Goal: Task Accomplishment & Management: Complete application form

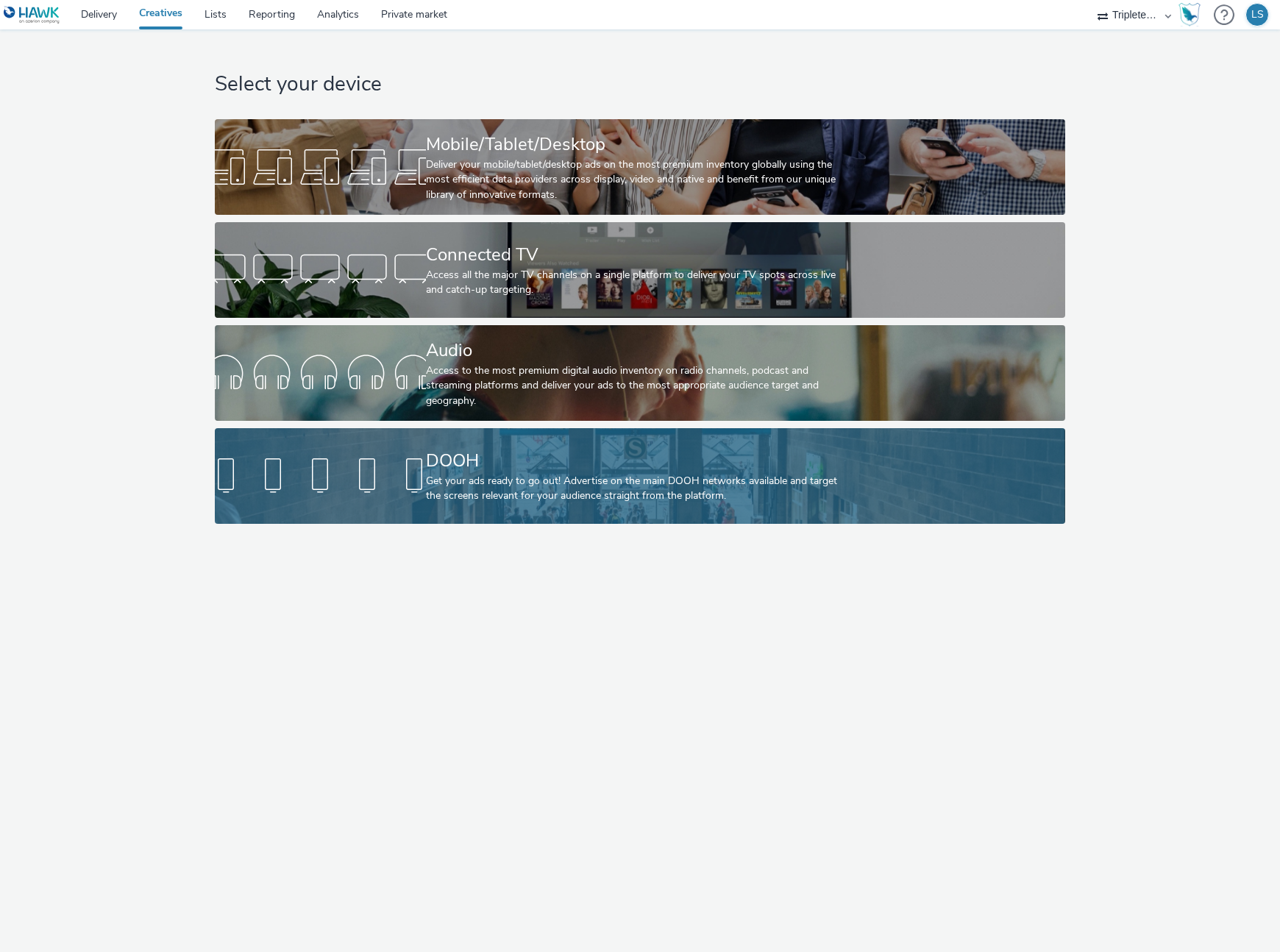
click at [672, 471] on div "DOOH" at bounding box center [637, 460] width 422 height 25
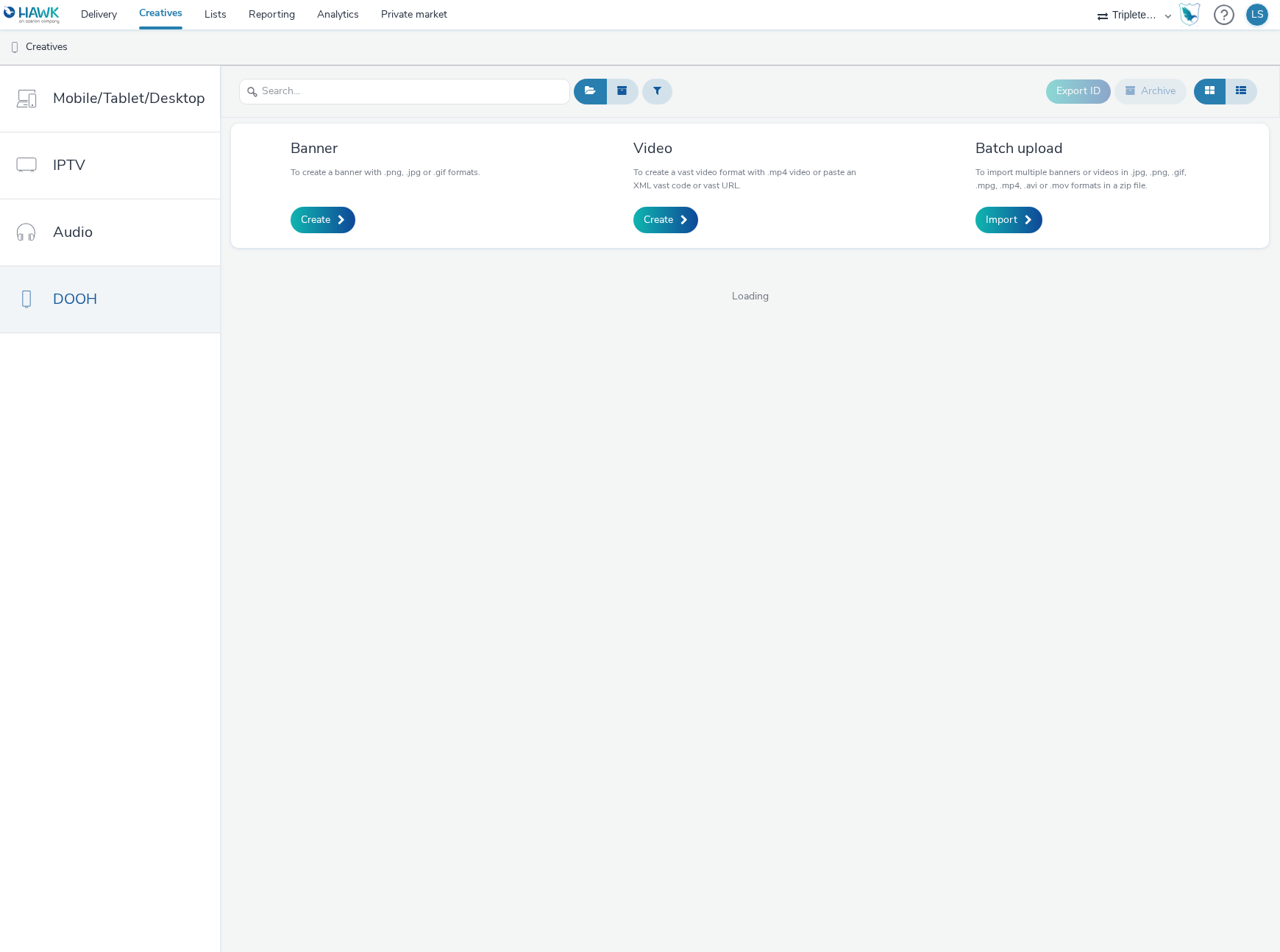
click at [152, 437] on nav "Mobile/Tablet/Desktop IPTV Audio DOOH" at bounding box center [110, 509] width 220 height 886
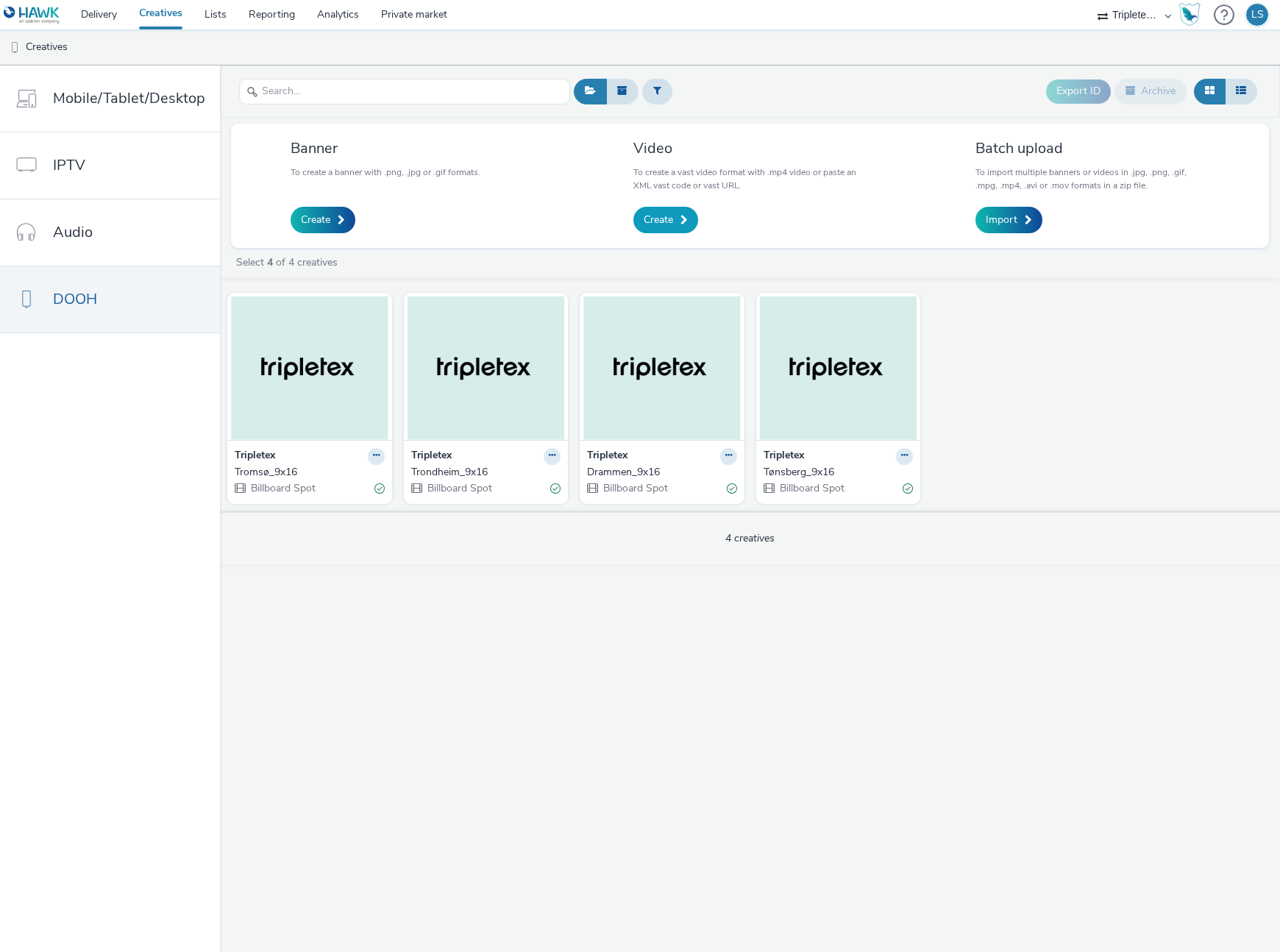
click at [668, 223] on span "Create" at bounding box center [658, 220] width 30 height 15
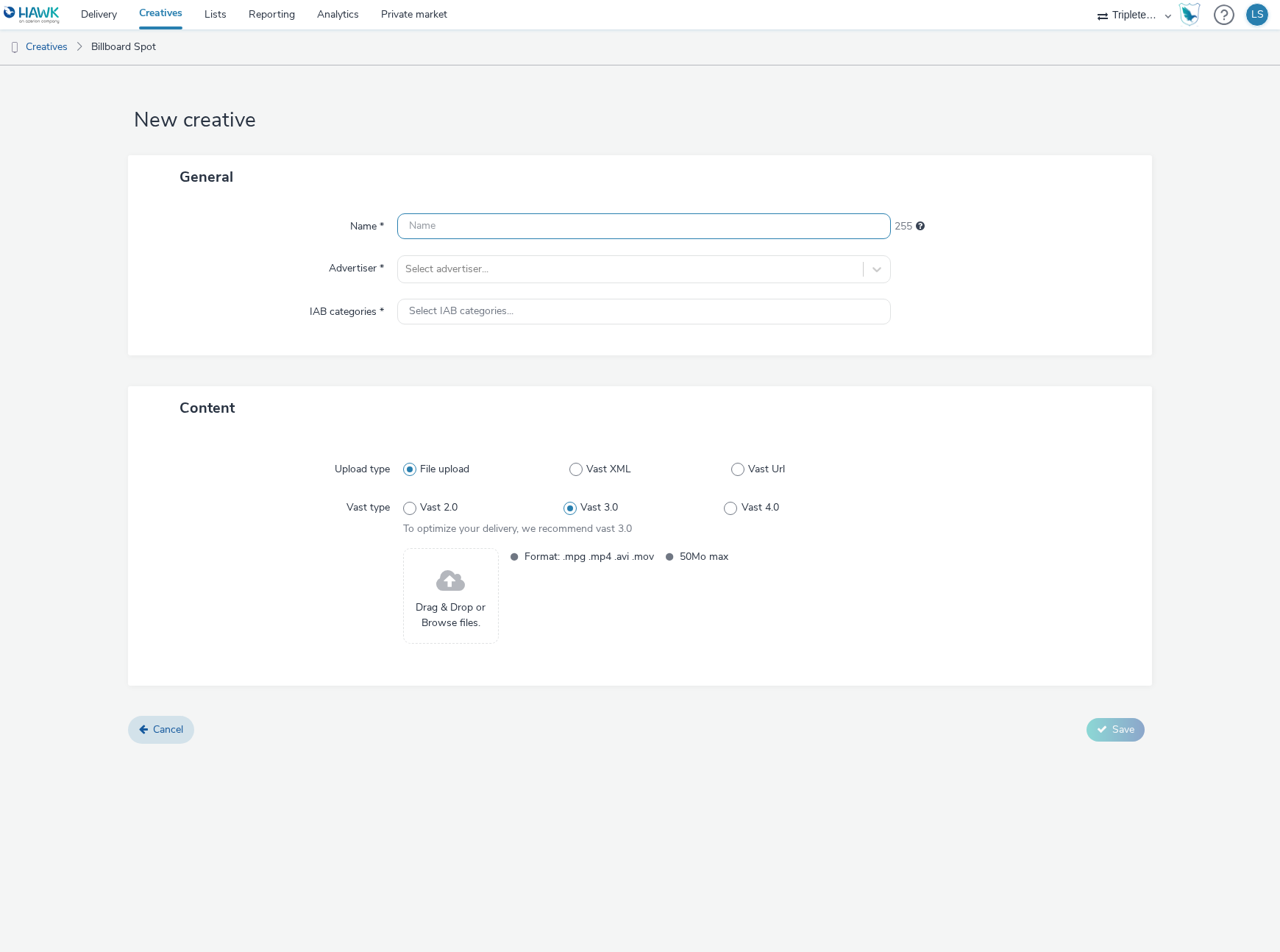
click at [438, 227] on input "text" at bounding box center [644, 226] width 493 height 25
type input "Sandefjord"
click at [447, 263] on div at bounding box center [631, 269] width 450 height 18
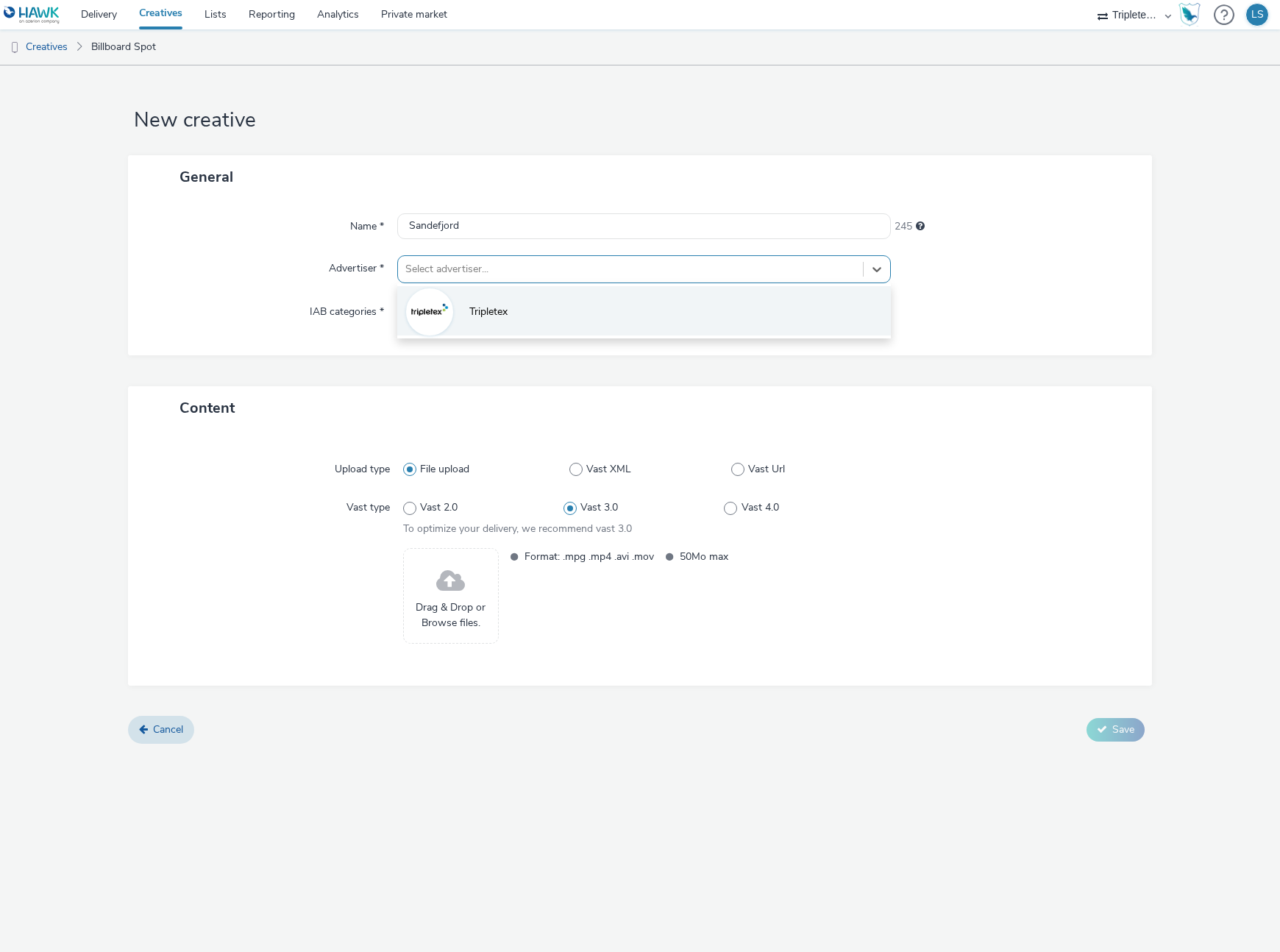
click at [433, 309] on img at bounding box center [429, 312] width 43 height 43
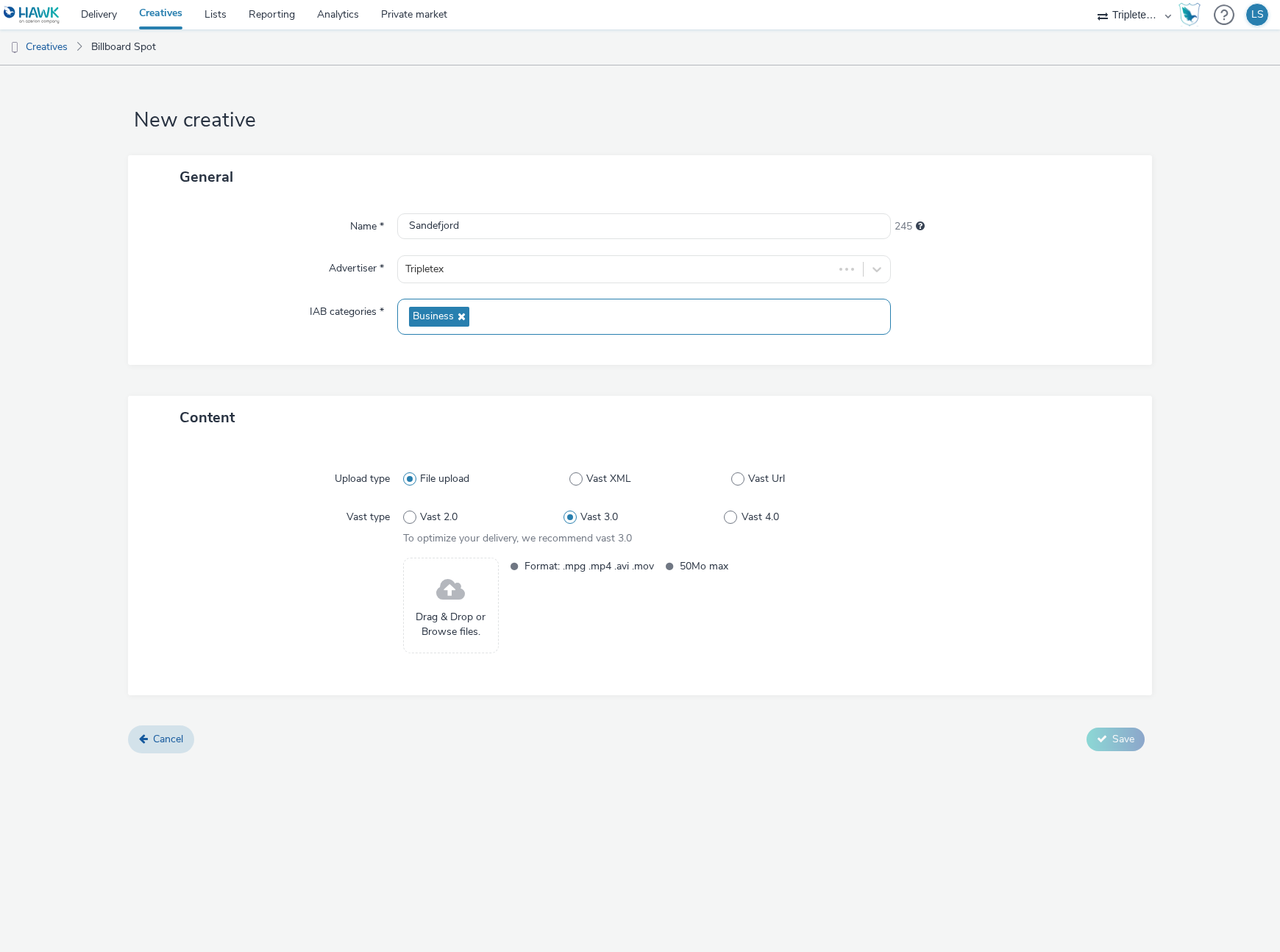
click at [454, 314] on icon at bounding box center [460, 316] width 11 height 11
click at [453, 314] on span "Select IAB categories..." at bounding box center [461, 311] width 104 height 12
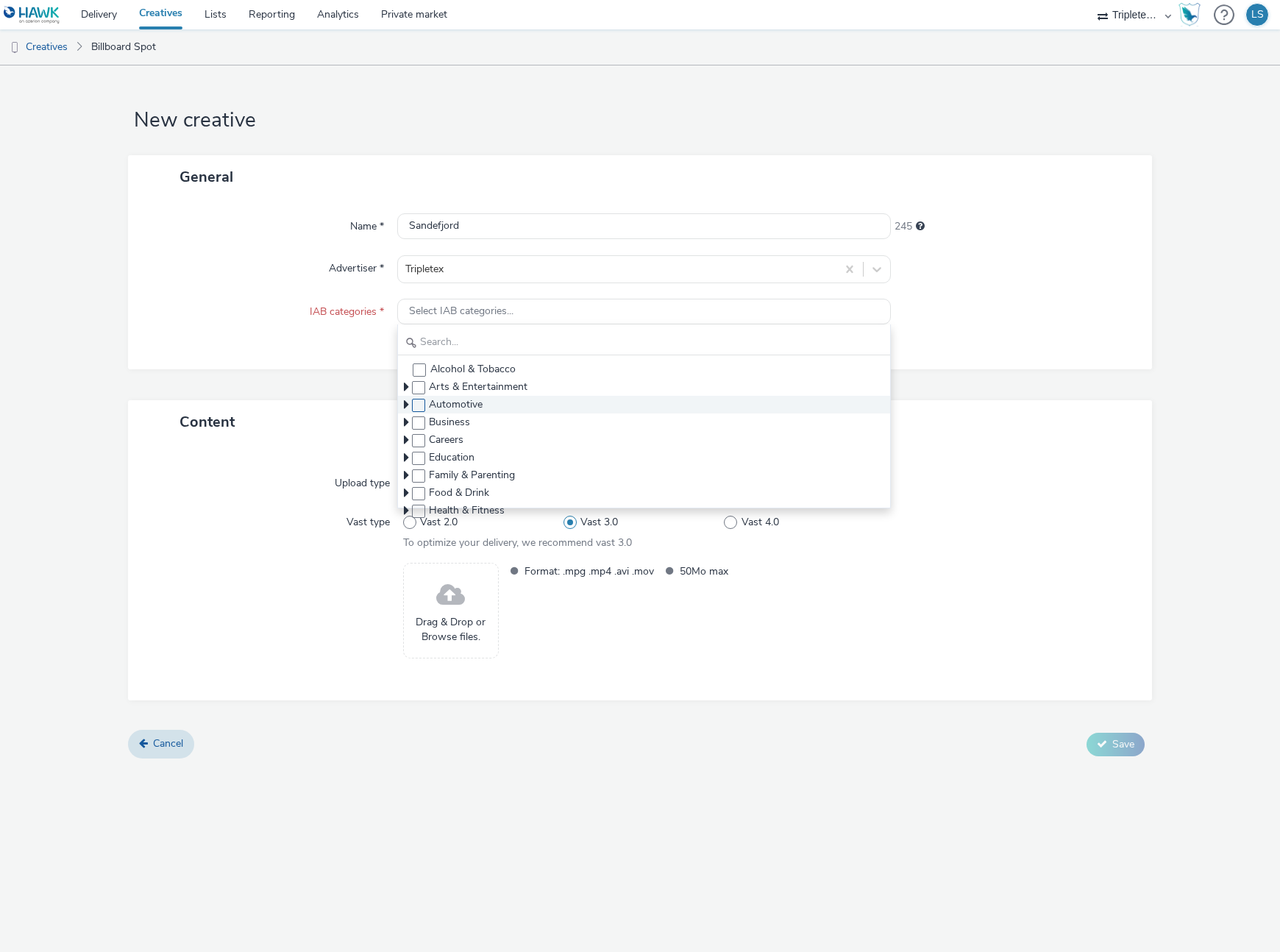
click at [422, 417] on span at bounding box center [419, 423] width 13 height 13
checkbox input "true"
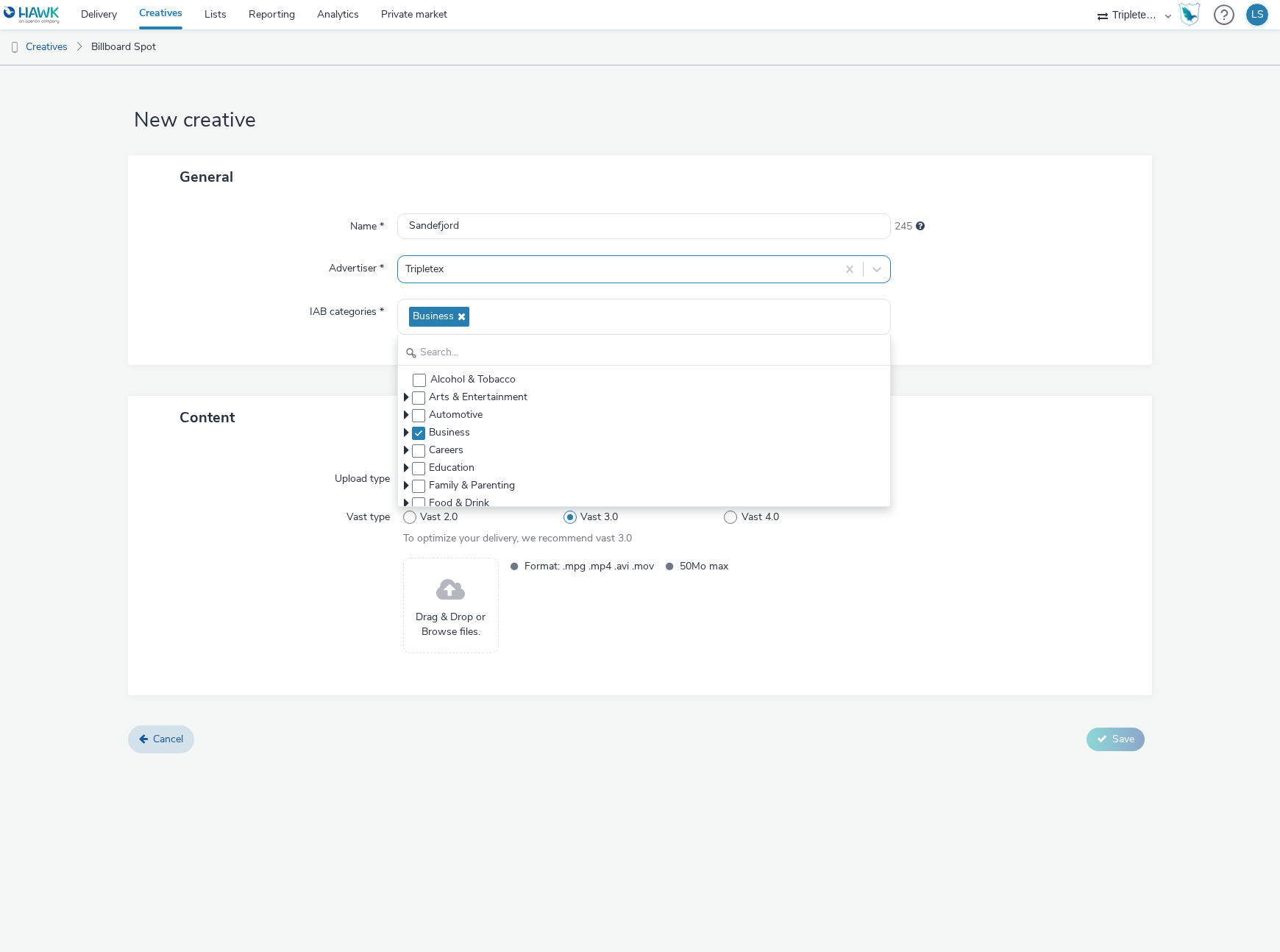
drag, startPoint x: 319, startPoint y: 261, endPoint x: 443, endPoint y: 266, distance: 124.1
click at [338, 259] on div "Advertiser *" at bounding box center [270, 269] width 255 height 28
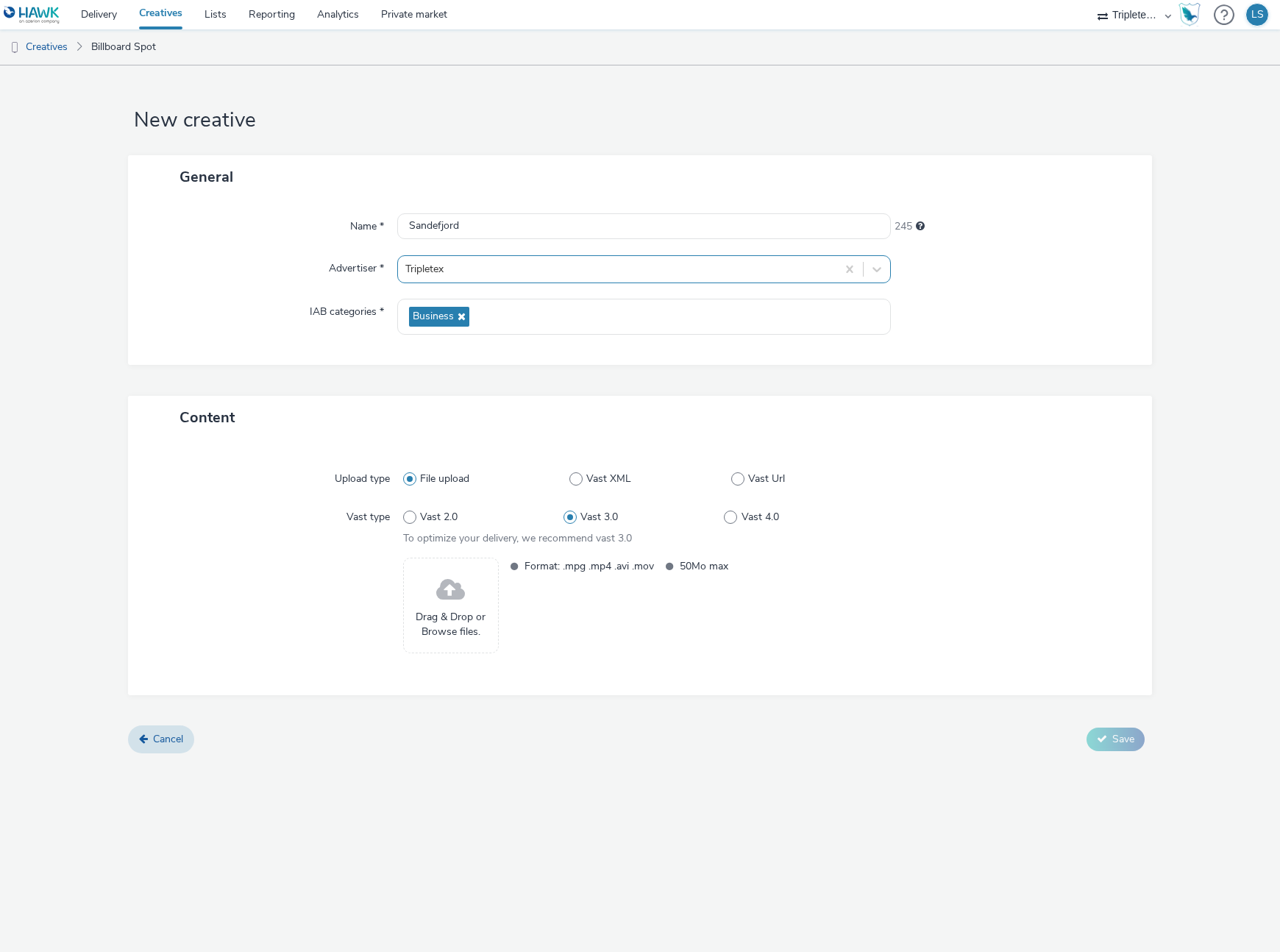
drag, startPoint x: 467, startPoint y: 313, endPoint x: 473, endPoint y: 274, distance: 39.5
click at [470, 305] on div "Business" at bounding box center [644, 317] width 493 height 36
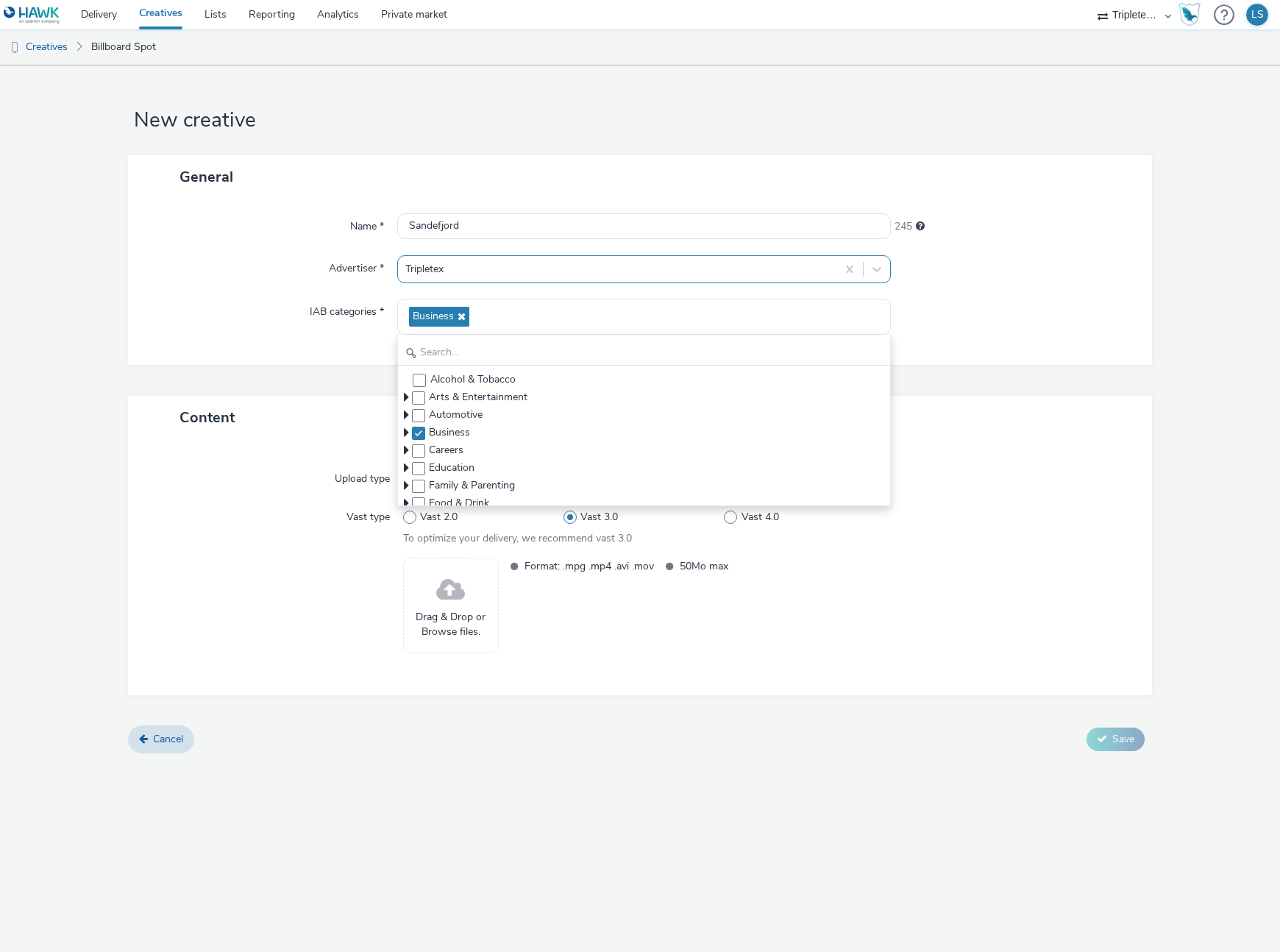
click at [472, 267] on div at bounding box center [617, 269] width 424 height 18
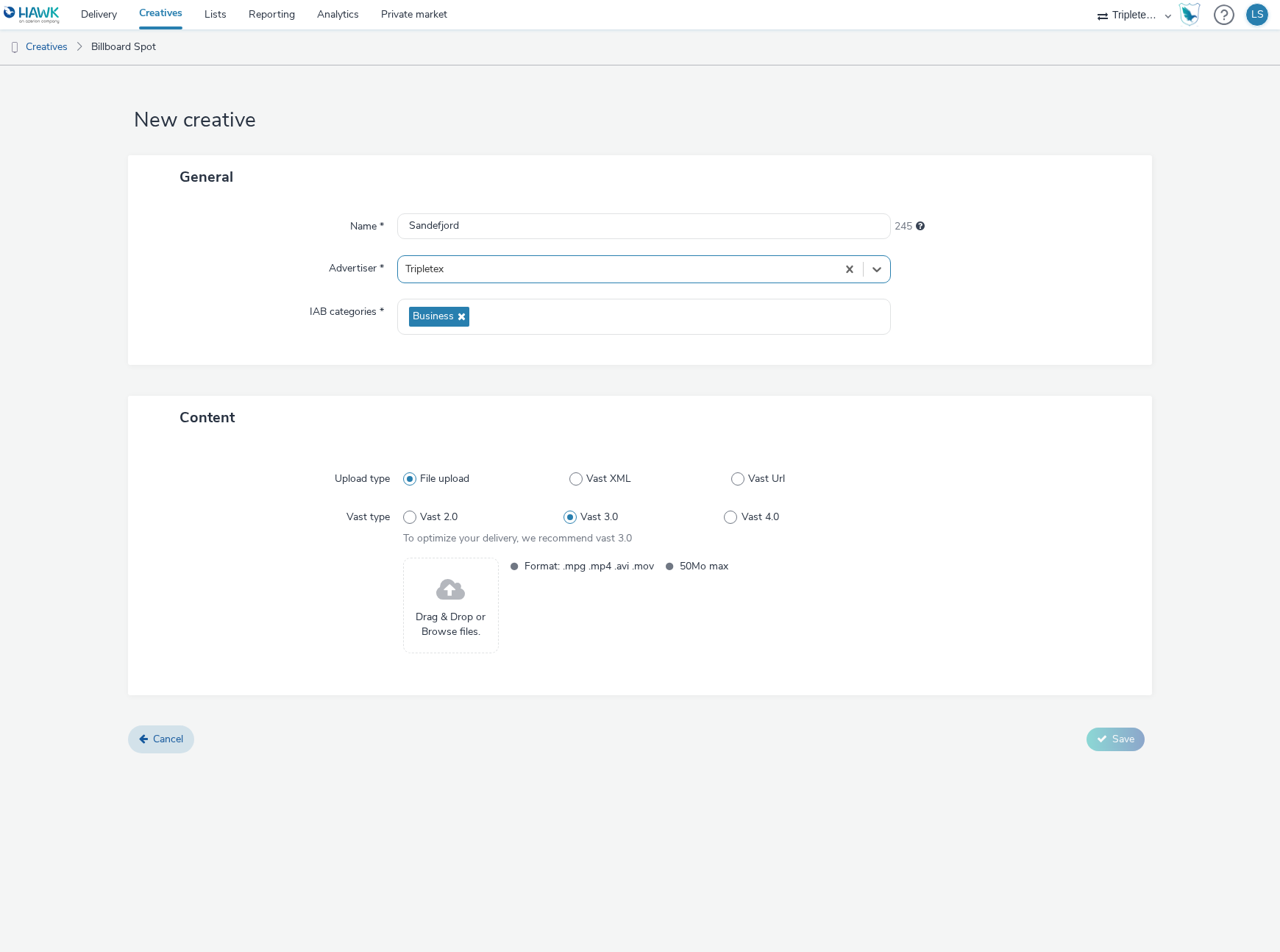
click at [457, 269] on div at bounding box center [617, 269] width 424 height 18
click at [447, 269] on div at bounding box center [617, 269] width 424 height 18
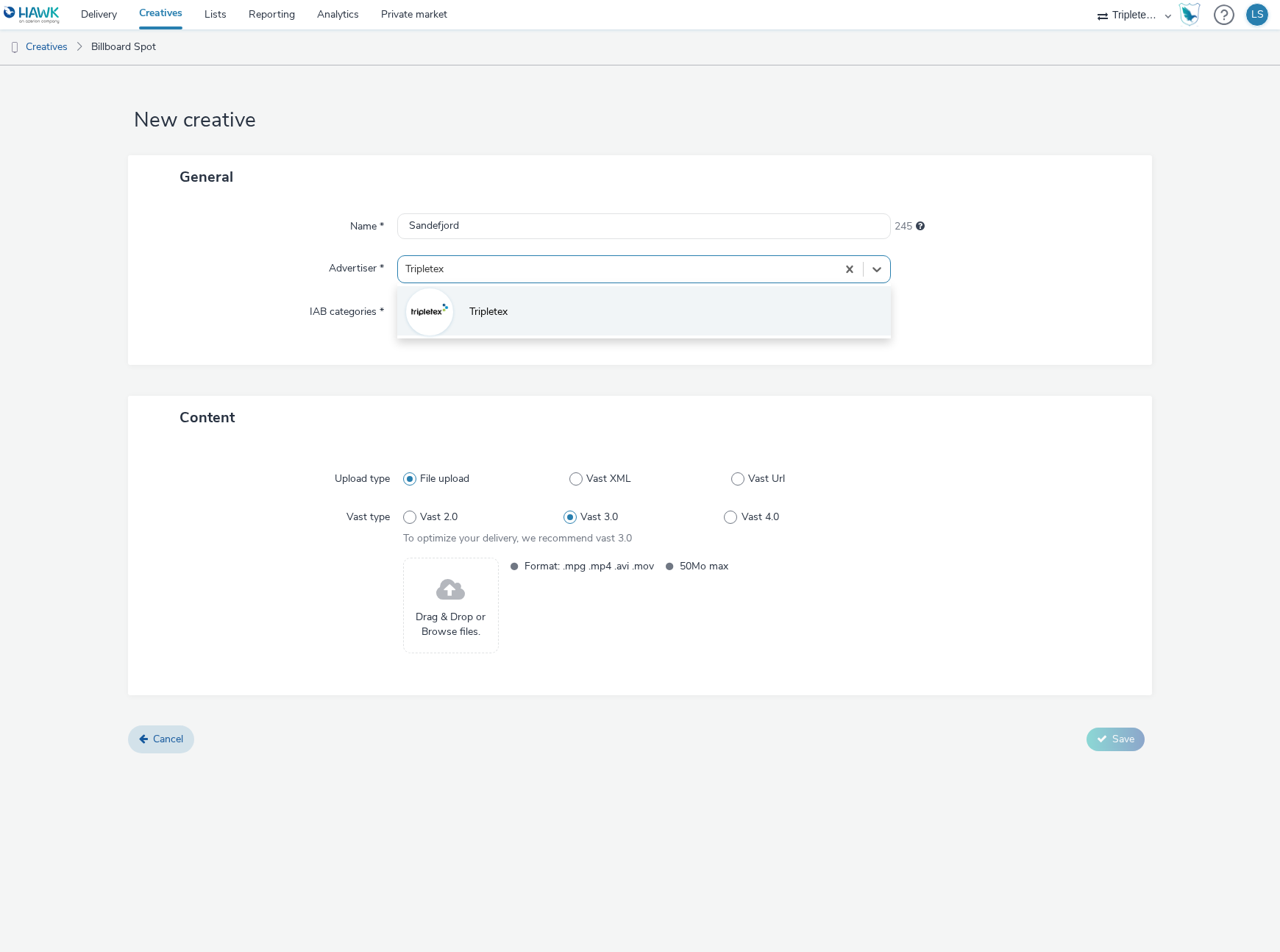
click at [427, 311] on img at bounding box center [429, 312] width 43 height 43
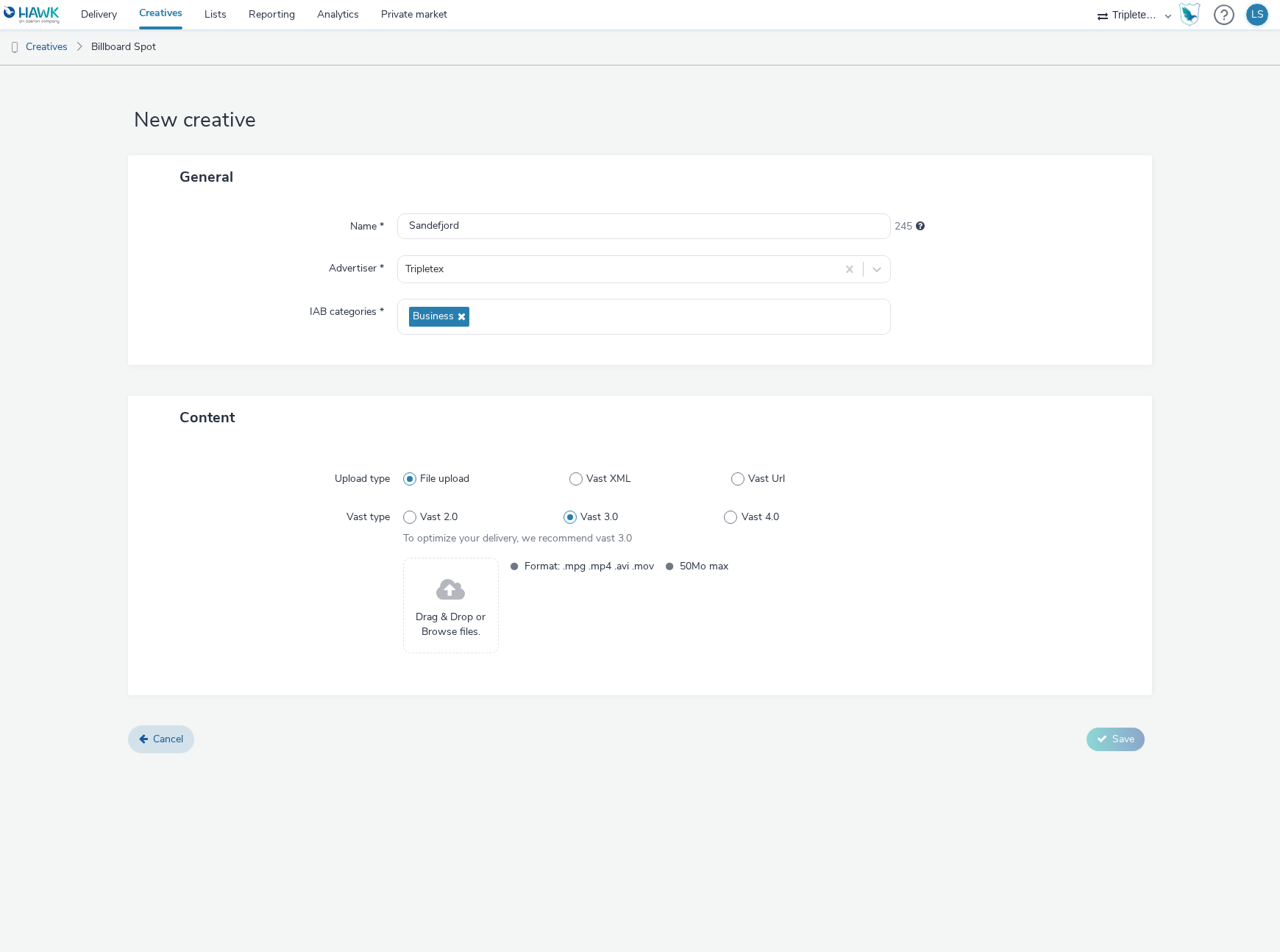
click at [448, 602] on span at bounding box center [450, 589] width 29 height 39
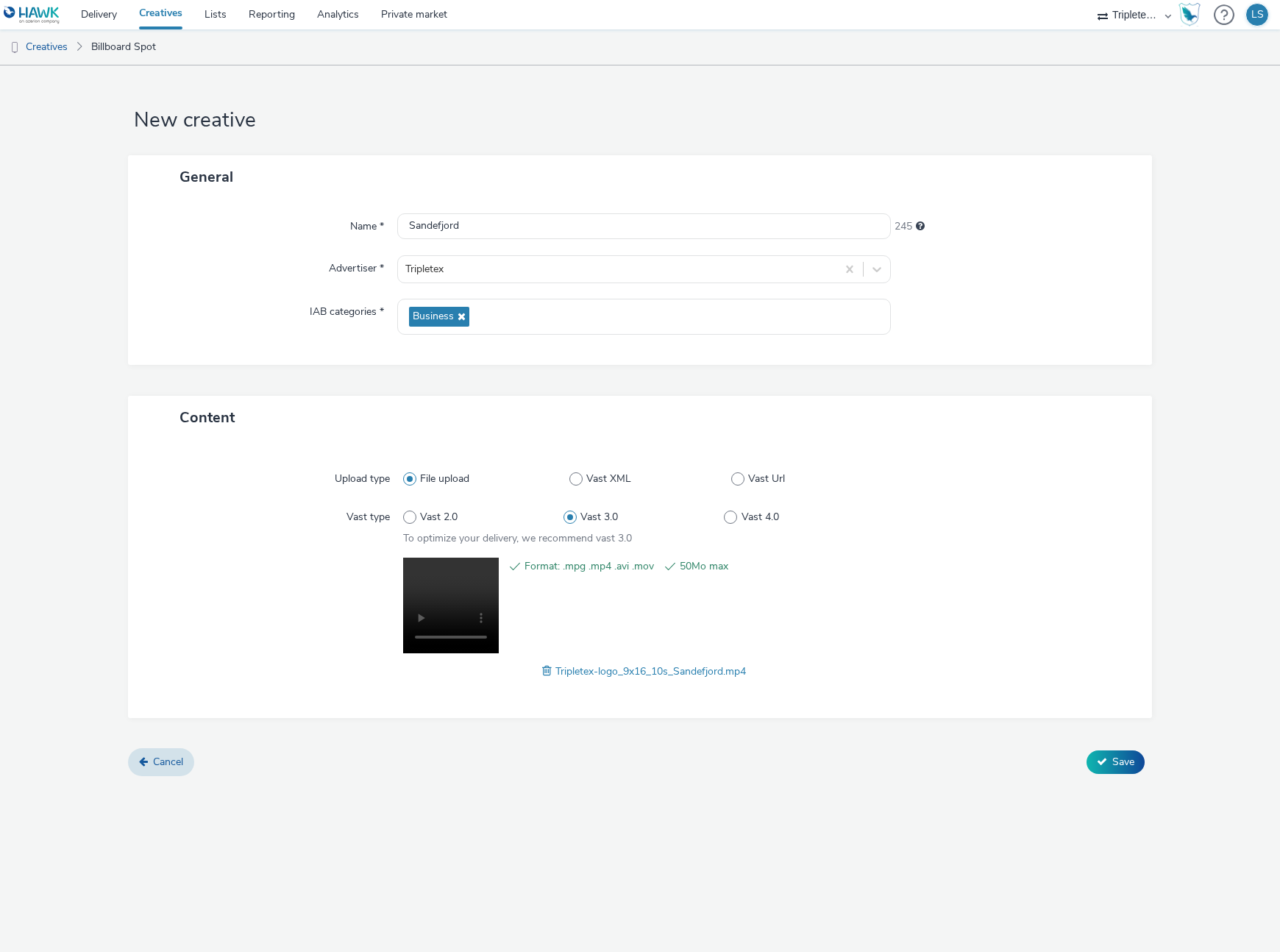
click at [456, 589] on video at bounding box center [451, 605] width 95 height 95
click at [490, 578] on video at bounding box center [451, 605] width 95 height 95
click at [457, 584] on video at bounding box center [451, 605] width 95 height 95
click at [464, 585] on video at bounding box center [451, 605] width 95 height 95
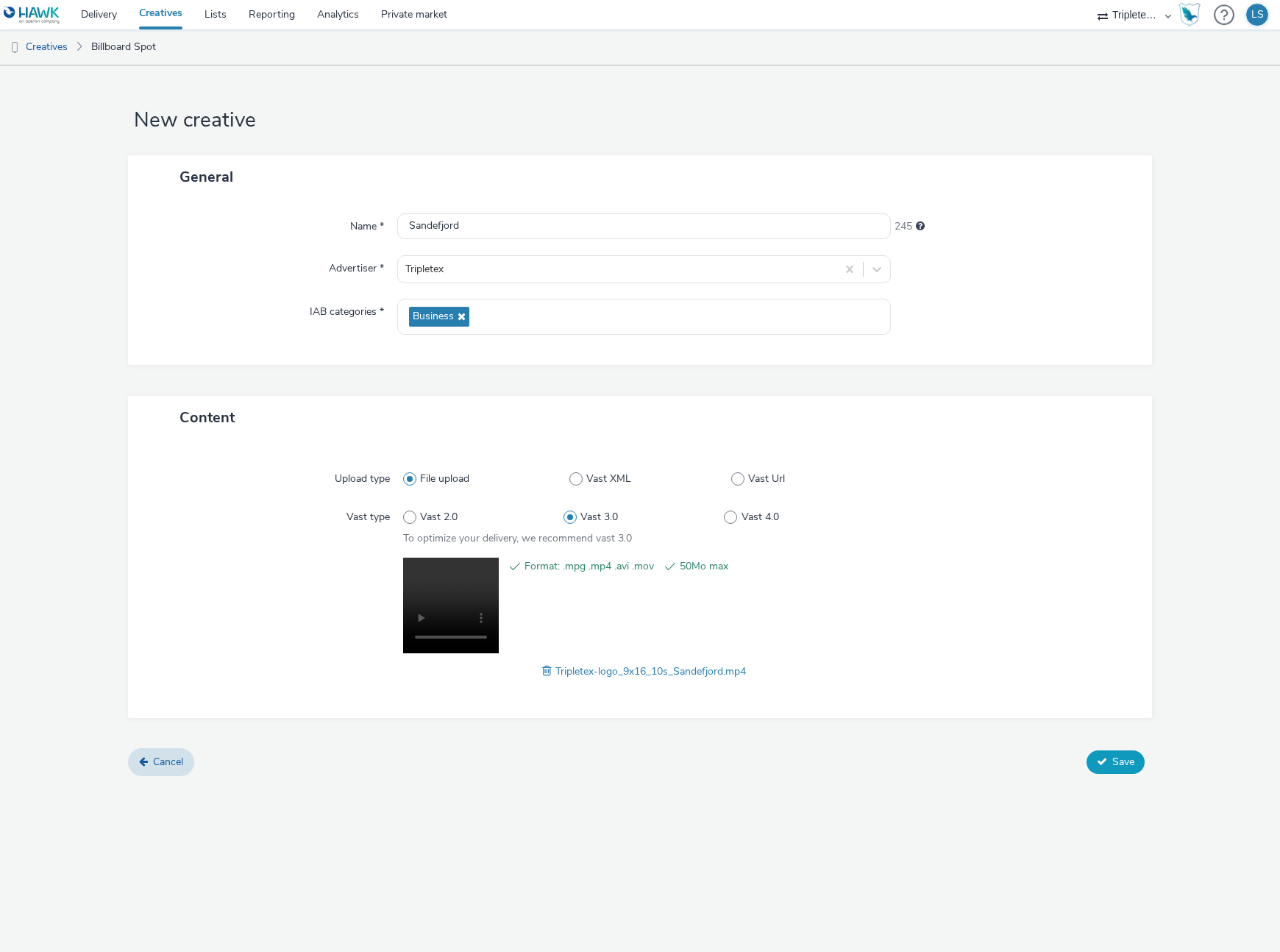
click at [1122, 767] on span "Save" at bounding box center [1123, 761] width 22 height 14
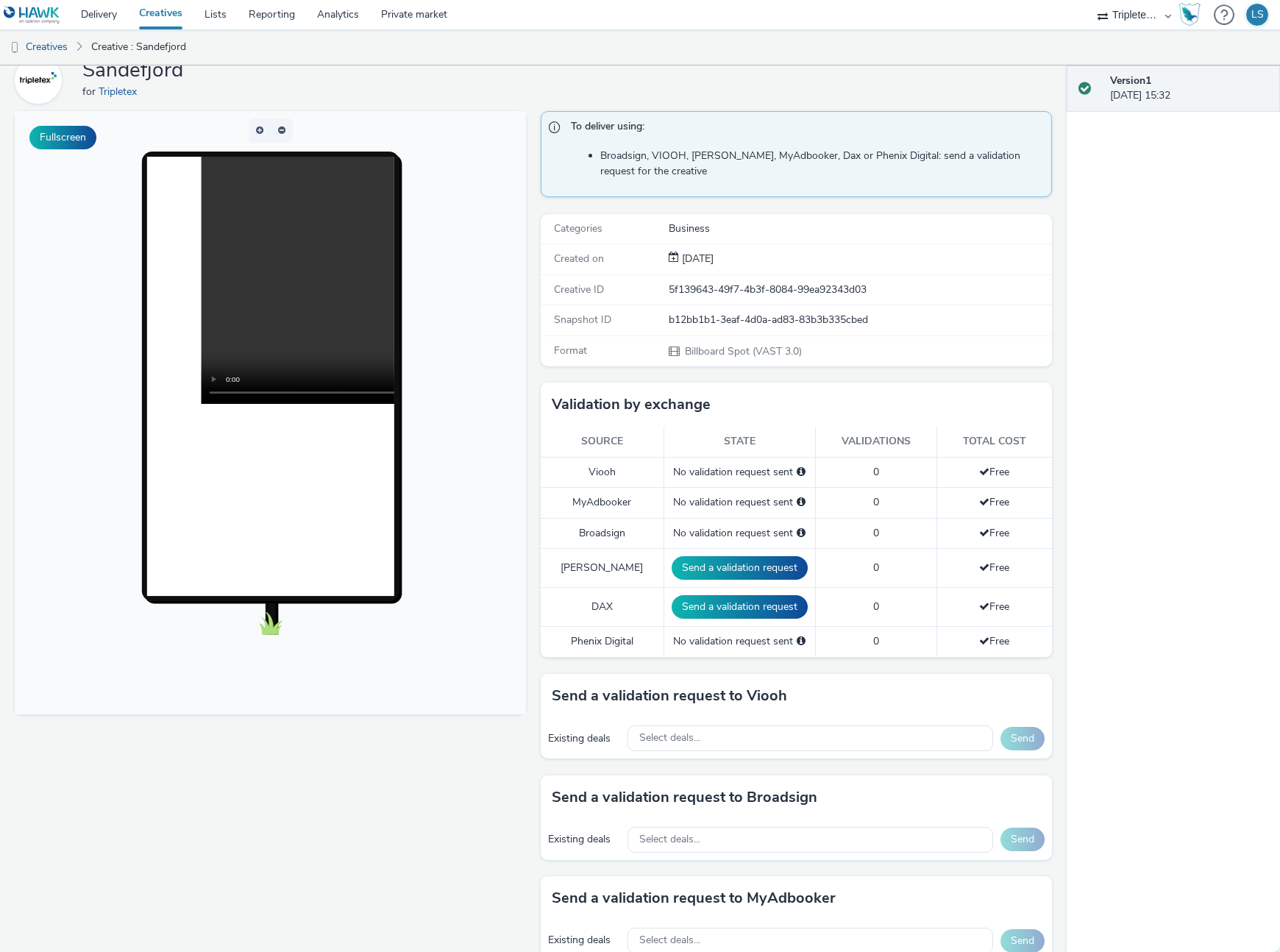
scroll to position [62, 0]
click at [768, 735] on div "Select deals..." at bounding box center [810, 738] width 366 height 25
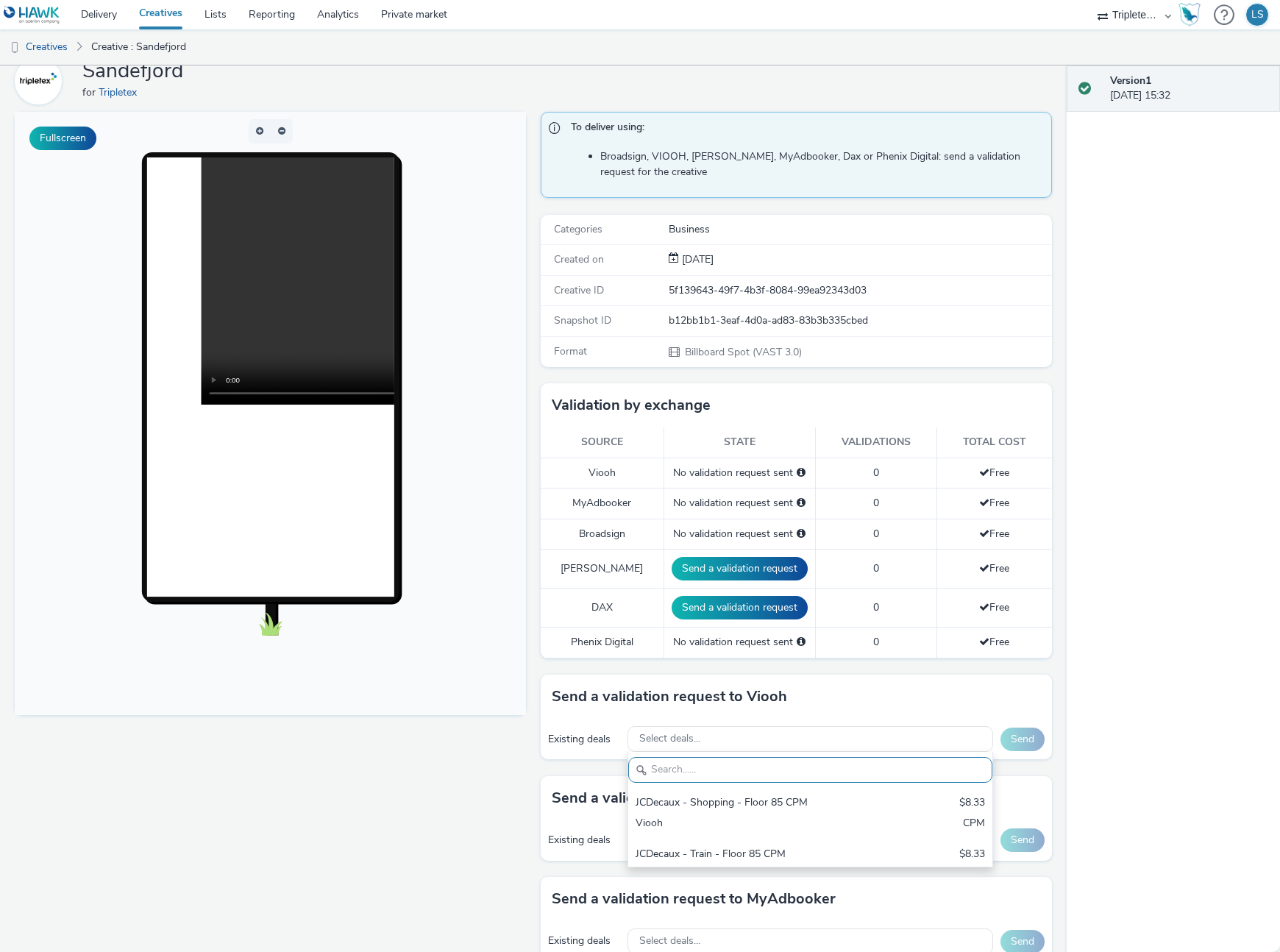
scroll to position [0, 0]
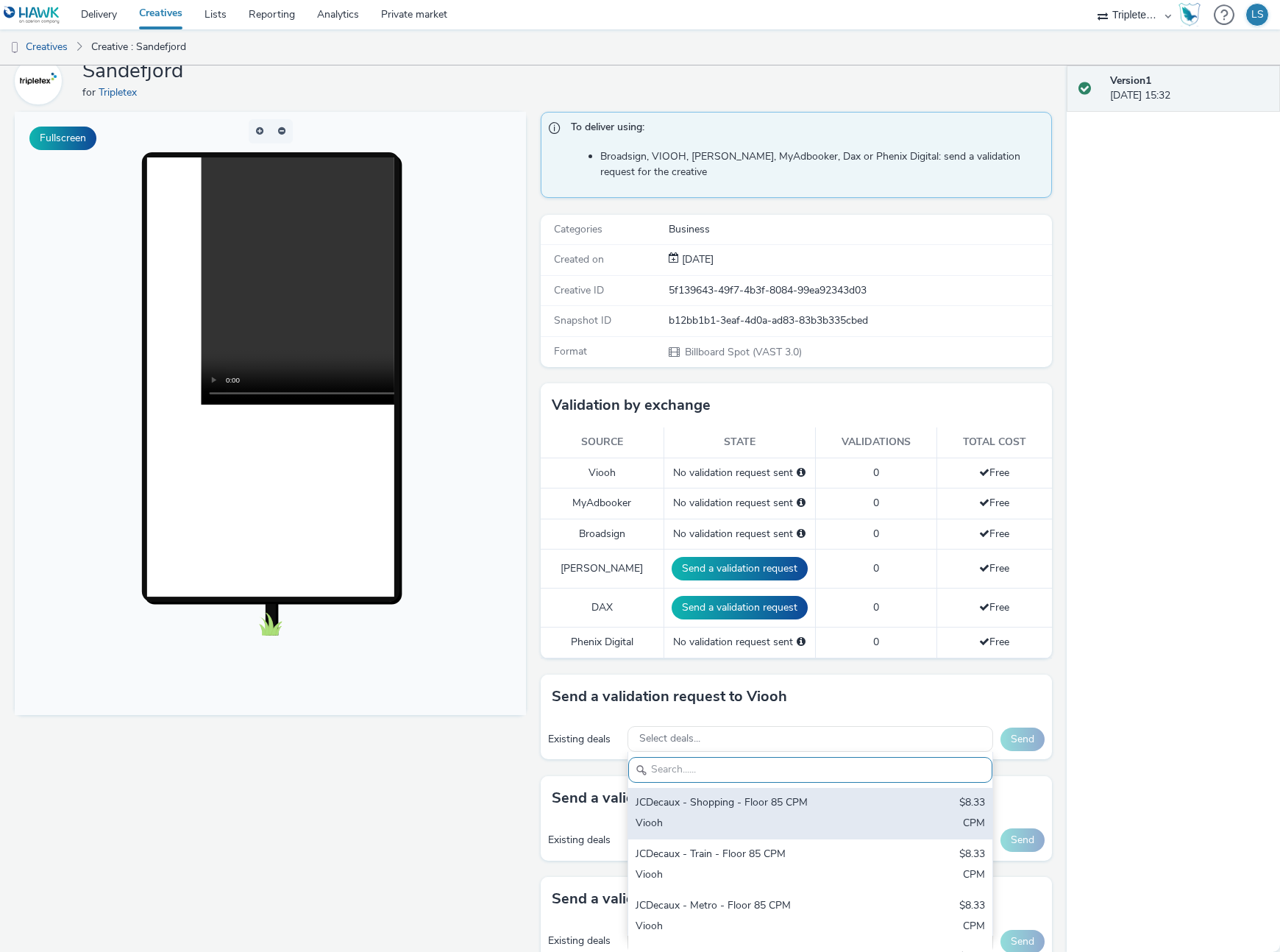
click at [709, 816] on div "Viooh" at bounding box center [750, 824] width 231 height 17
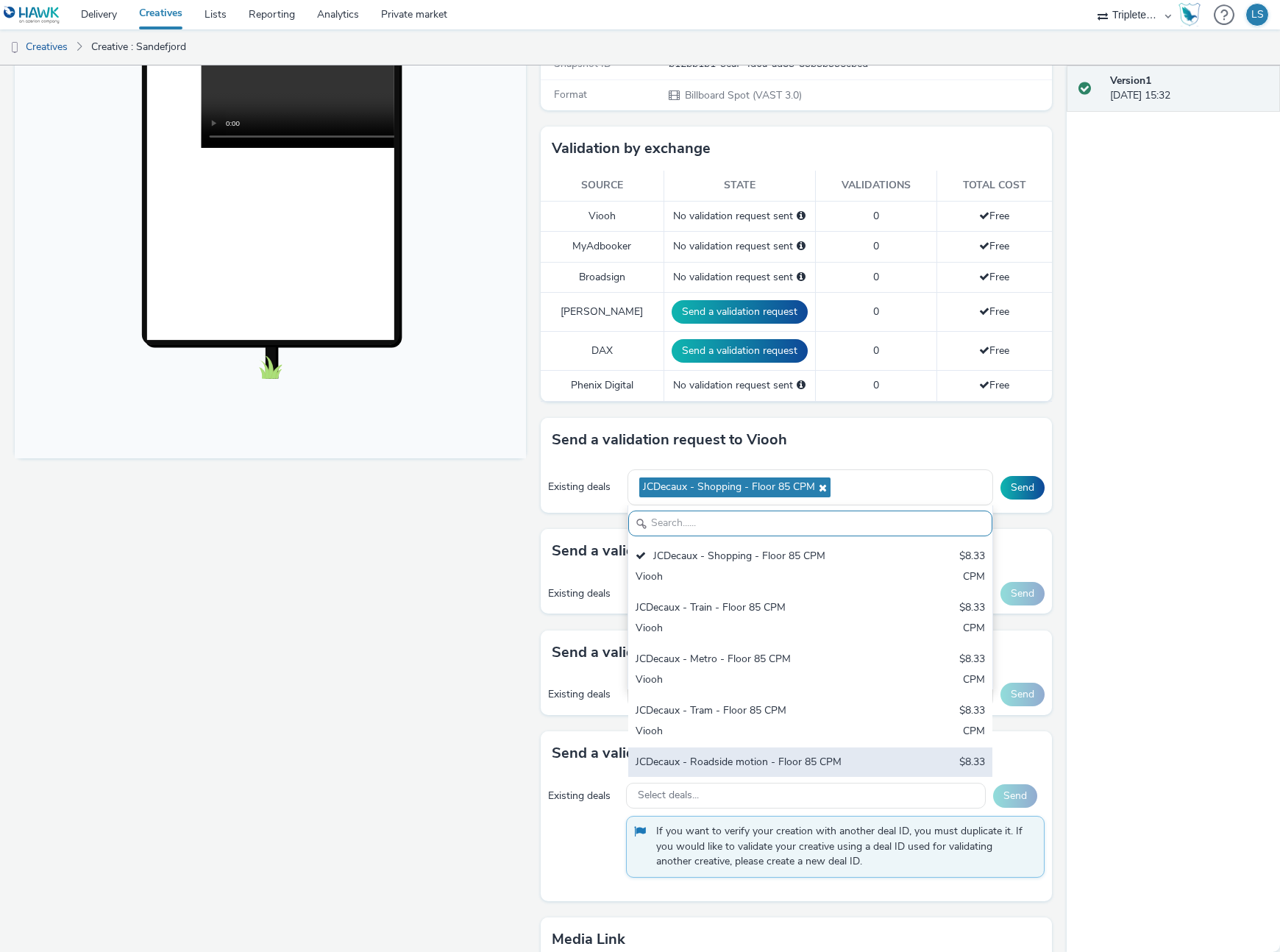
scroll to position [344, 0]
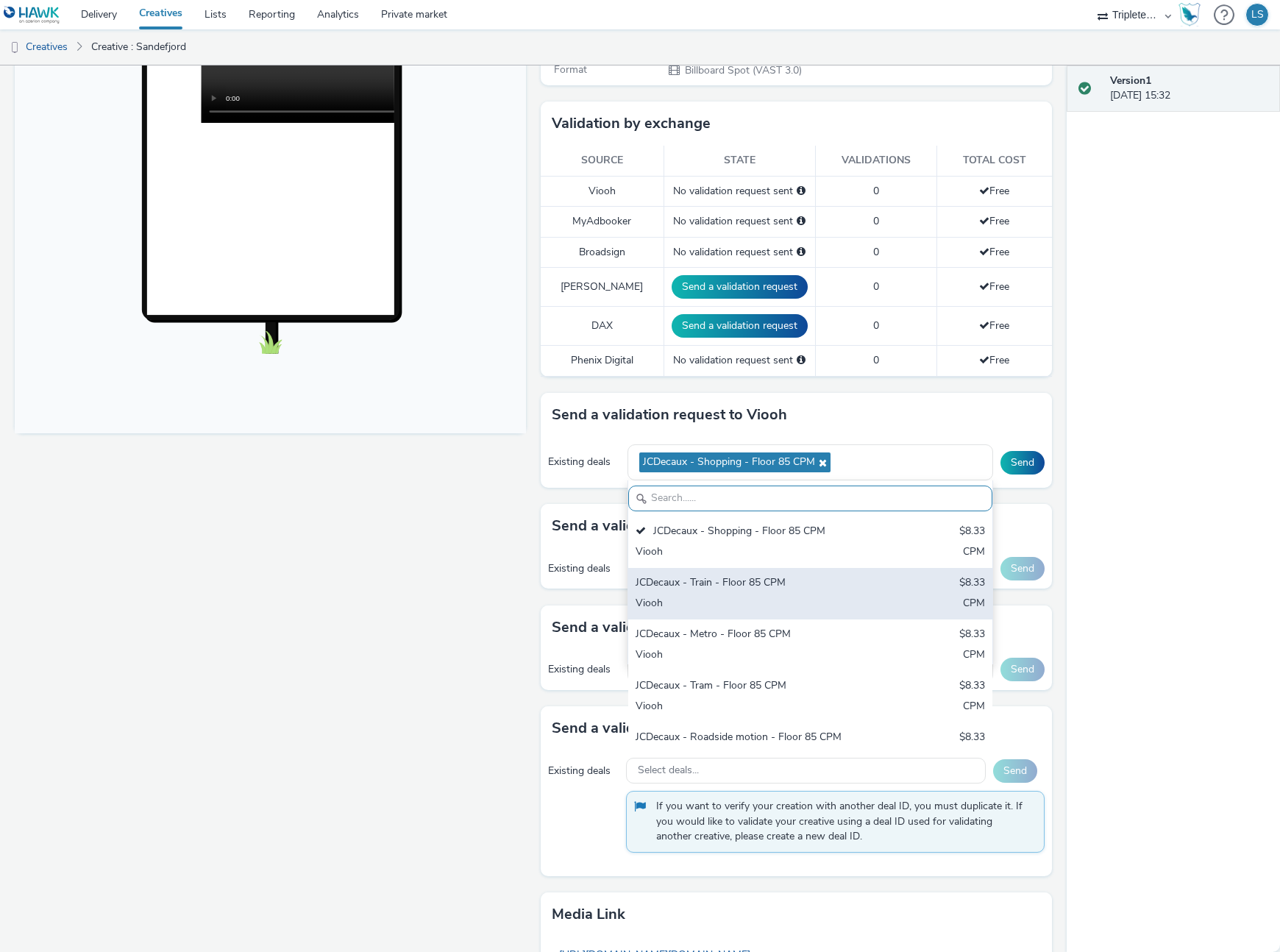
click at [755, 581] on div "JCDecaux - Train - Floor 85 CPM" at bounding box center [750, 584] width 231 height 17
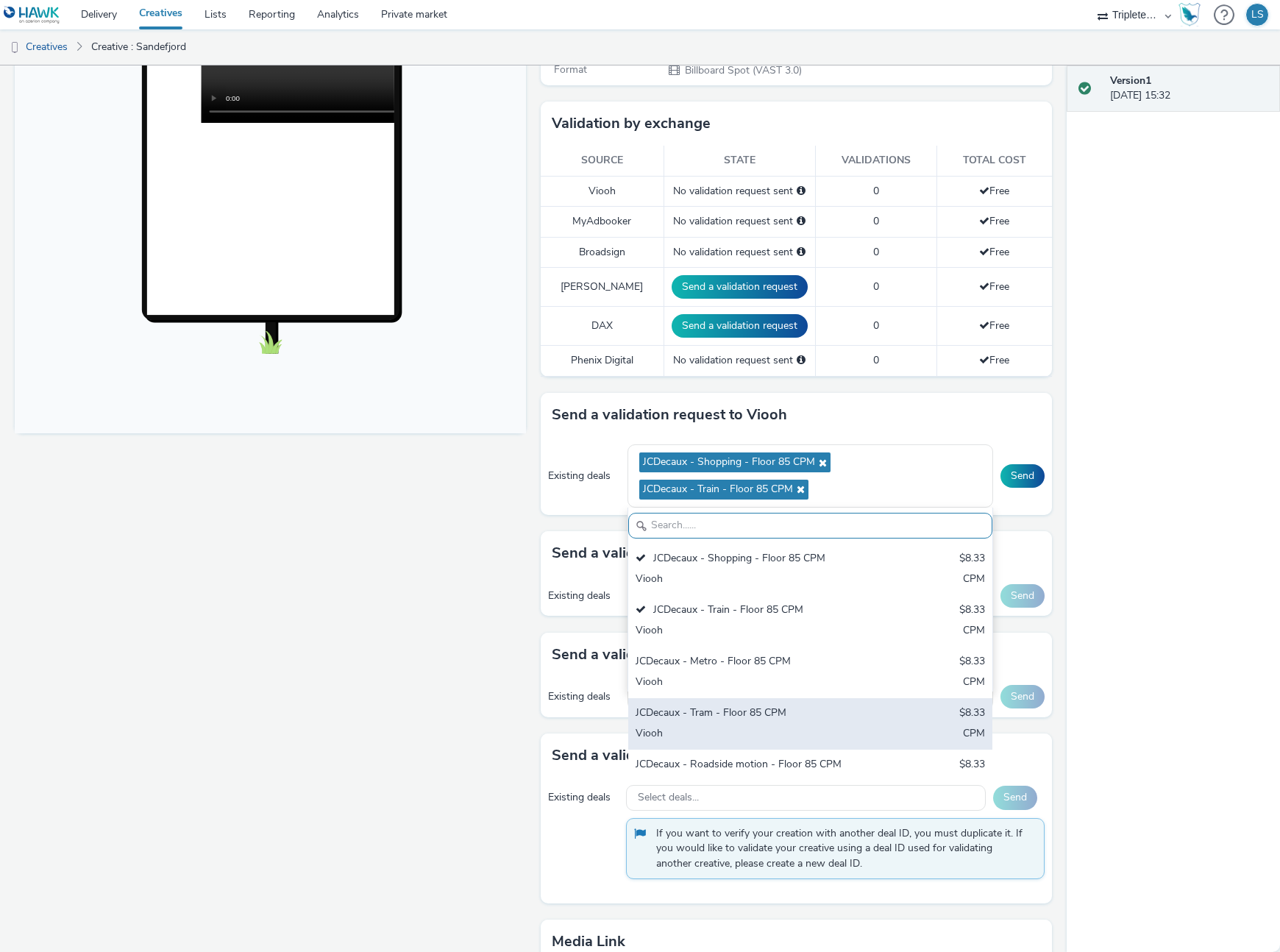
scroll to position [4, 0]
click at [698, 716] on div "JCDecaux - Tram - Floor 85 CPM" at bounding box center [750, 709] width 231 height 17
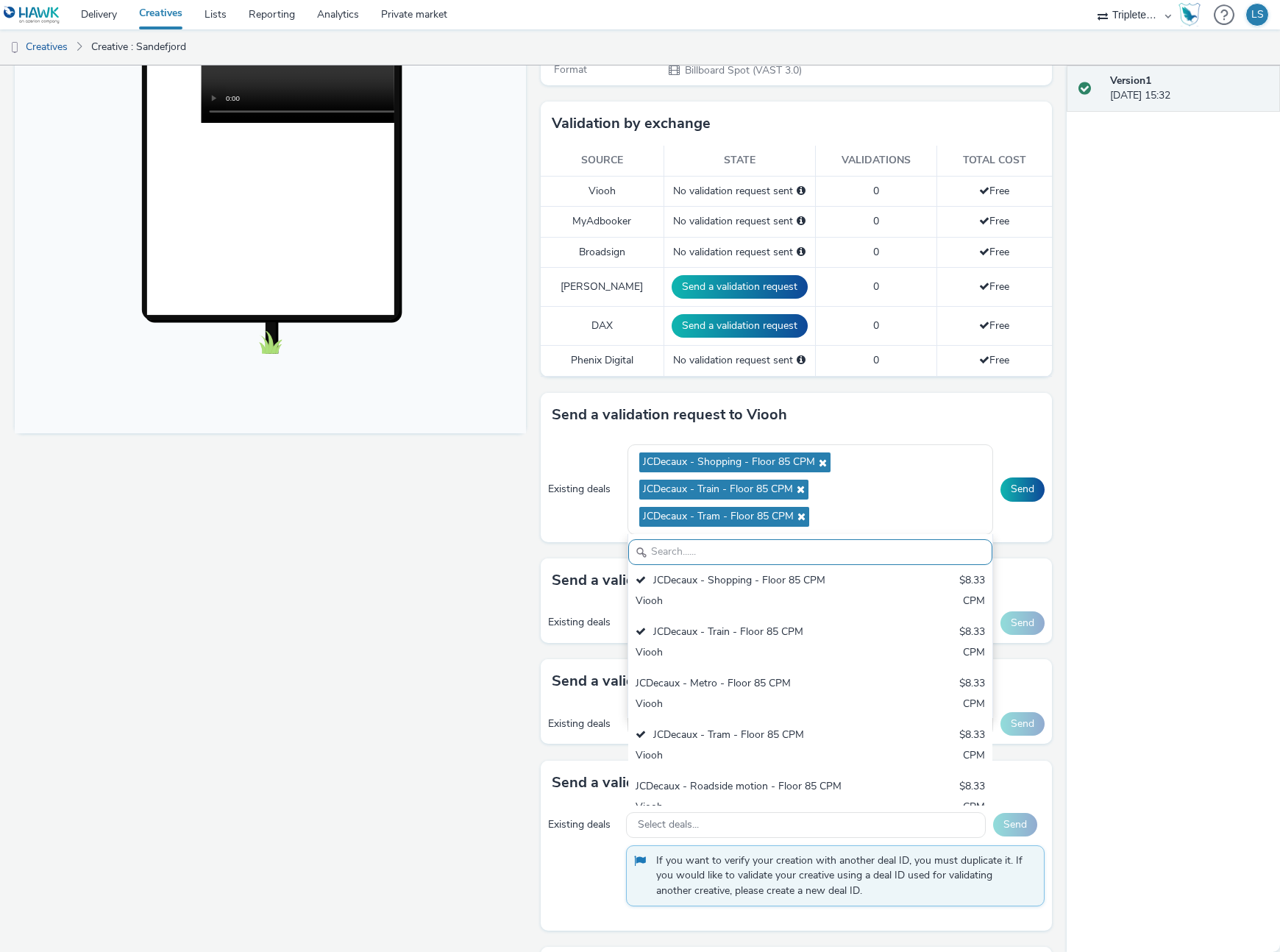
click at [566, 683] on h3 "Send a validation request to MyAdbooker" at bounding box center [694, 680] width 284 height 22
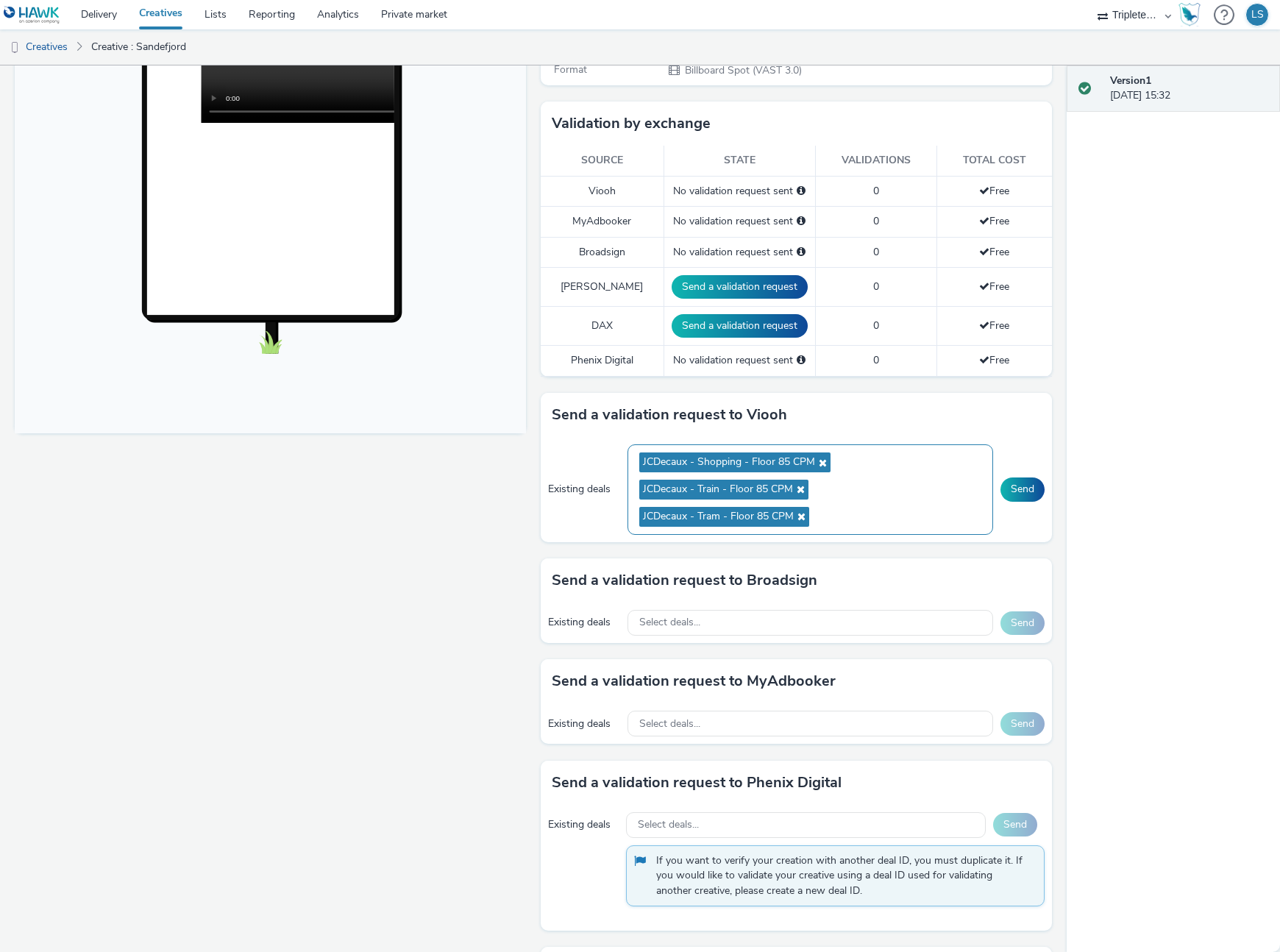
click at [867, 506] on ul "JCDecaux - Shopping - Floor 85 CPM JCDecaux - Train - Floor 85 CPM JCDecaux - T…" at bounding box center [811, 489] width 343 height 81
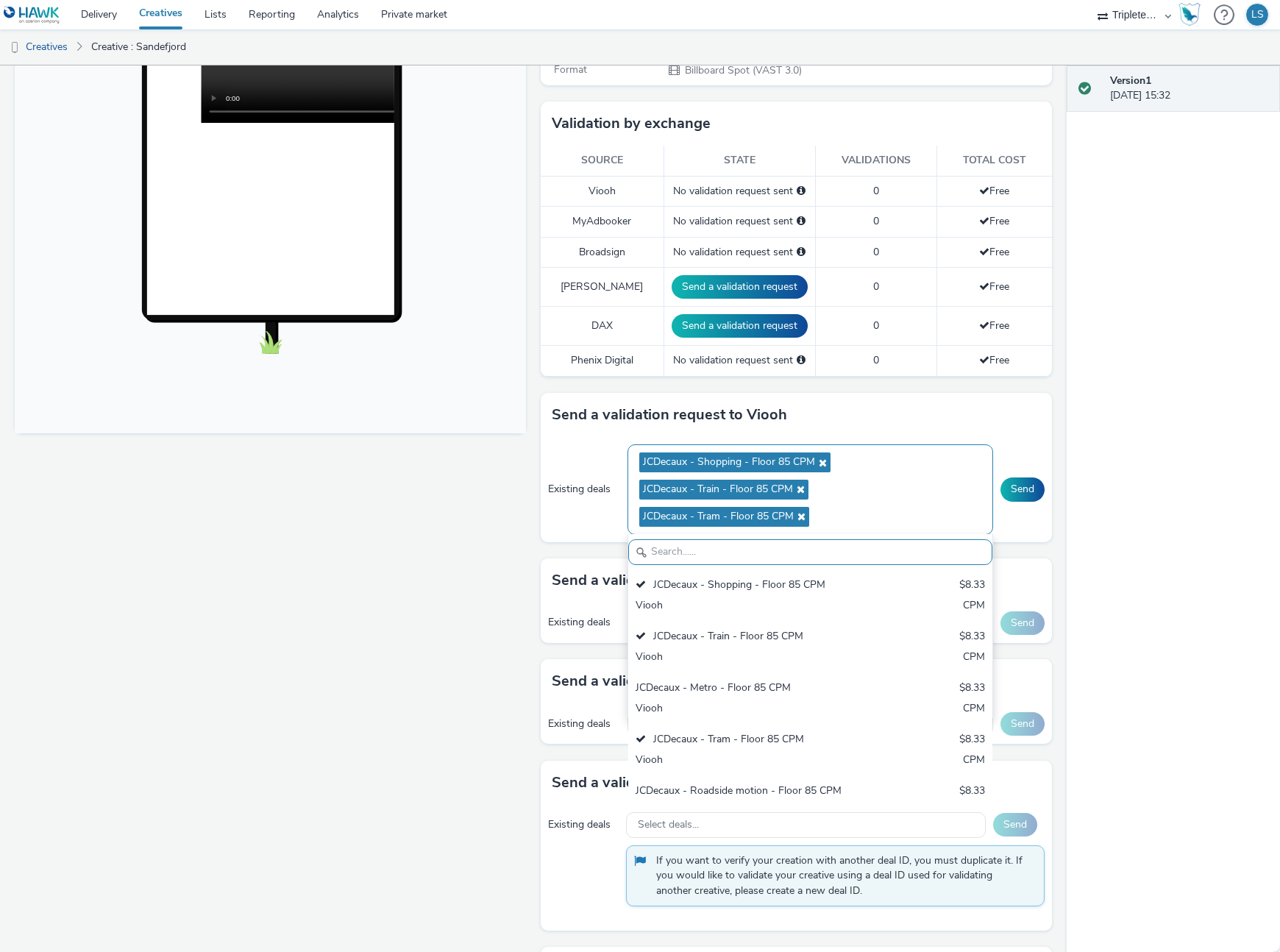
click at [804, 515] on icon at bounding box center [800, 516] width 11 height 11
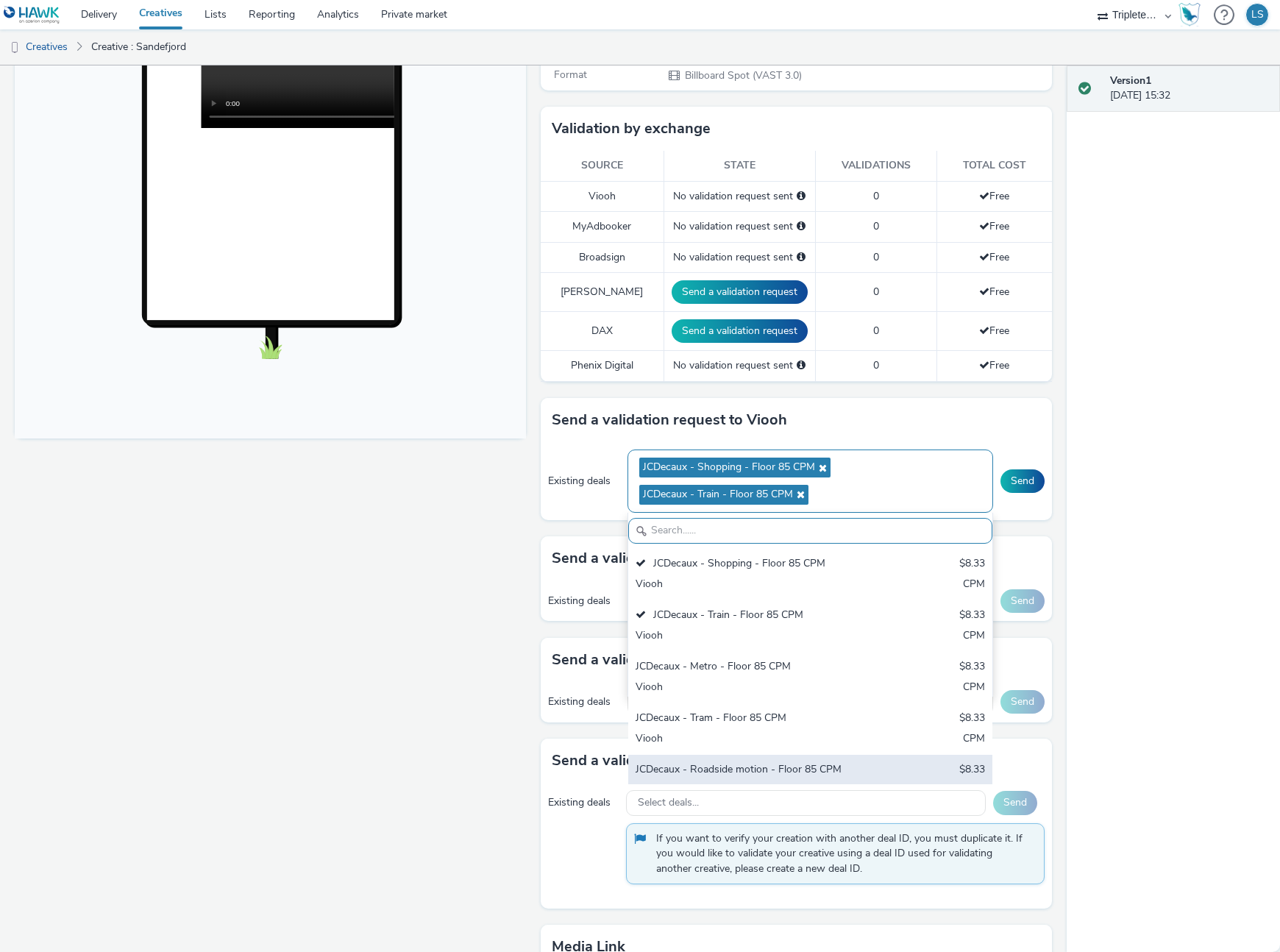
click at [779, 758] on div "JCDecaux - Roadside motion - Floor 85 CPM $8.33 Viooh CPM" at bounding box center [810, 780] width 365 height 52
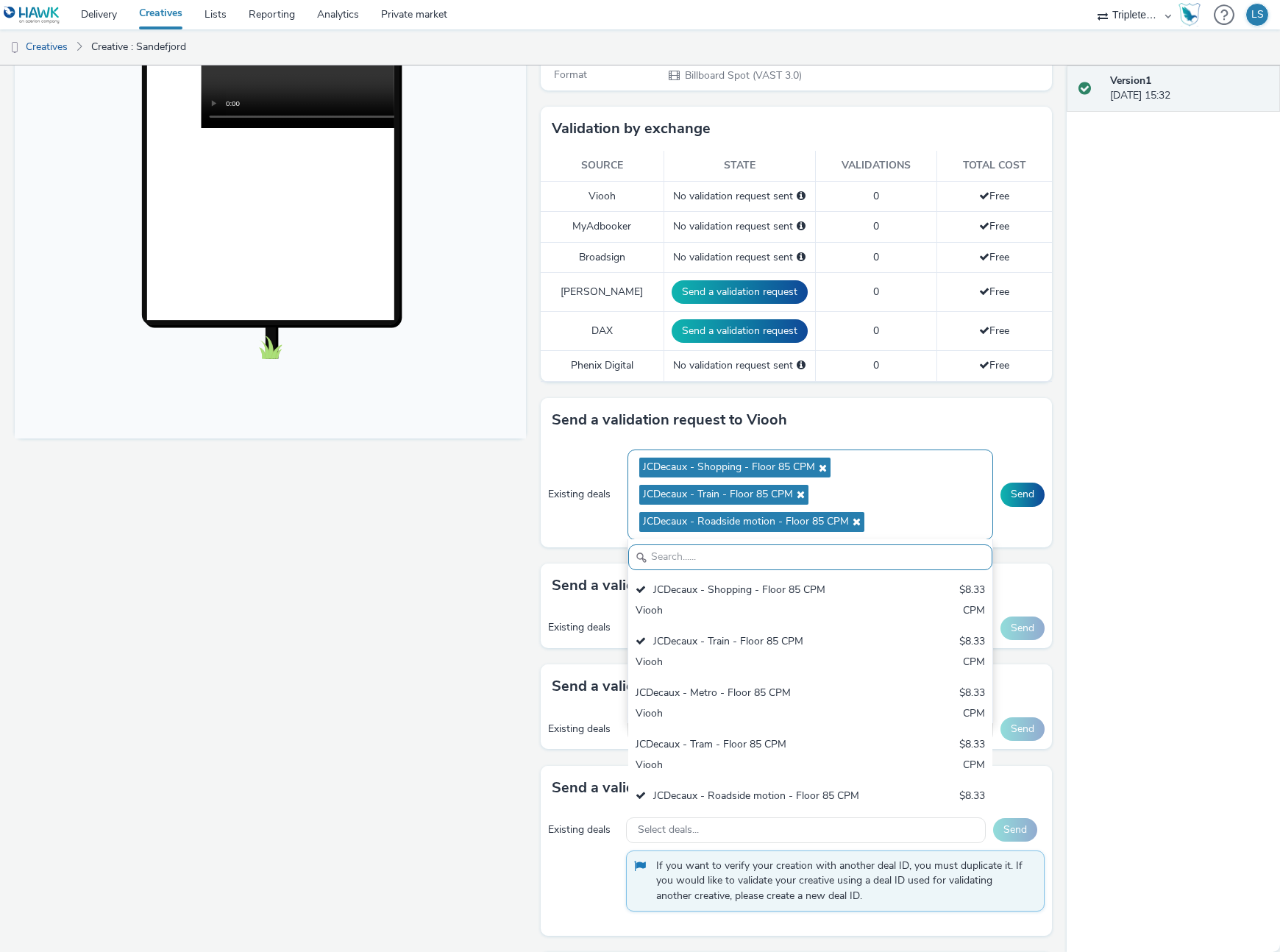
click at [515, 591] on div "Fullscreen" at bounding box center [274, 502] width 519 height 1335
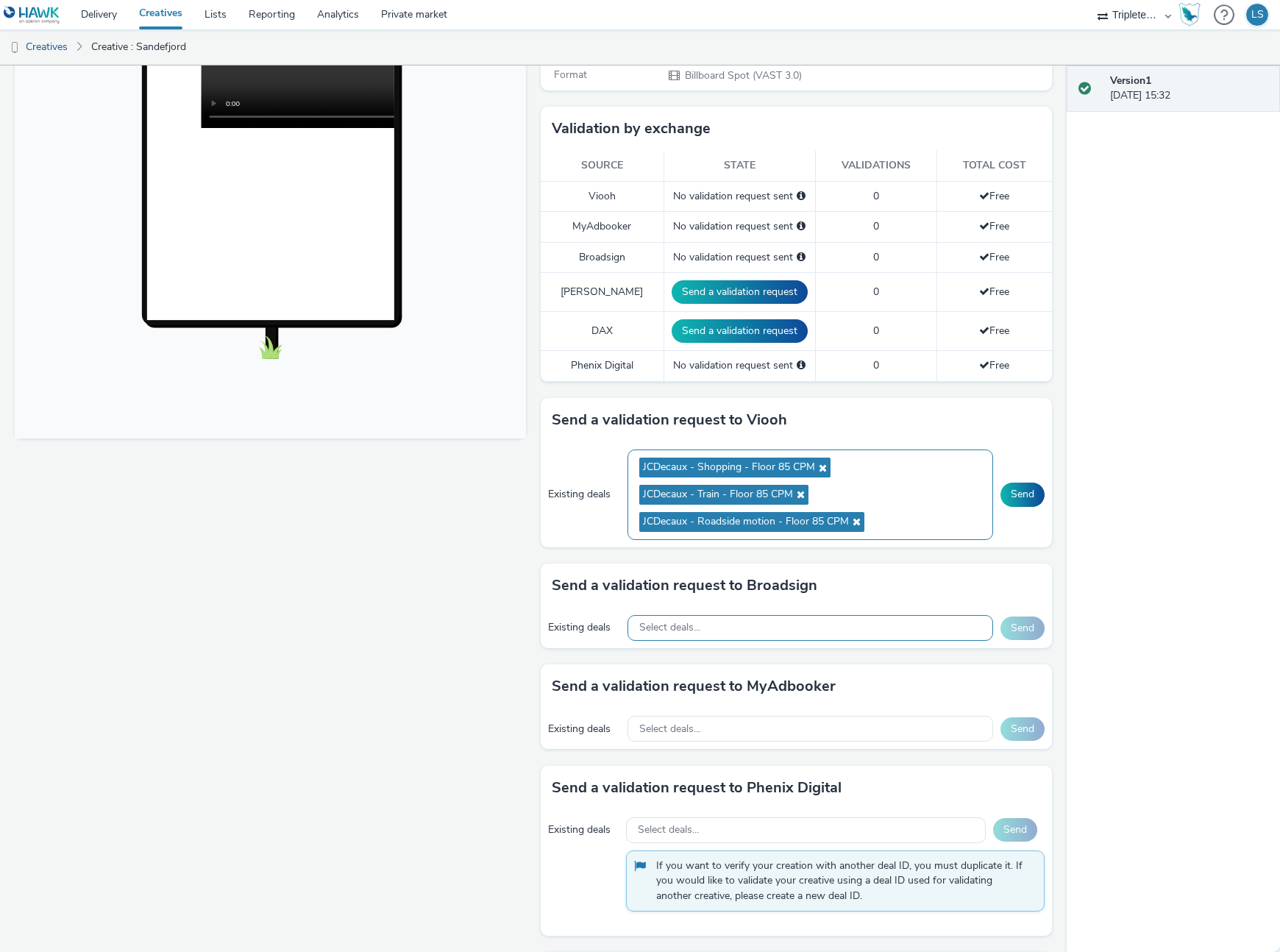
click at [811, 617] on div "Select deals..." at bounding box center [810, 627] width 366 height 25
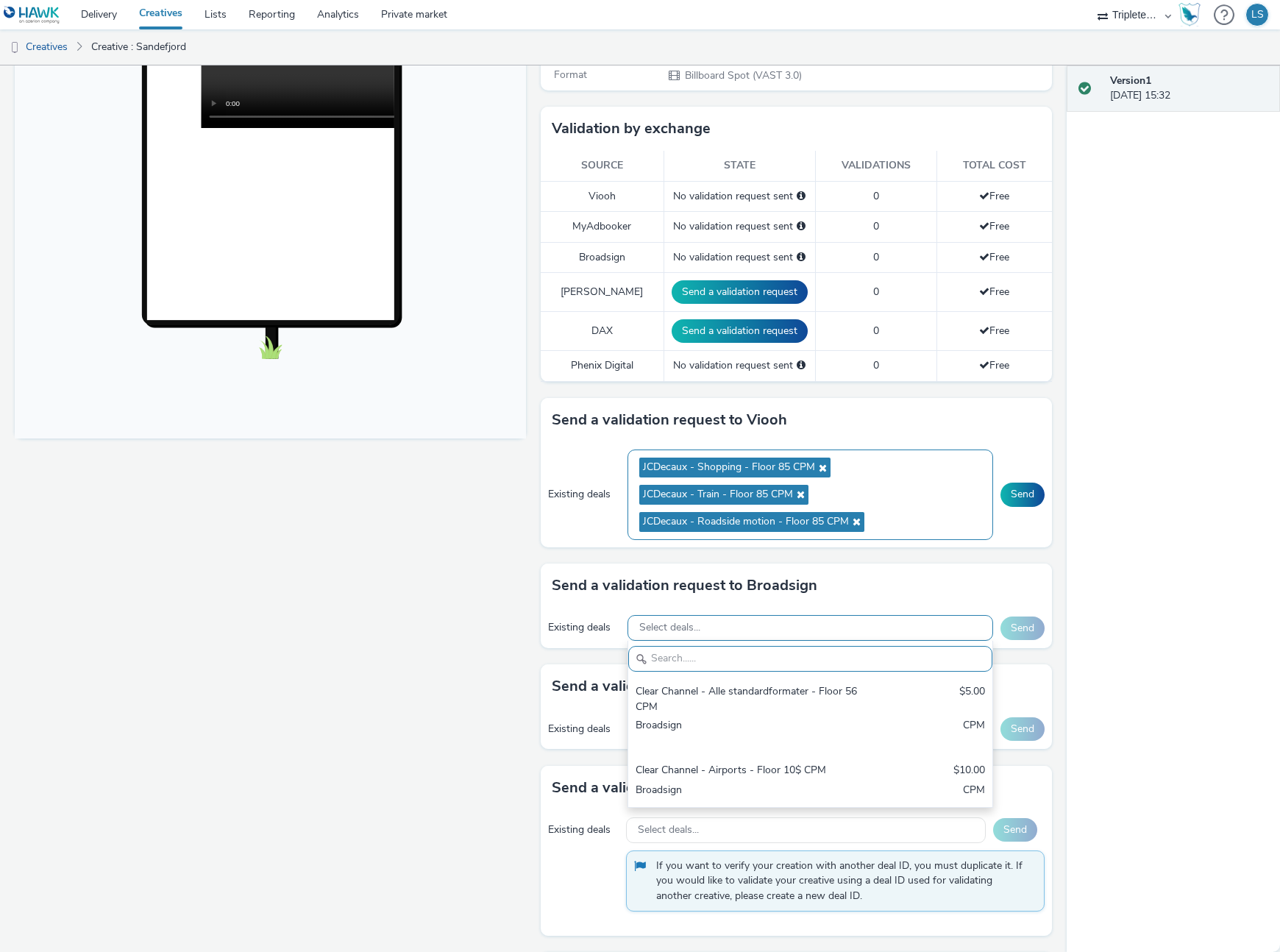
scroll to position [0, 0]
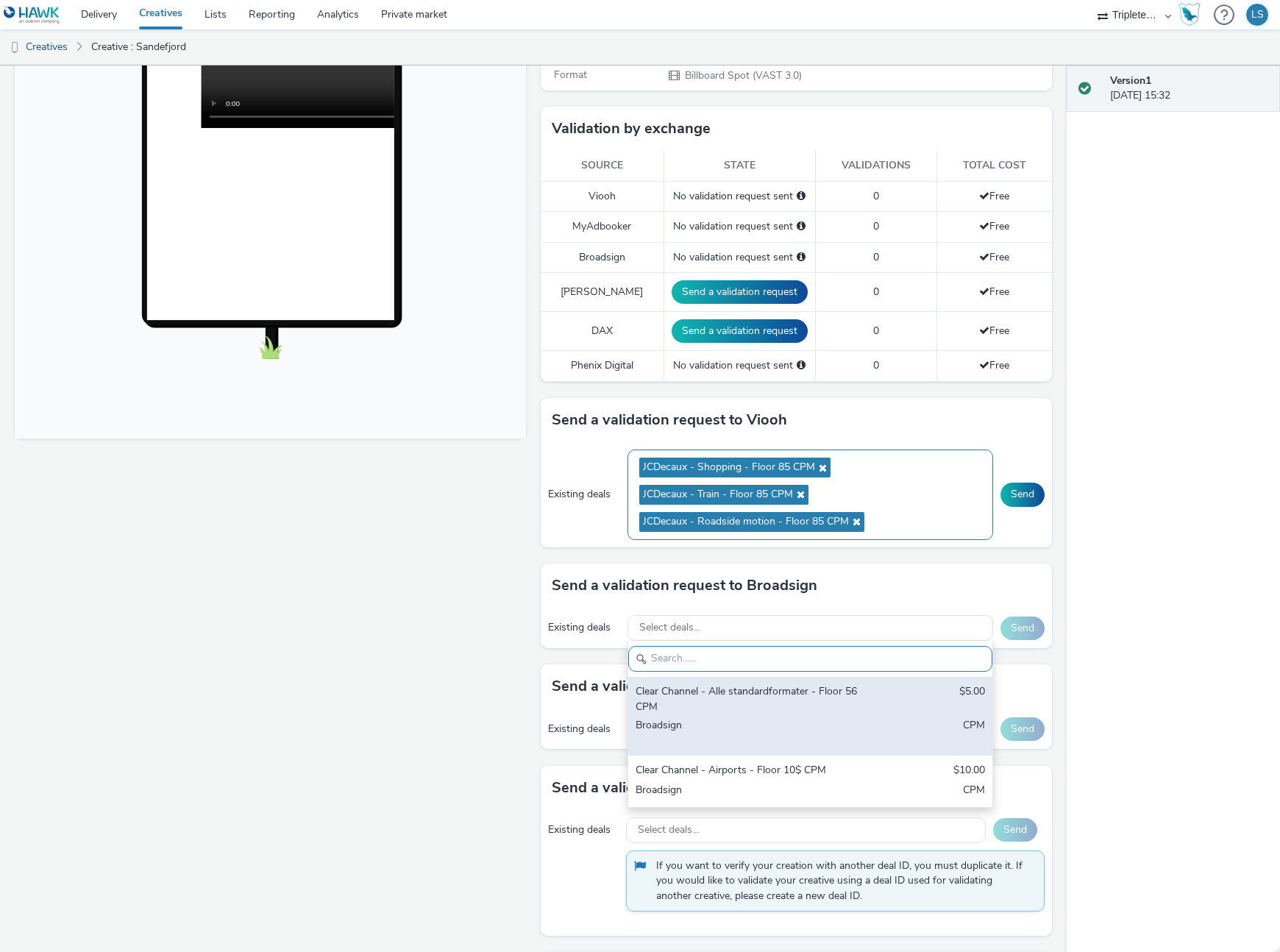
click at [846, 700] on div "Clear Channel - Alle standardformater - Floor 56 CPM" at bounding box center [750, 698] width 231 height 30
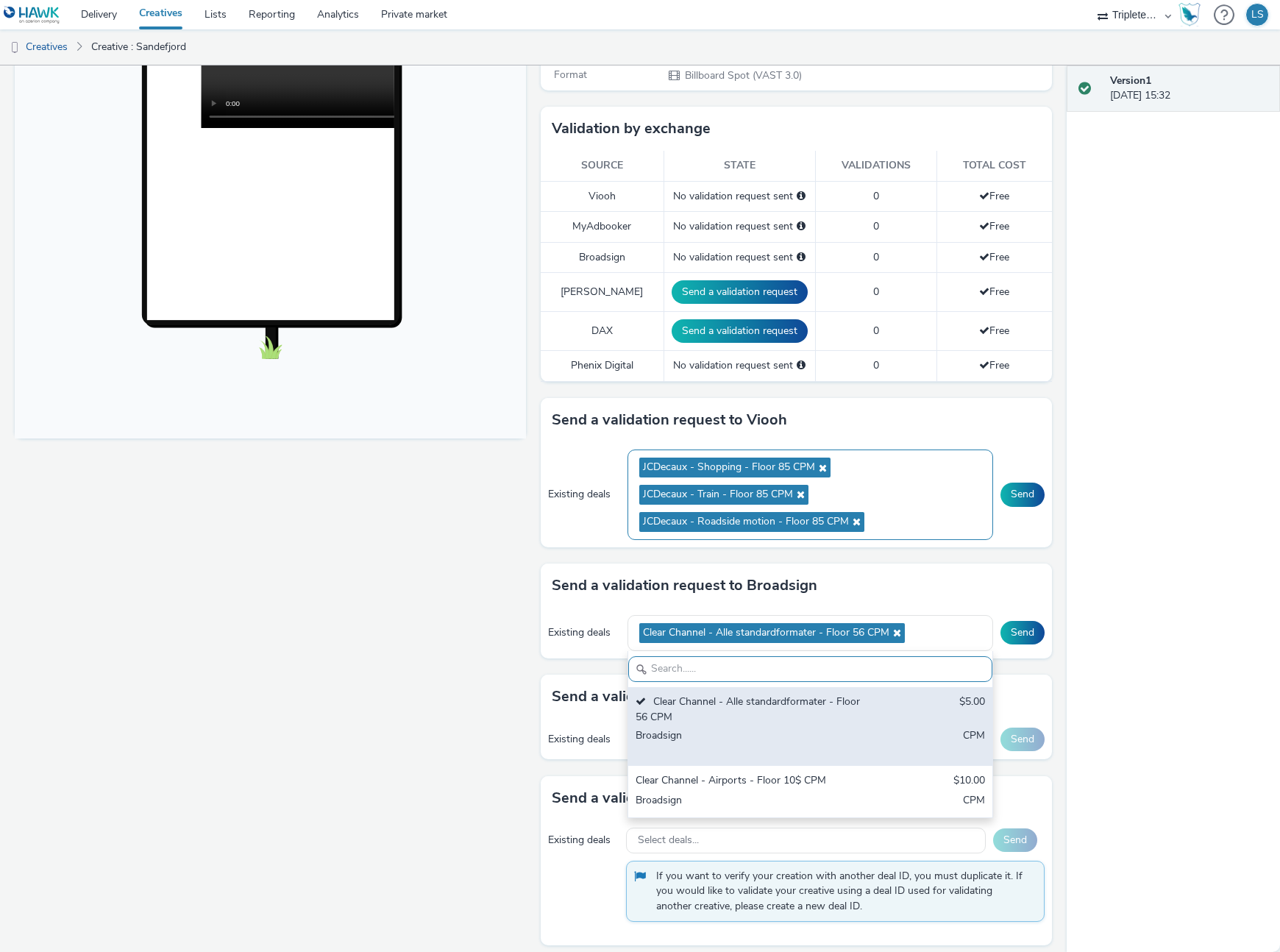
scroll to position [338, 0]
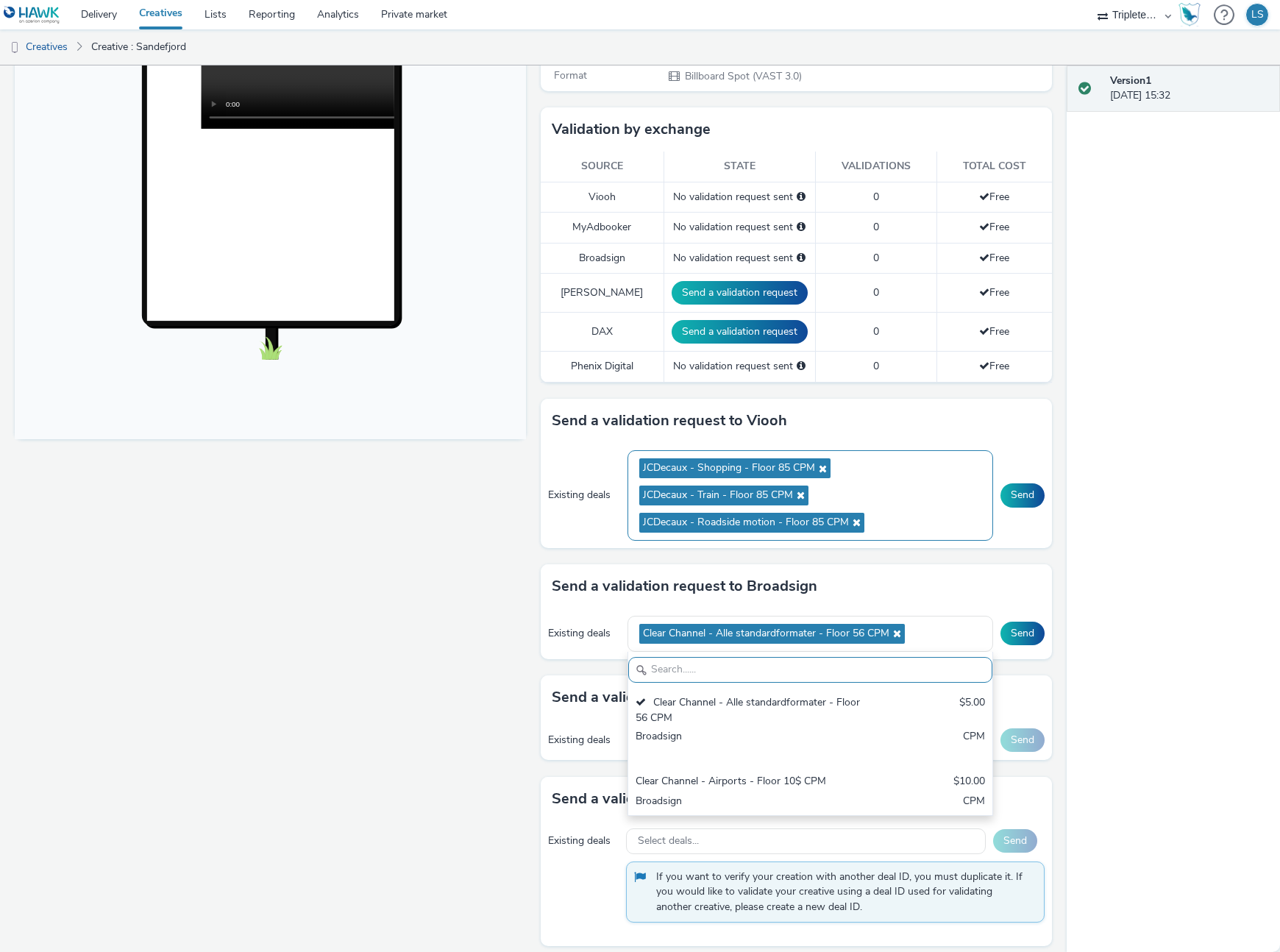
click at [1021, 478] on div "Existing deals JCDecaux - Shopping - Floor 85 CPM JCDecaux - Train - Floor 85 C…" at bounding box center [796, 494] width 512 height 104
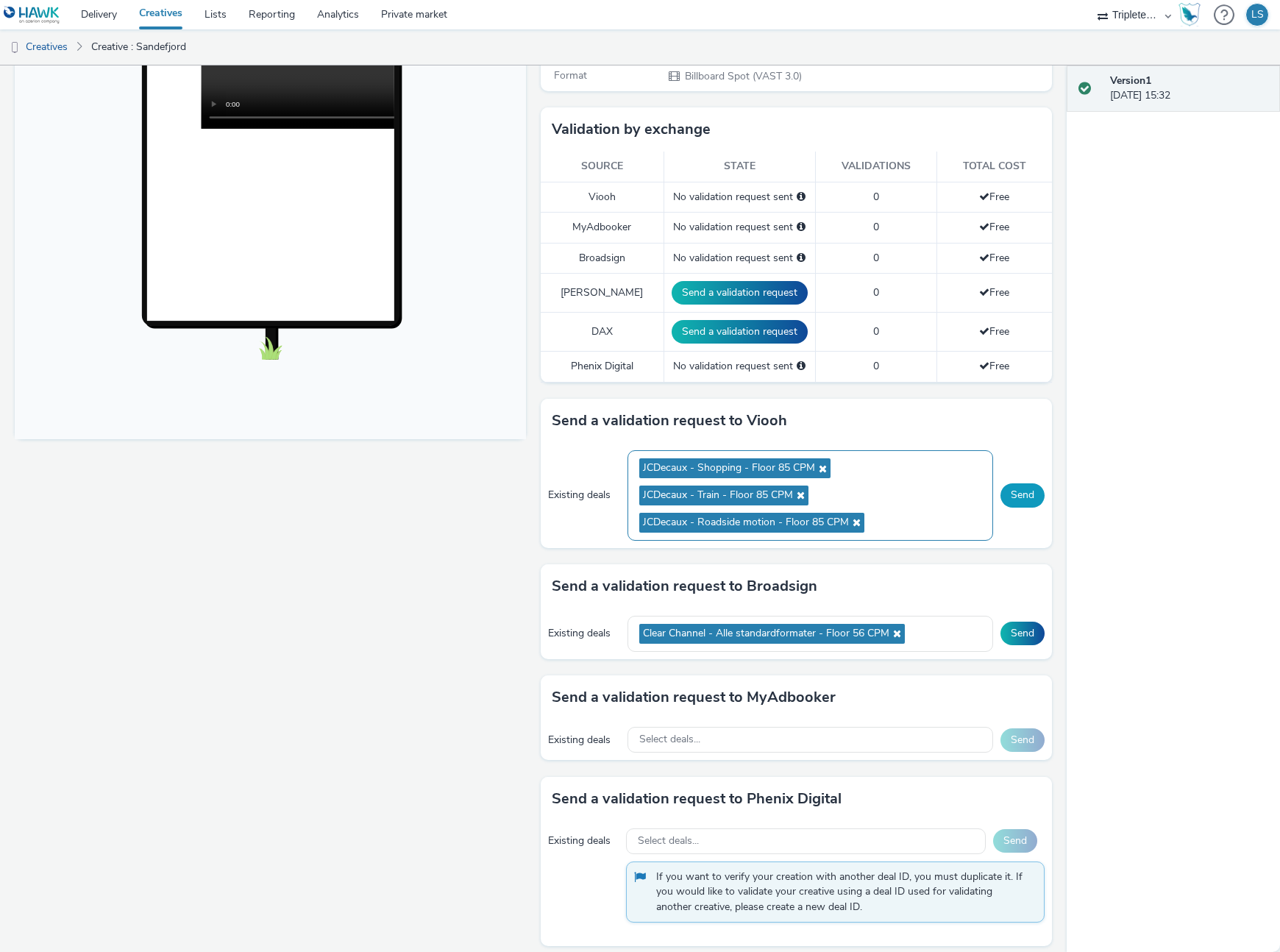
click at [1022, 500] on button "Send" at bounding box center [1023, 495] width 44 height 24
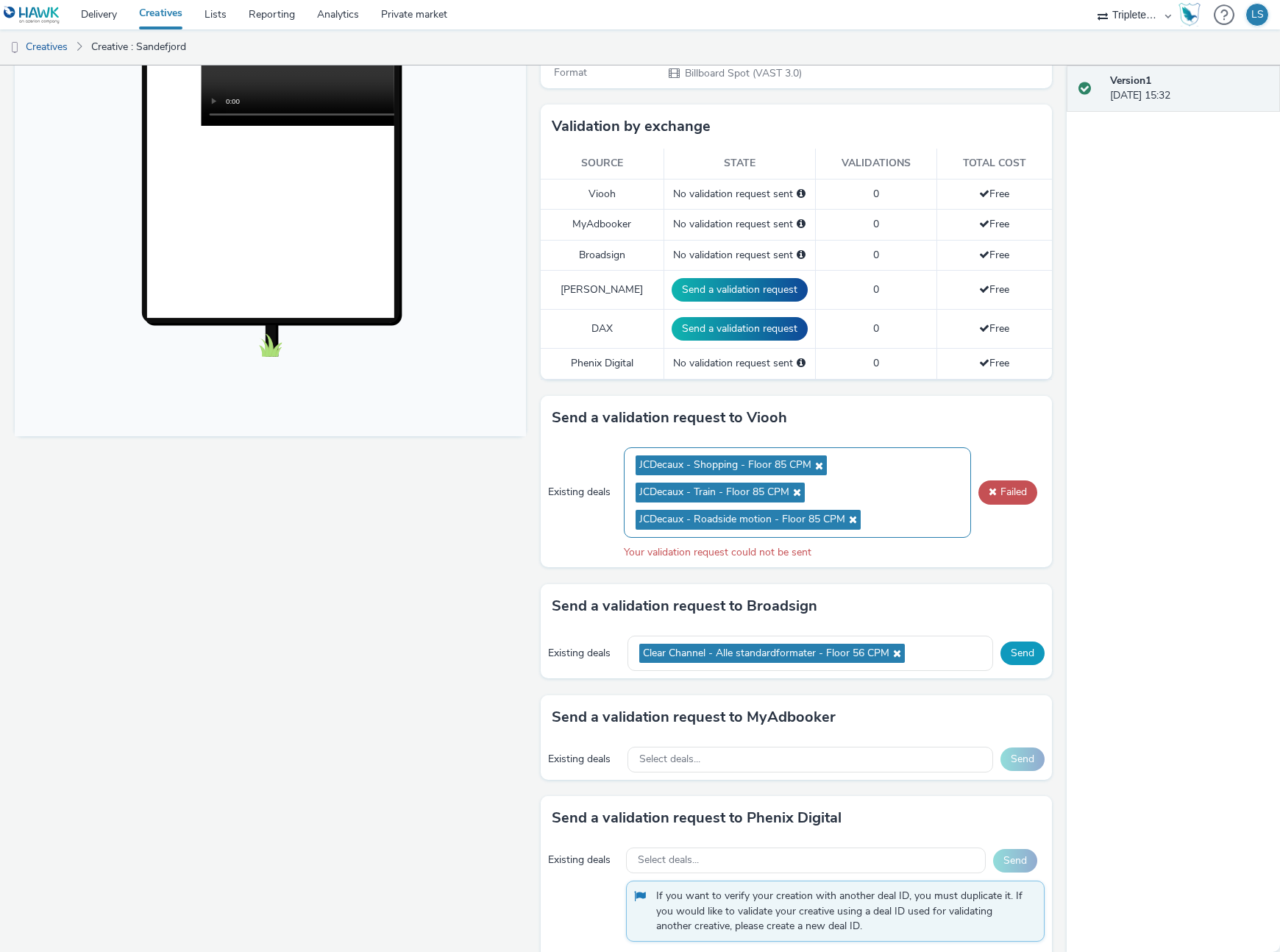
click at [1022, 646] on button "Send" at bounding box center [1023, 652] width 44 height 24
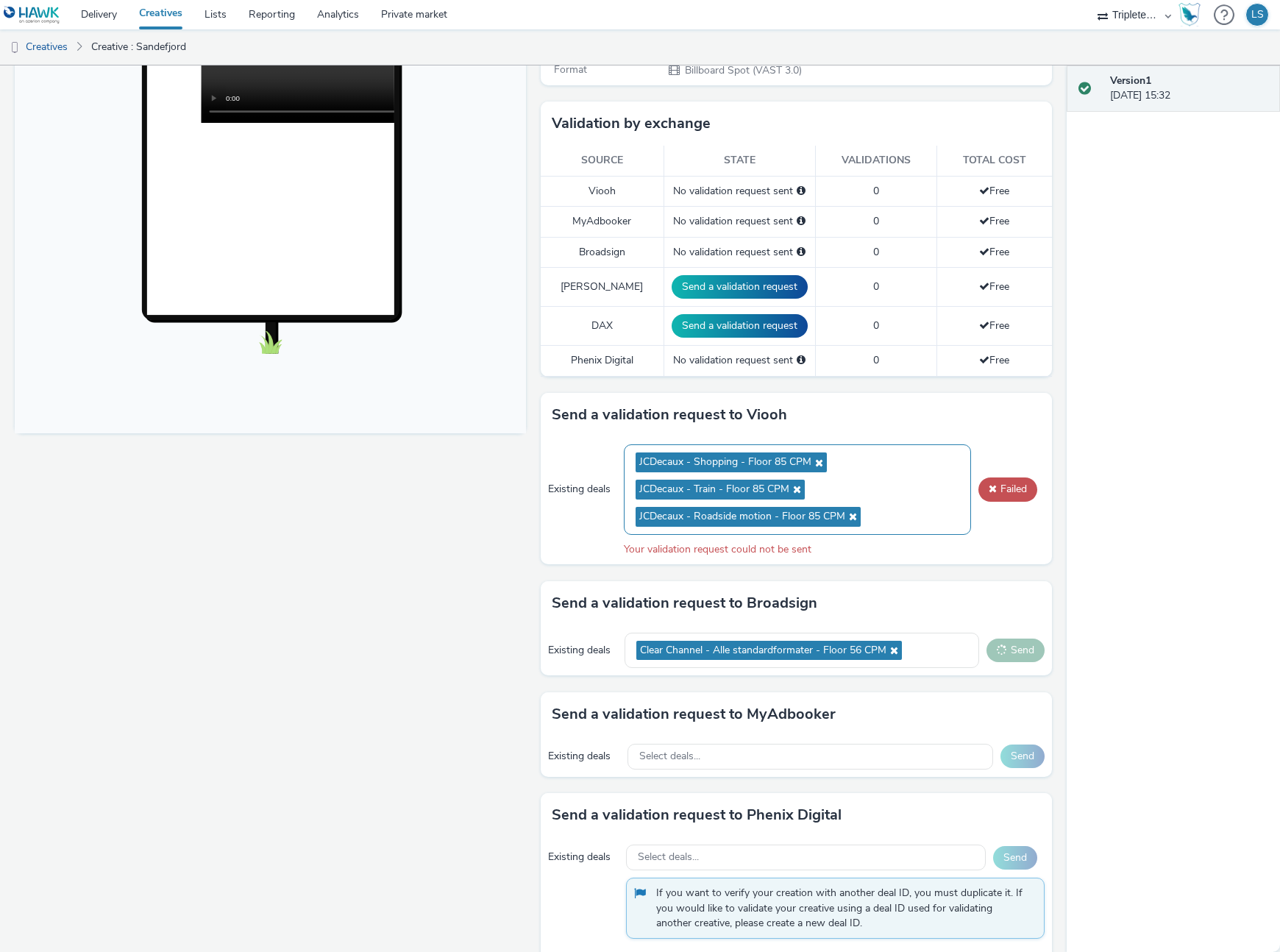
click at [790, 485] on icon at bounding box center [796, 489] width 11 height 11
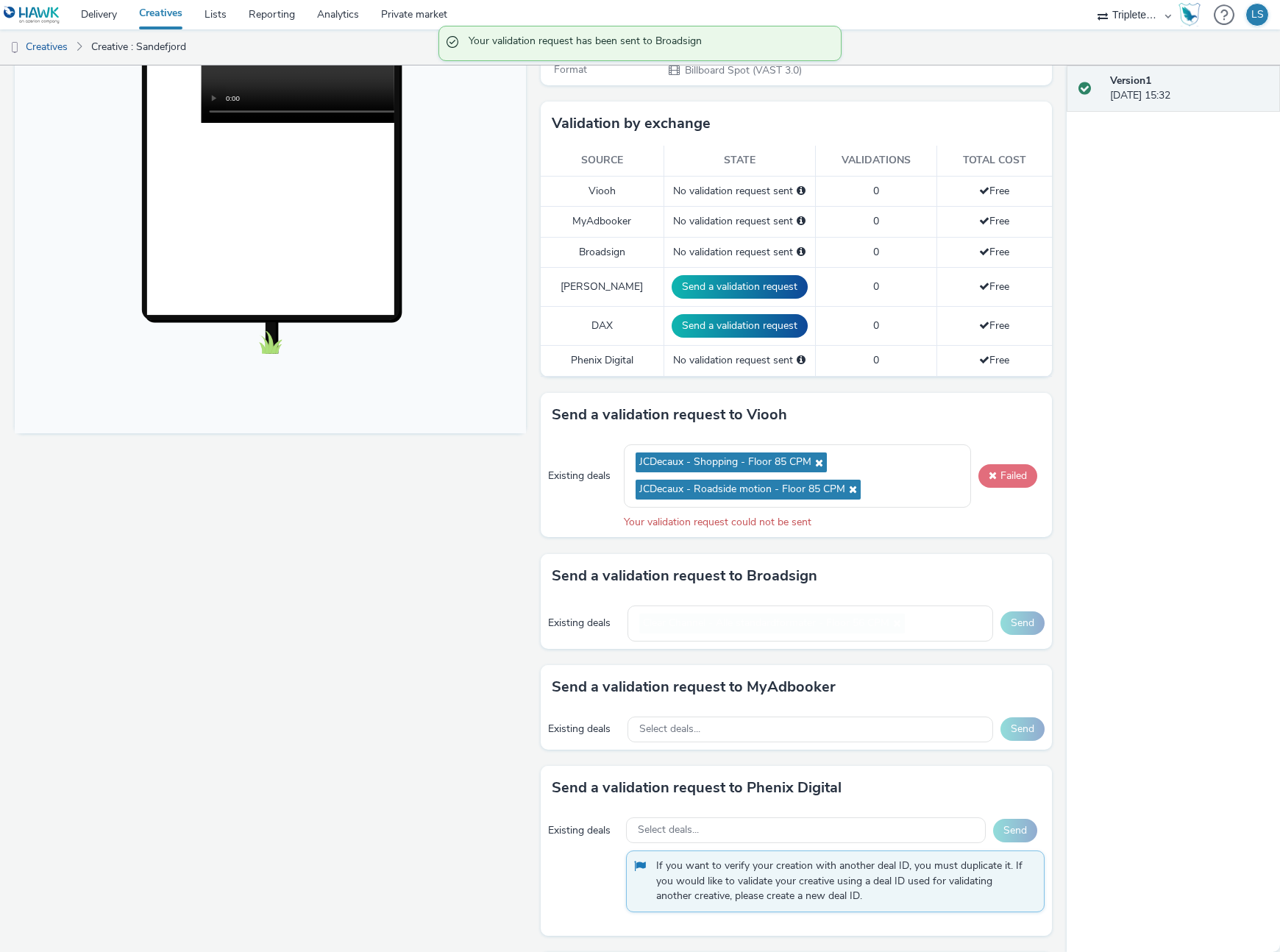
click at [1012, 478] on button "Failed" at bounding box center [1008, 475] width 59 height 24
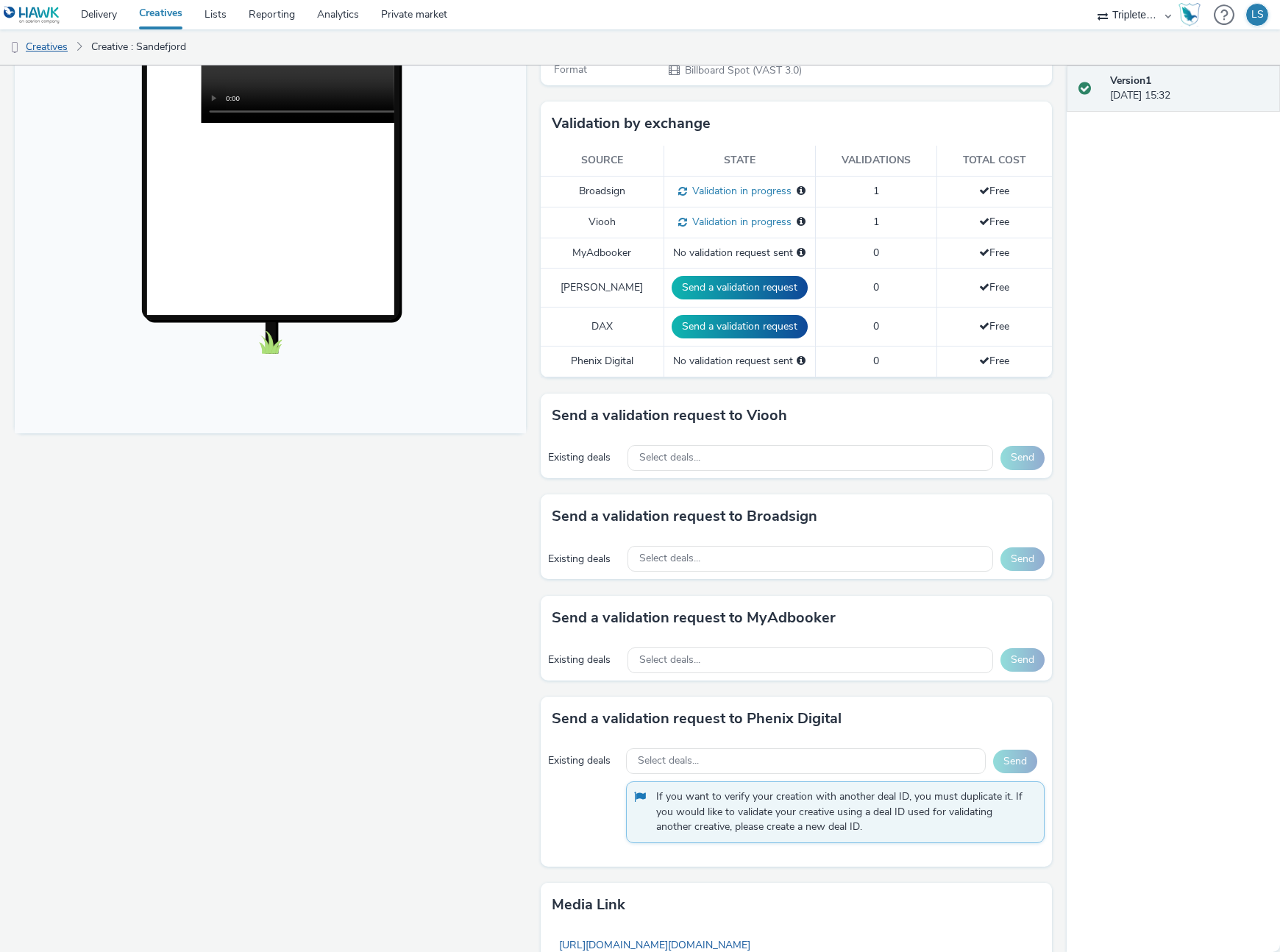
click at [59, 43] on link "Creatives" at bounding box center [37, 47] width 75 height 35
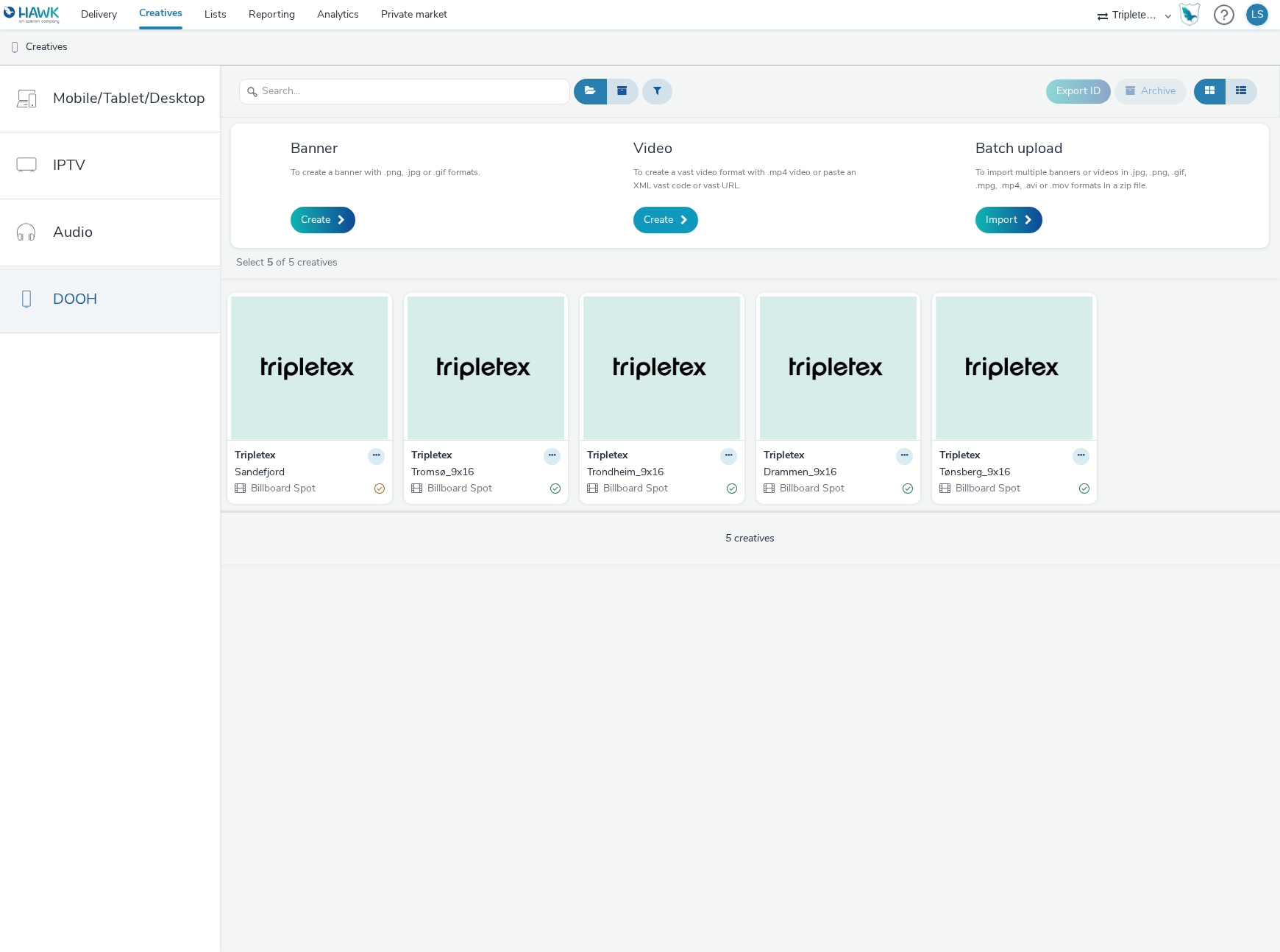
click at [659, 213] on span "Create" at bounding box center [658, 220] width 30 height 15
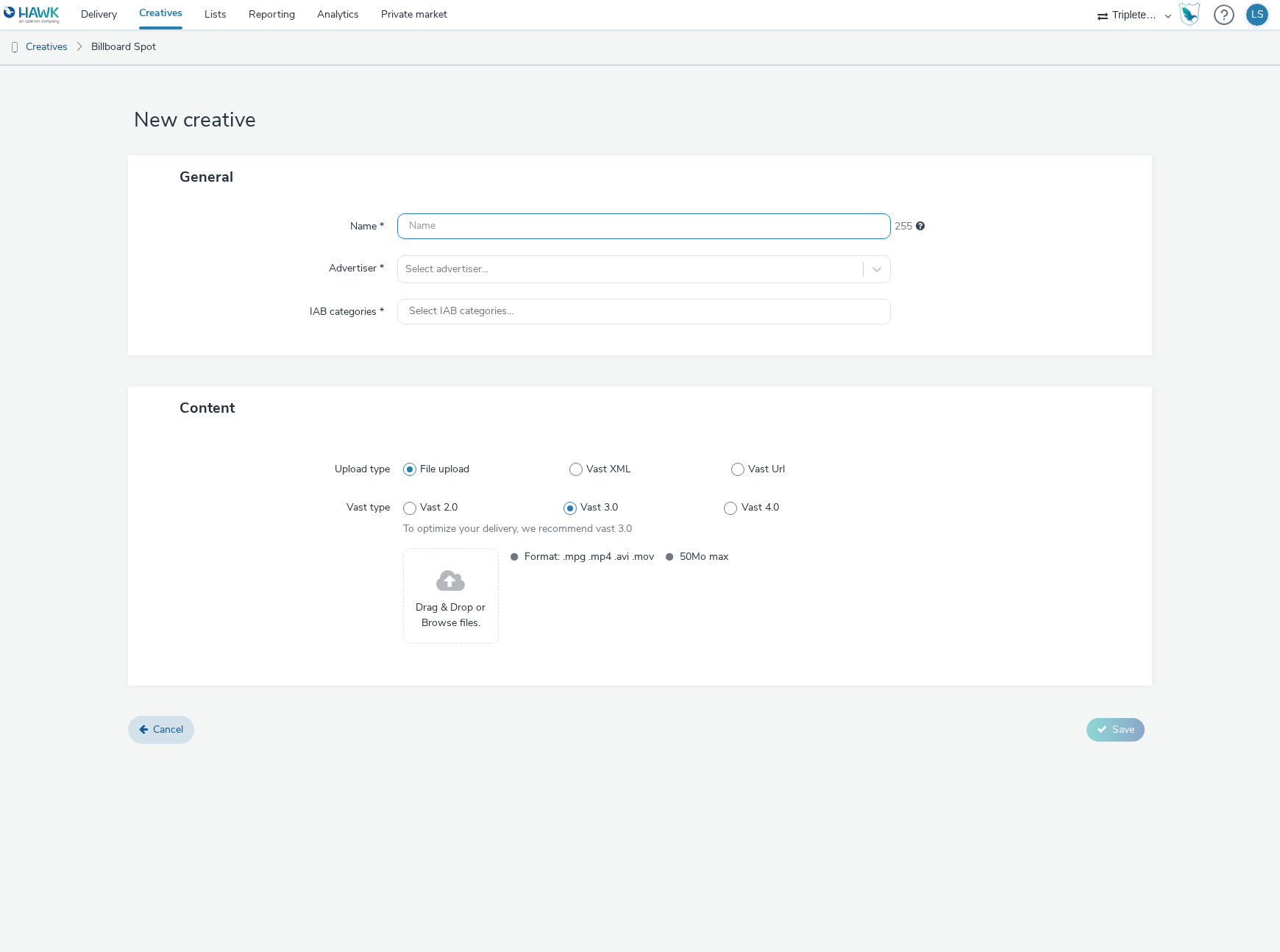
click at [450, 223] on input "text" at bounding box center [644, 226] width 493 height 25
type input "Fredrikstad"
click at [411, 270] on div at bounding box center [631, 269] width 450 height 18
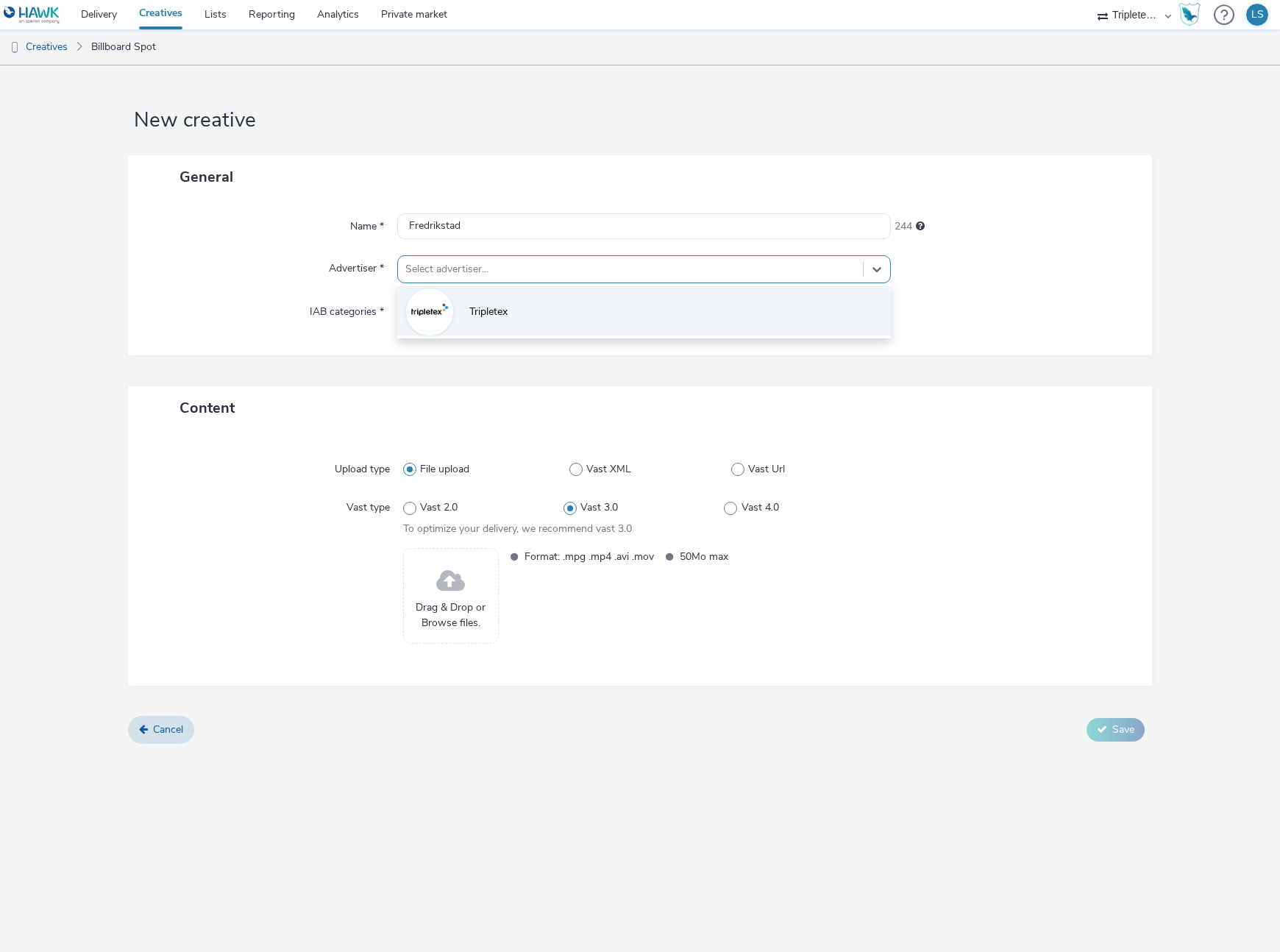
click at [447, 321] on img at bounding box center [429, 312] width 43 height 43
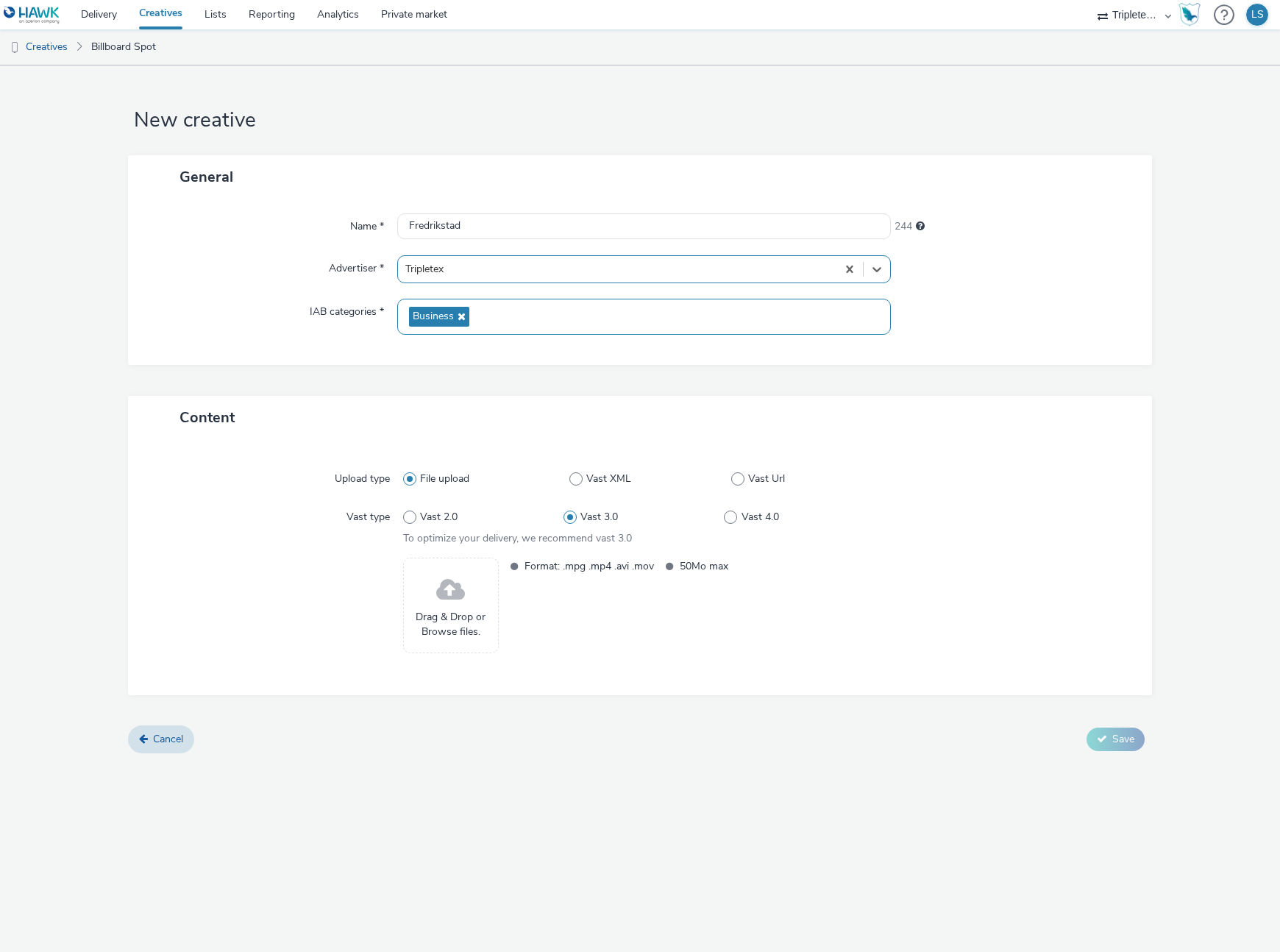
click at [442, 316] on span "Business" at bounding box center [434, 316] width 41 height 12
click at [507, 582] on div "Format: .mpg .mp4 .avi .mov 50Mo max" at bounding box center [694, 605] width 383 height 95
click at [464, 595] on div "Drag & Drop or Browse files." at bounding box center [451, 605] width 95 height 95
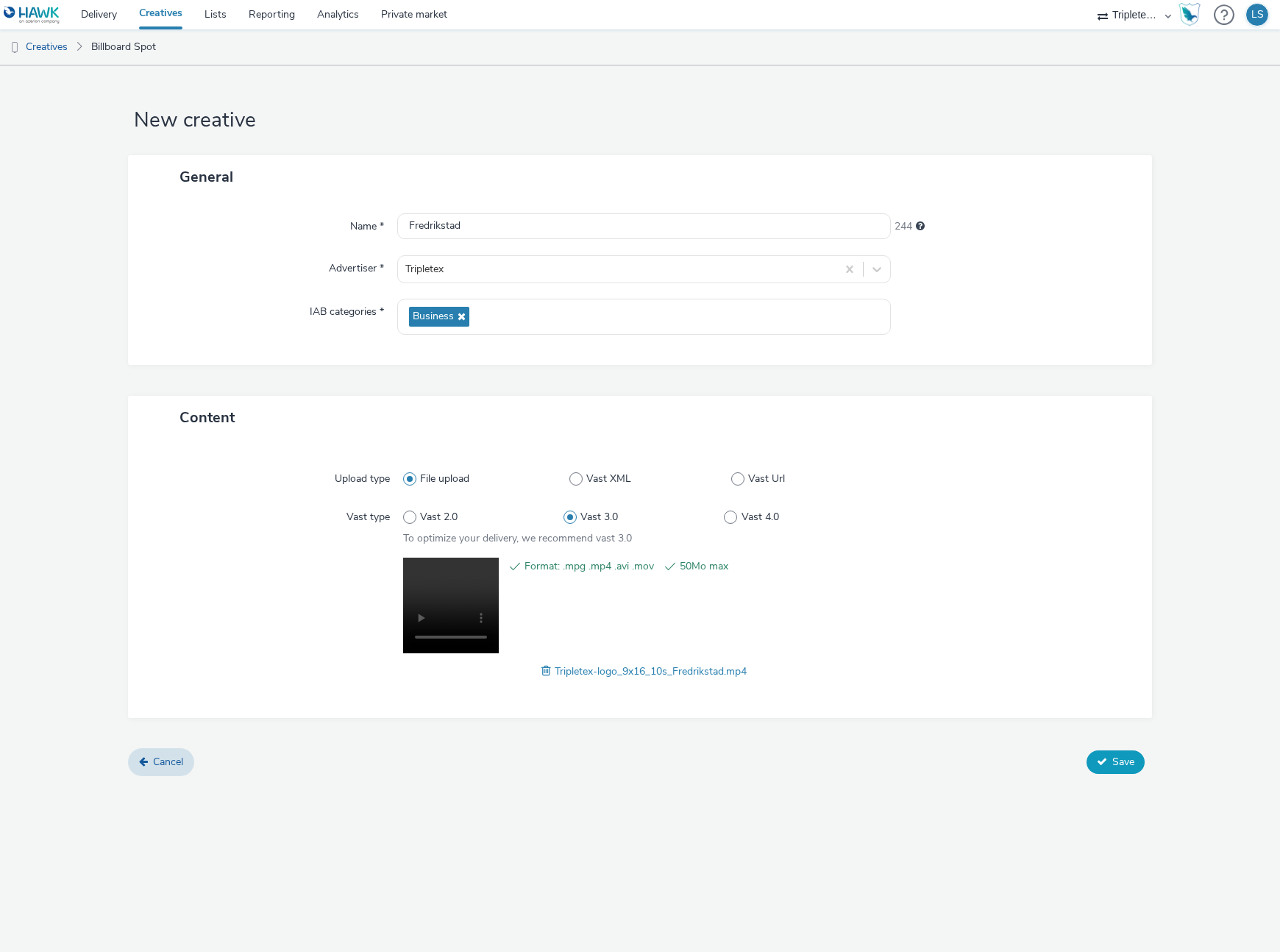
click at [1113, 750] on button "Save" at bounding box center [1116, 762] width 58 height 24
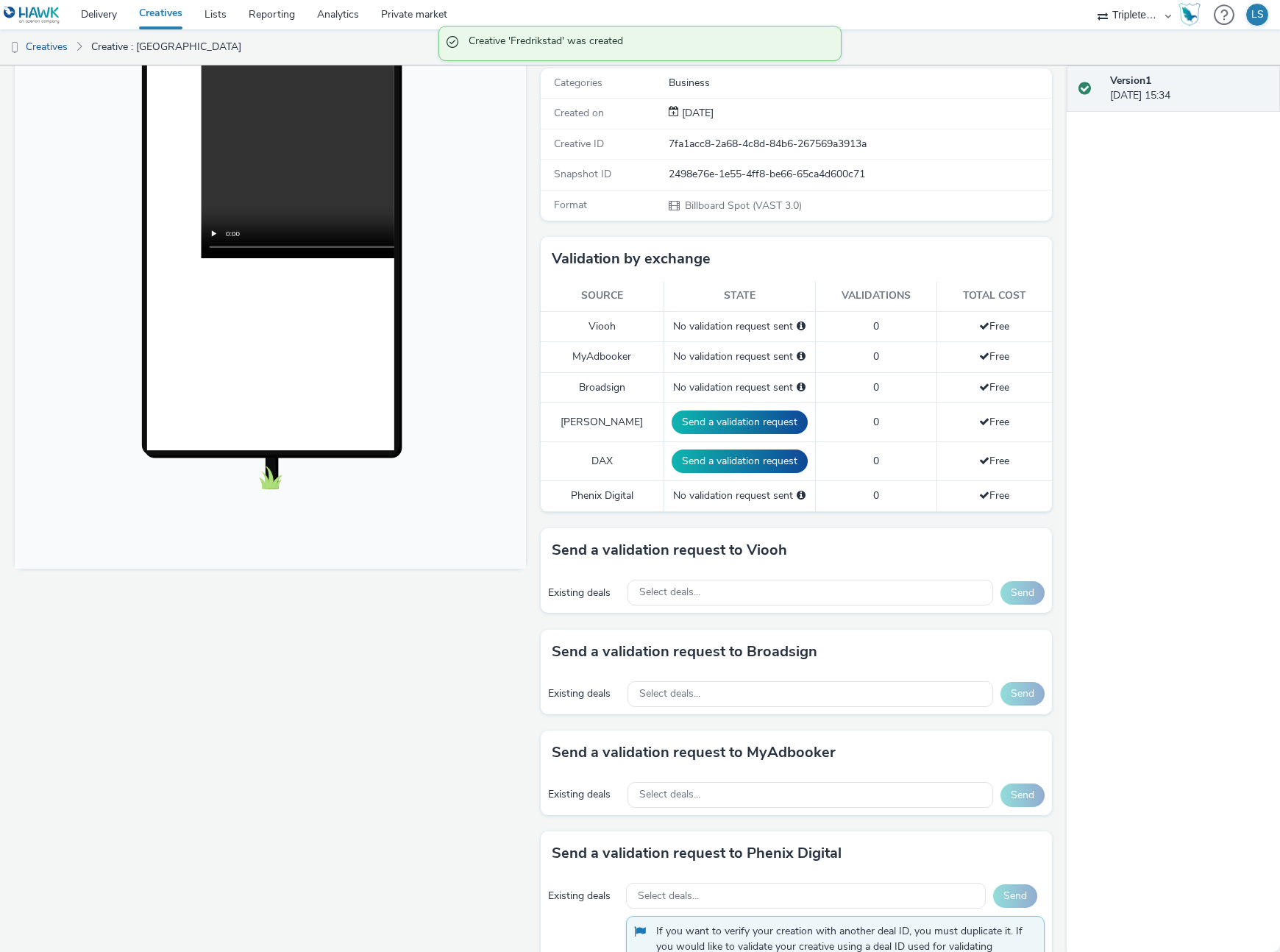
scroll to position [211, 0]
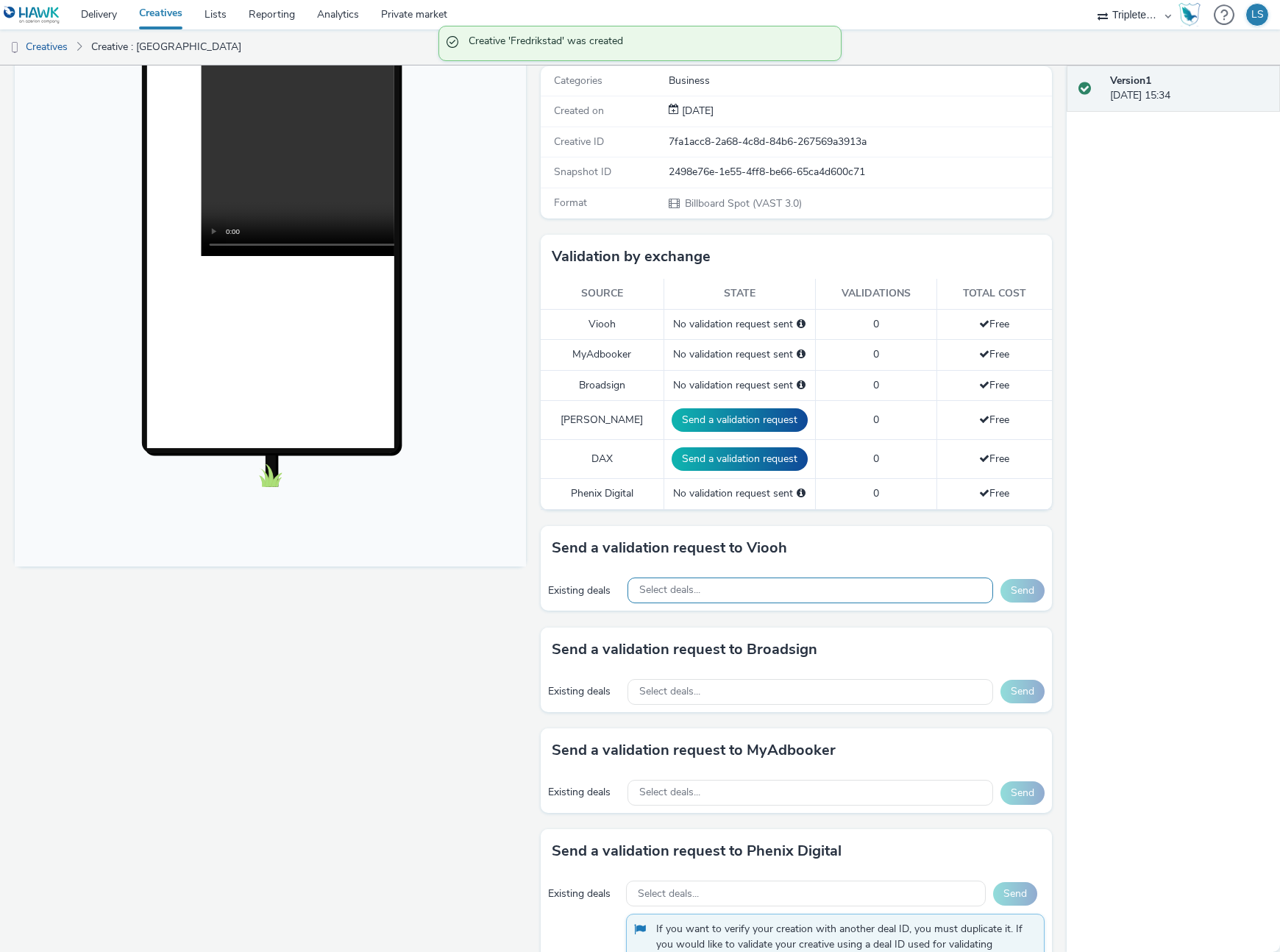
click at [704, 596] on div "Select deals..." at bounding box center [810, 589] width 366 height 25
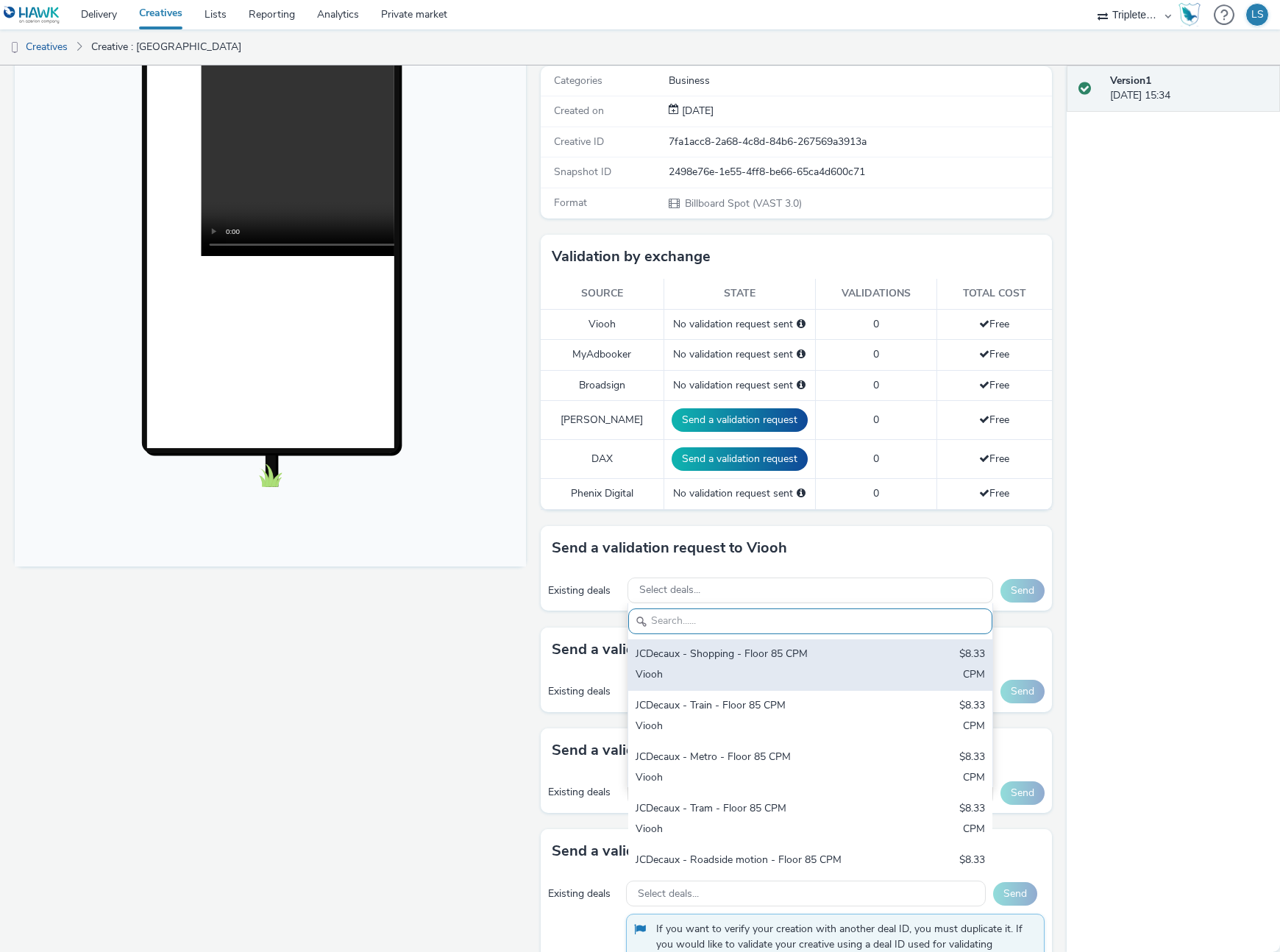
click at [723, 669] on div "Viooh" at bounding box center [750, 675] width 231 height 17
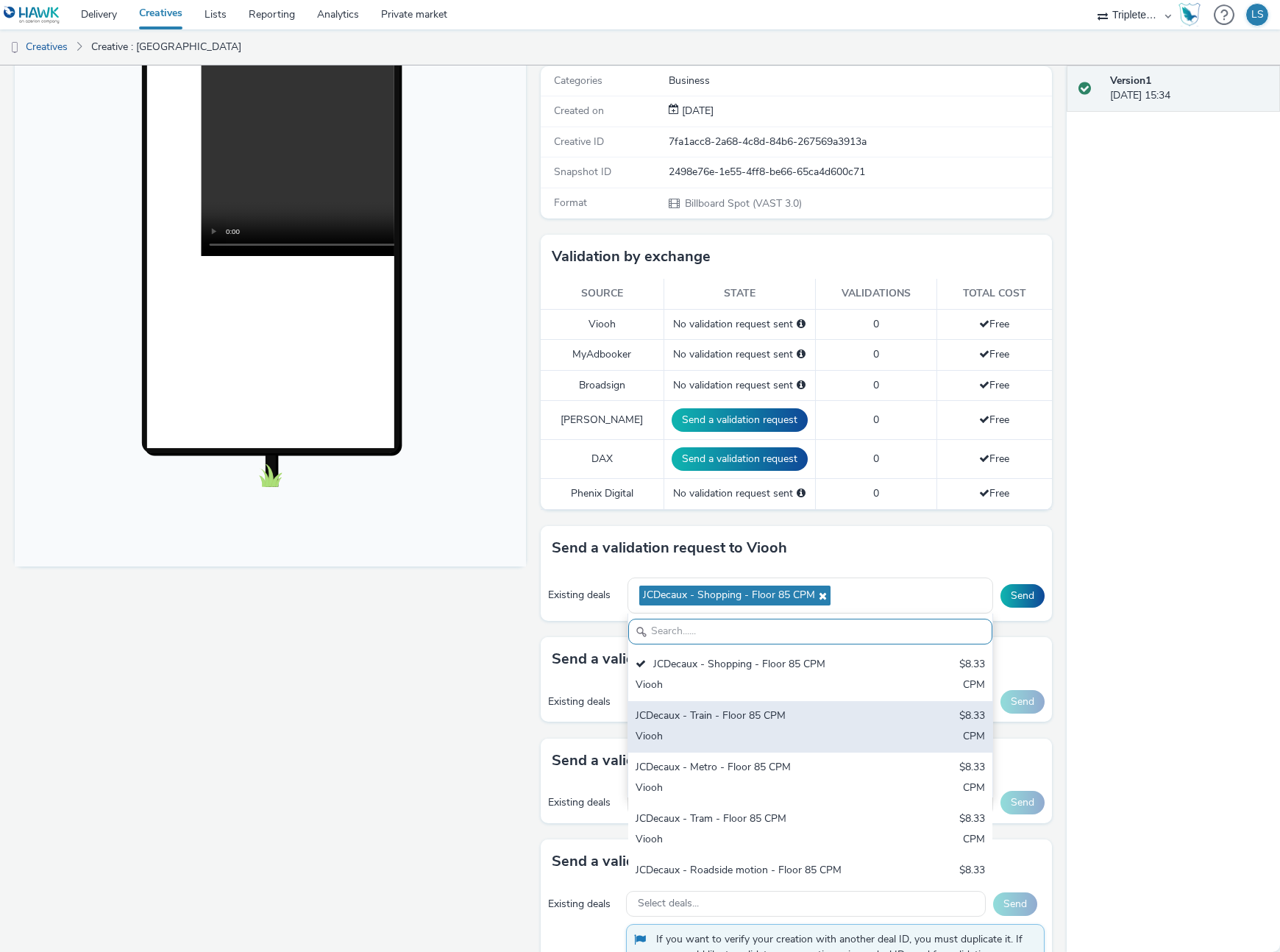
drag, startPoint x: 708, startPoint y: 721, endPoint x: 704, endPoint y: 747, distance: 26.3
click at [707, 722] on div "JCDecaux - Train - Floor 85 CPM" at bounding box center [750, 716] width 231 height 17
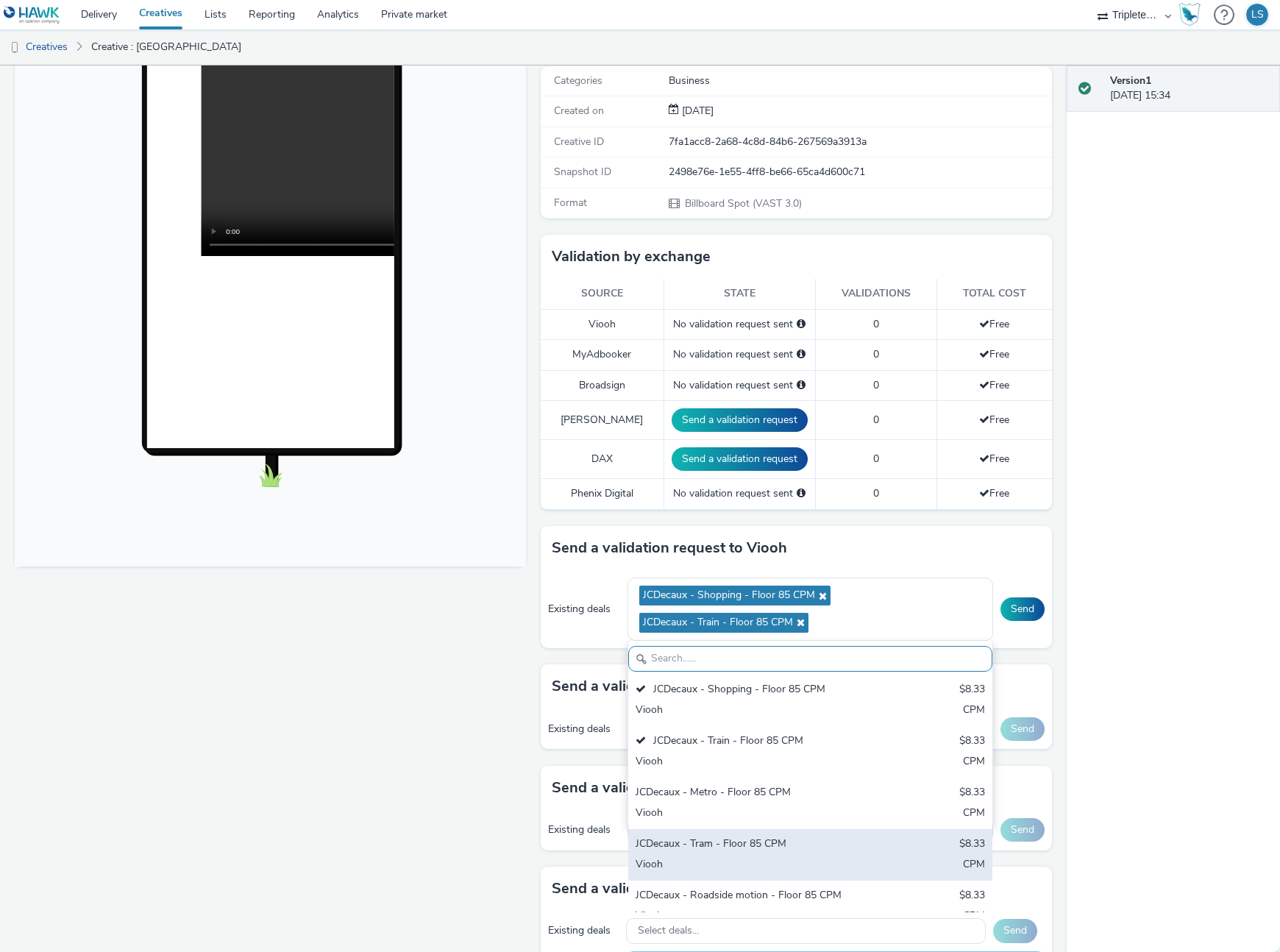
drag, startPoint x: 749, startPoint y: 890, endPoint x: 761, endPoint y: 886, distance: 12.6
click at [749, 890] on div "JCDecaux - Roadside motion - Floor 85 CPM" at bounding box center [750, 896] width 231 height 17
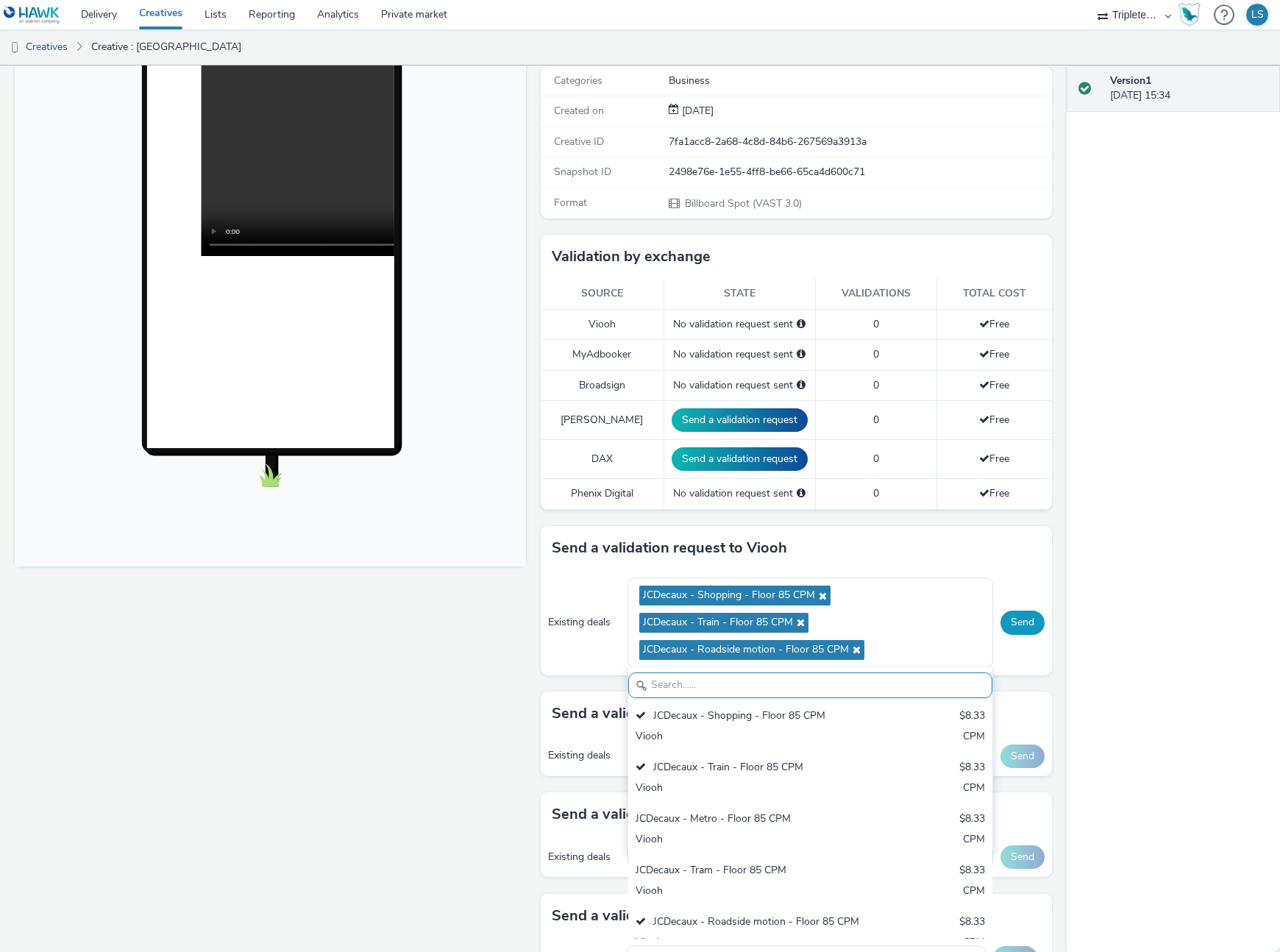
click at [1020, 615] on button "Send" at bounding box center [1023, 622] width 44 height 24
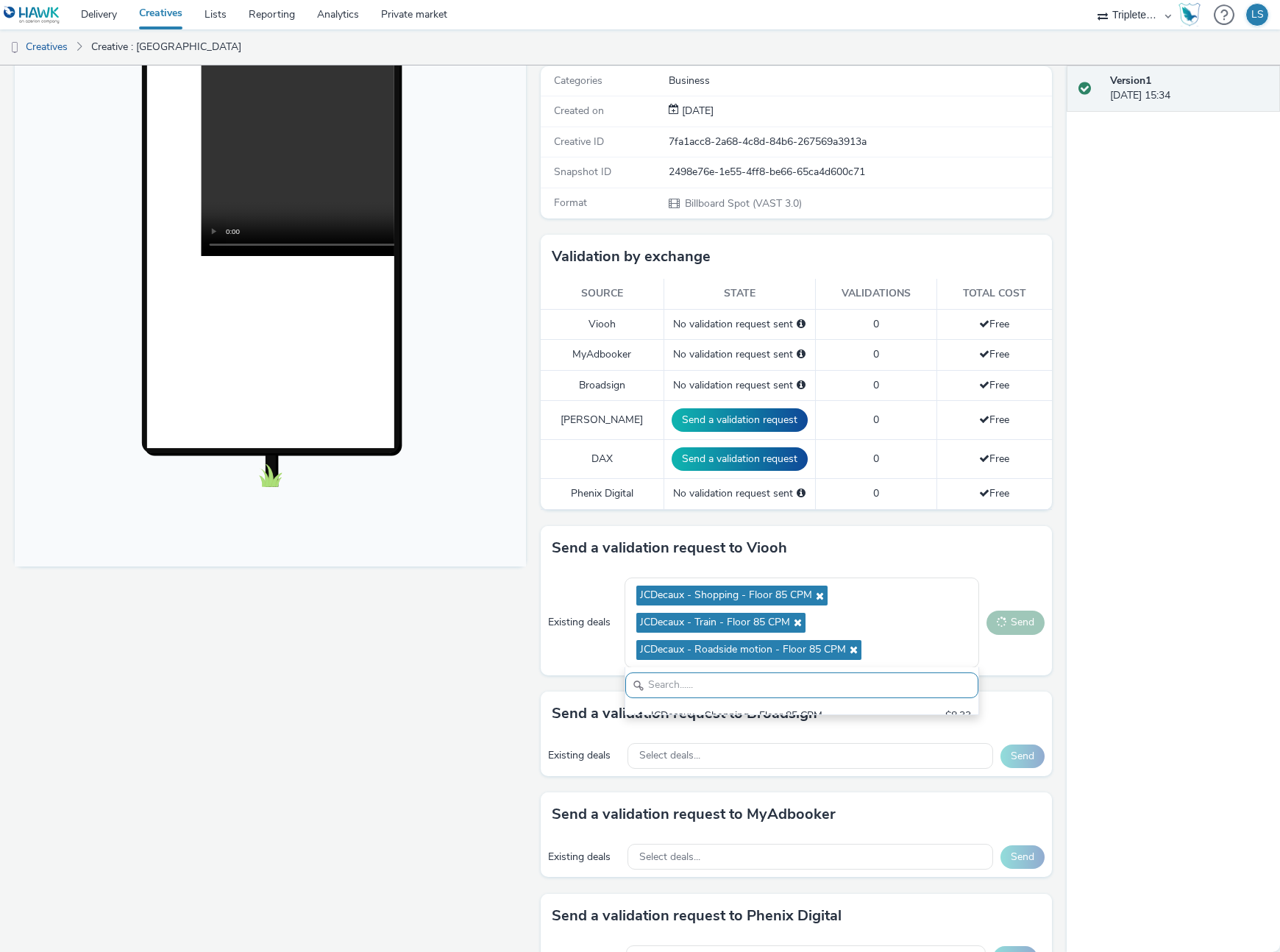
scroll to position [210, 0]
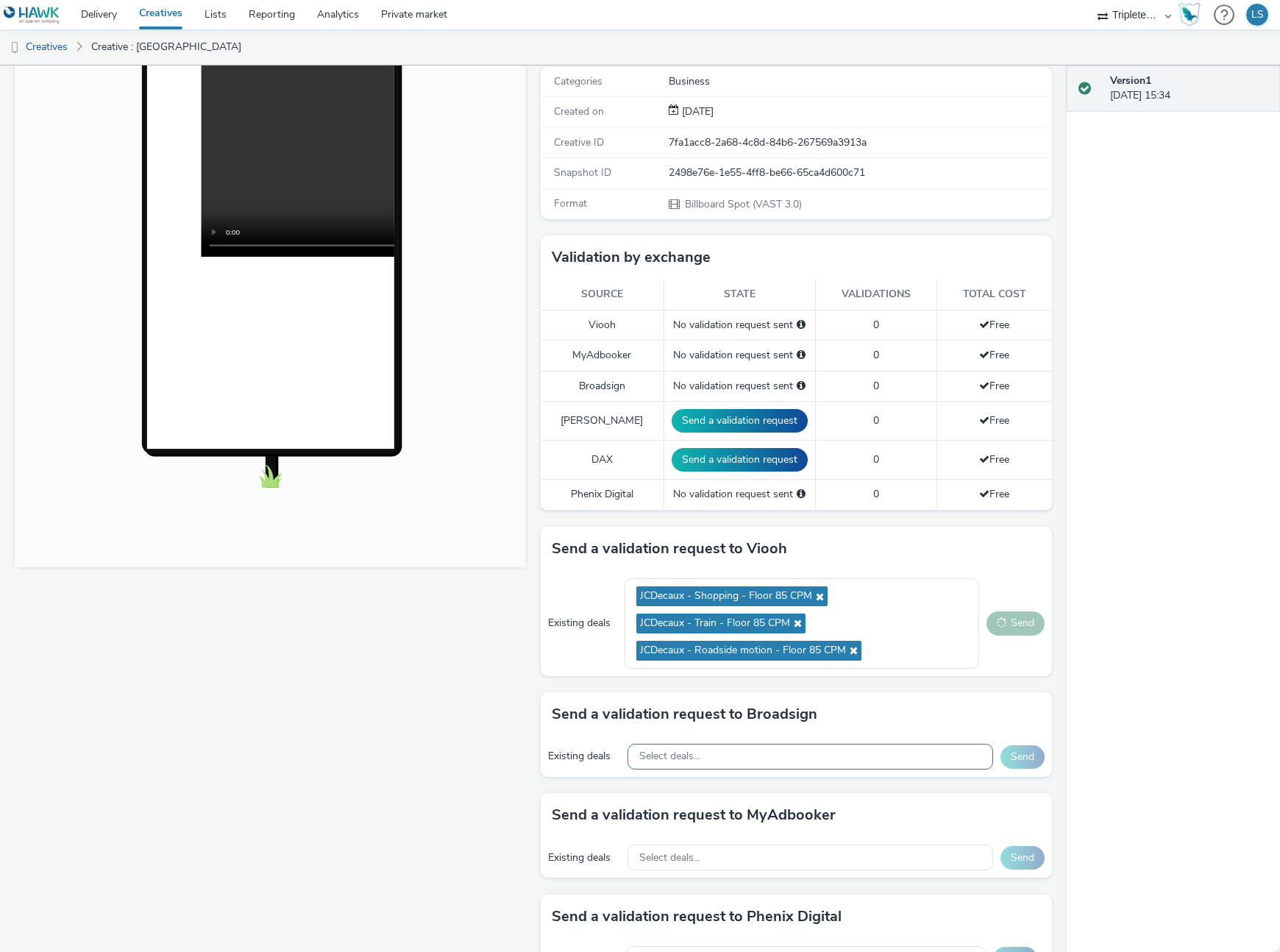
click at [890, 752] on div "Select deals..." at bounding box center [810, 756] width 366 height 25
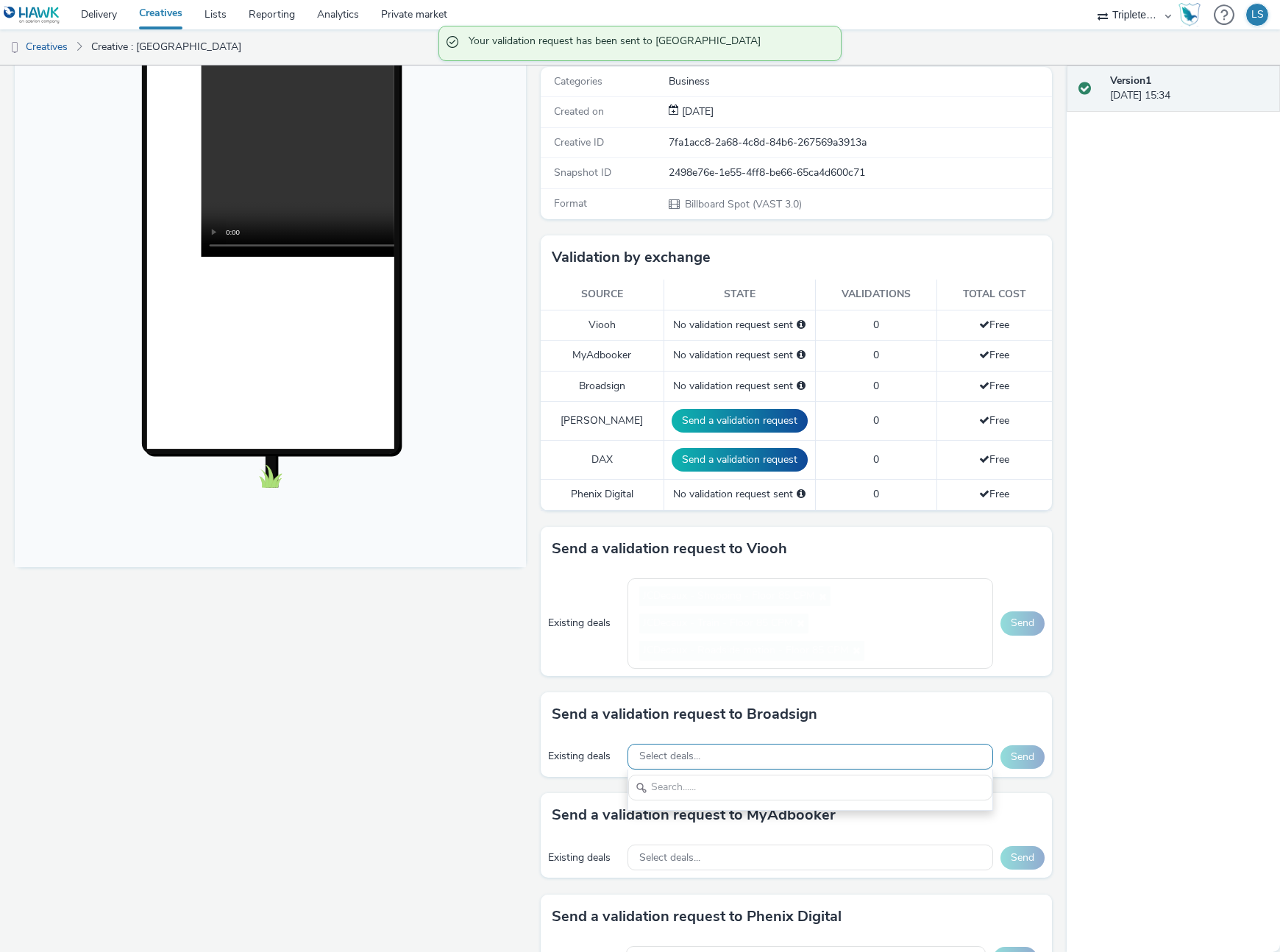
scroll to position [0, 0]
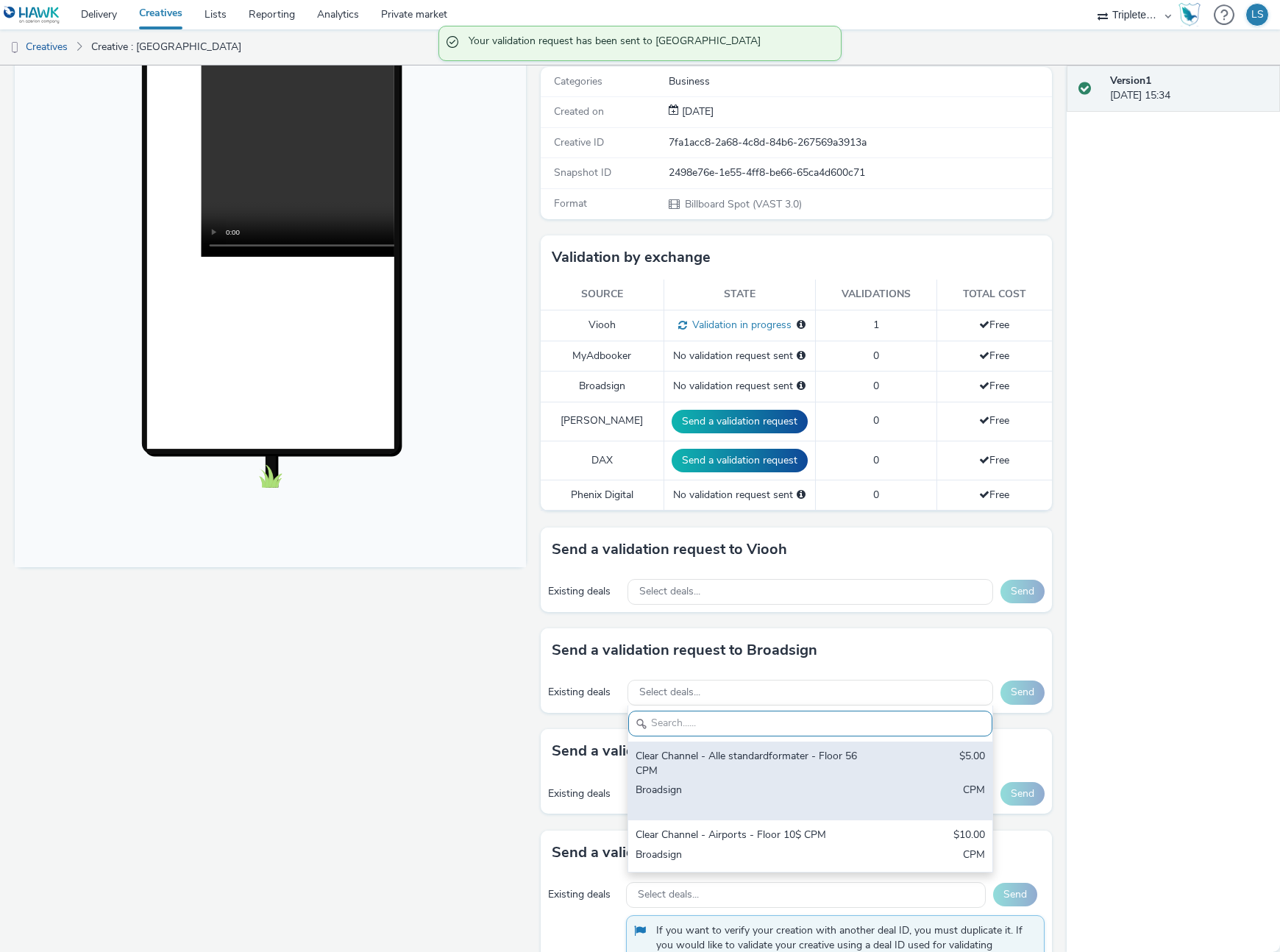
click at [774, 778] on div "Clear Channel - Alle standardformater - Floor 56 CPM" at bounding box center [750, 763] width 231 height 30
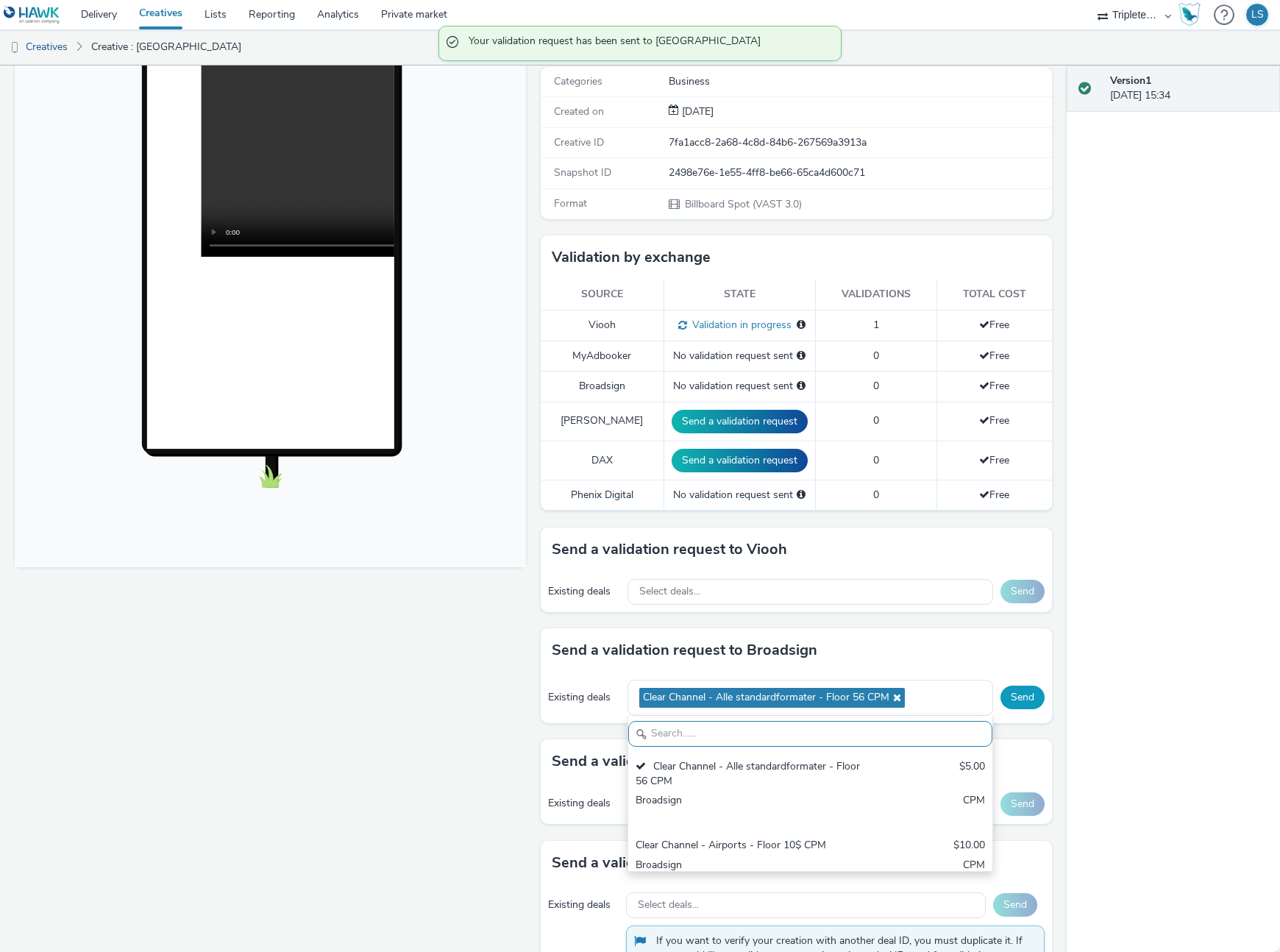
click at [1023, 700] on button "Send" at bounding box center [1023, 697] width 44 height 24
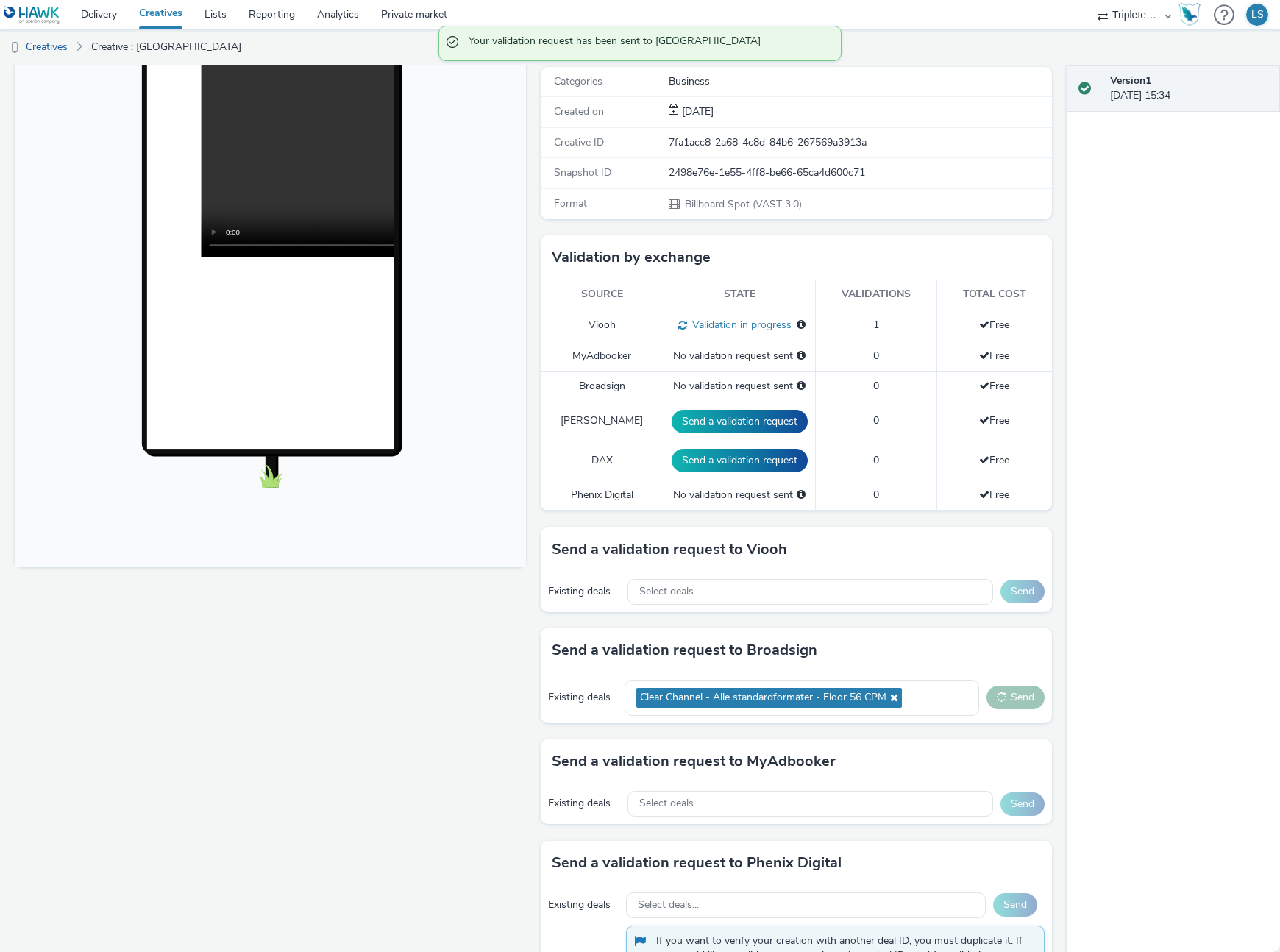
scroll to position [213, 0]
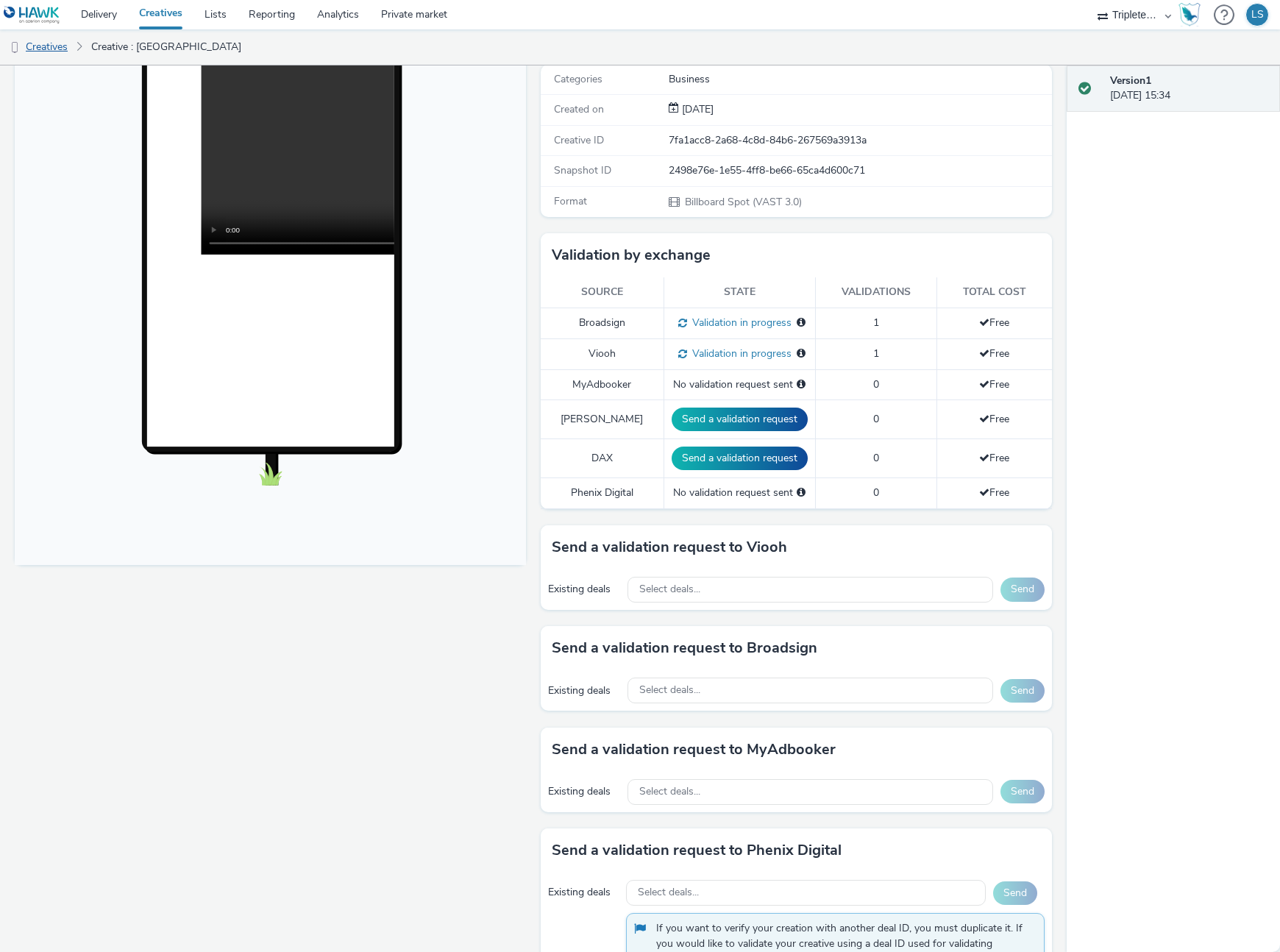
click at [56, 40] on link "Creatives" at bounding box center [37, 47] width 75 height 35
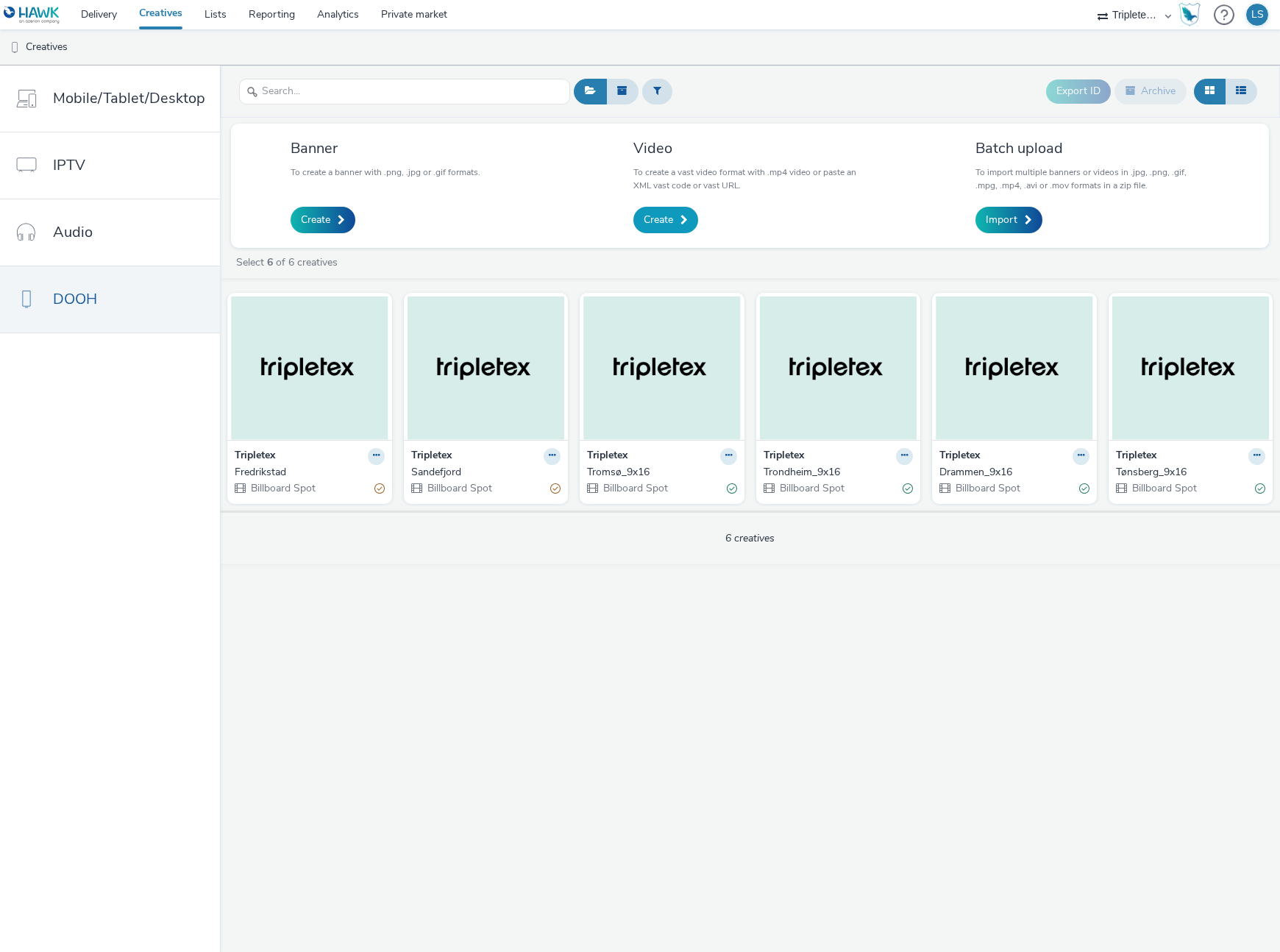
click at [658, 216] on span "Create" at bounding box center [658, 220] width 30 height 15
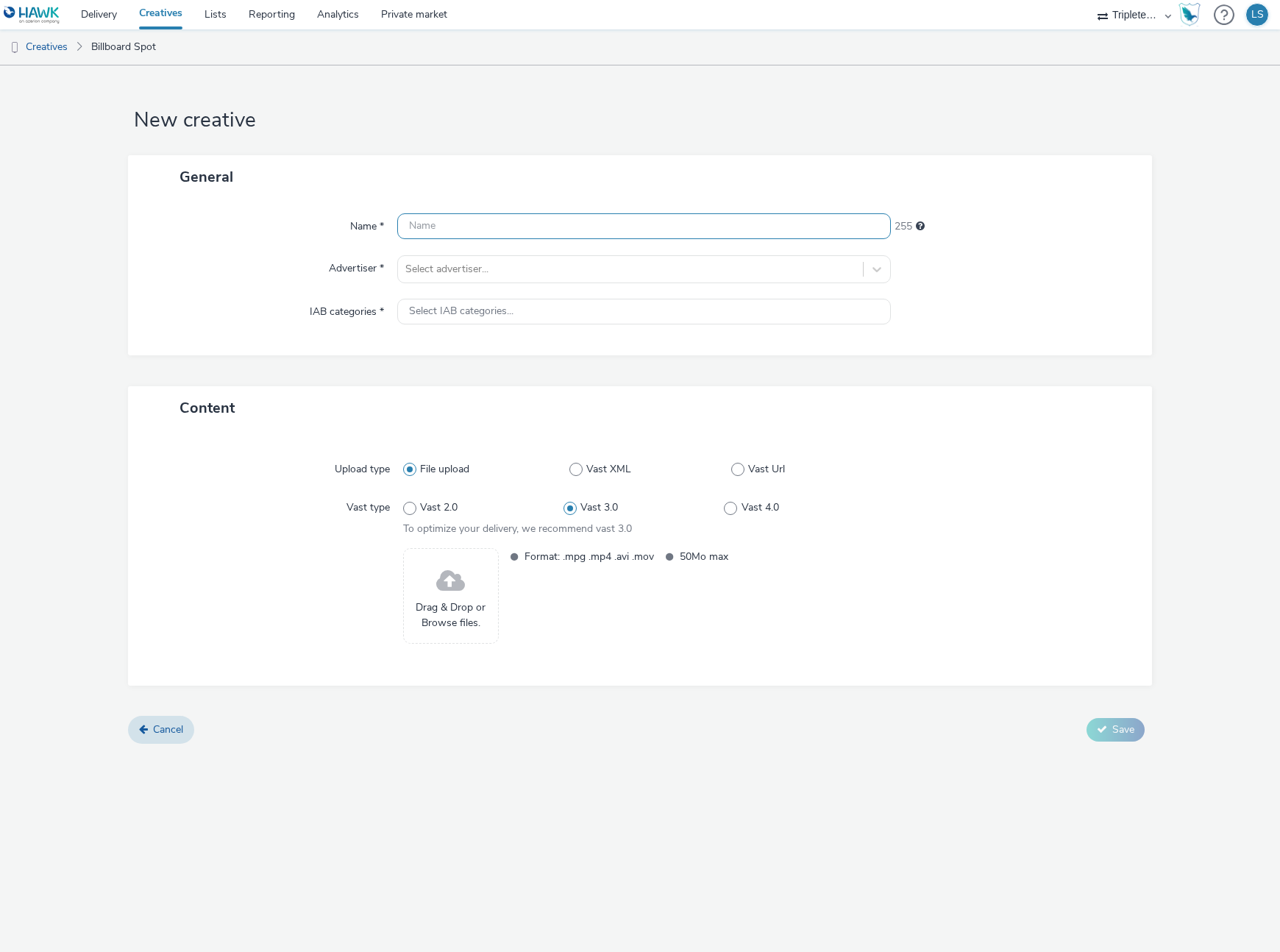
click at [562, 230] on input "text" at bounding box center [644, 226] width 493 height 25
type input "[GEOGRAPHIC_DATA]"
click at [503, 261] on div at bounding box center [631, 269] width 450 height 18
click at [407, 300] on div at bounding box center [429, 311] width 47 height 47
click at [427, 305] on span "Select IAB categories..." at bounding box center [461, 311] width 104 height 12
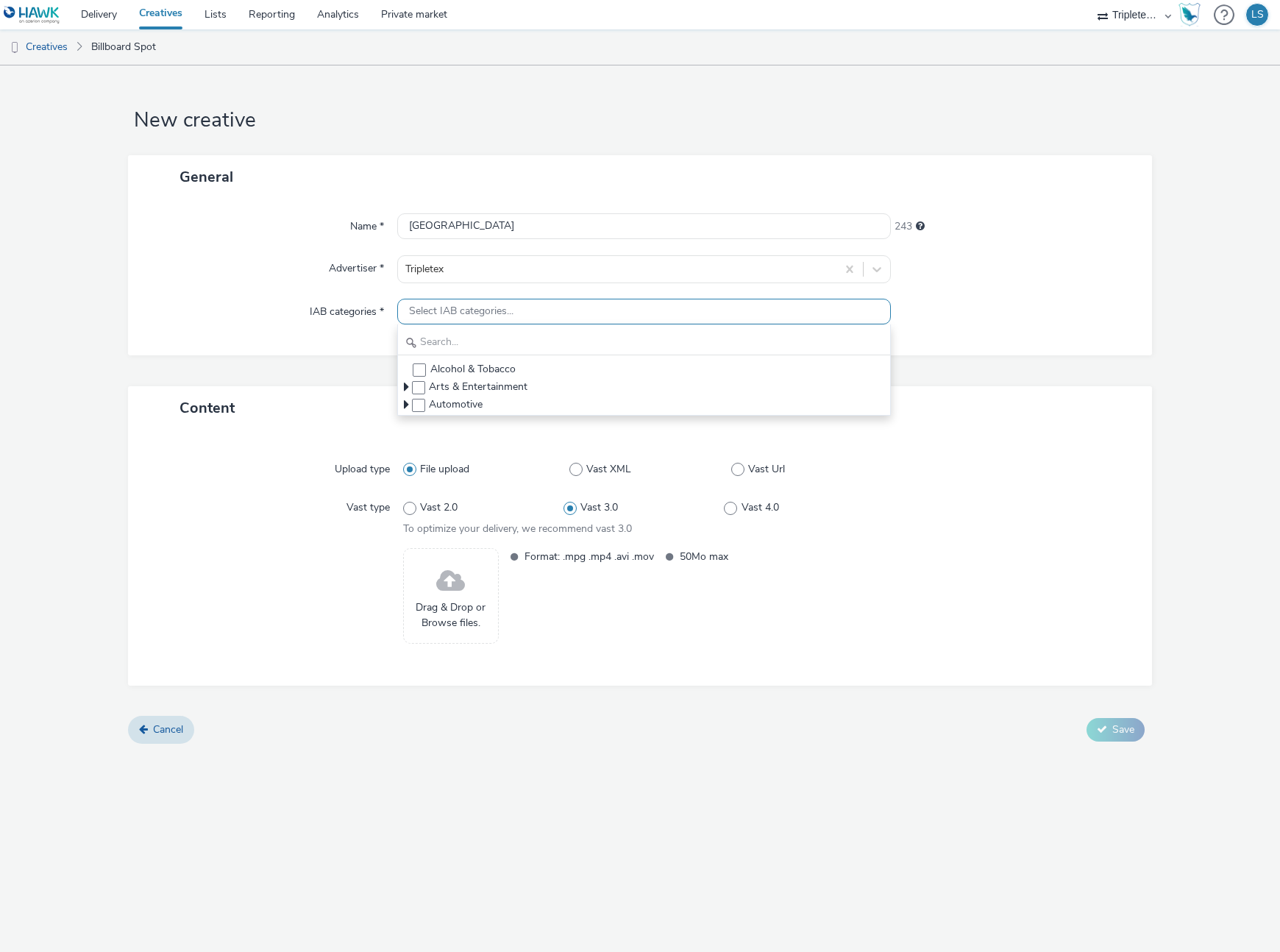
checkbox input "true"
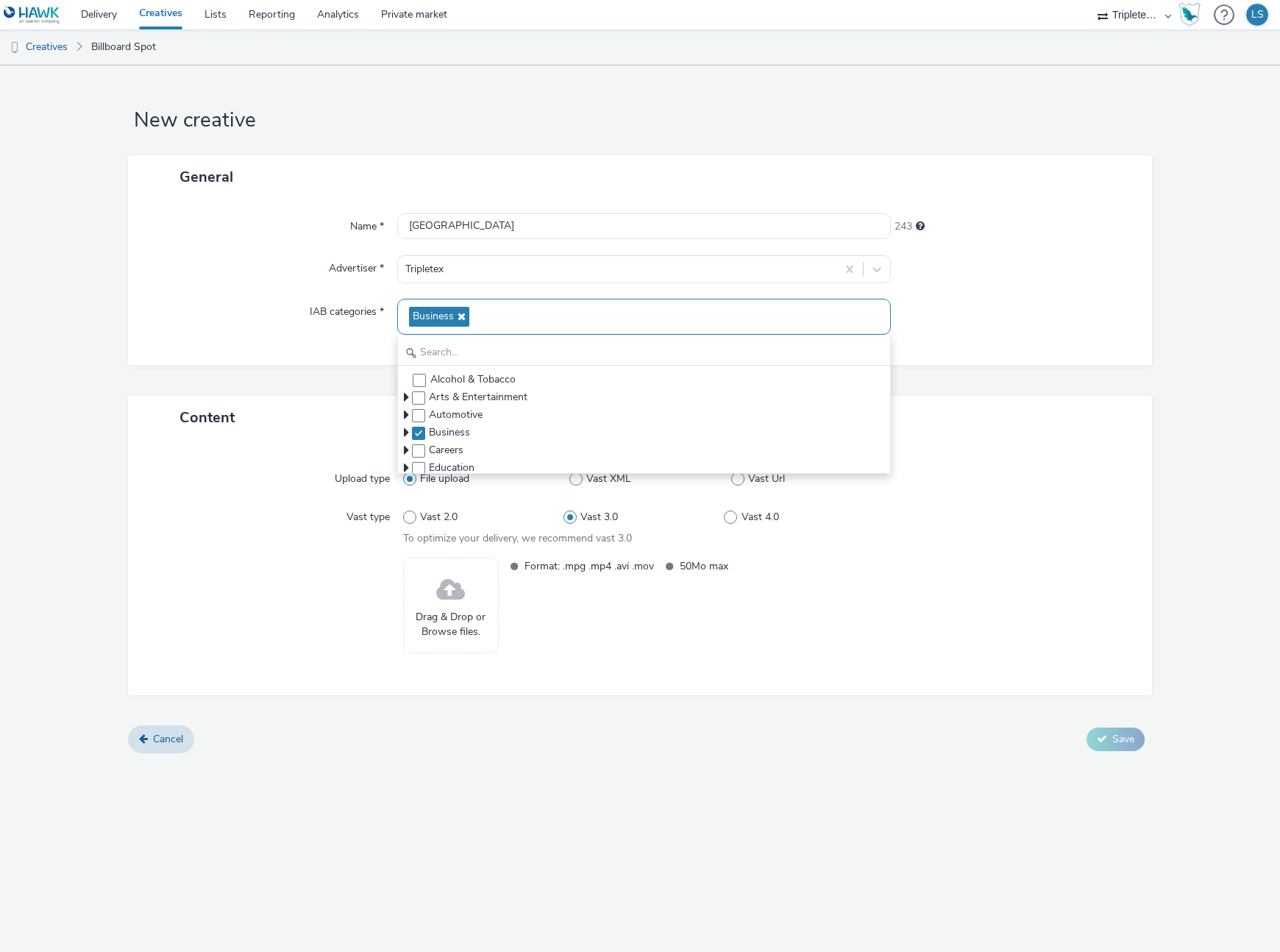
click at [298, 287] on div "Name * [GEOGRAPHIC_DATA] 243 Advertiser * Tripletex IAB categories * Business A…" at bounding box center [640, 281] width 1024 height 167
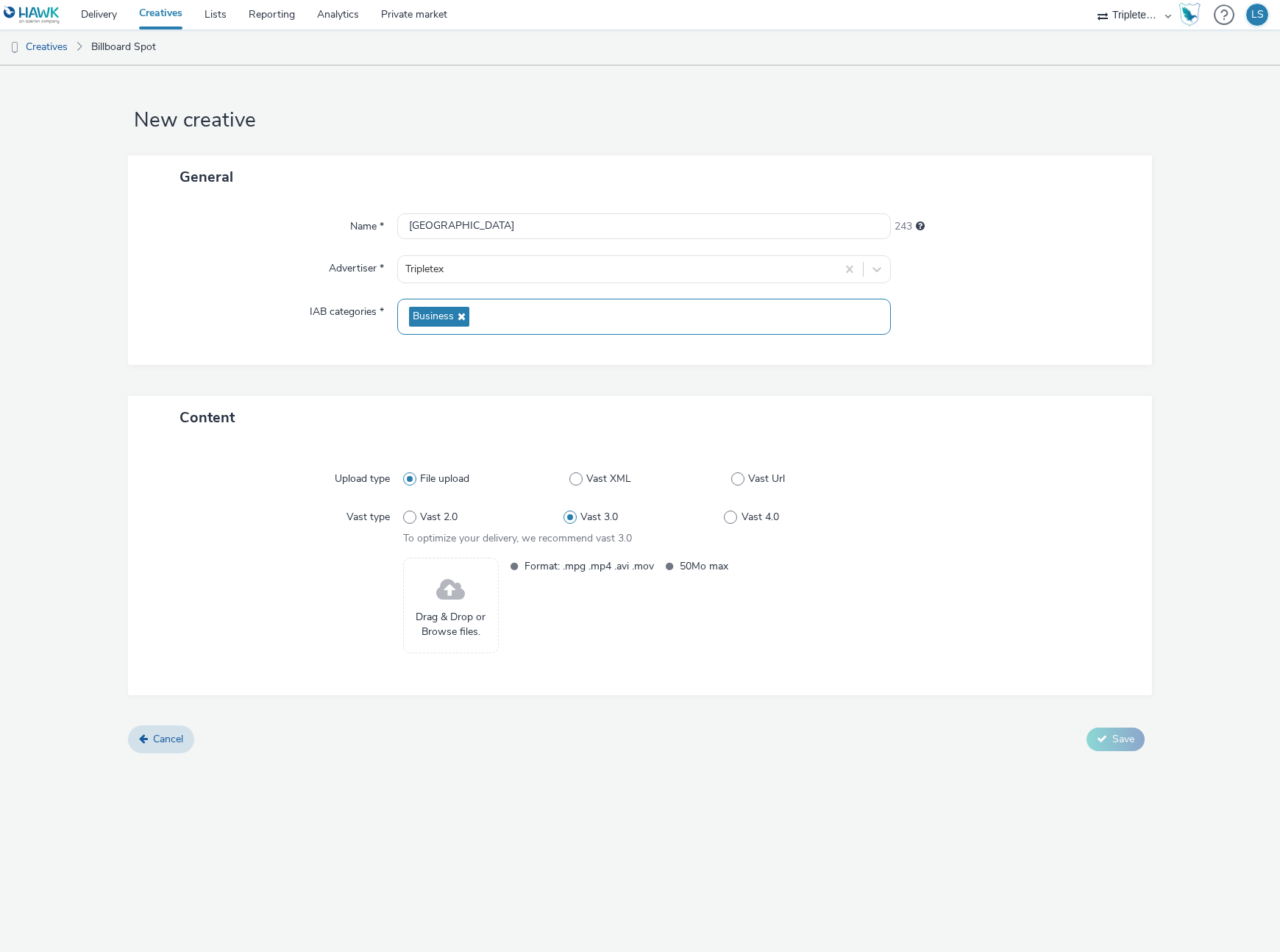
click at [459, 616] on span "Drag & Drop or Browse files." at bounding box center [451, 625] width 80 height 30
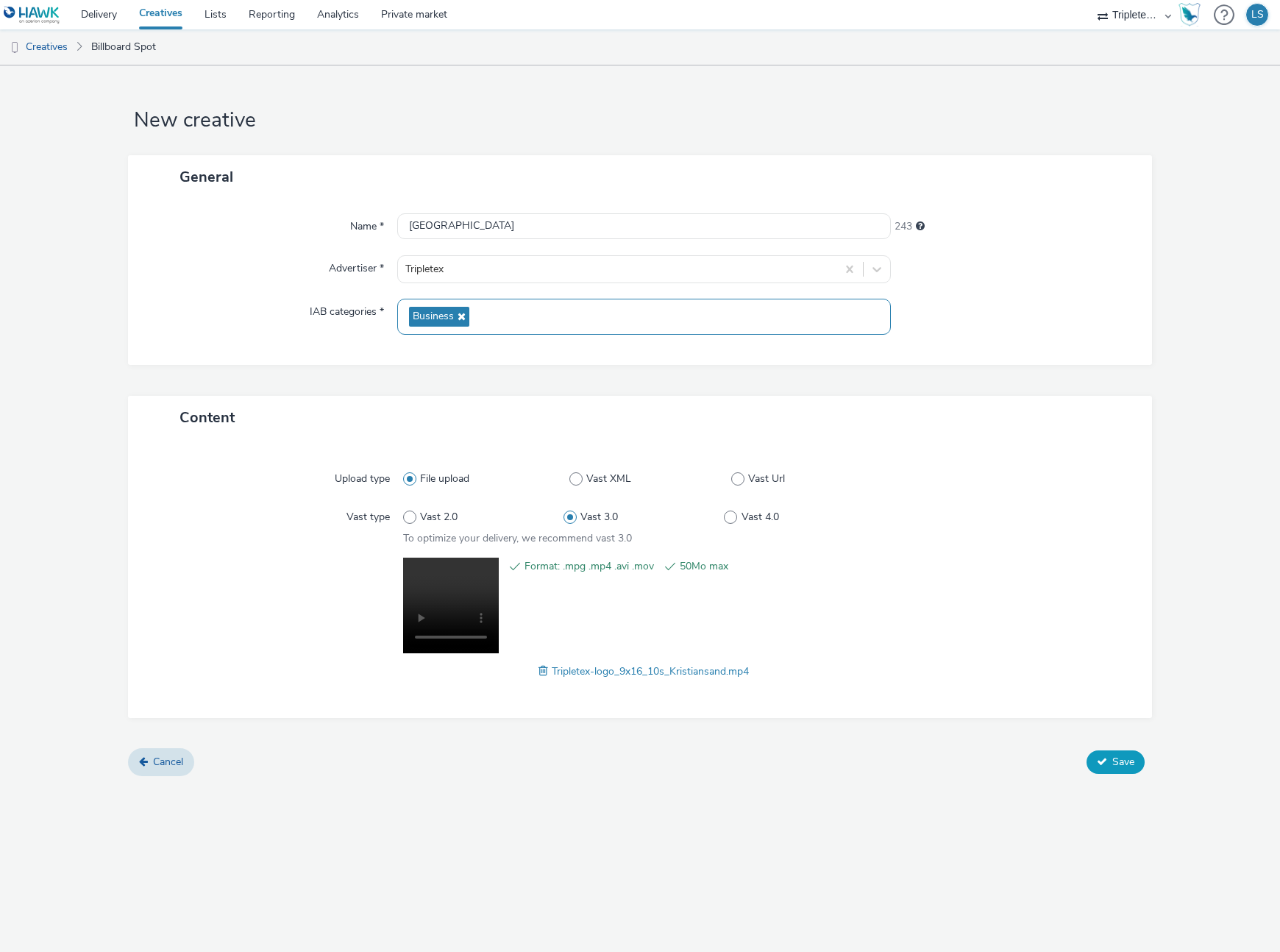
click at [1129, 759] on span "Save" at bounding box center [1123, 761] width 22 height 14
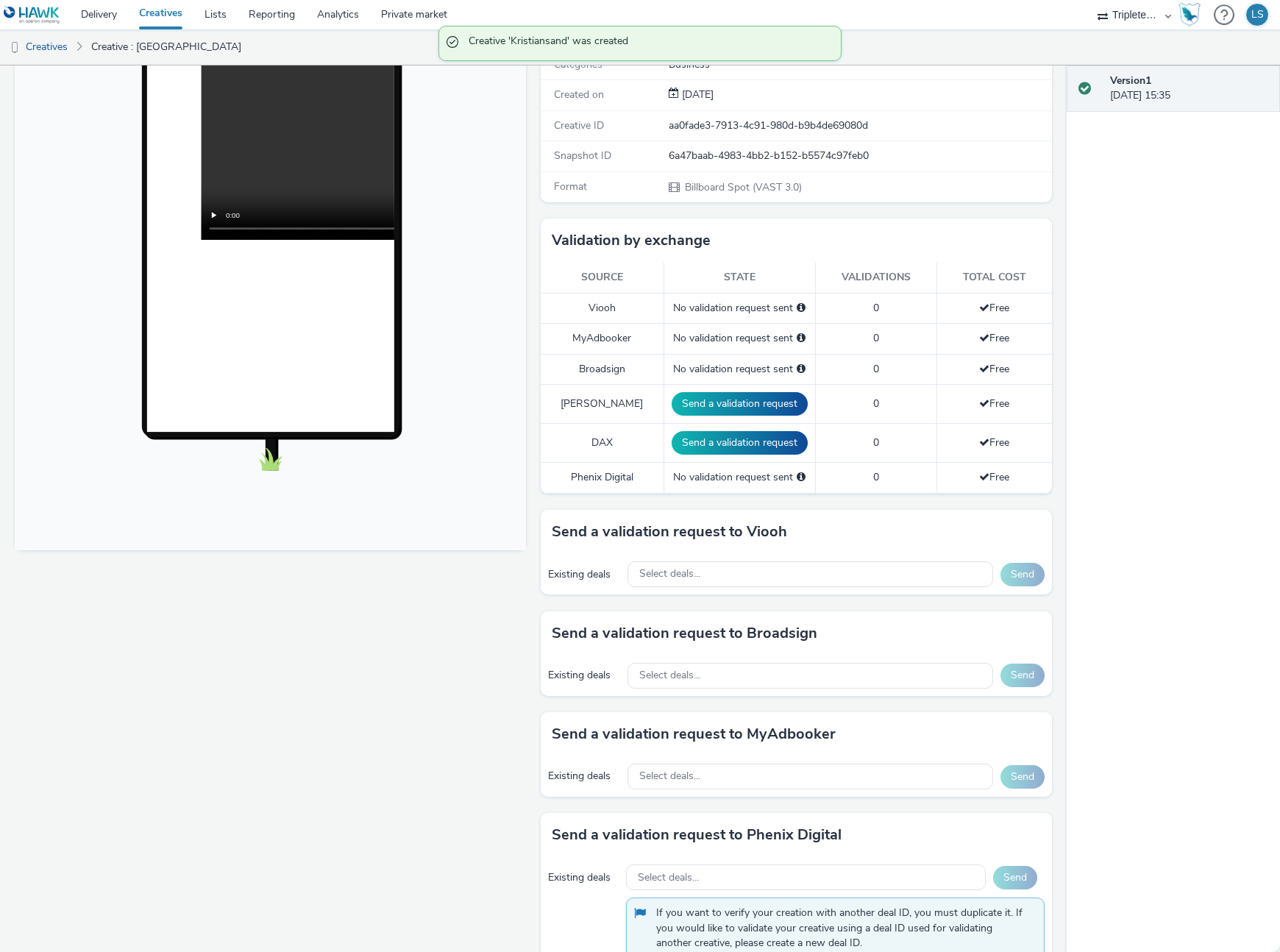
scroll to position [239, 0]
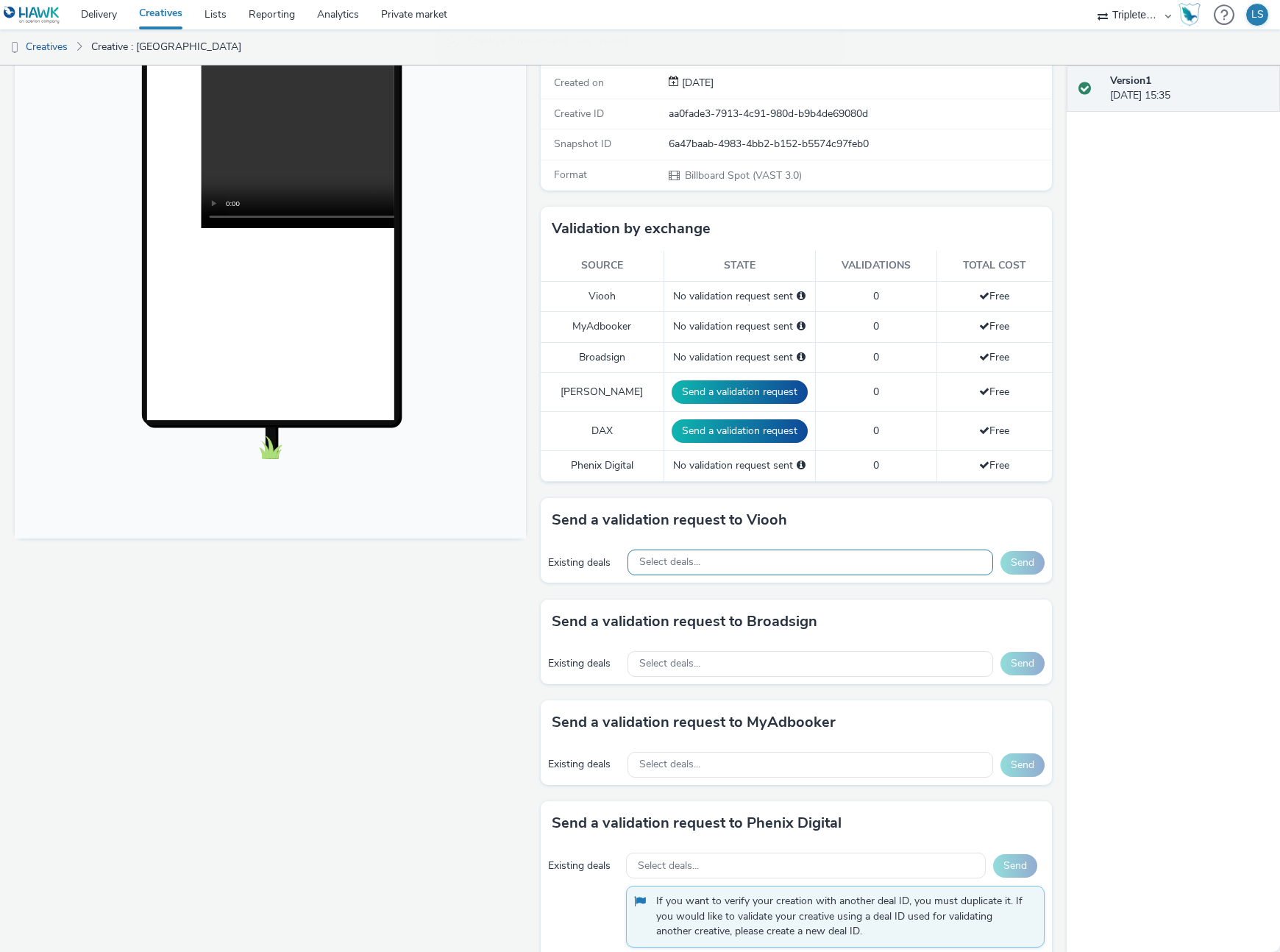
click at [704, 561] on div "Select deals..." at bounding box center [810, 561] width 366 height 25
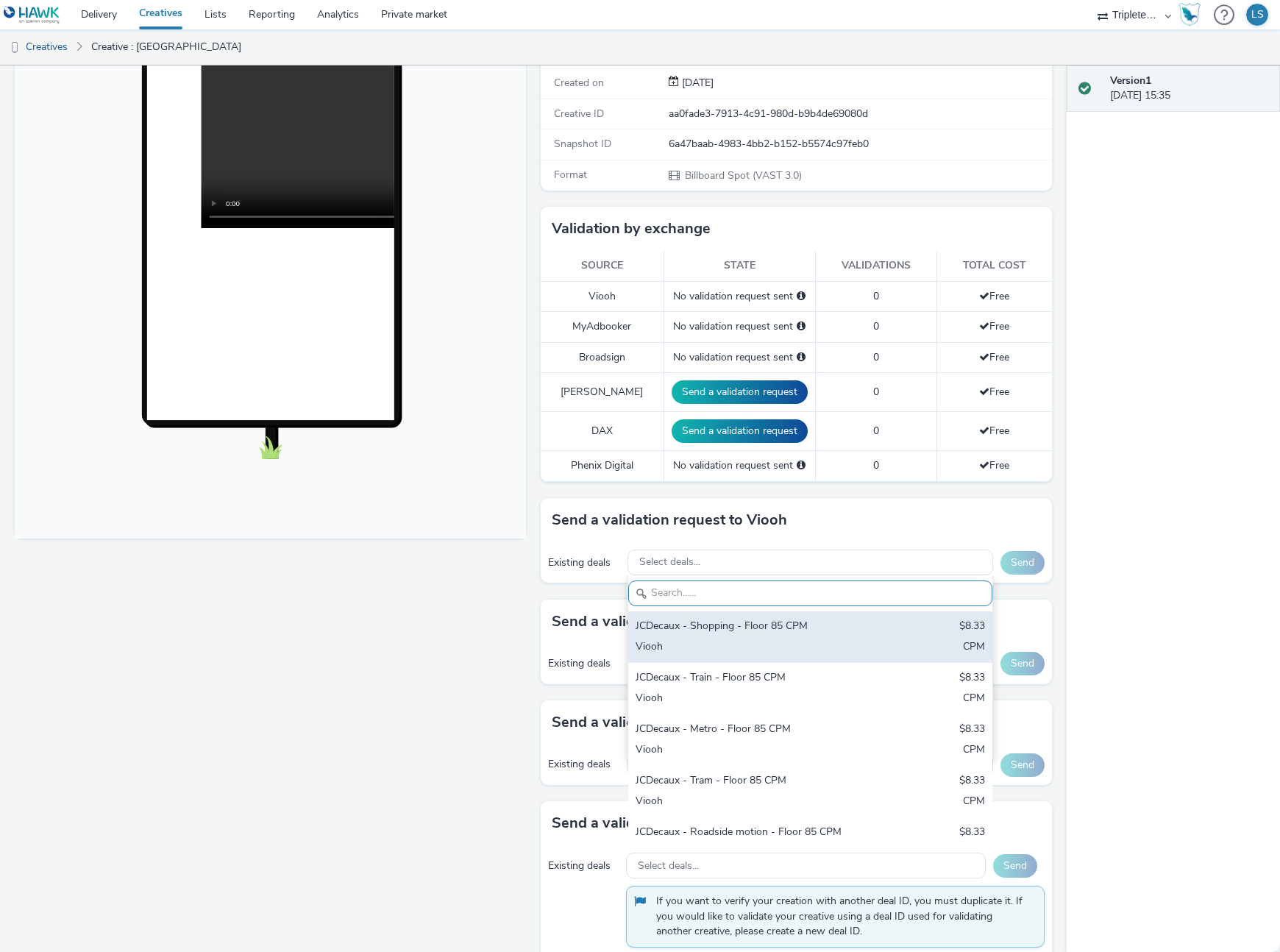
click at [680, 628] on div "JCDecaux - Shopping - Floor 85 CPM" at bounding box center [750, 627] width 231 height 17
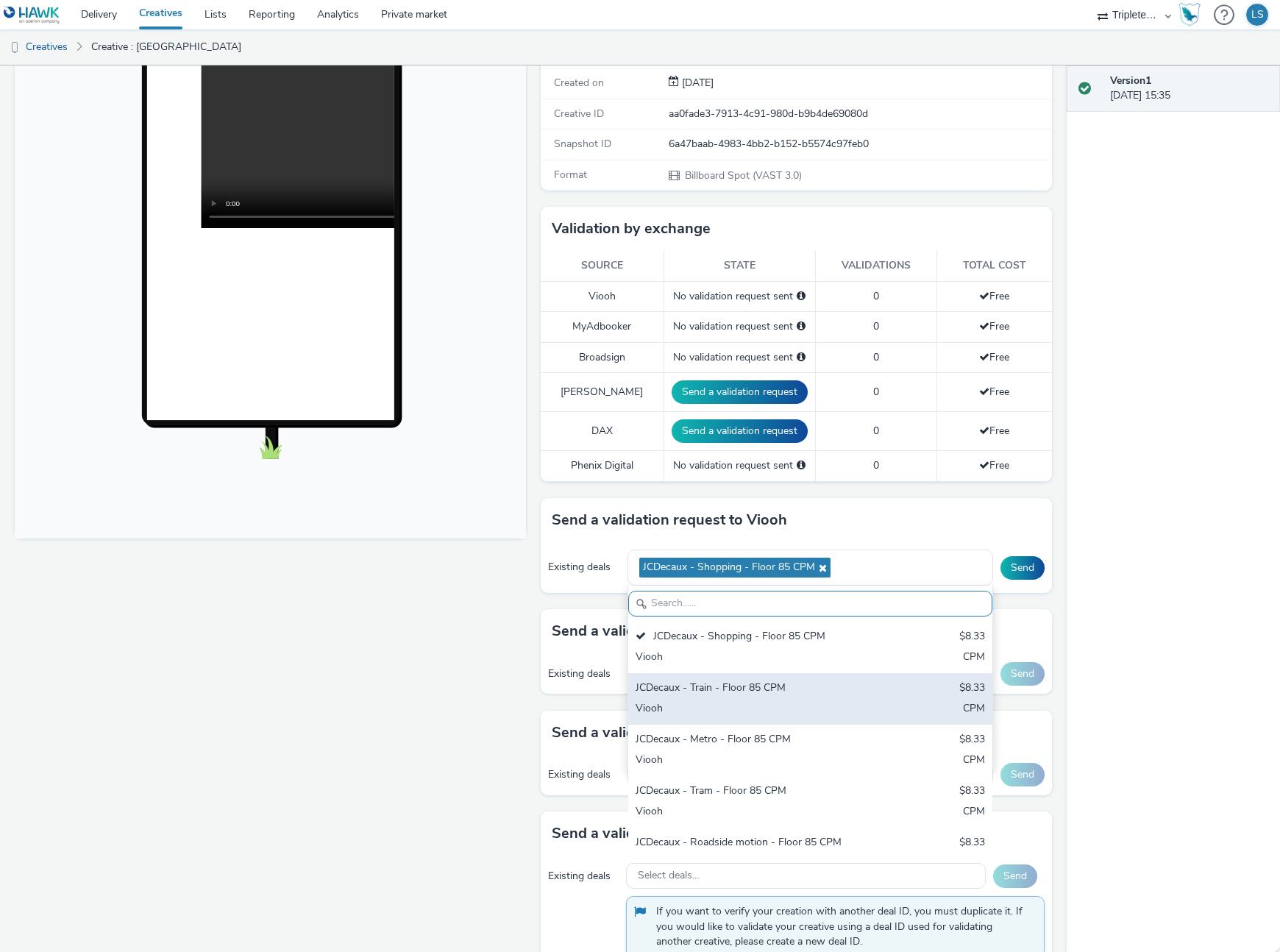
click at [677, 691] on div "JCDecaux - Train - Floor 85 CPM" at bounding box center [750, 689] width 231 height 17
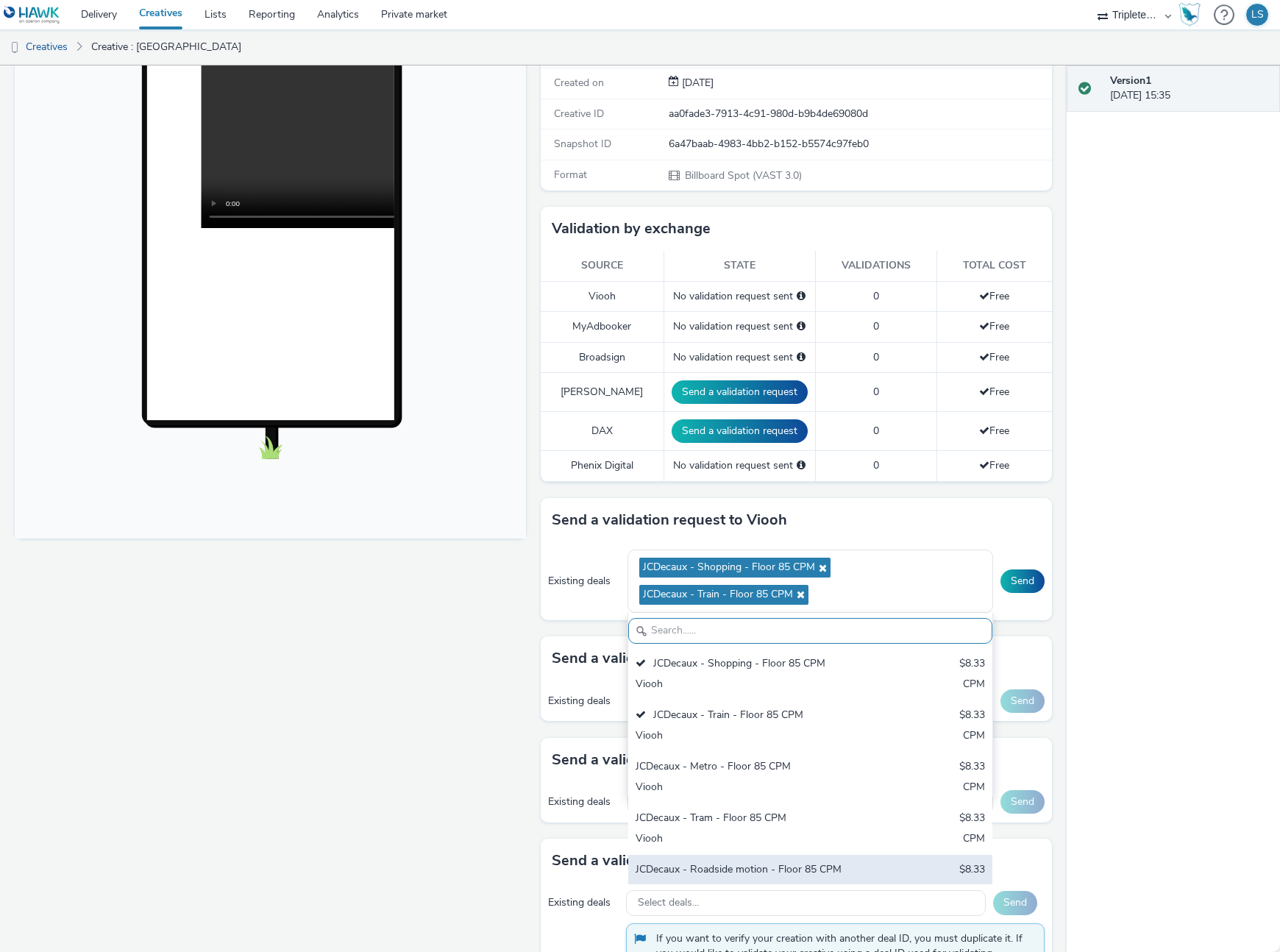
click at [737, 854] on div "JCDecaux - Roadside motion - Floor 85 CPM $8.33 Viooh CPM" at bounding box center [810, 880] width 365 height 52
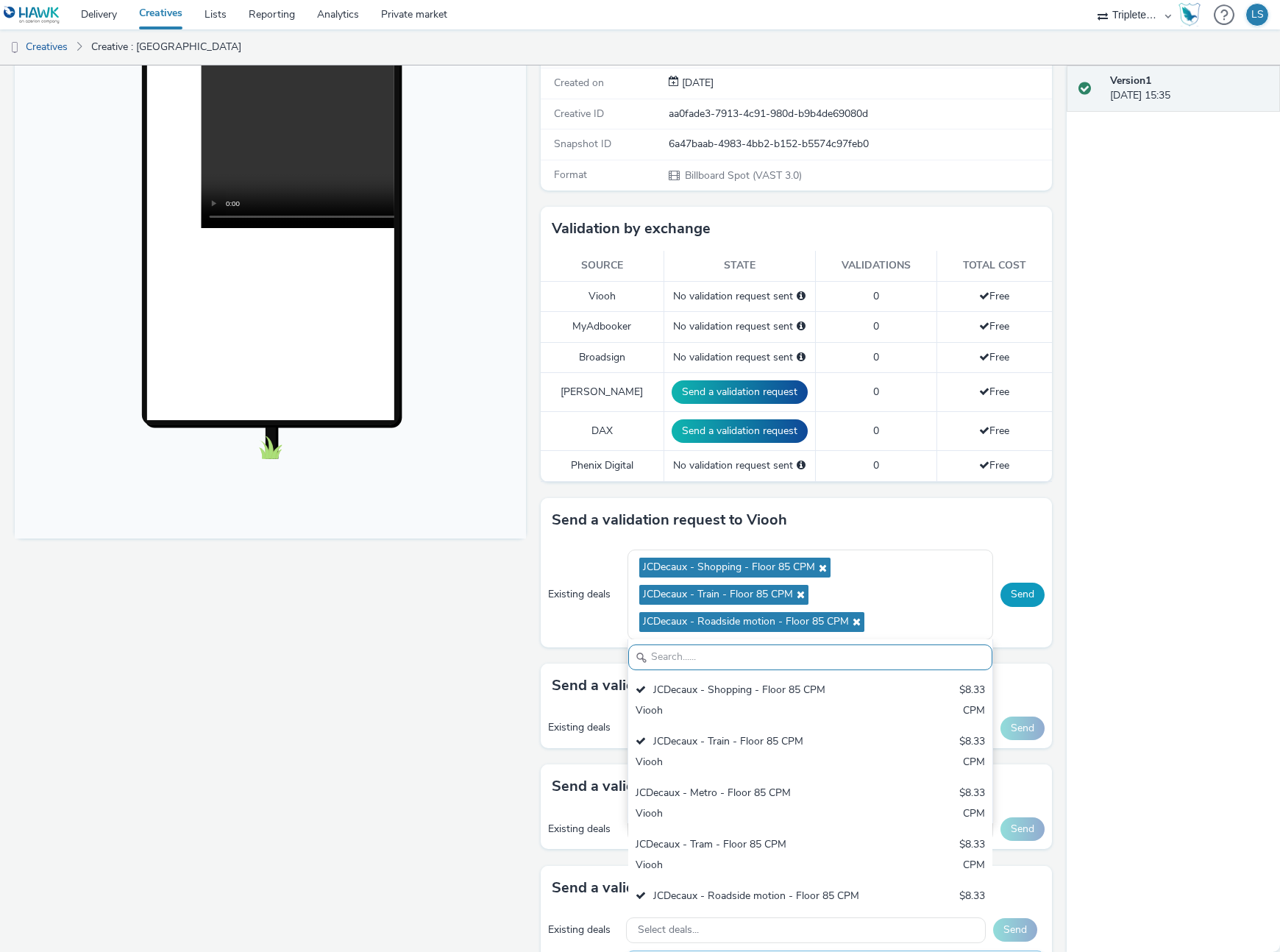
click at [1030, 592] on button "Send" at bounding box center [1023, 594] width 44 height 24
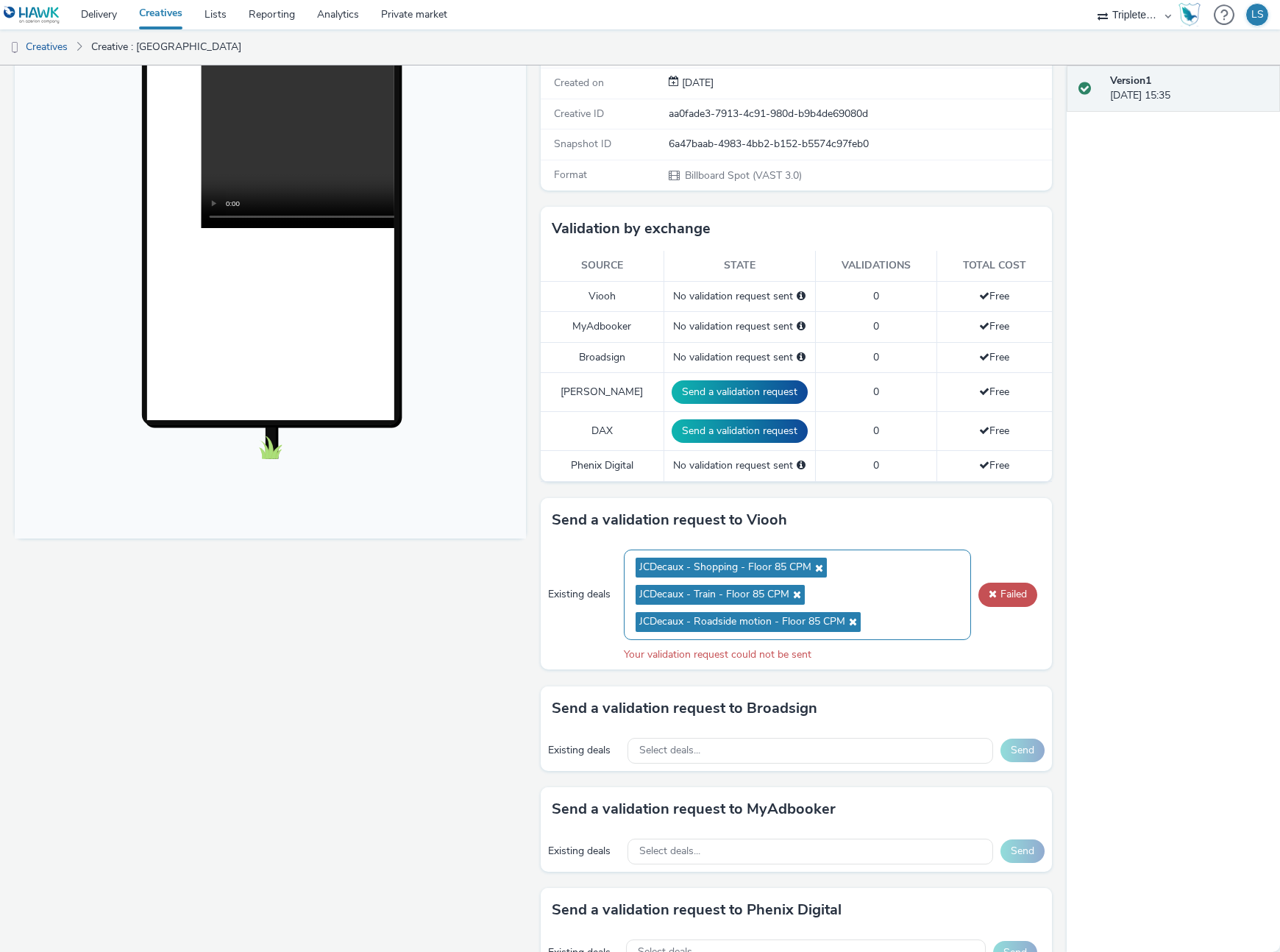
click at [796, 595] on icon at bounding box center [796, 594] width 11 height 11
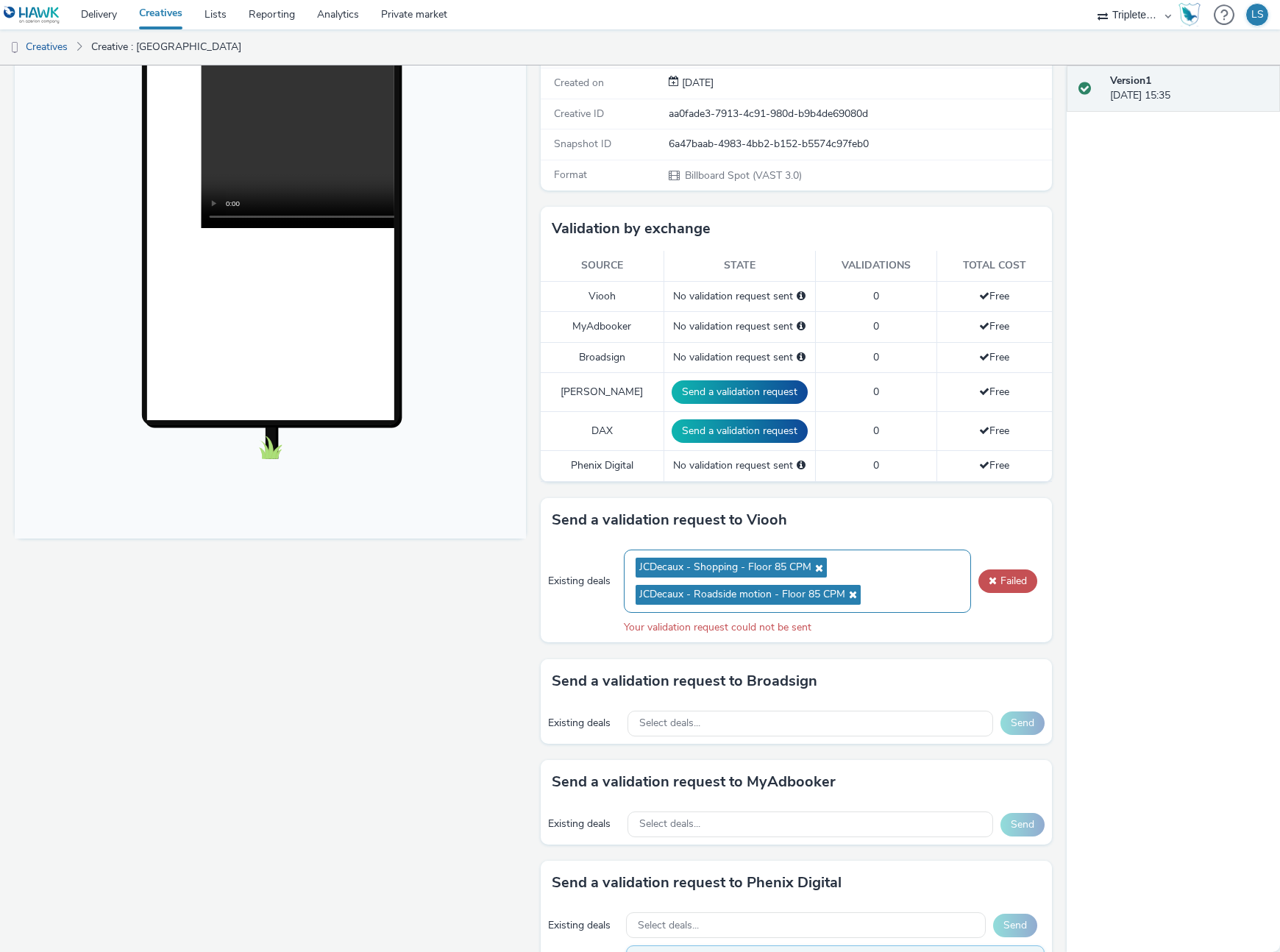
click at [900, 575] on ul "JCDecaux - Shopping - Floor 85 CPM JCDecaux - Roadside motion - Floor 85 CPM" at bounding box center [797, 581] width 324 height 54
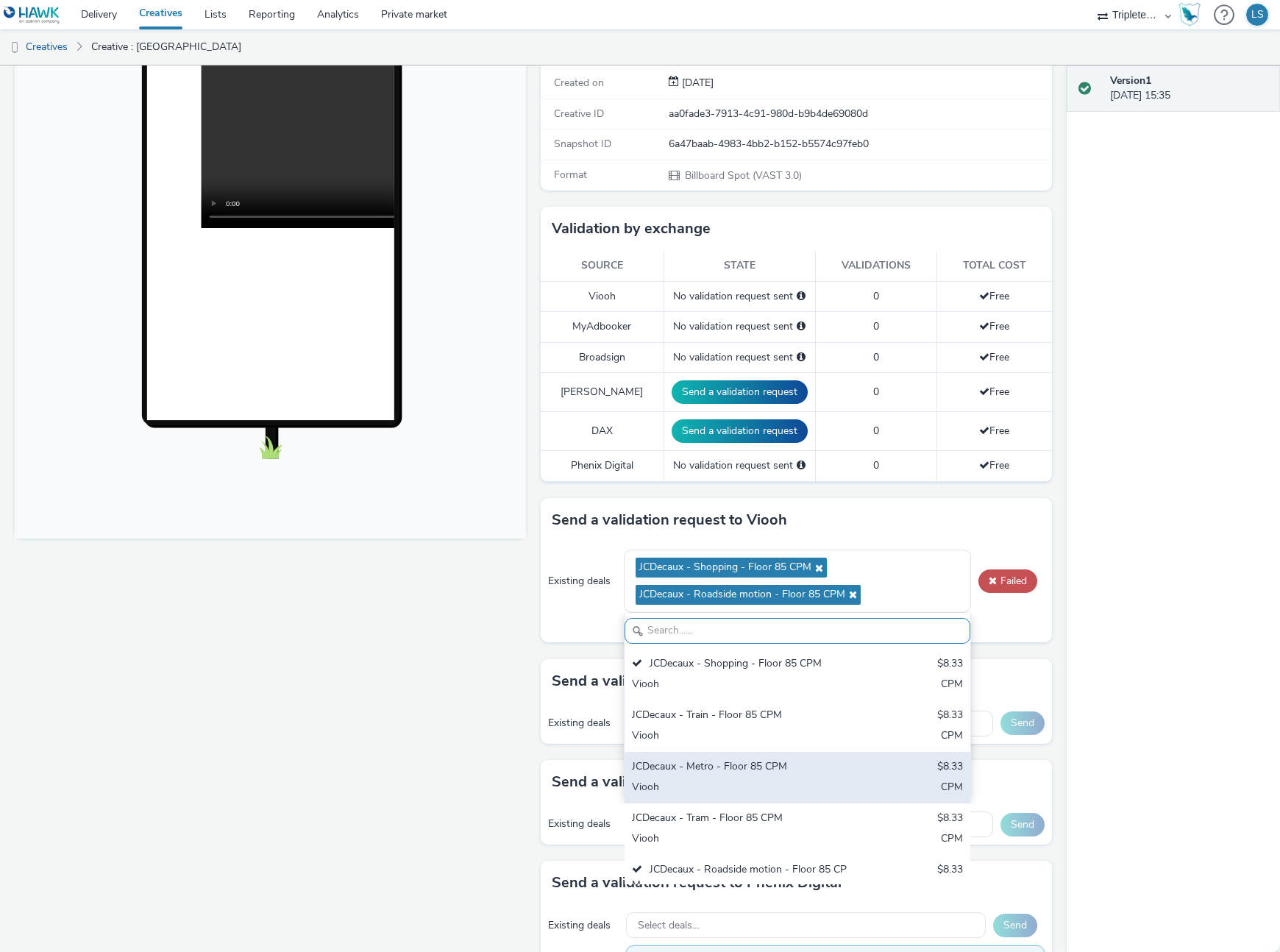
click at [724, 816] on div "JCDecaux - Tram - Floor 85 CPM" at bounding box center [741, 819] width 218 height 17
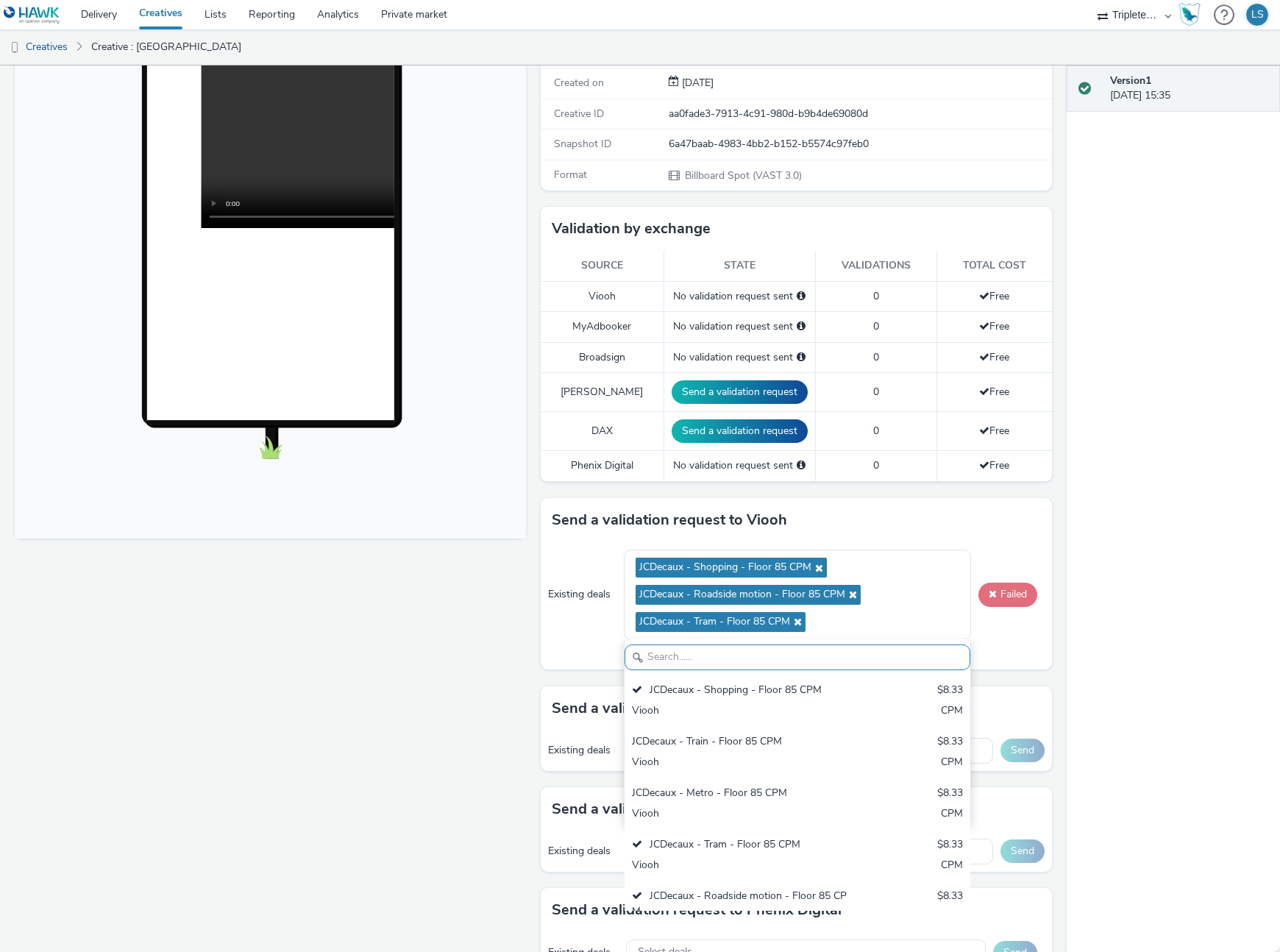
click at [1001, 604] on button "Failed" at bounding box center [1008, 594] width 59 height 24
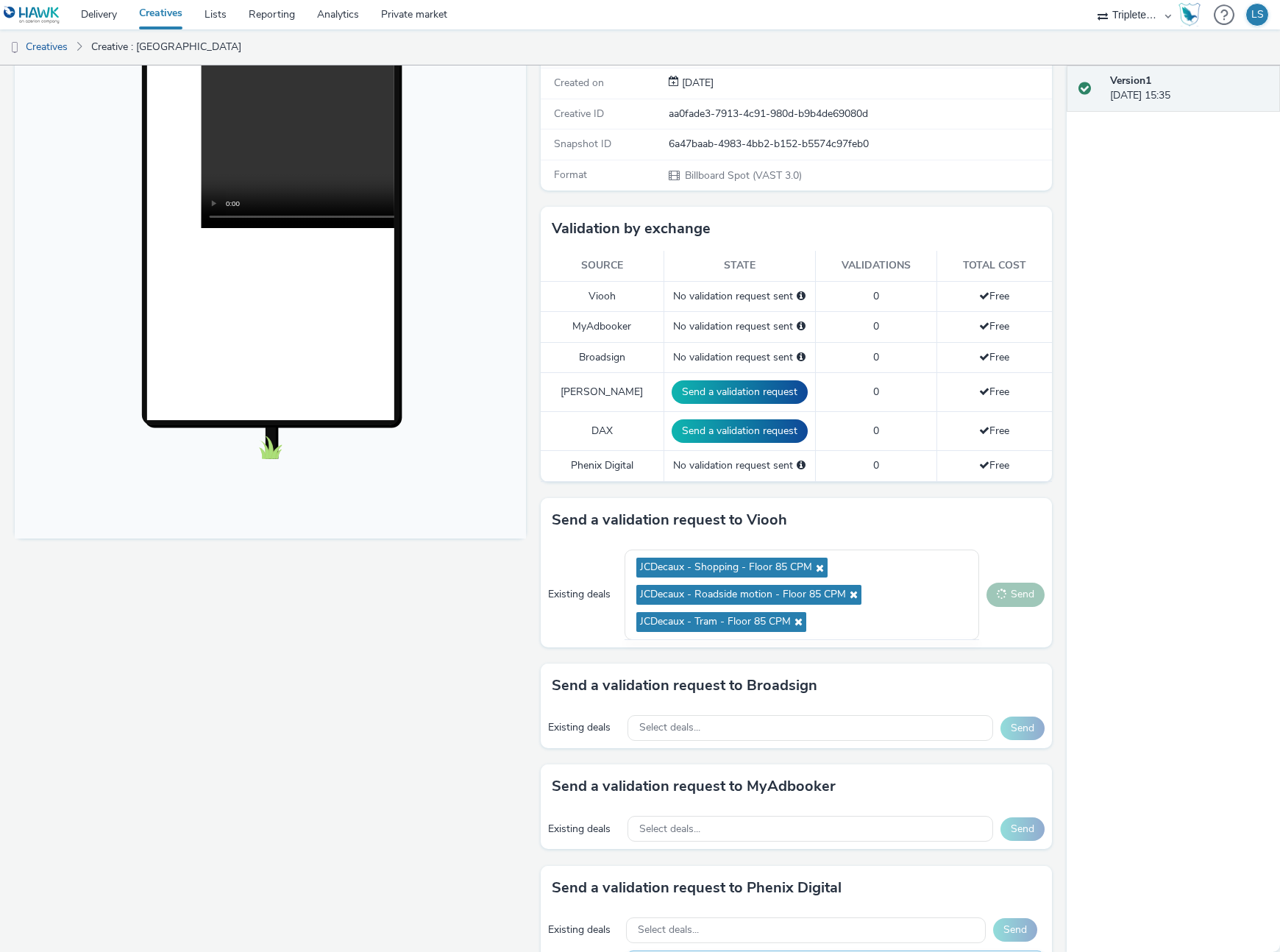
scroll to position [236, 0]
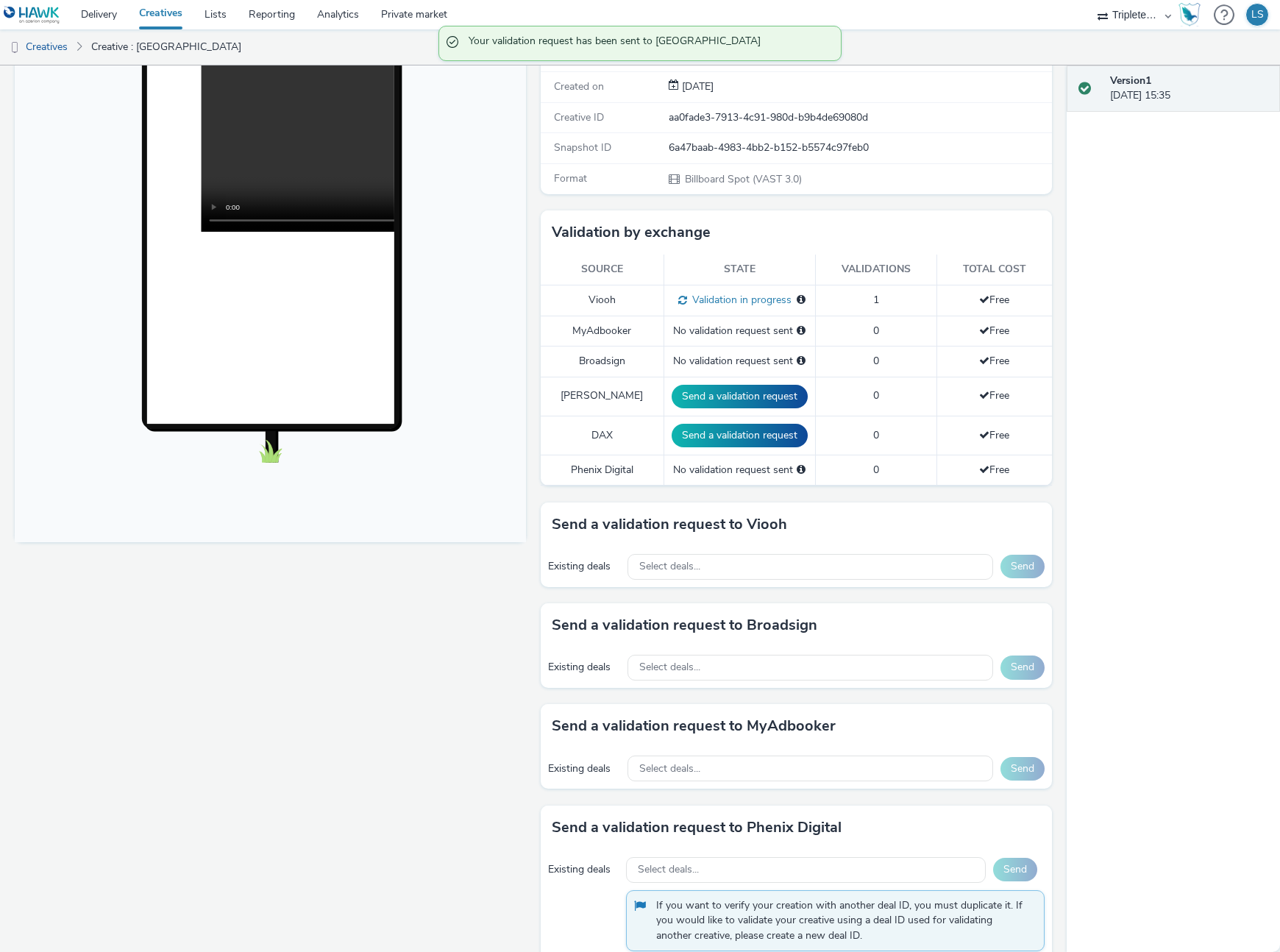
click at [847, 721] on div "Send a validation request to MyAdbooker" at bounding box center [796, 726] width 512 height 44
click at [799, 676] on div "Select deals..." at bounding box center [810, 667] width 366 height 25
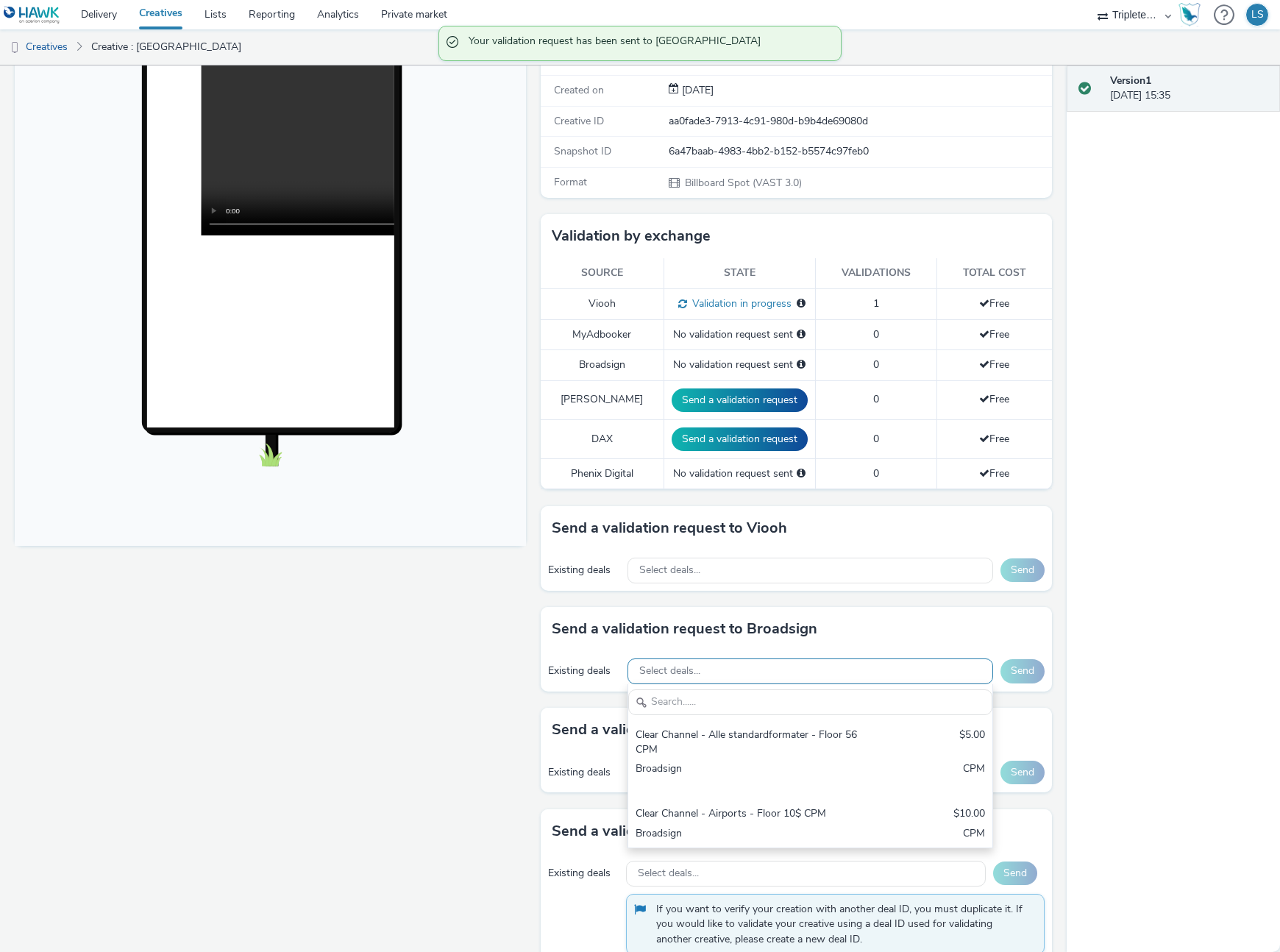
scroll to position [0, 0]
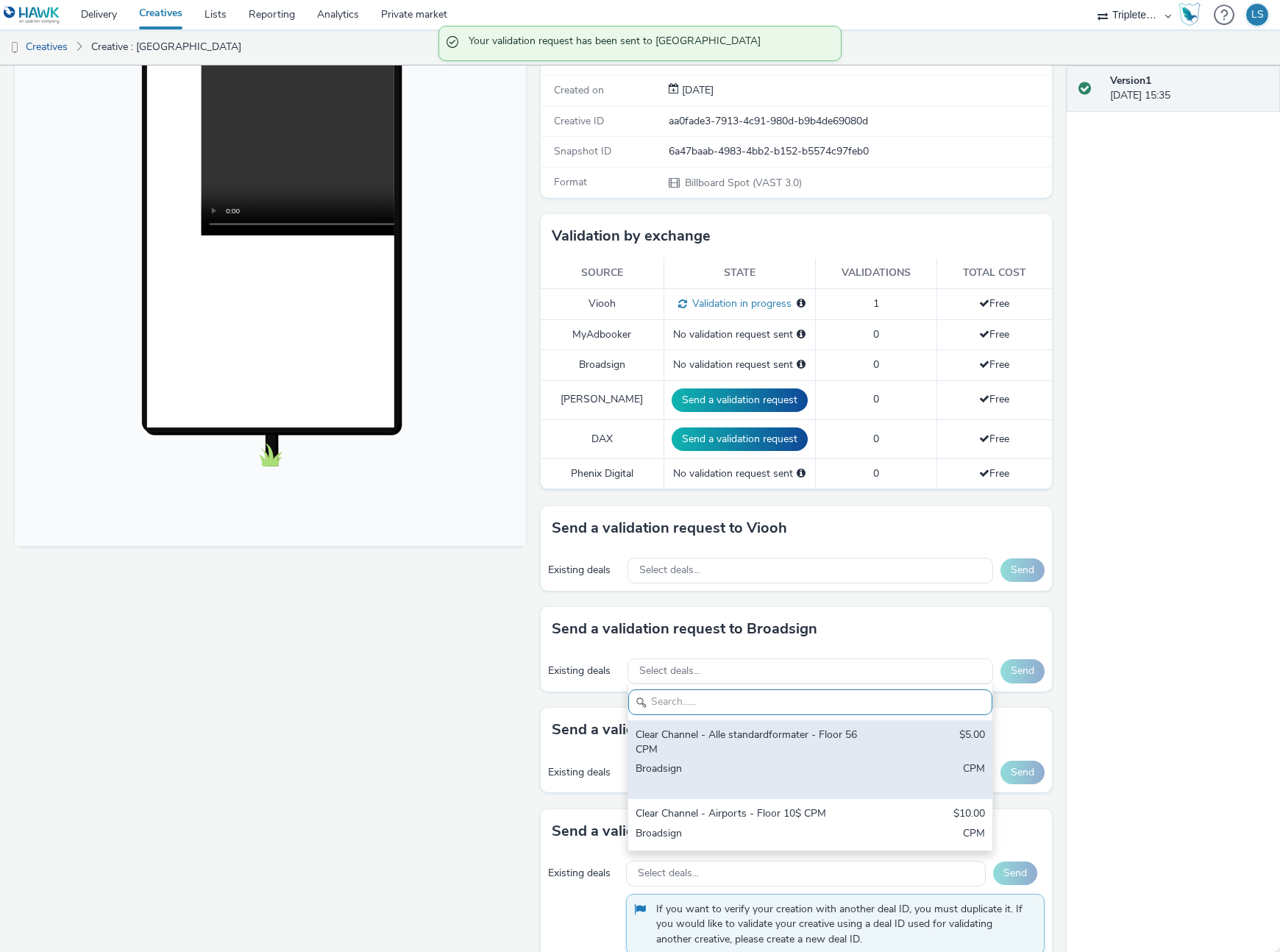
drag, startPoint x: 747, startPoint y: 746, endPoint x: 775, endPoint y: 734, distance: 30.5
click at [748, 746] on div "Clear Channel - Alle standardformater - Floor 56 CPM" at bounding box center [750, 742] width 231 height 30
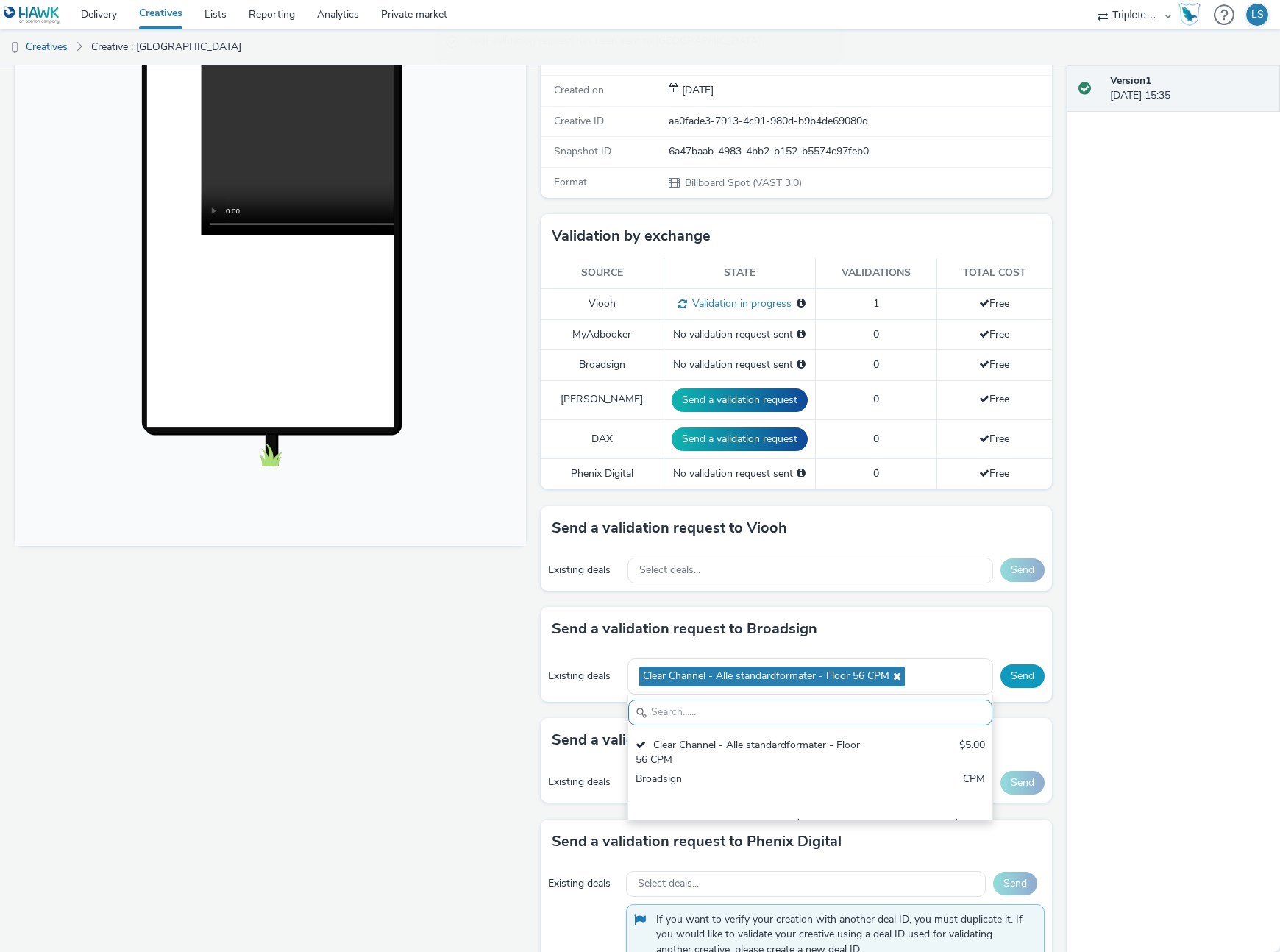
click at [1042, 676] on button "Send" at bounding box center [1023, 675] width 44 height 24
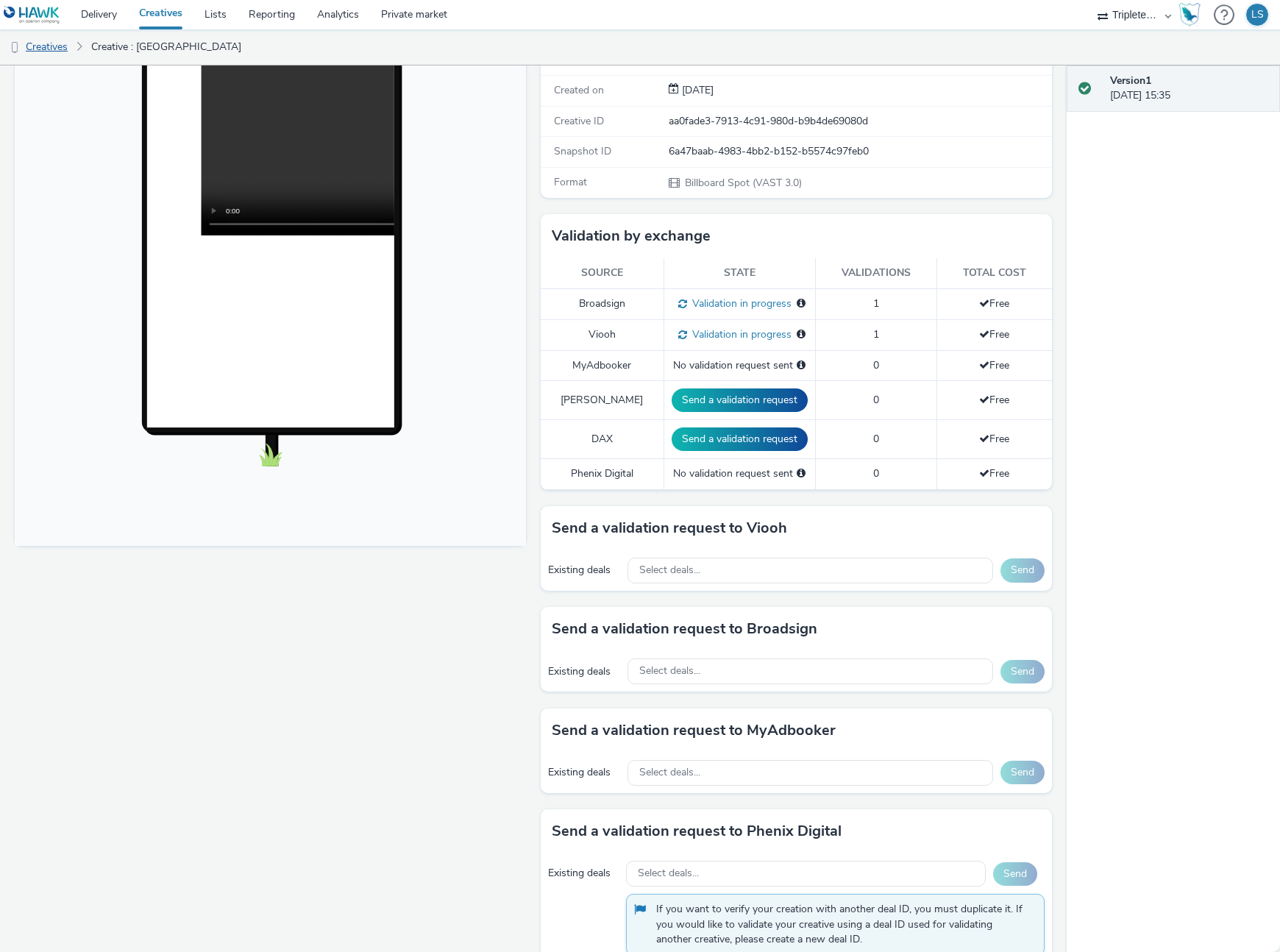
click at [58, 43] on link "Creatives" at bounding box center [37, 47] width 75 height 35
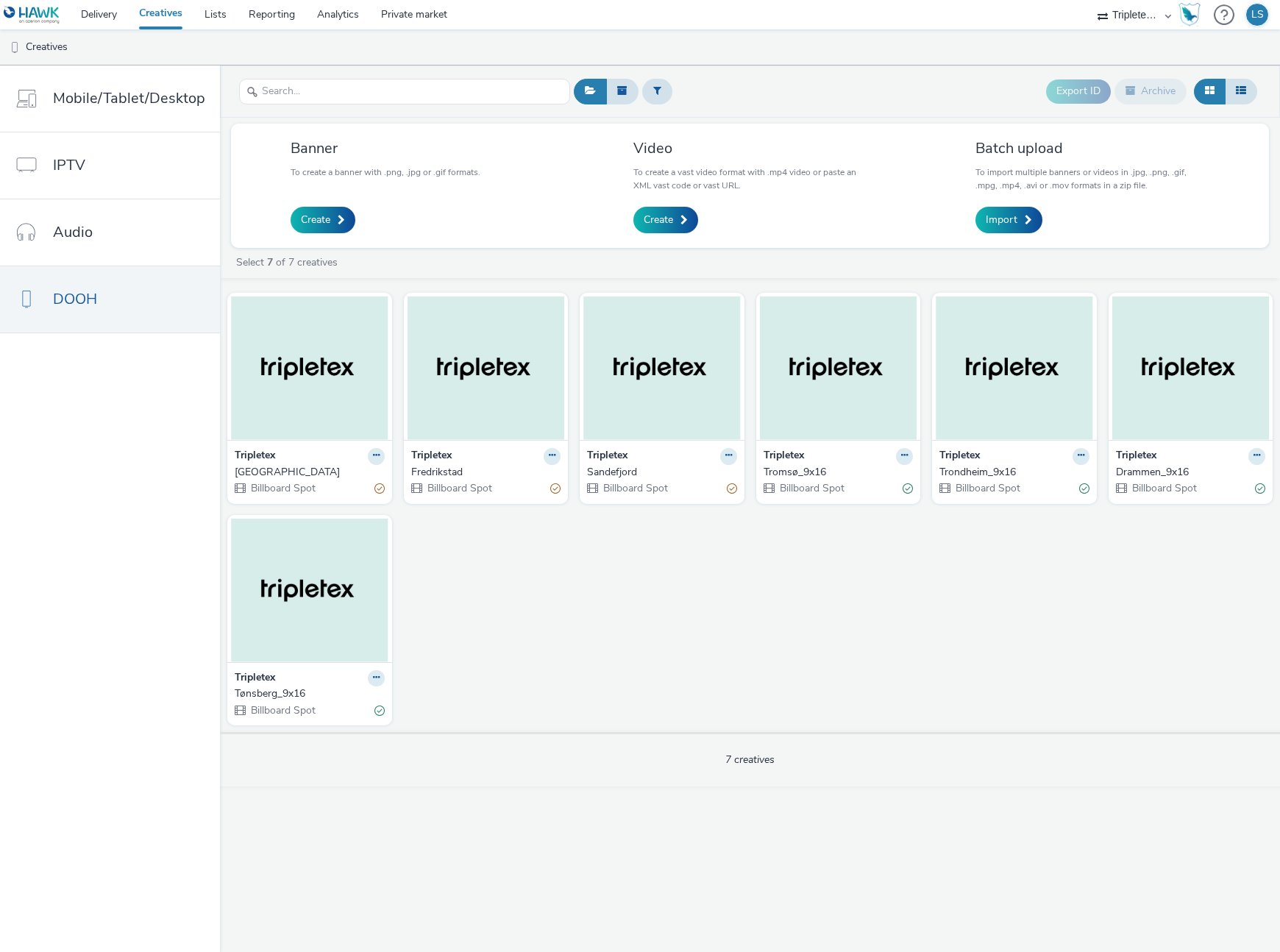
drag, startPoint x: 640, startPoint y: 247, endPoint x: 671, endPoint y: 222, distance: 39.8
click at [645, 243] on div "Banner To create a banner with .png, .jpg or .gif formats. Create Video To crea…" at bounding box center [750, 451] width 1060 height 669
click at [673, 218] on link "Create" at bounding box center [666, 220] width 65 height 26
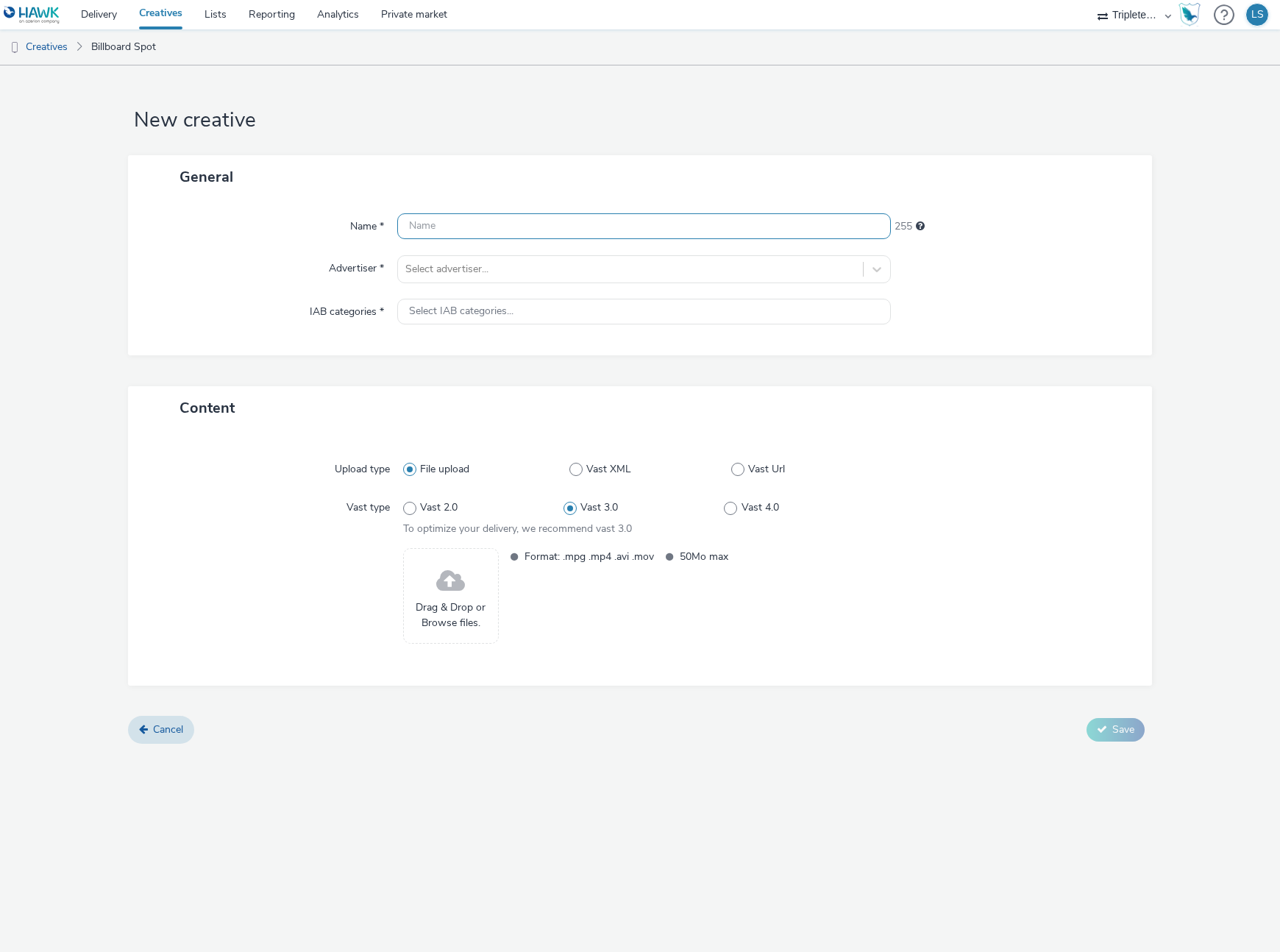
click at [535, 227] on input "text" at bounding box center [644, 226] width 493 height 25
type input "P"
type input "[GEOGRAPHIC_DATA]"
click at [497, 273] on div at bounding box center [631, 269] width 450 height 18
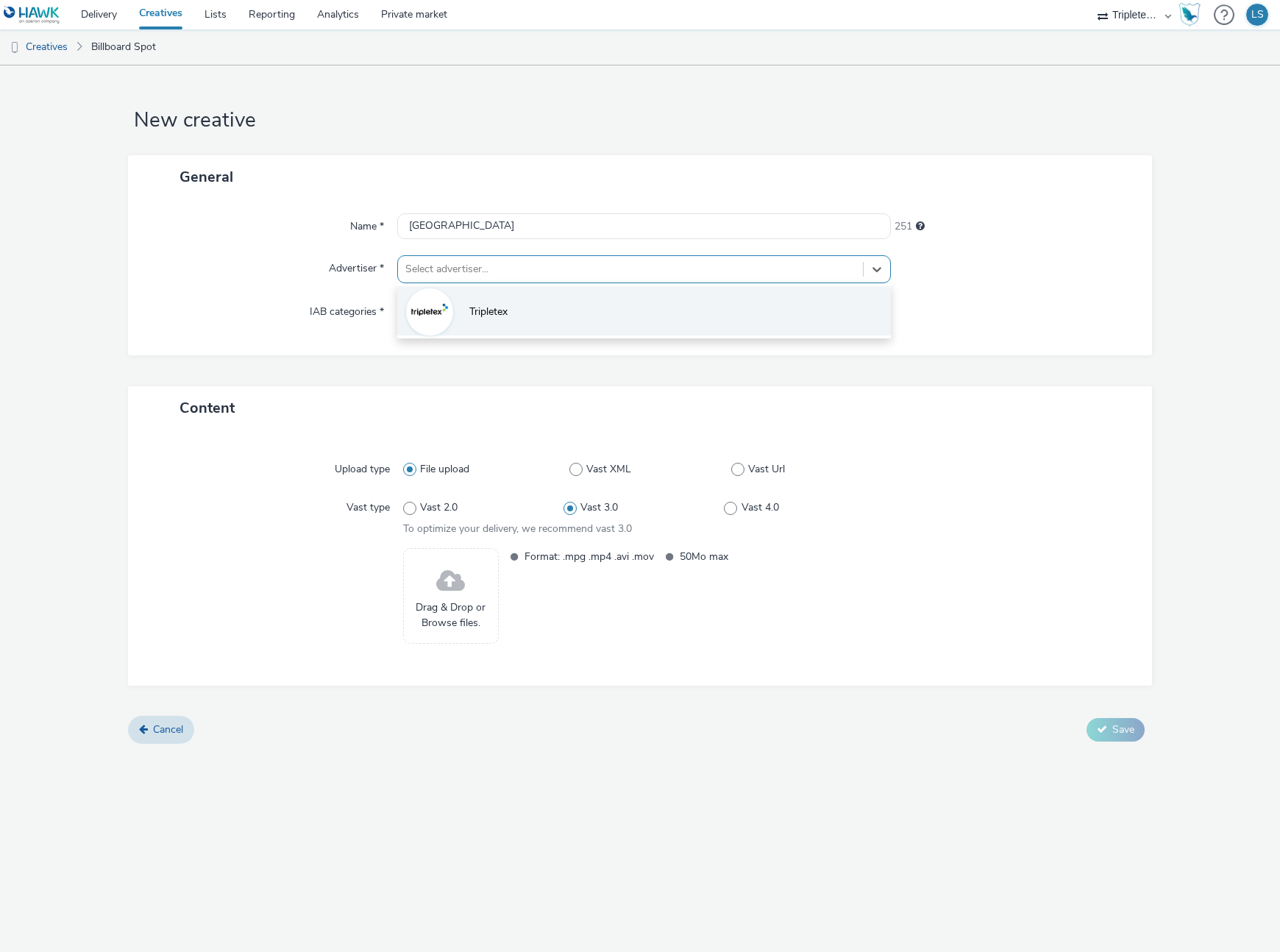
click at [474, 319] on span "Tripletex" at bounding box center [489, 312] width 39 height 15
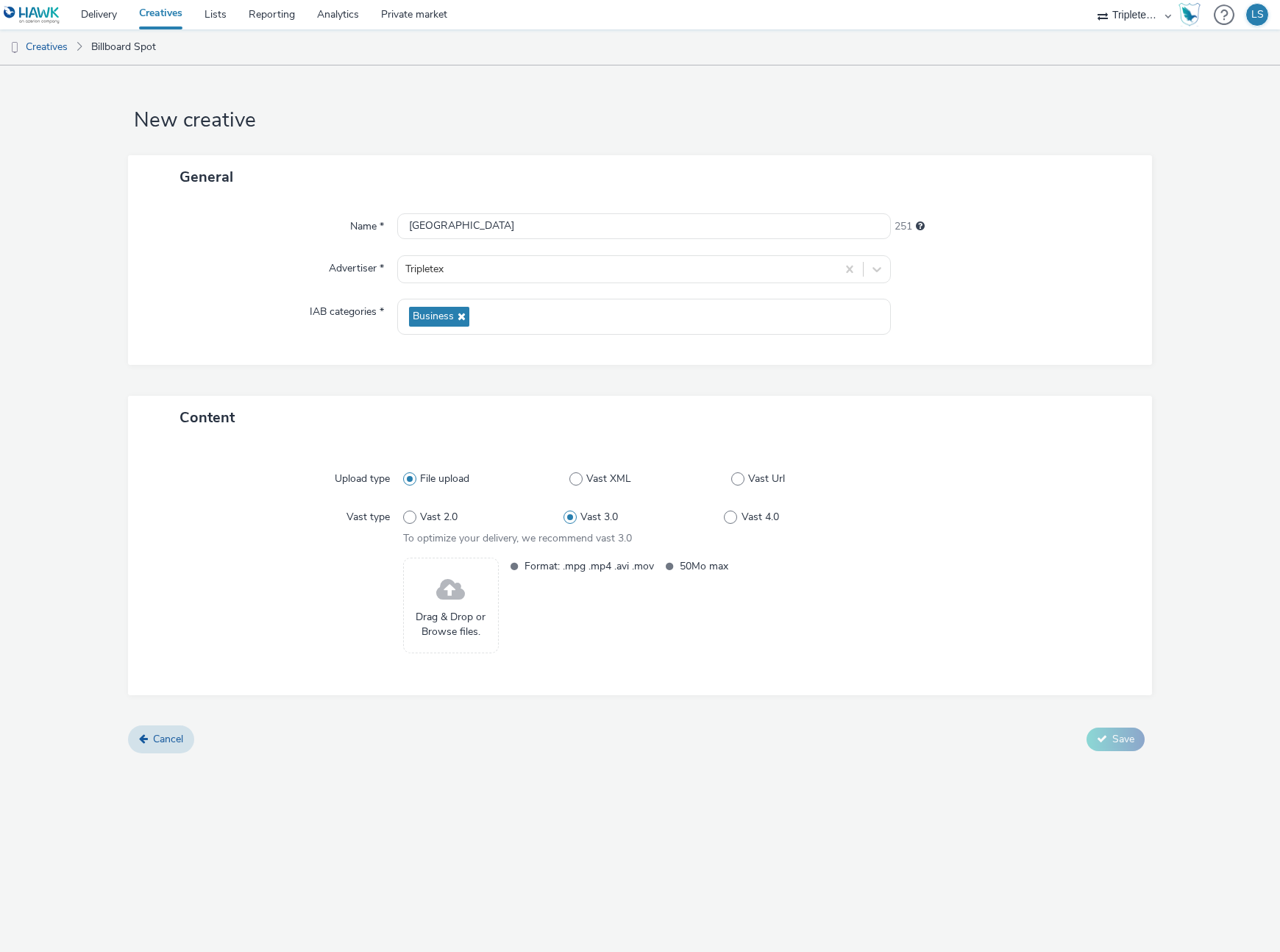
click at [441, 587] on span at bounding box center [450, 589] width 29 height 39
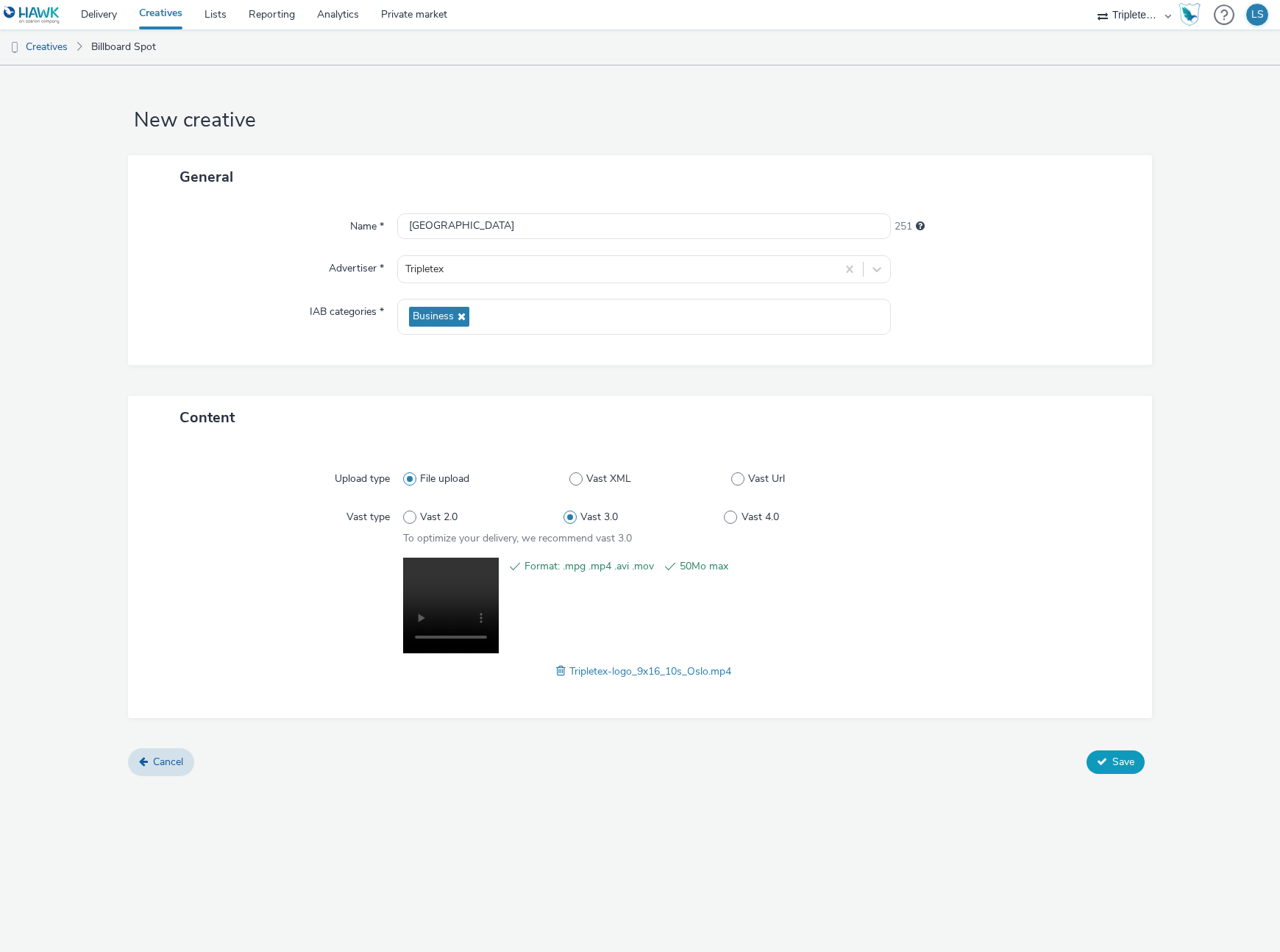
click at [1102, 767] on button "Save" at bounding box center [1116, 762] width 58 height 24
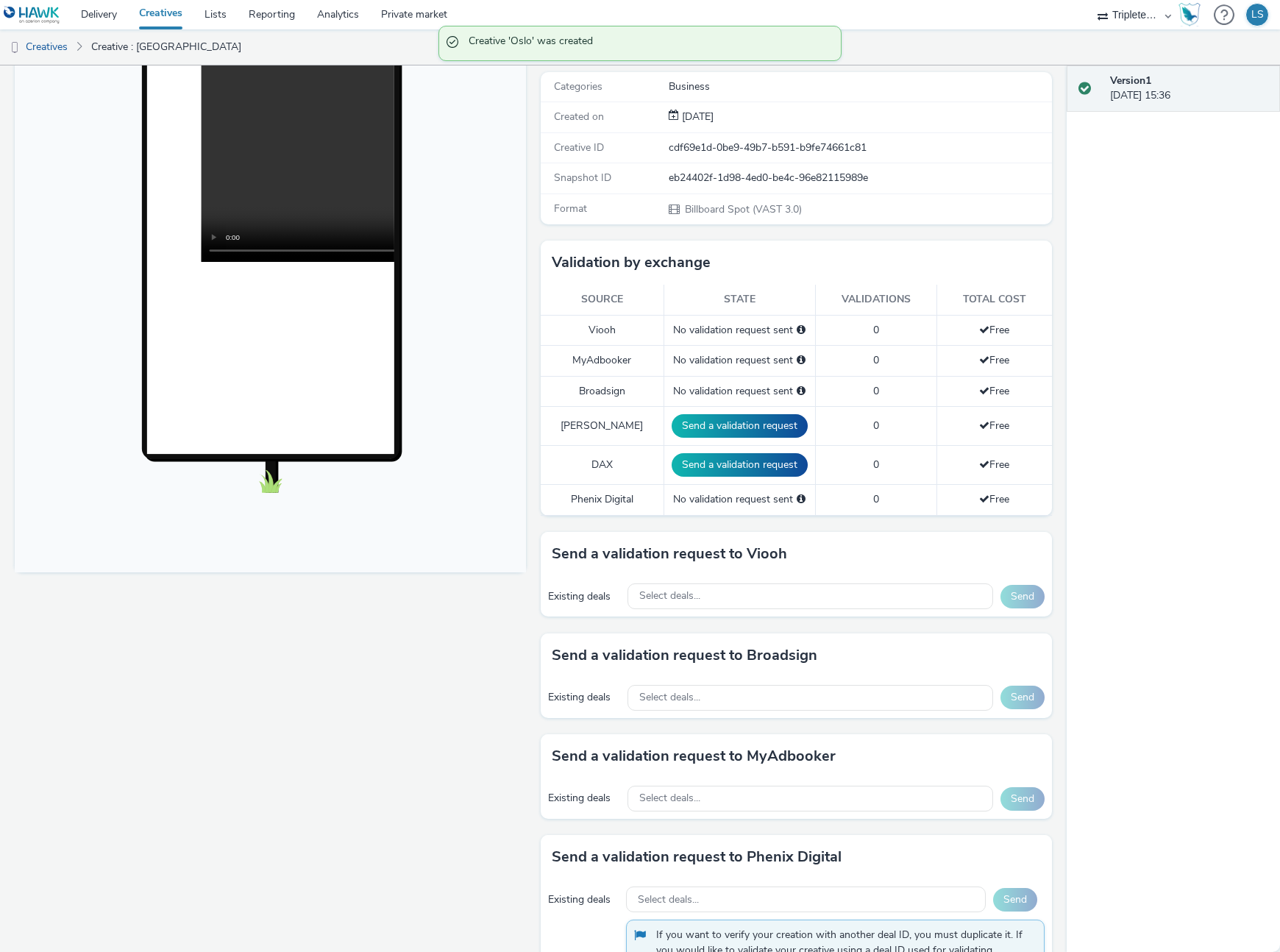
scroll to position [243, 0]
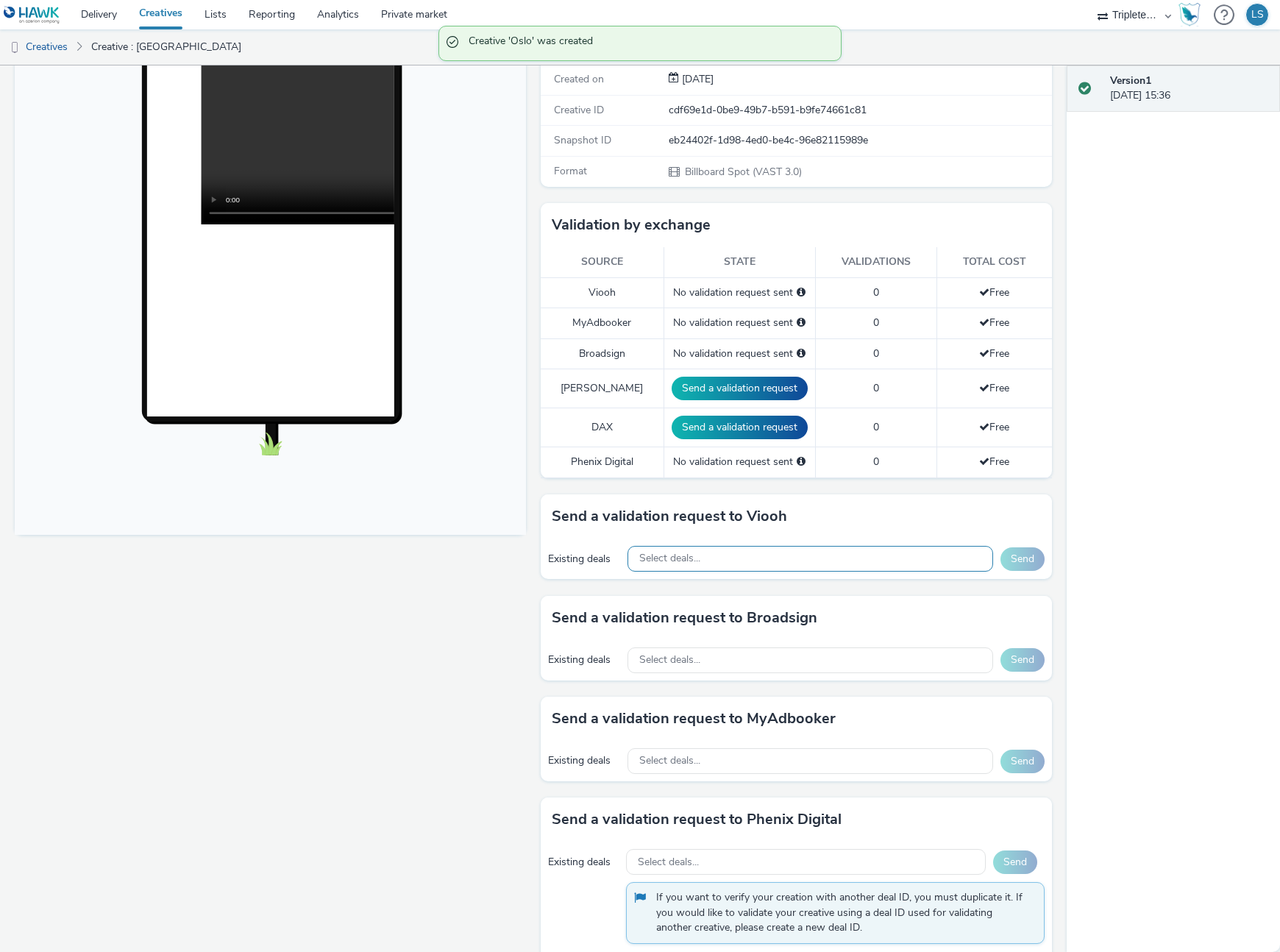
click at [675, 563] on span "Select deals..." at bounding box center [670, 558] width 61 height 12
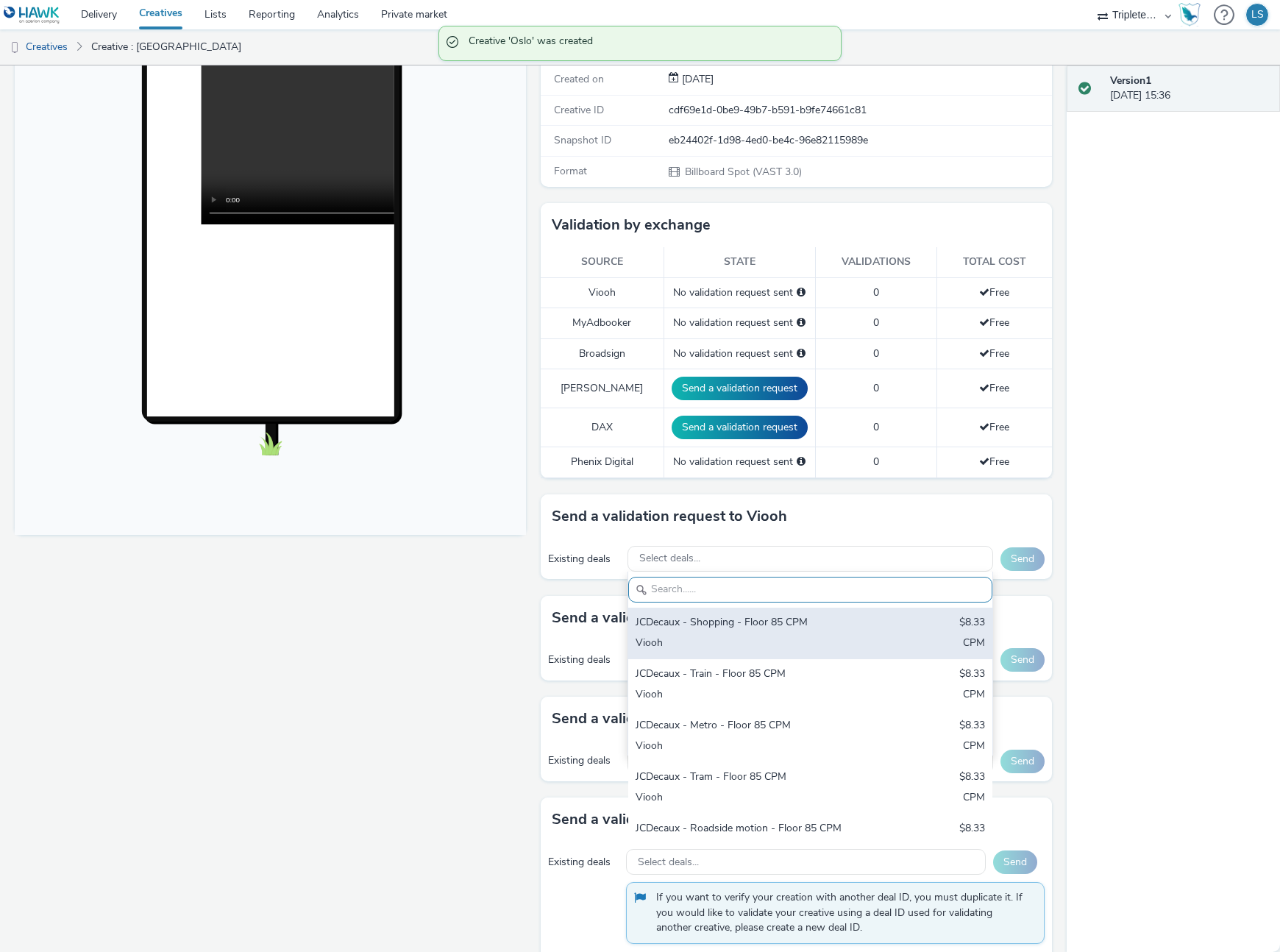
click at [694, 629] on div "JCDecaux - Shopping - Floor 85 CPM" at bounding box center [750, 623] width 231 height 17
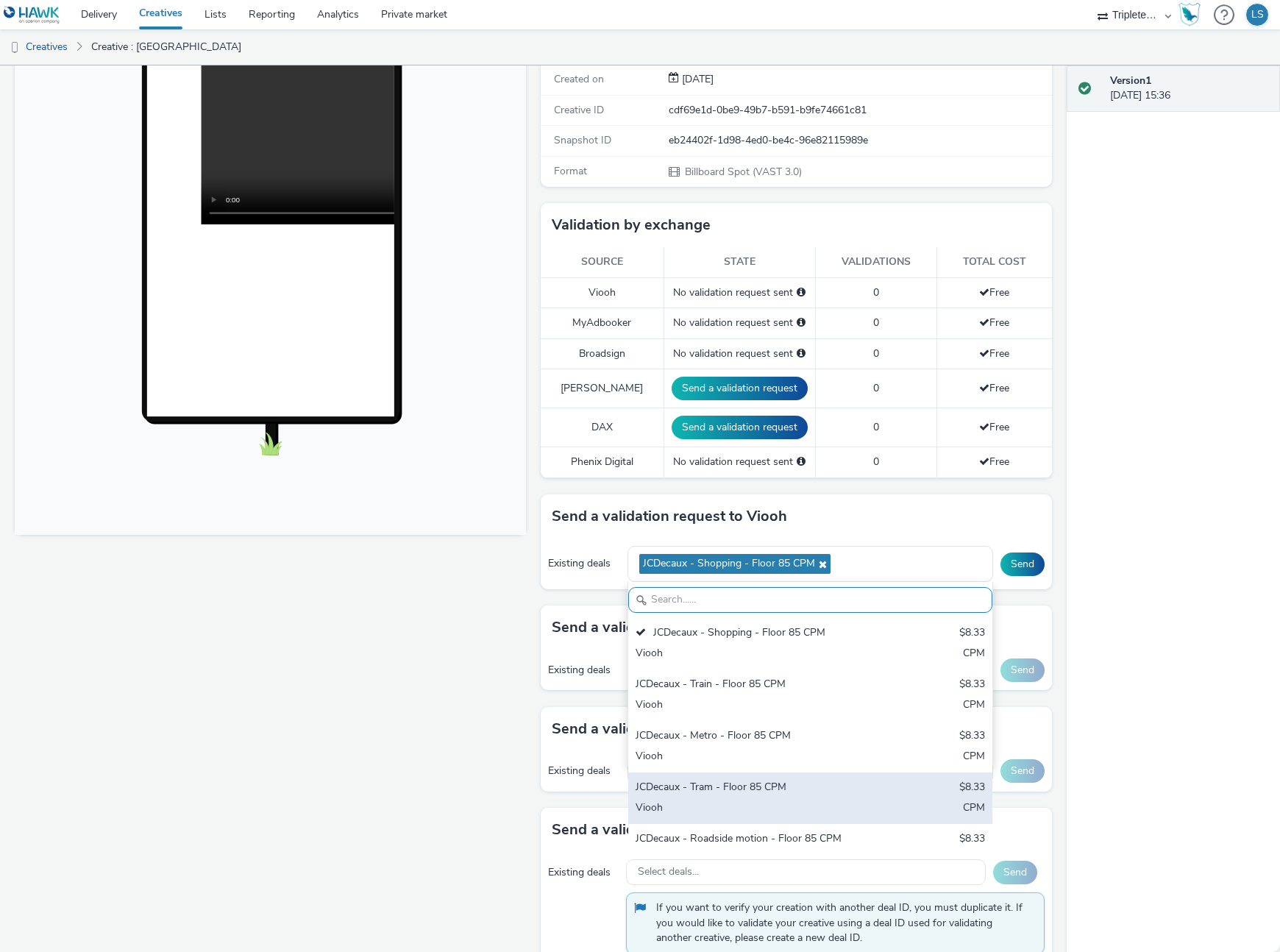
click at [728, 790] on div "JCDecaux - Tram - Floor 85 CPM" at bounding box center [750, 788] width 231 height 17
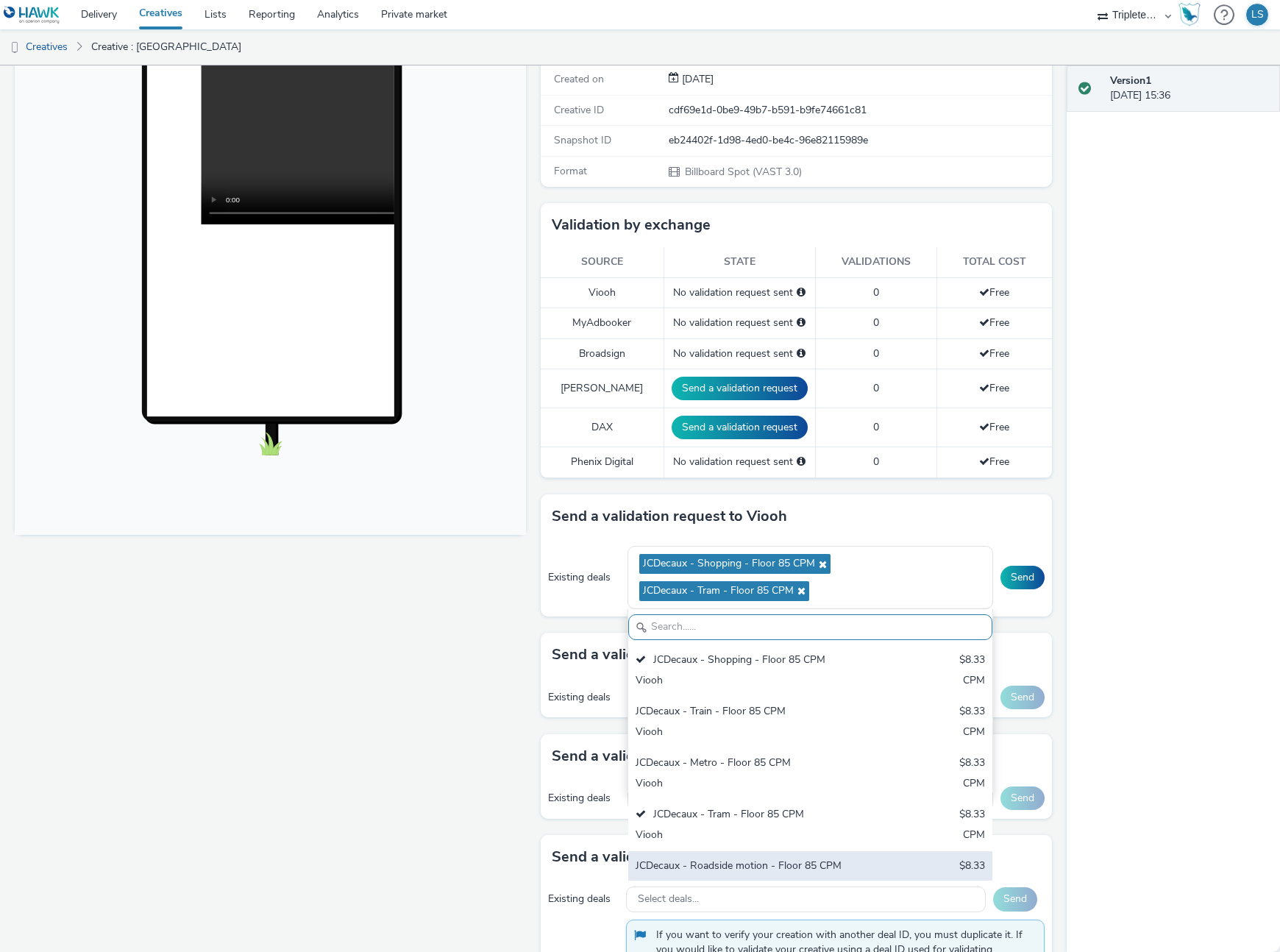
click at [742, 868] on div "JCDecaux - Roadside motion - Floor 85 CPM" at bounding box center [750, 867] width 231 height 17
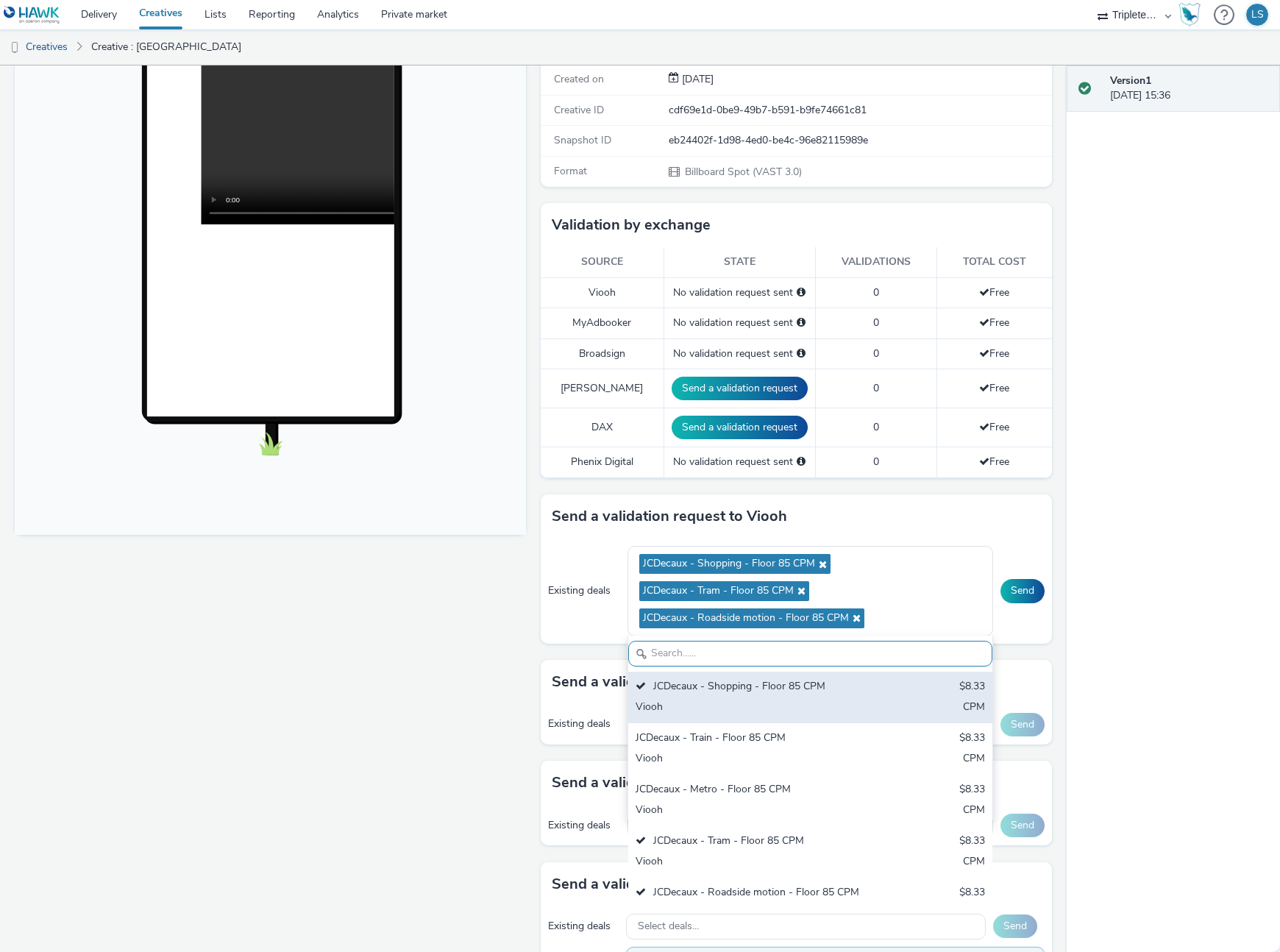
drag, startPoint x: 773, startPoint y: 730, endPoint x: 810, endPoint y: 706, distance: 44.1
click at [773, 730] on div "JCDecaux - Train - Floor 85 CPM $8.33 Viooh CPM" at bounding box center [810, 748] width 365 height 52
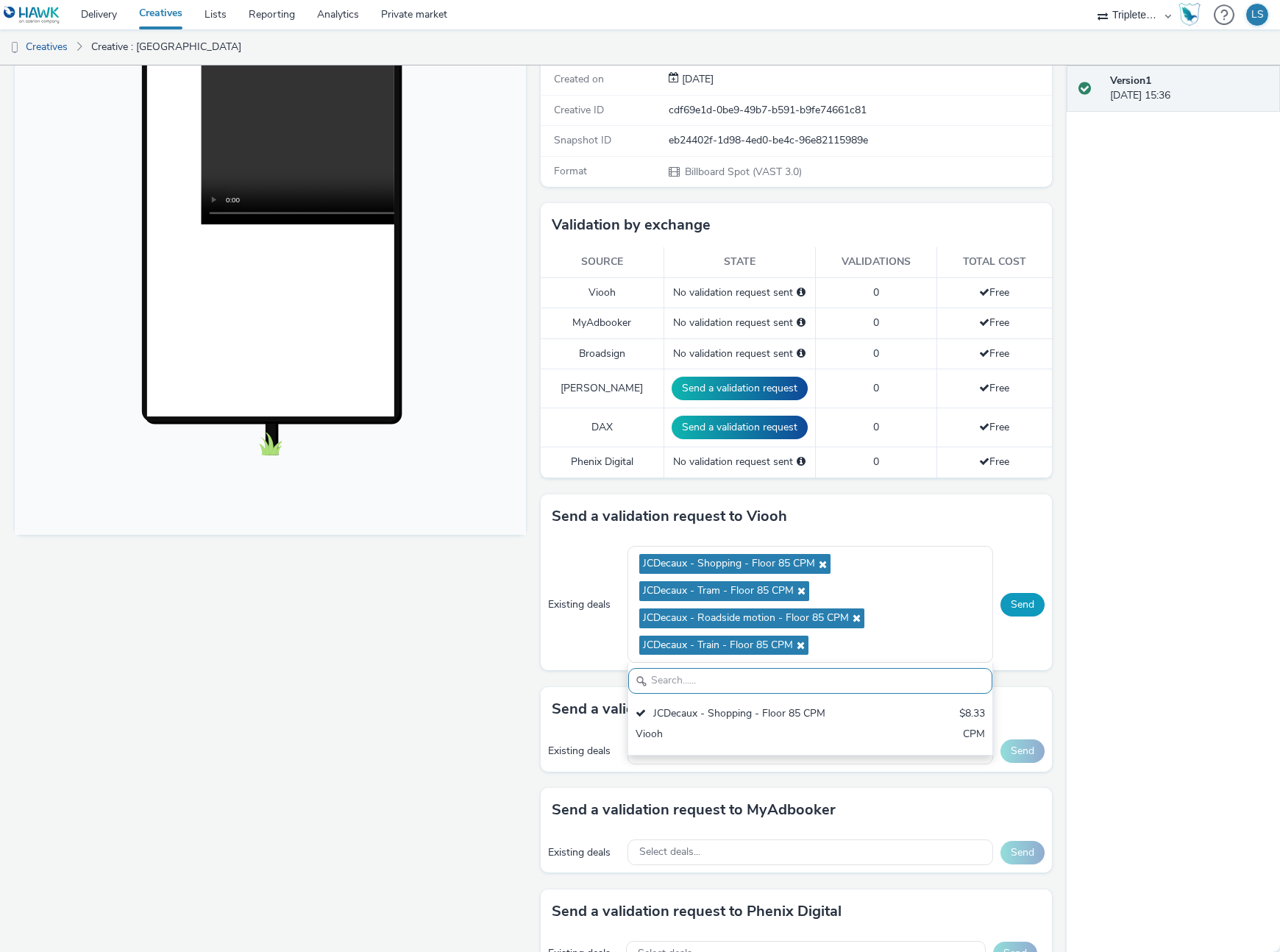
click at [1021, 593] on button "Send" at bounding box center [1023, 604] width 44 height 24
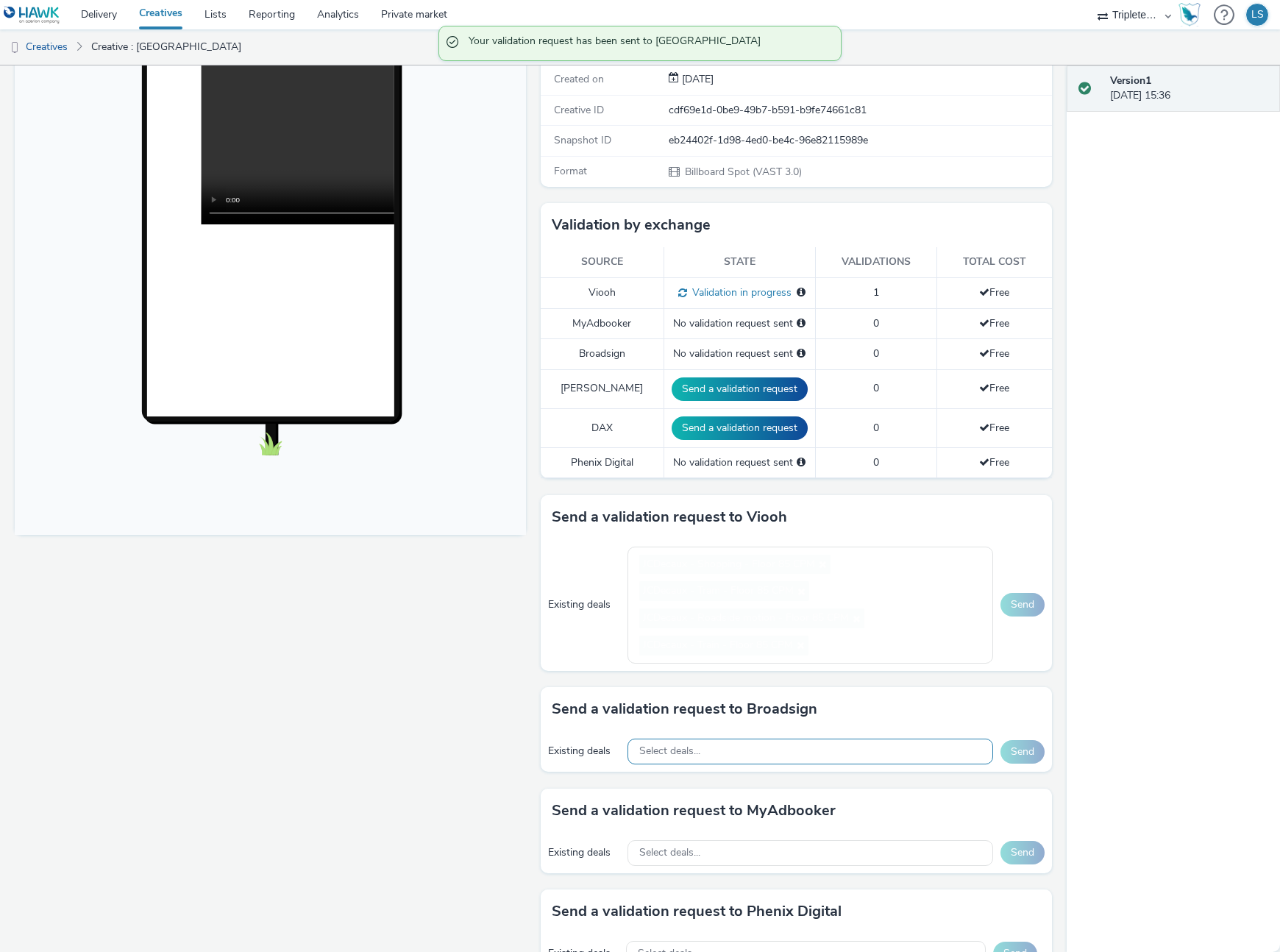
click at [732, 739] on div "Select deals..." at bounding box center [810, 751] width 366 height 25
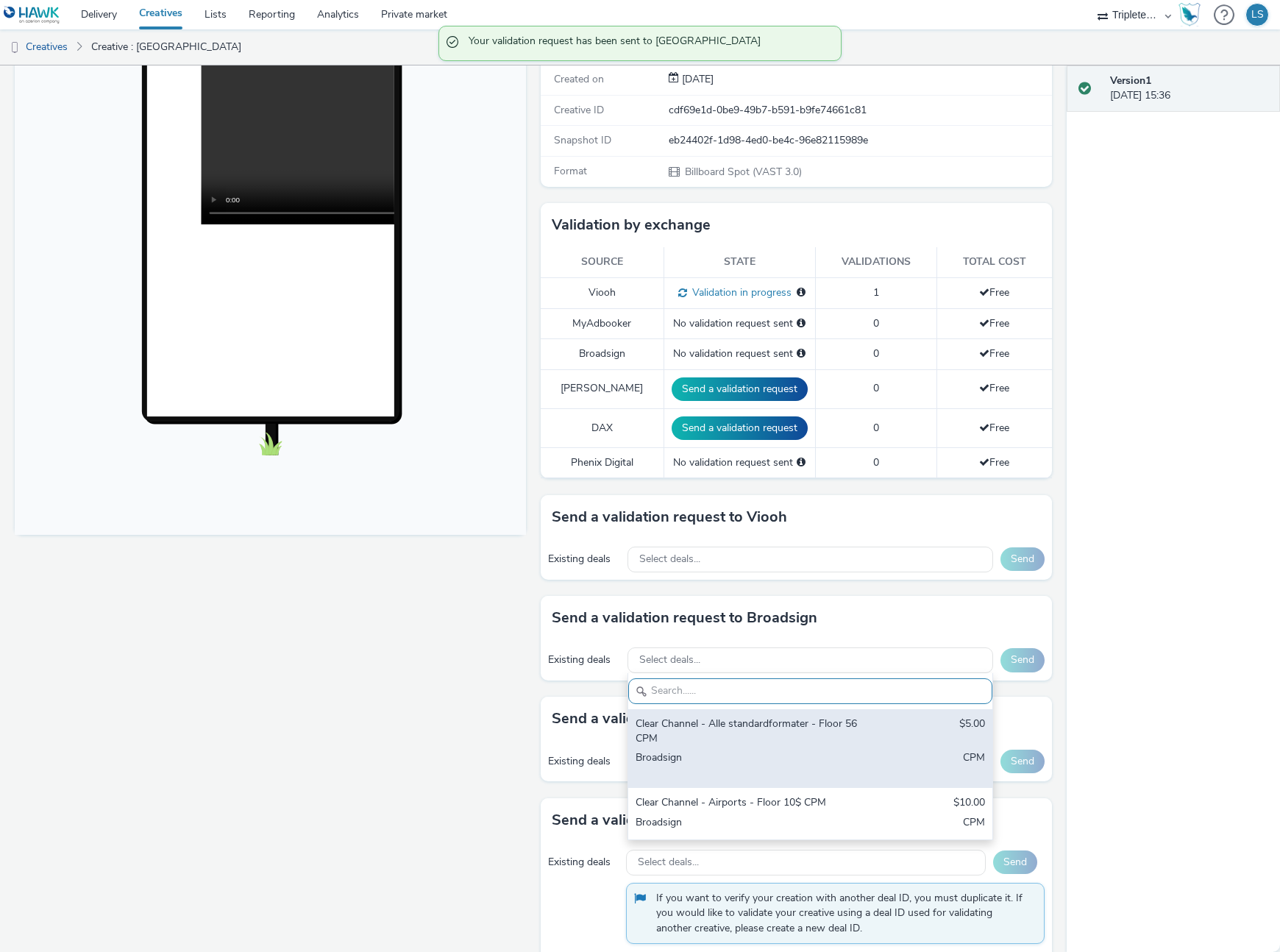
scroll to position [0, 0]
click at [700, 753] on div "Broadsign" at bounding box center [750, 765] width 231 height 30
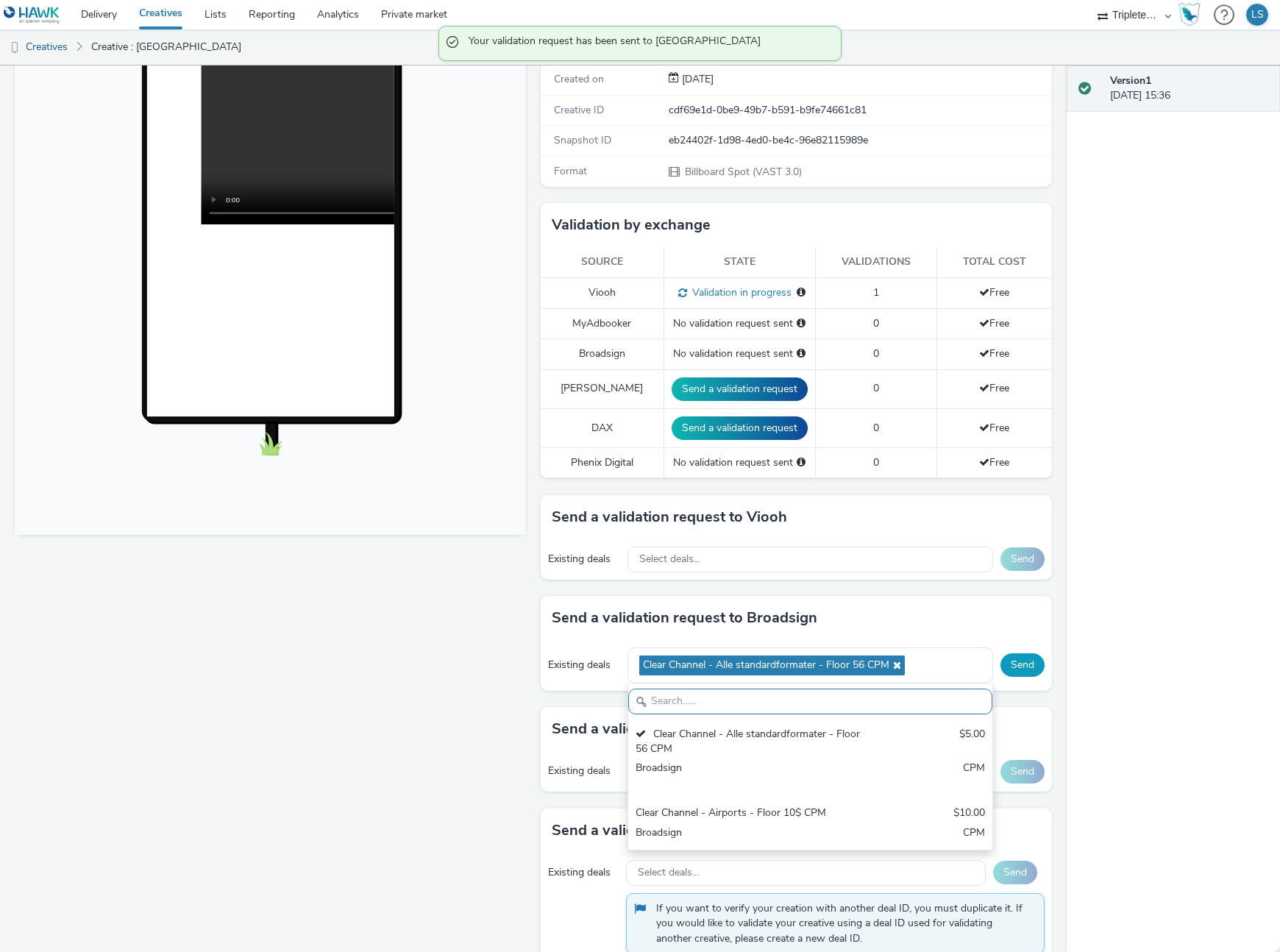
click at [1030, 666] on button "Send" at bounding box center [1023, 665] width 44 height 24
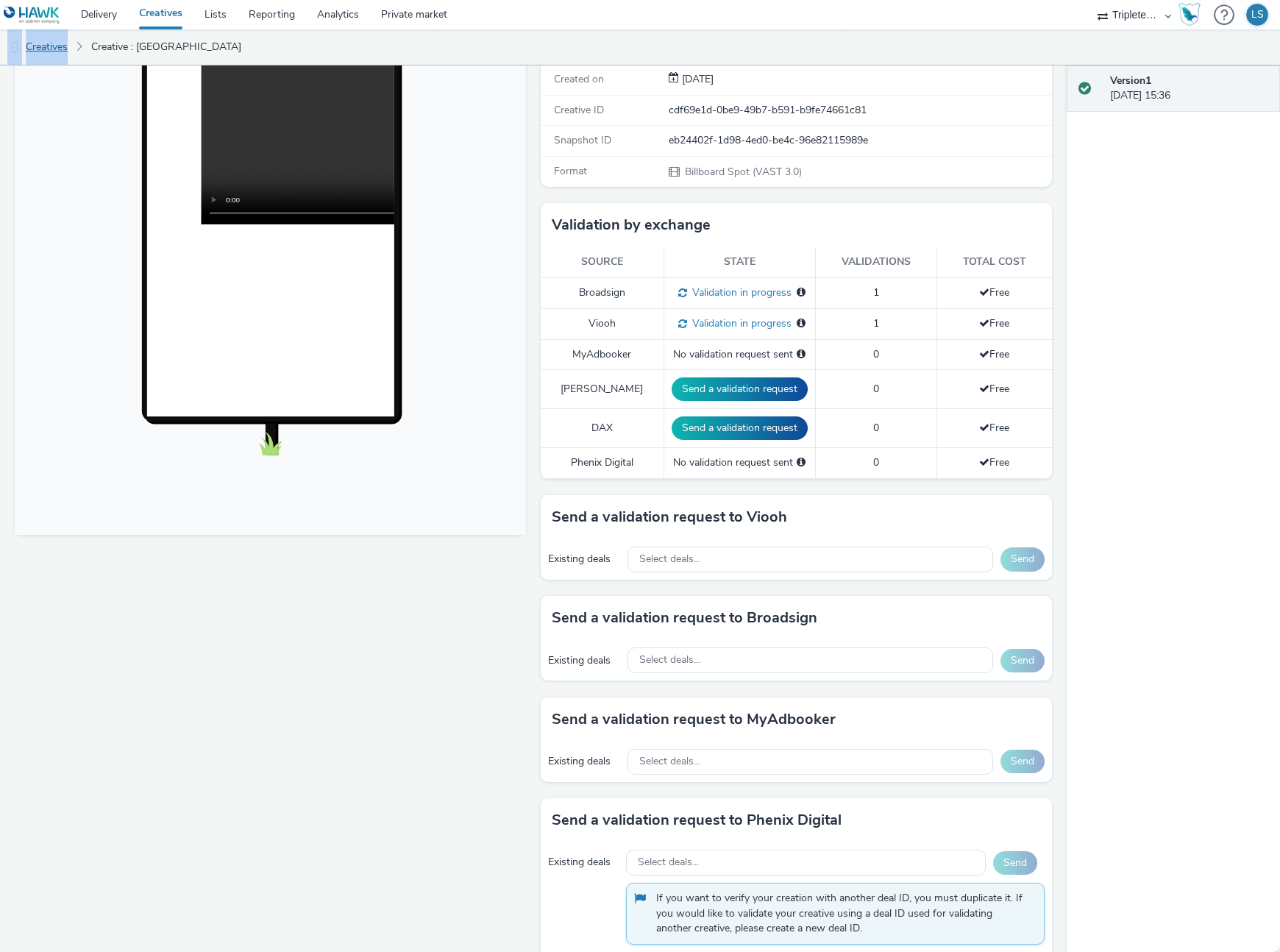
click at [33, 46] on link "Creatives" at bounding box center [37, 47] width 75 height 35
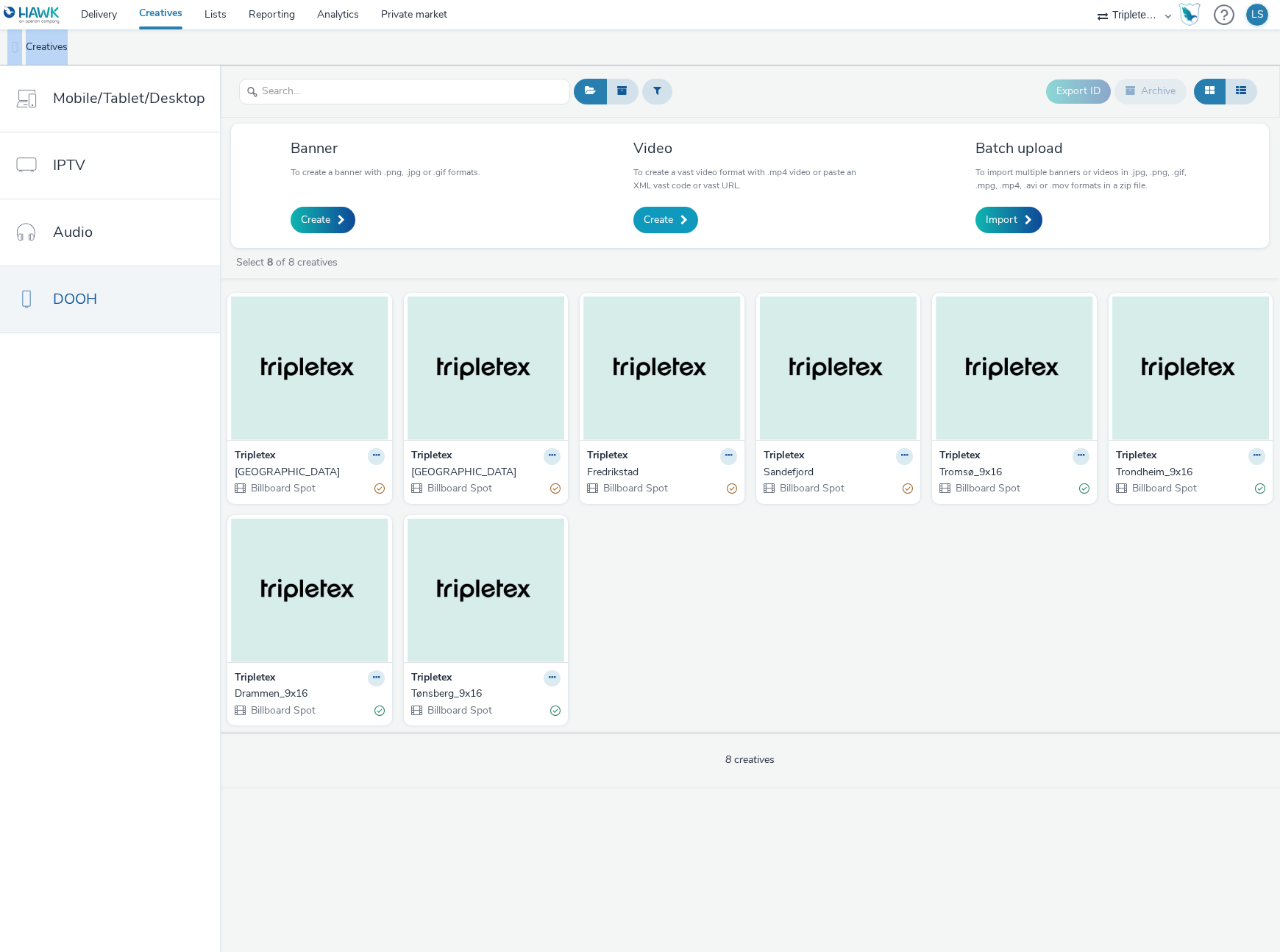
click at [690, 213] on link "Create" at bounding box center [666, 220] width 65 height 26
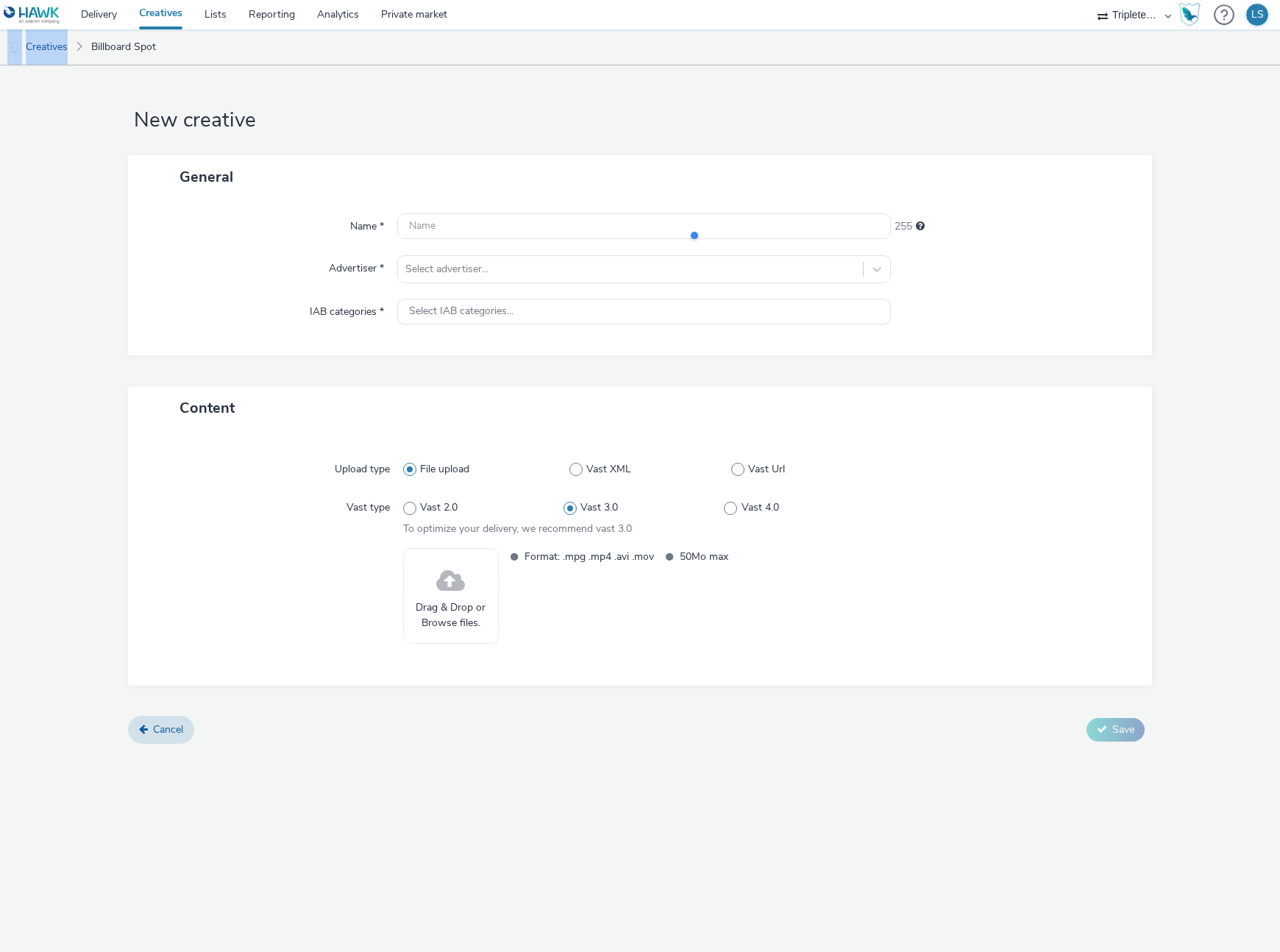
click at [693, 227] on div at bounding box center [758, 236] width 140 height 30
click at [571, 245] on div "Name * 255 Advertiser * Select advertiser... IAB categories * Select IAB catego…" at bounding box center [640, 277] width 1024 height 157
click at [516, 236] on input "text" at bounding box center [644, 226] width 493 height 25
type input "[PERSON_NAME]"
click at [515, 266] on div at bounding box center [631, 269] width 450 height 18
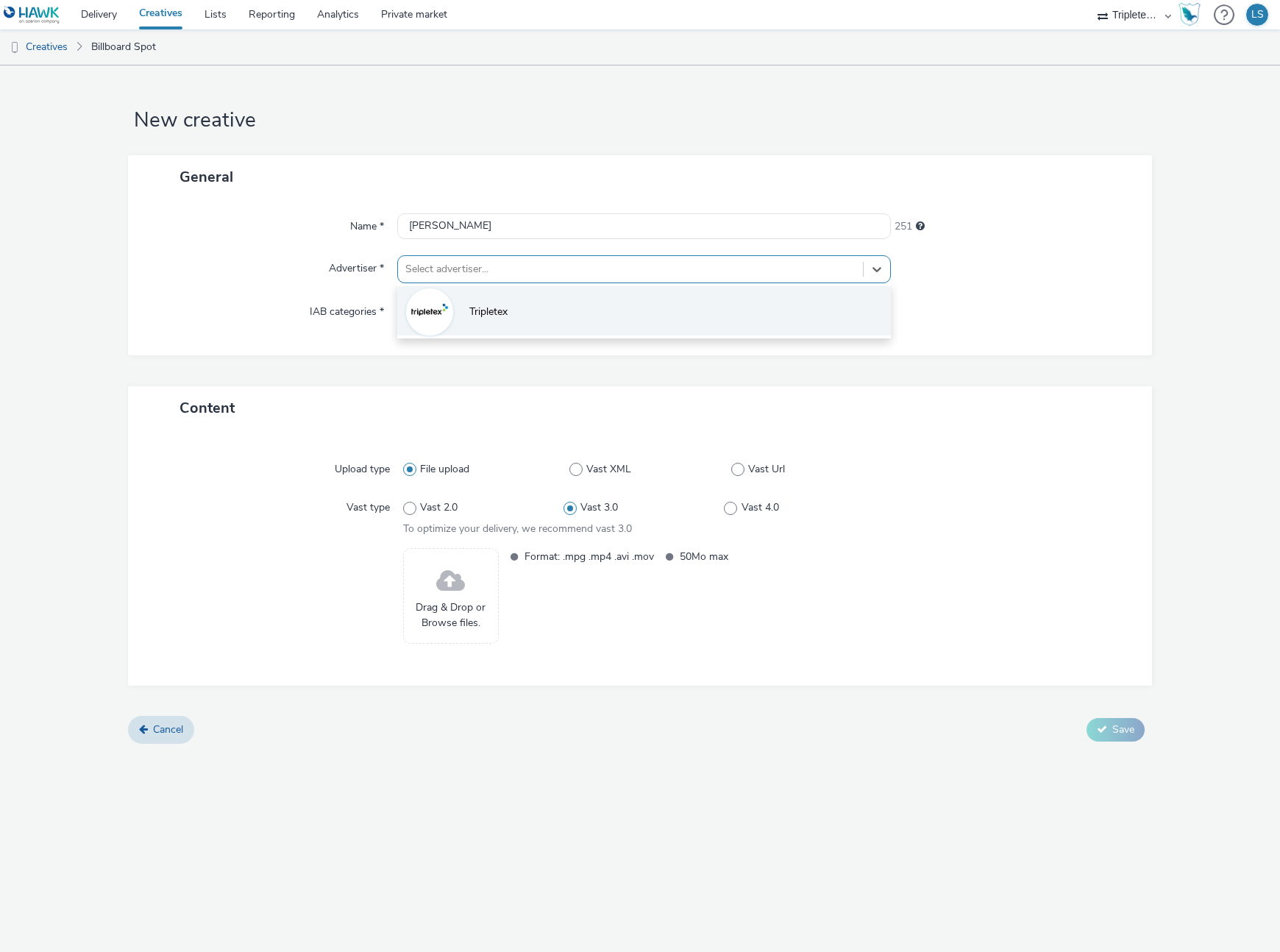
click at [473, 308] on span "Tripletex" at bounding box center [489, 312] width 39 height 15
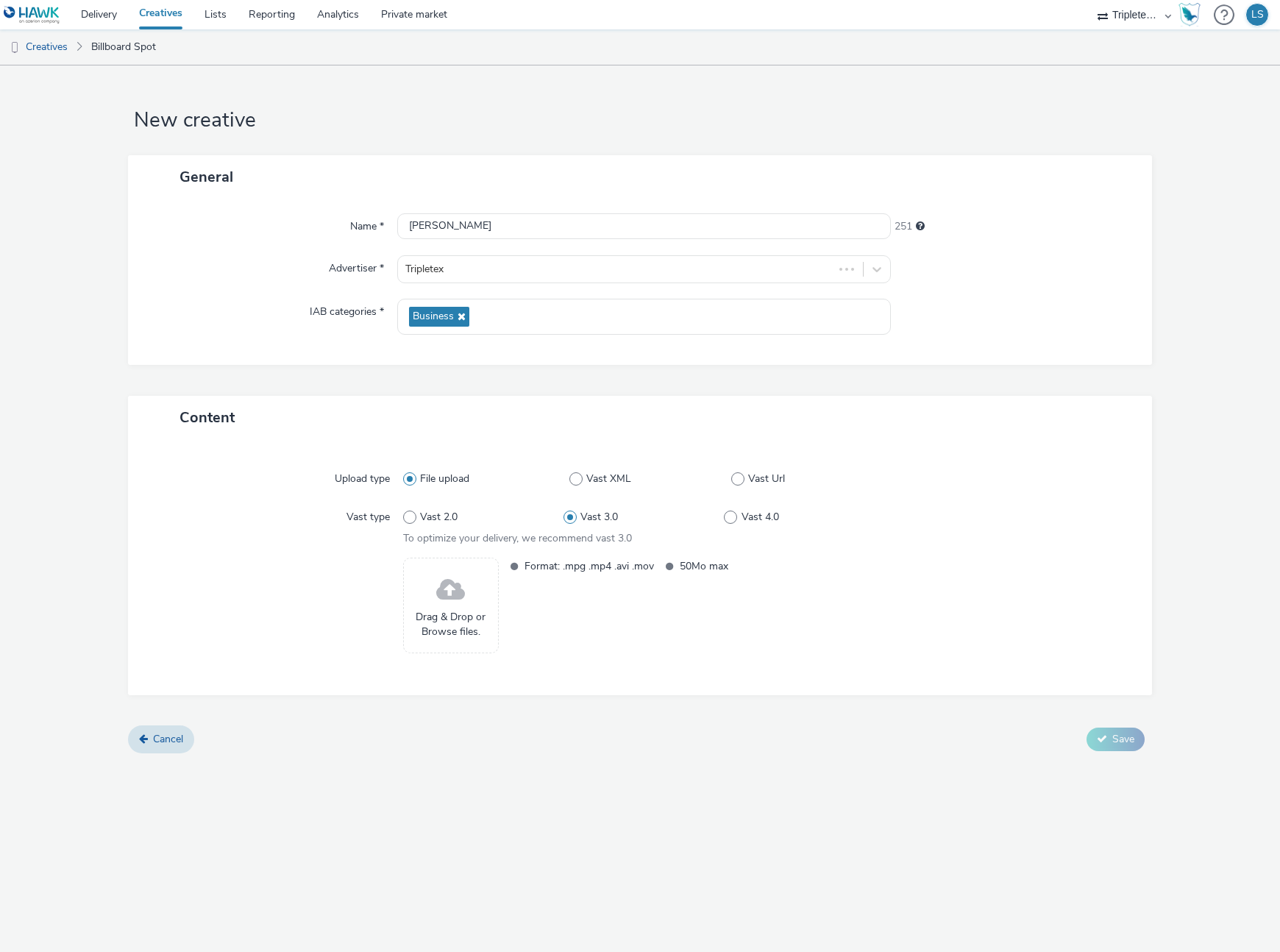
click at [473, 620] on span "Drag & Drop or Browse files." at bounding box center [451, 625] width 80 height 30
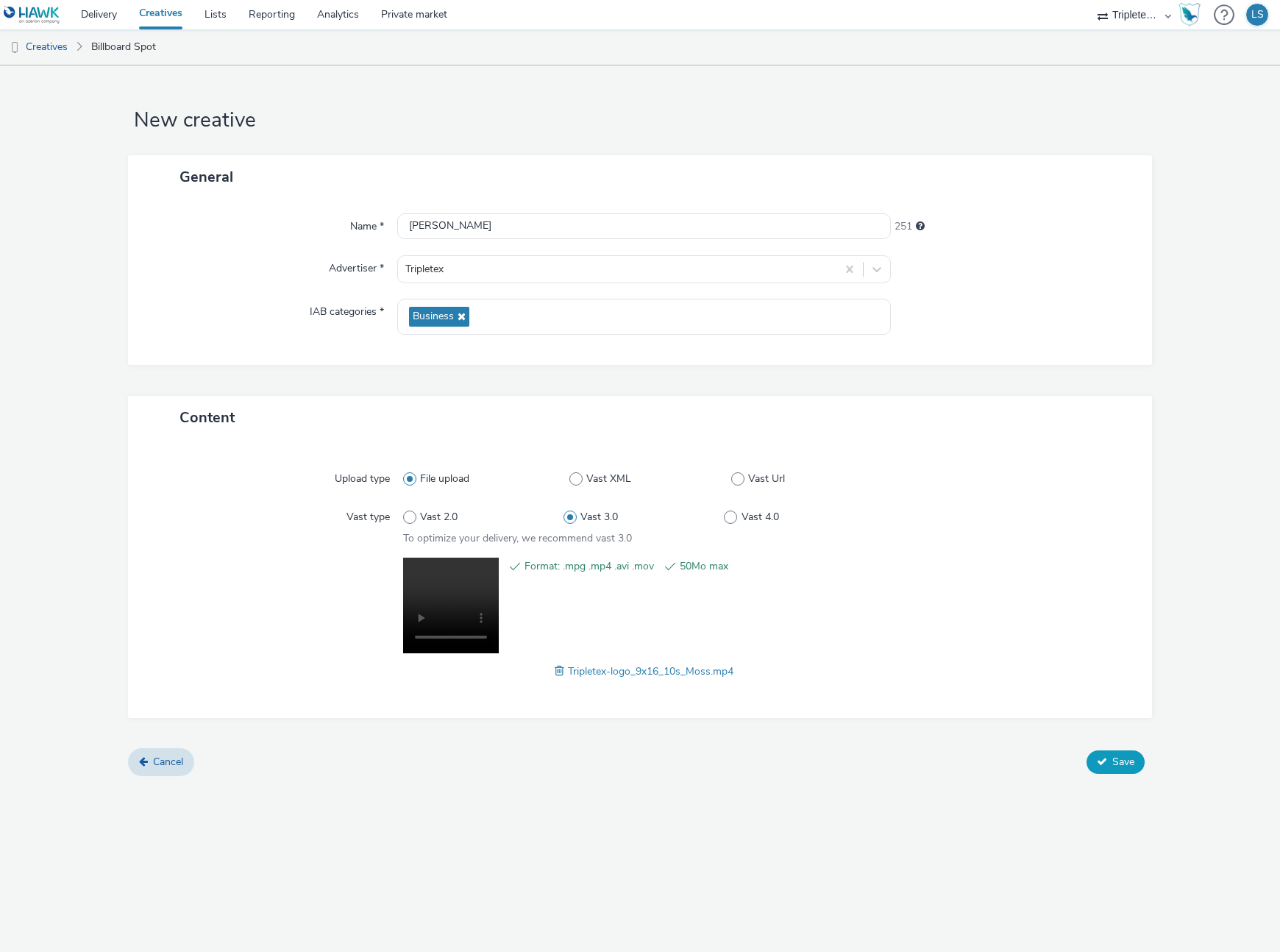
click at [1125, 757] on span "Save" at bounding box center [1123, 761] width 22 height 14
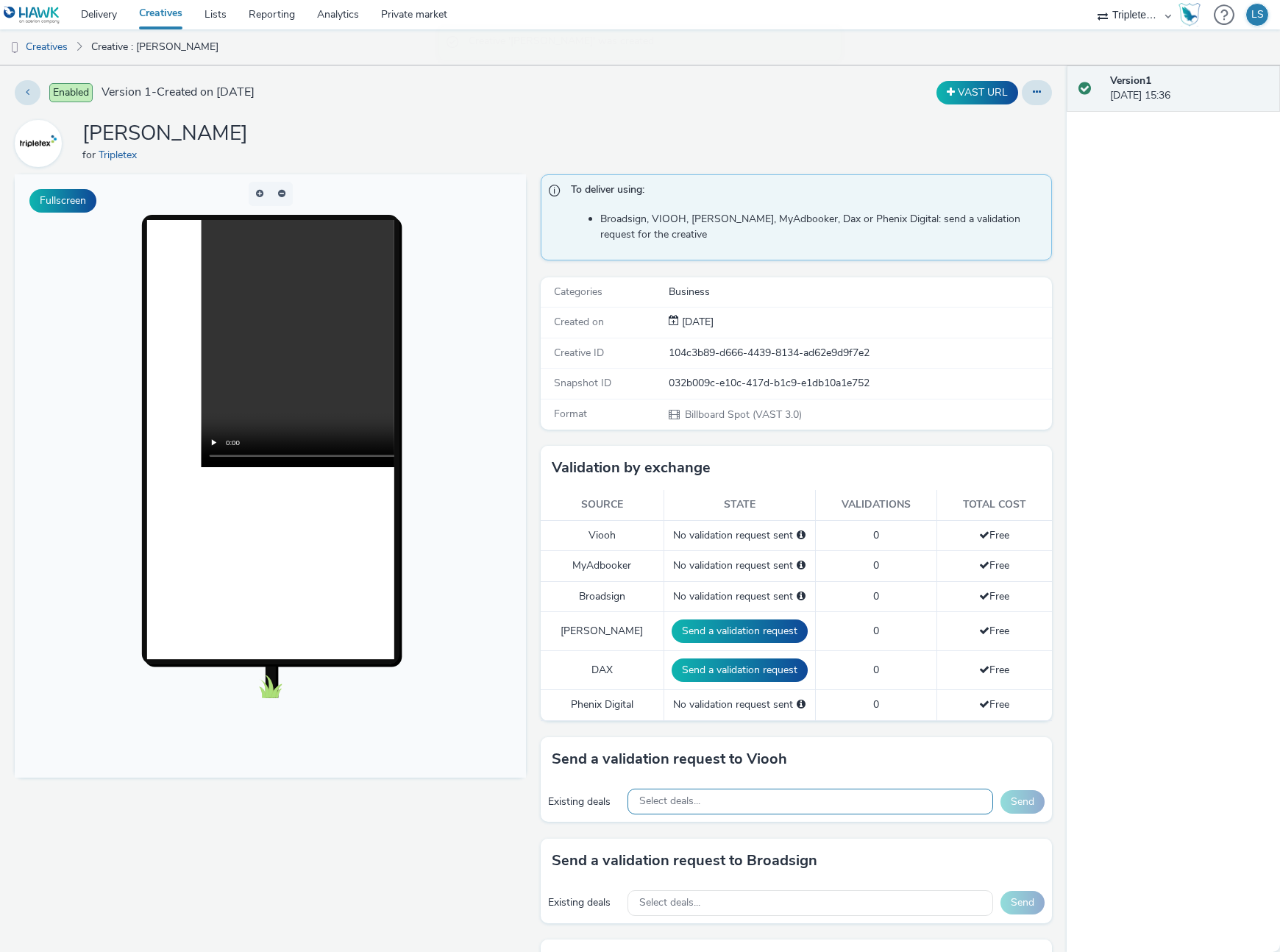
click at [872, 811] on div "Select deals..." at bounding box center [810, 801] width 366 height 25
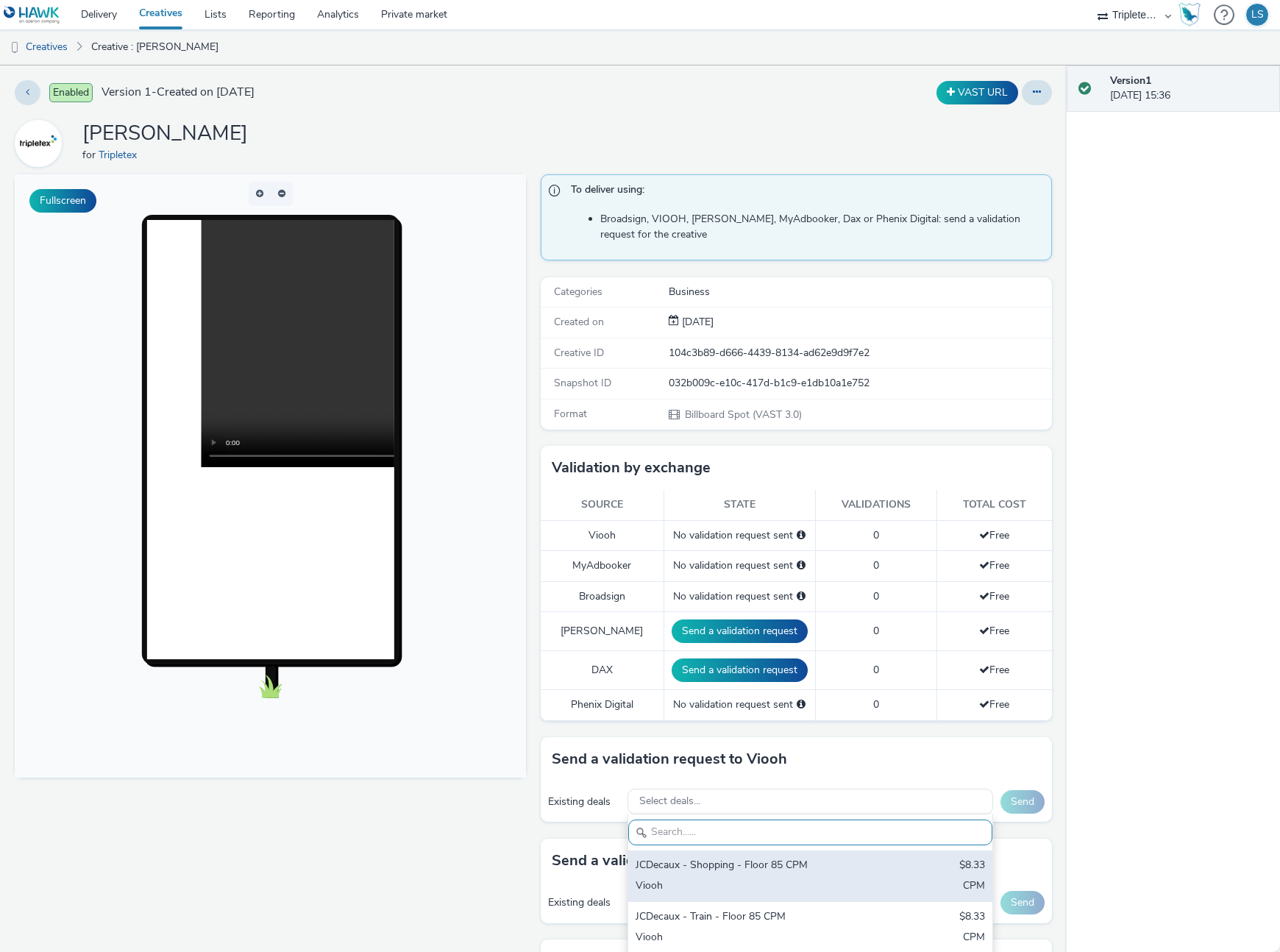
click at [761, 872] on div "JCDecaux - Shopping - Floor 85 CPM" at bounding box center [750, 866] width 231 height 17
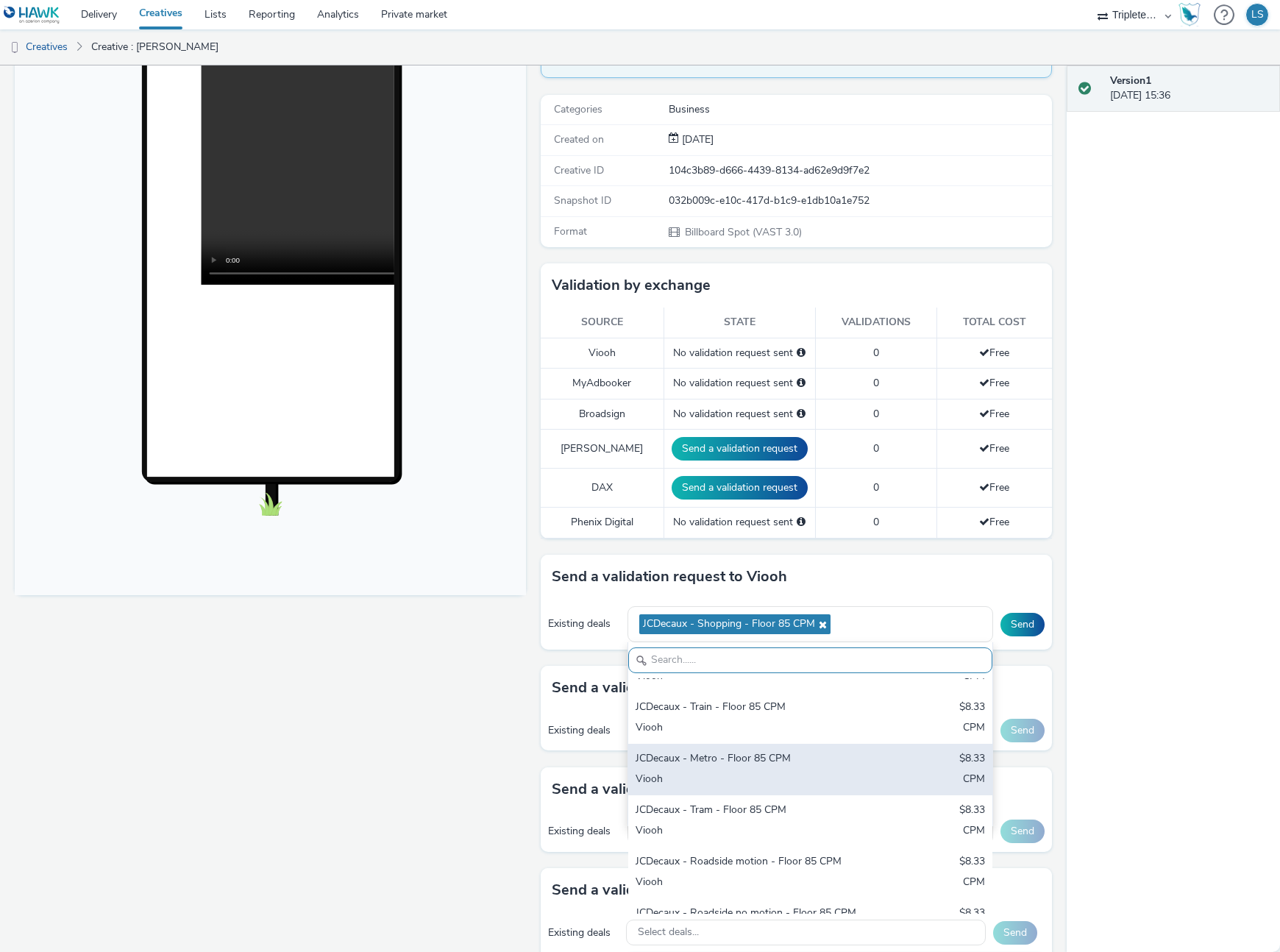
scroll to position [48, 0]
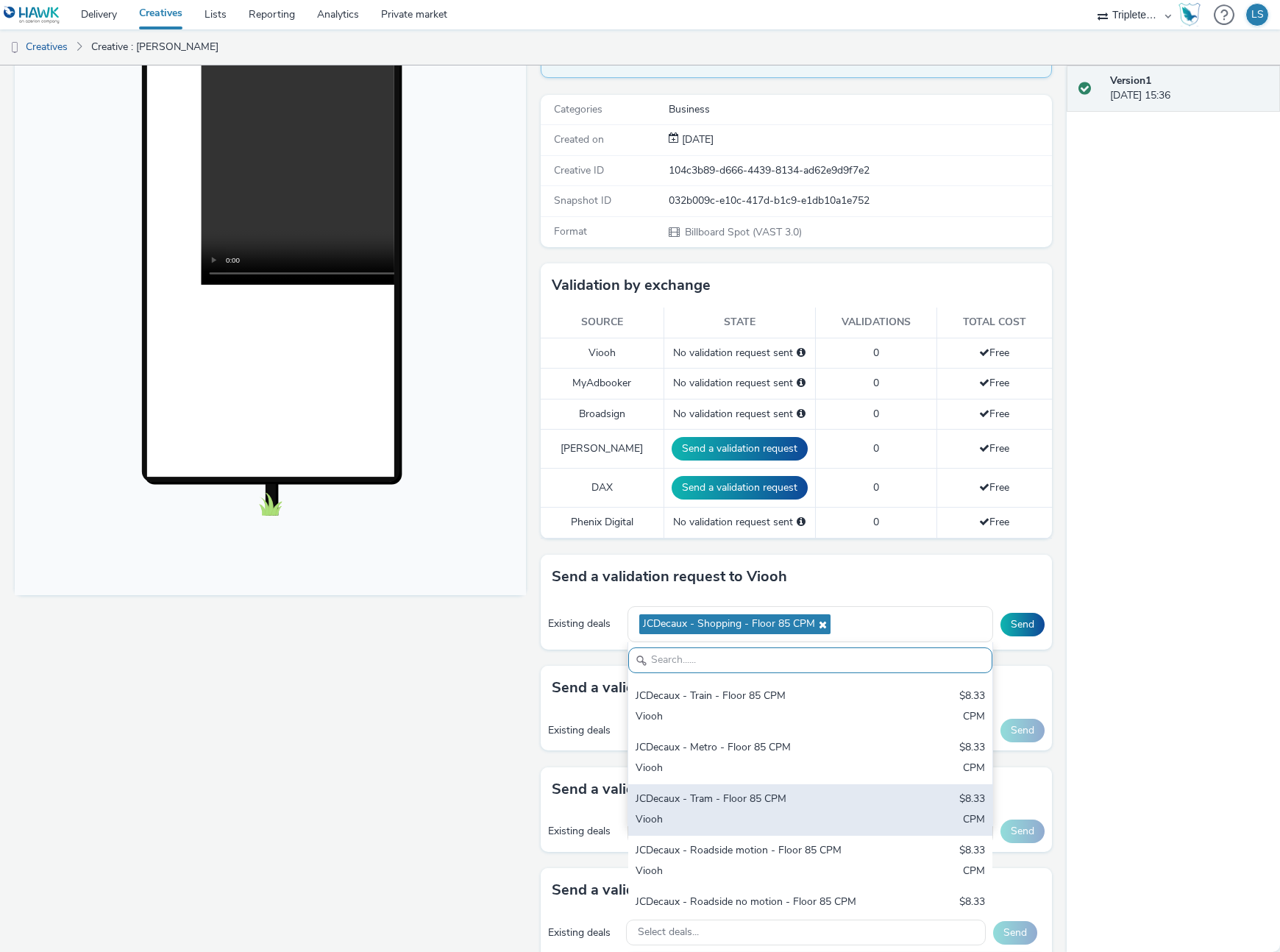
click at [730, 797] on div "JCDecaux - Tram - Floor 85 CPM" at bounding box center [750, 799] width 231 height 17
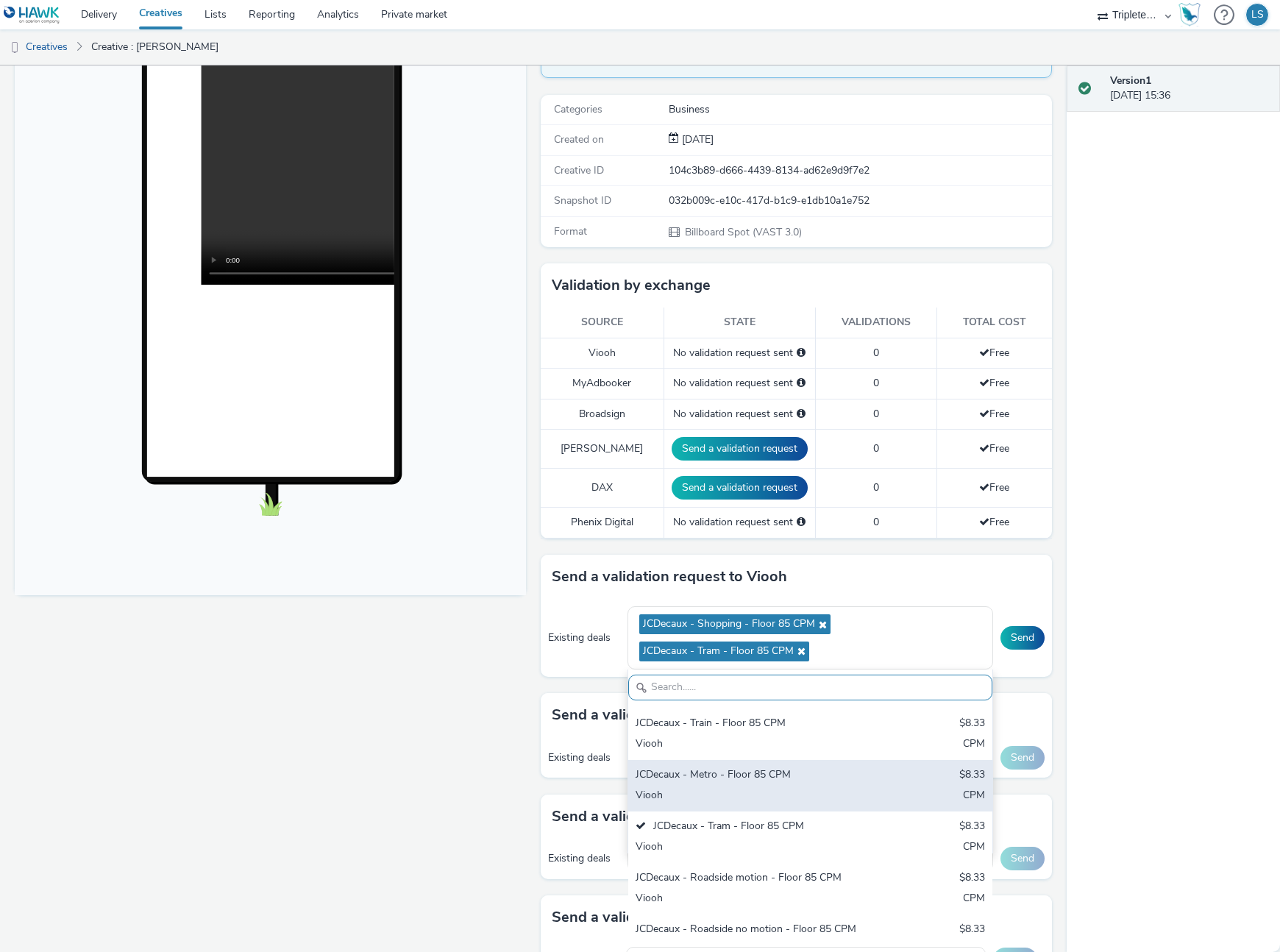
click at [729, 788] on div "Viooh" at bounding box center [750, 796] width 231 height 17
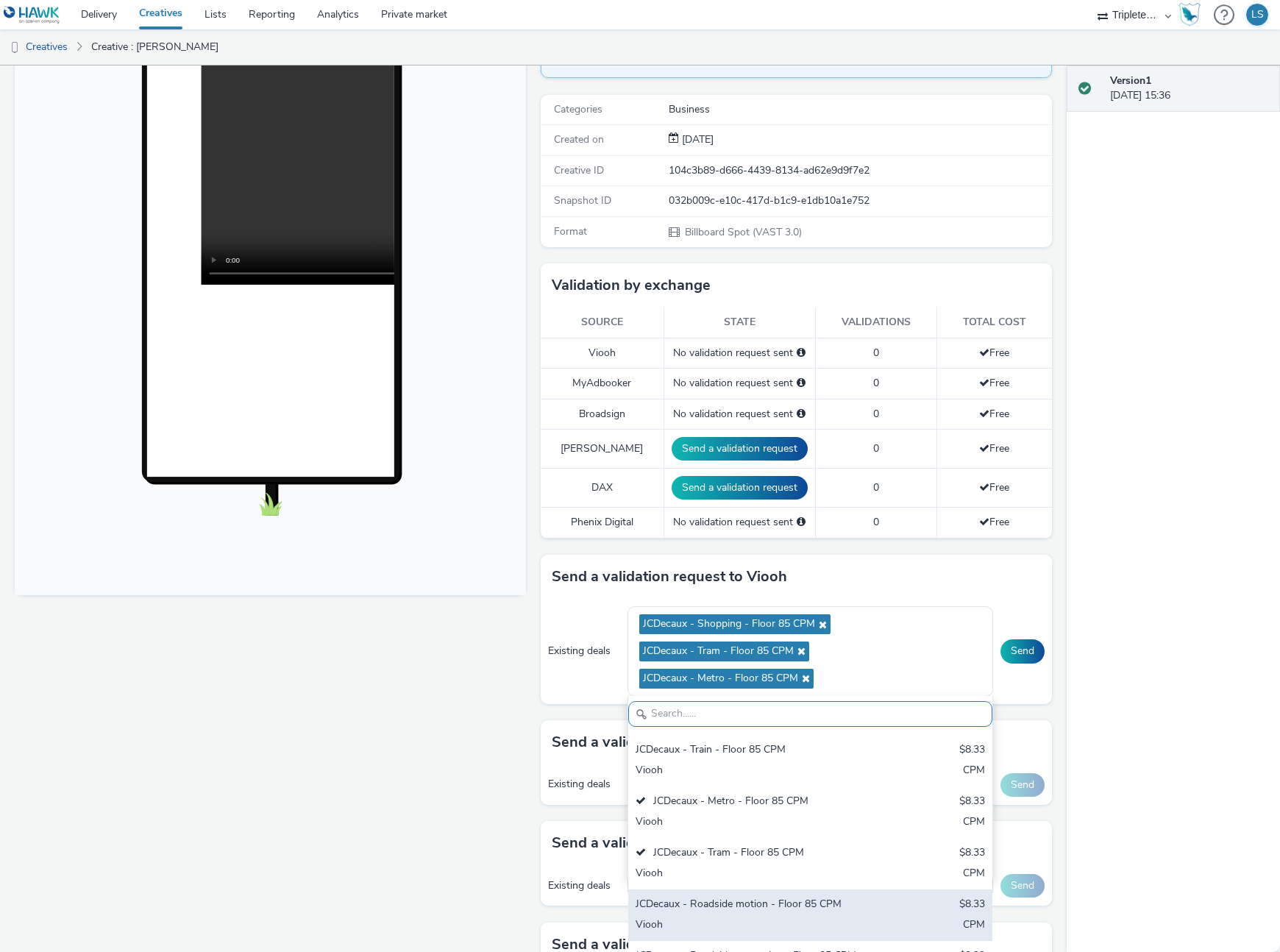
click at [741, 903] on div "JCDecaux - Roadside motion - Floor 85 CPM" at bounding box center [750, 904] width 231 height 17
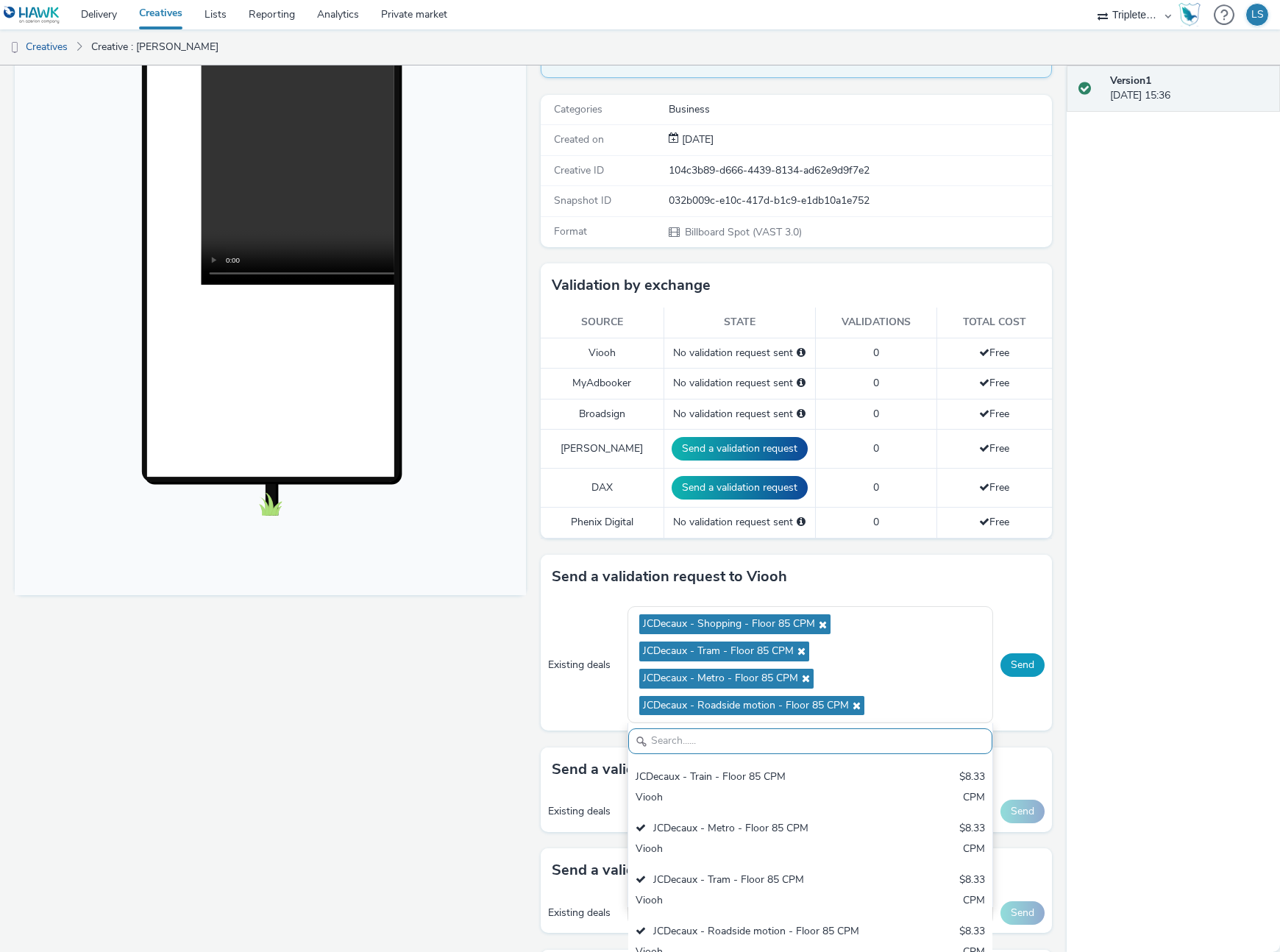
click at [1024, 662] on button "Send" at bounding box center [1023, 665] width 44 height 24
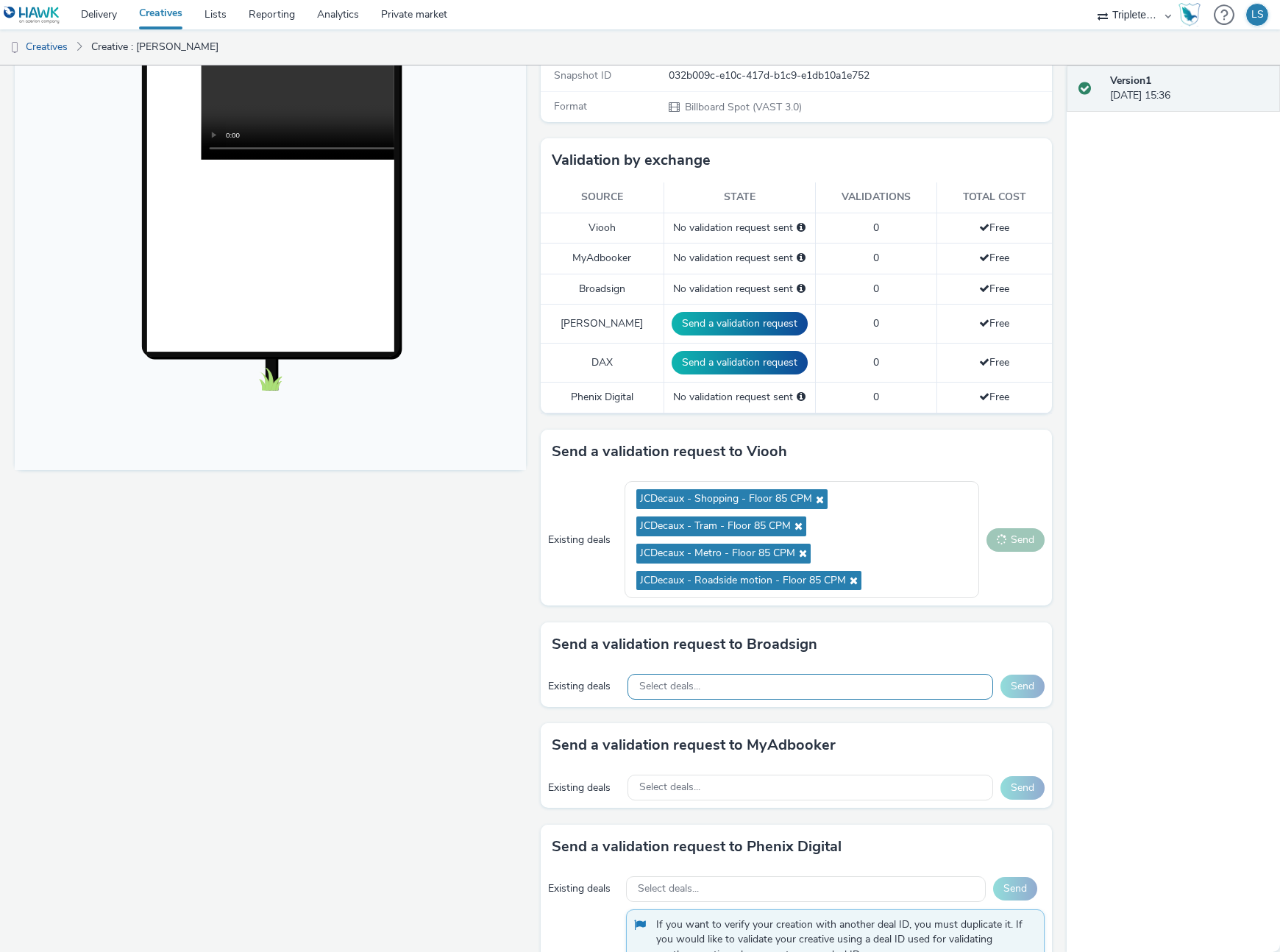
scroll to position [314, 0]
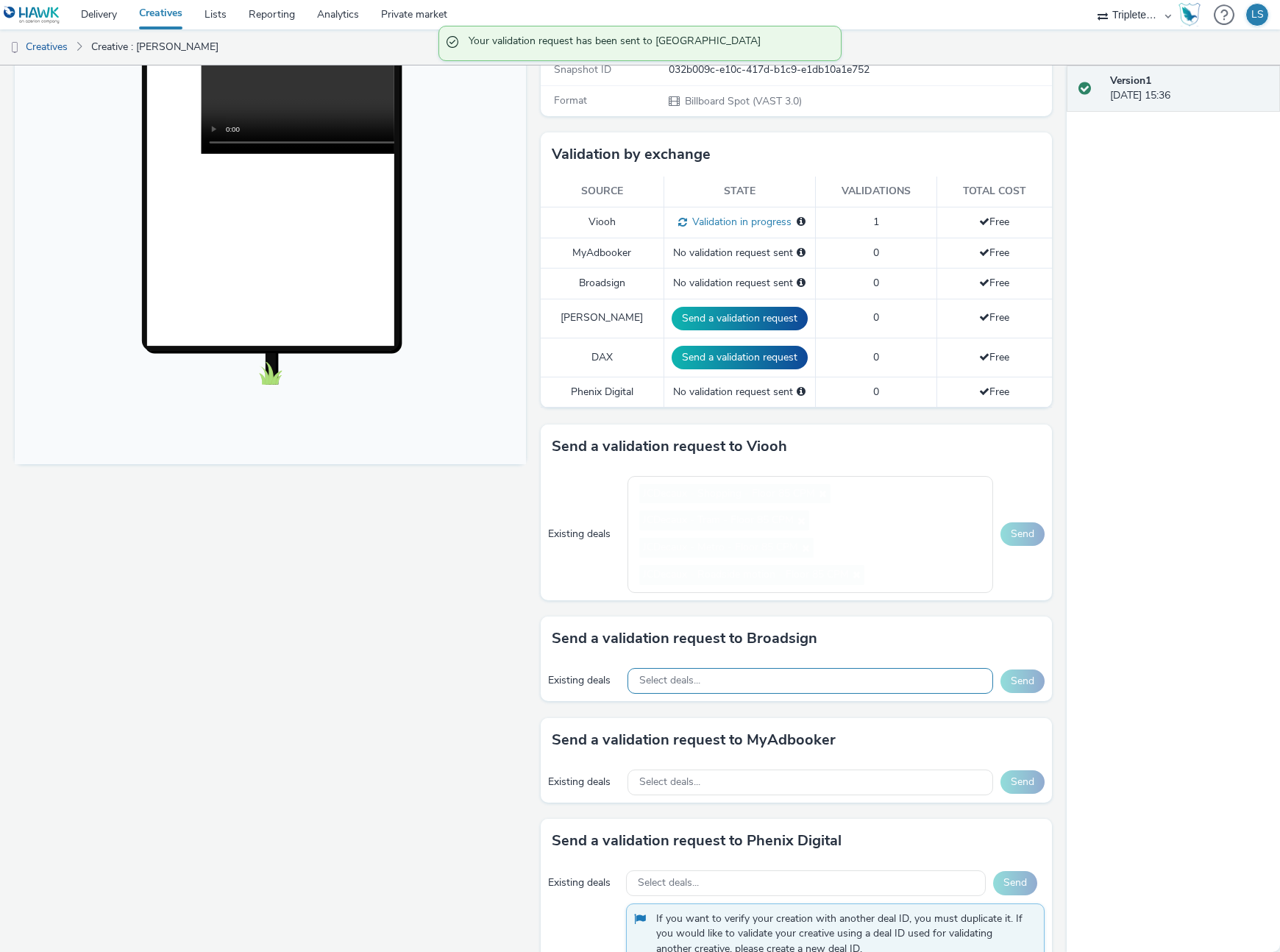
click at [841, 683] on div "Select deals..." at bounding box center [810, 680] width 366 height 25
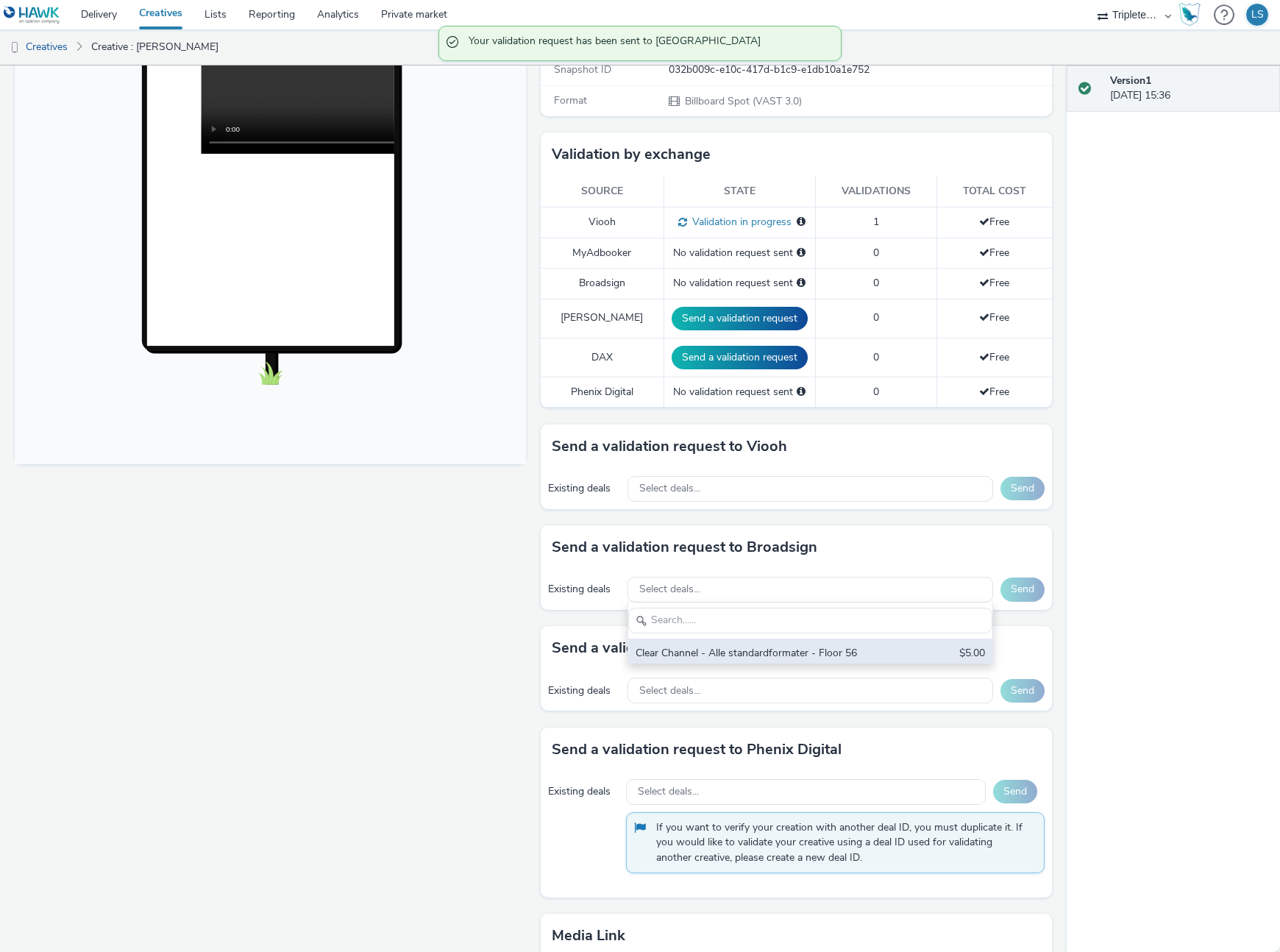
scroll to position [0, 0]
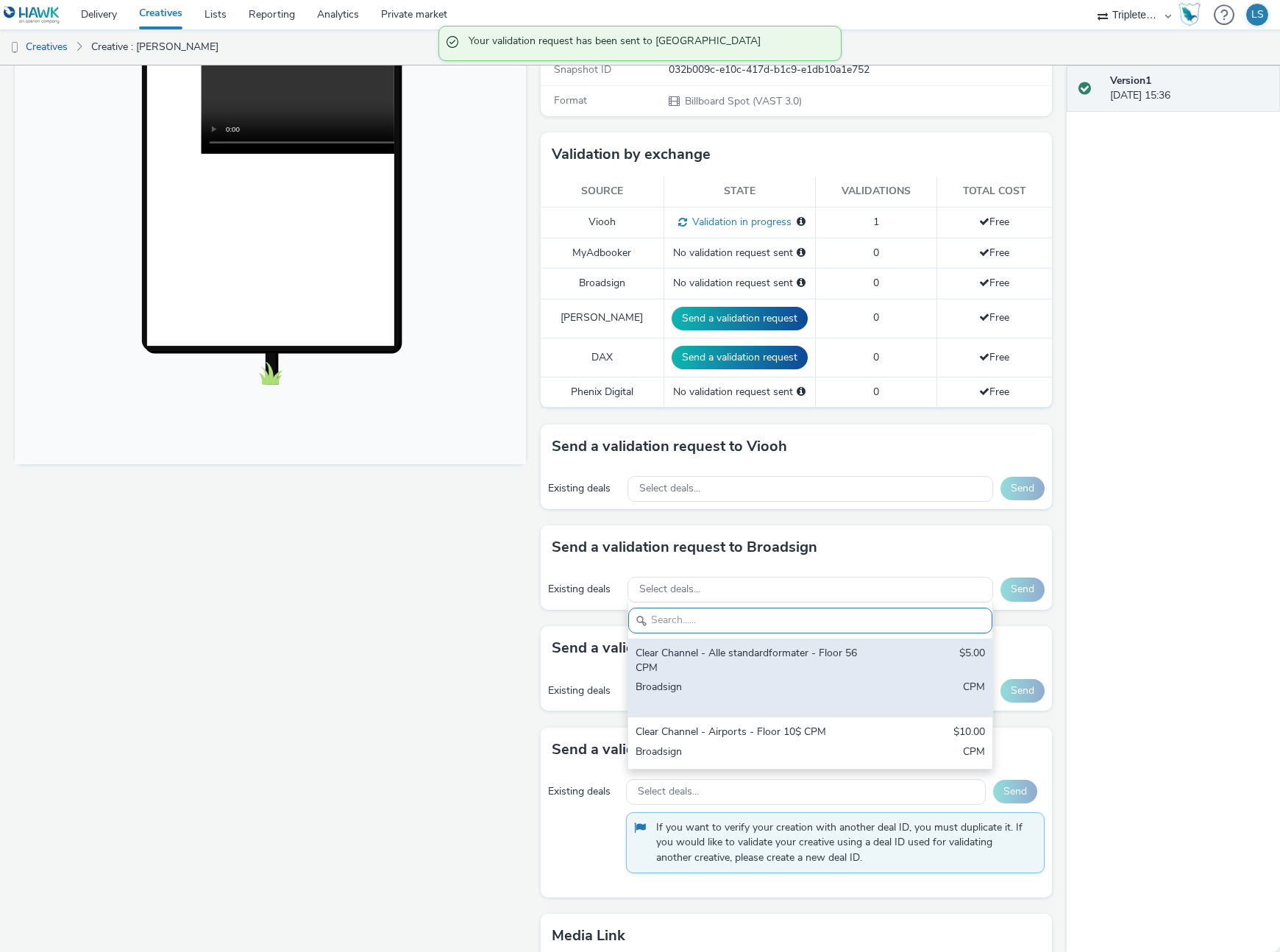
click at [726, 671] on div "Clear Channel - Alle standardformater - Floor 56 CPM" at bounding box center [750, 661] width 231 height 30
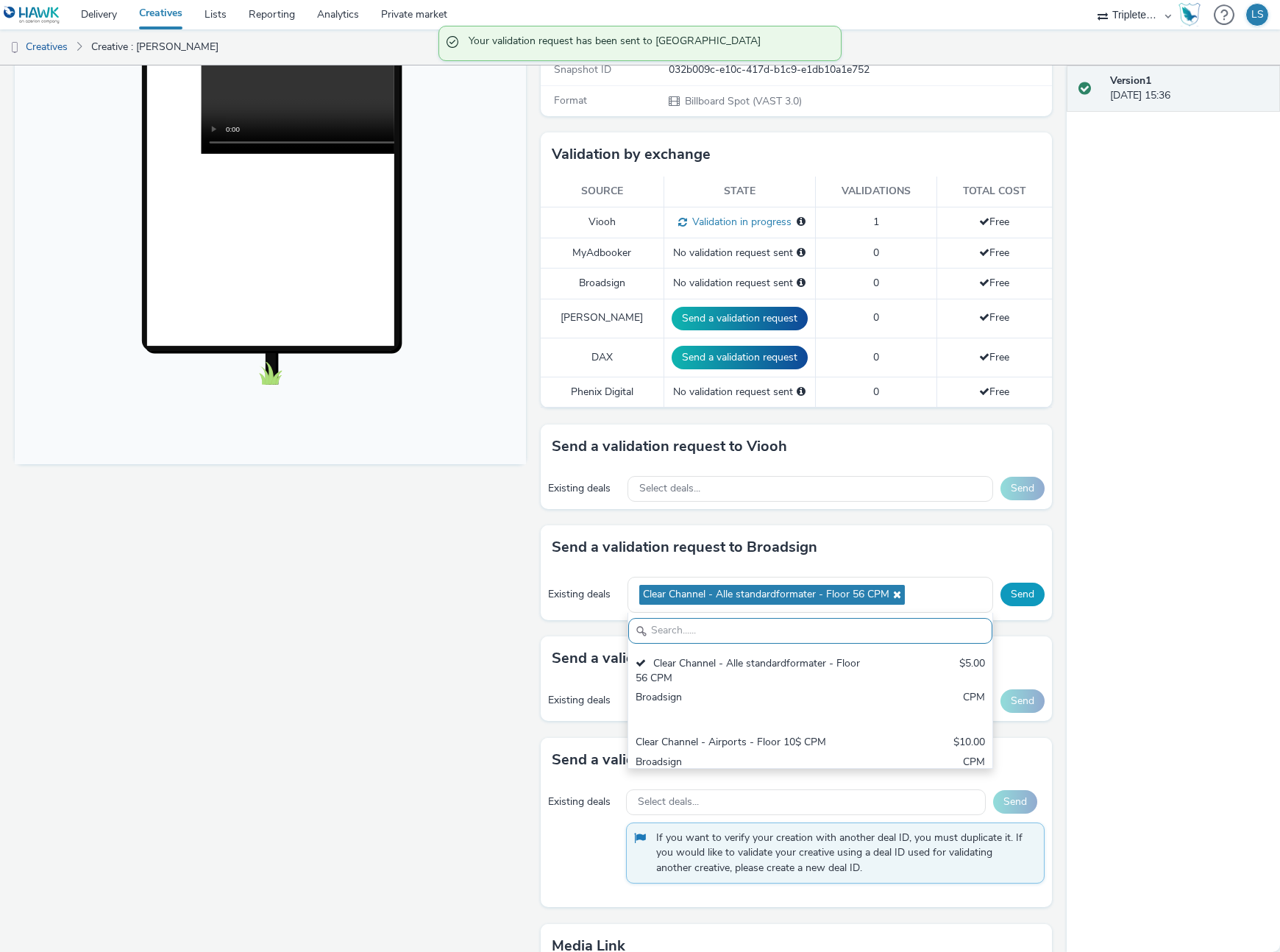
click at [1021, 584] on button "Send" at bounding box center [1023, 594] width 44 height 24
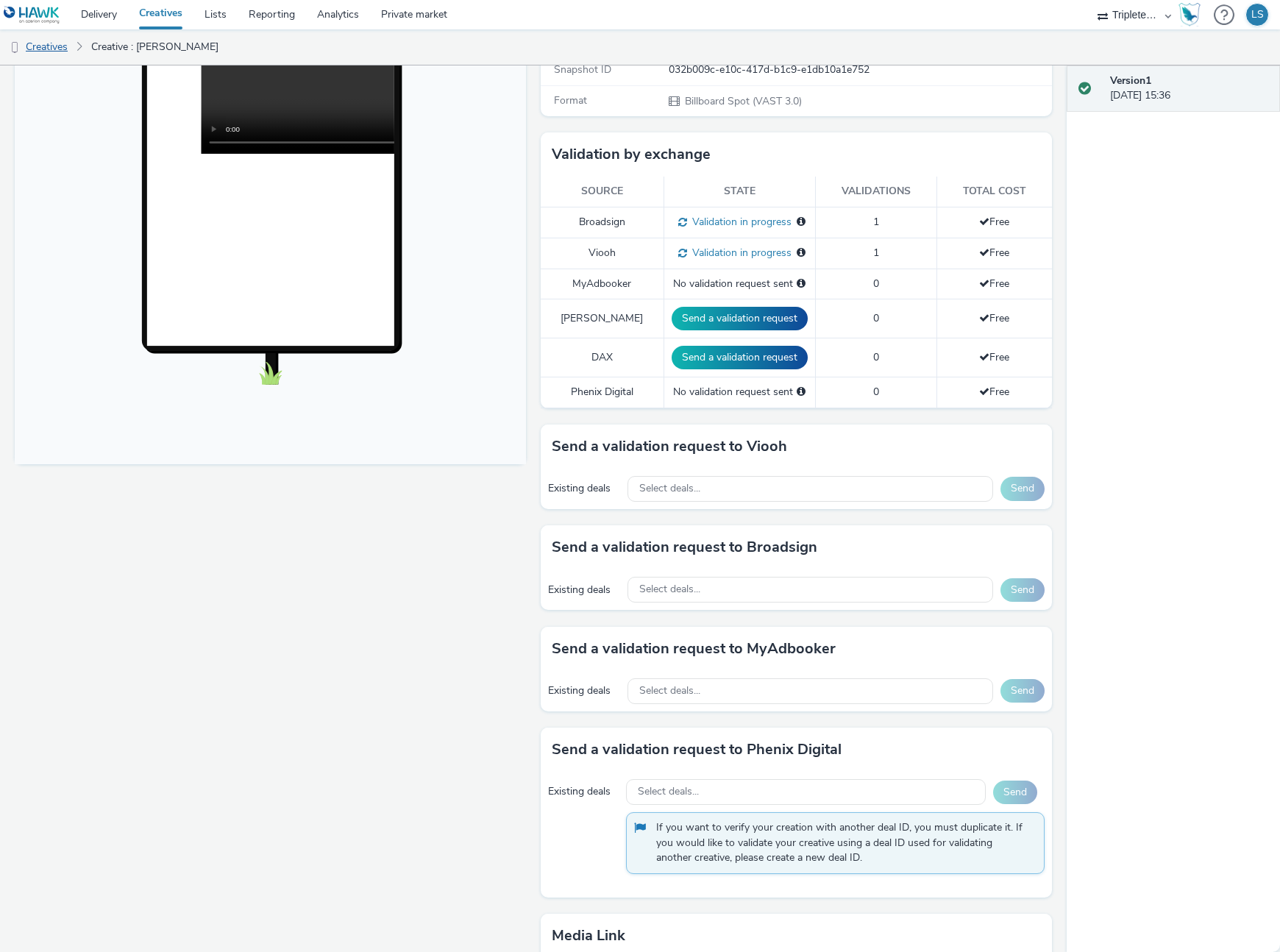
click at [32, 47] on link "Creatives" at bounding box center [37, 47] width 75 height 35
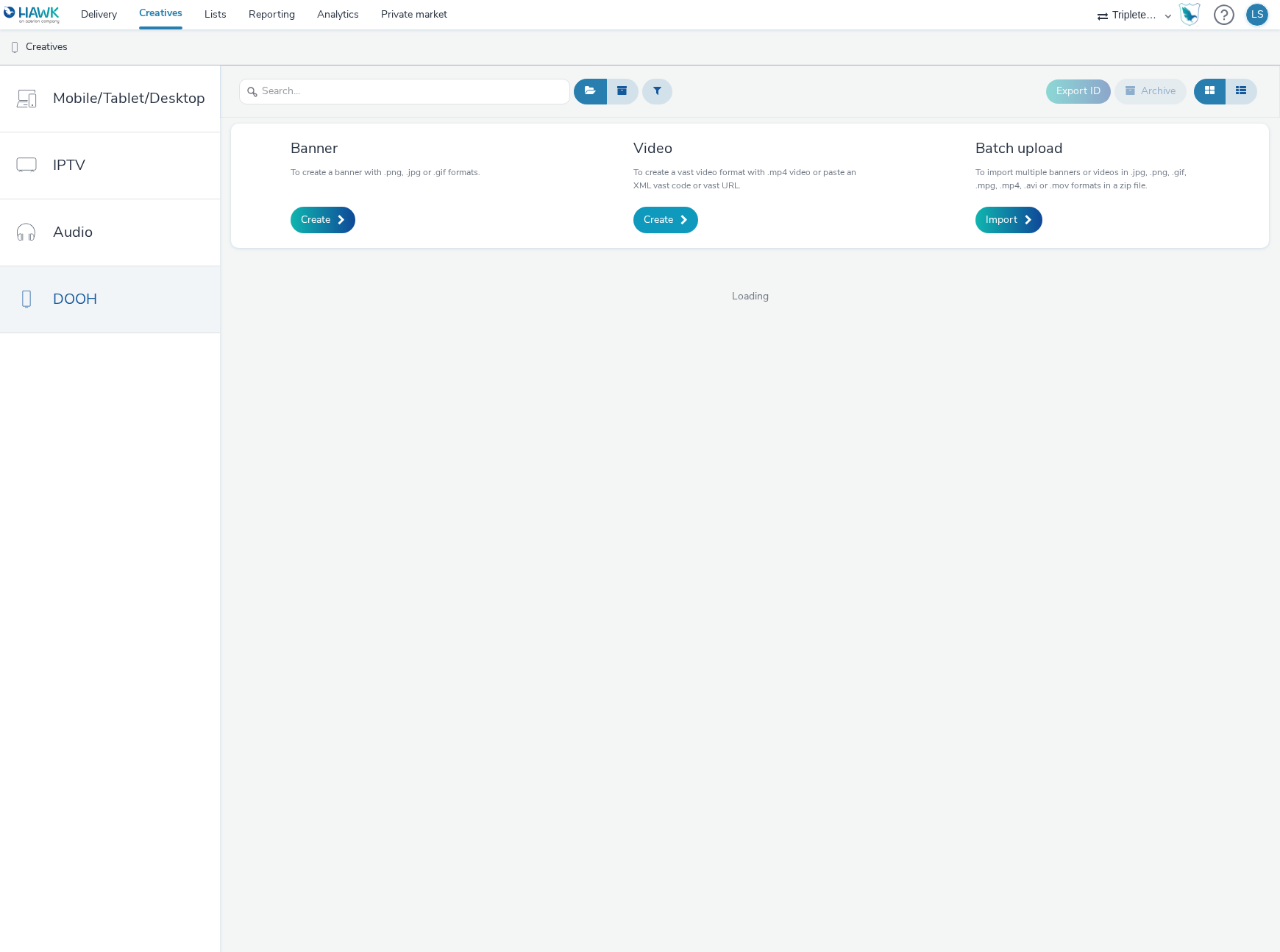
click at [674, 215] on link "Create" at bounding box center [666, 220] width 65 height 26
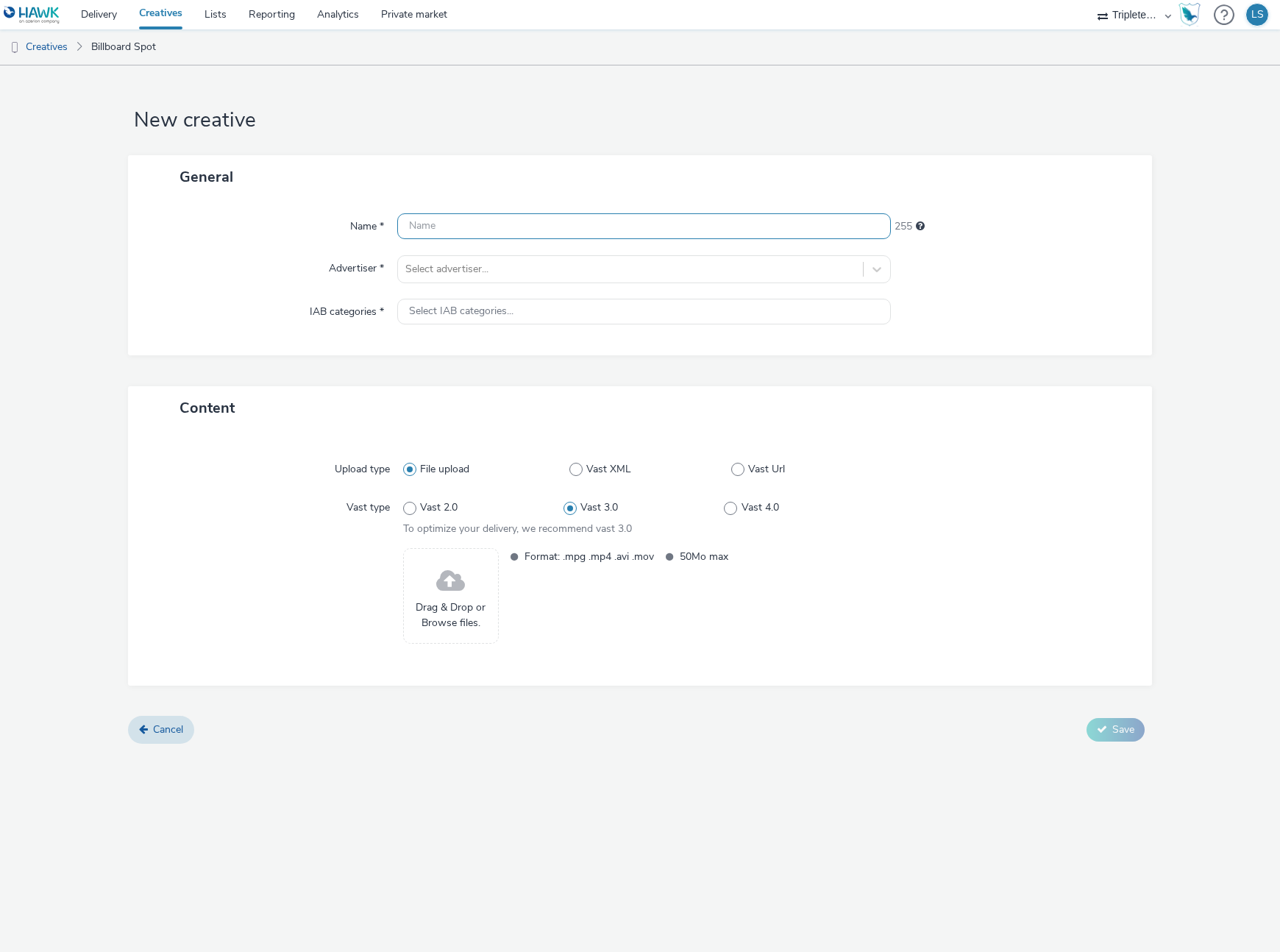
click at [585, 233] on input "text" at bounding box center [644, 226] width 493 height 25
type input "Porsgrunn"
click at [551, 272] on div at bounding box center [631, 269] width 450 height 18
click at [520, 298] on li "Tripletex" at bounding box center [644, 311] width 493 height 49
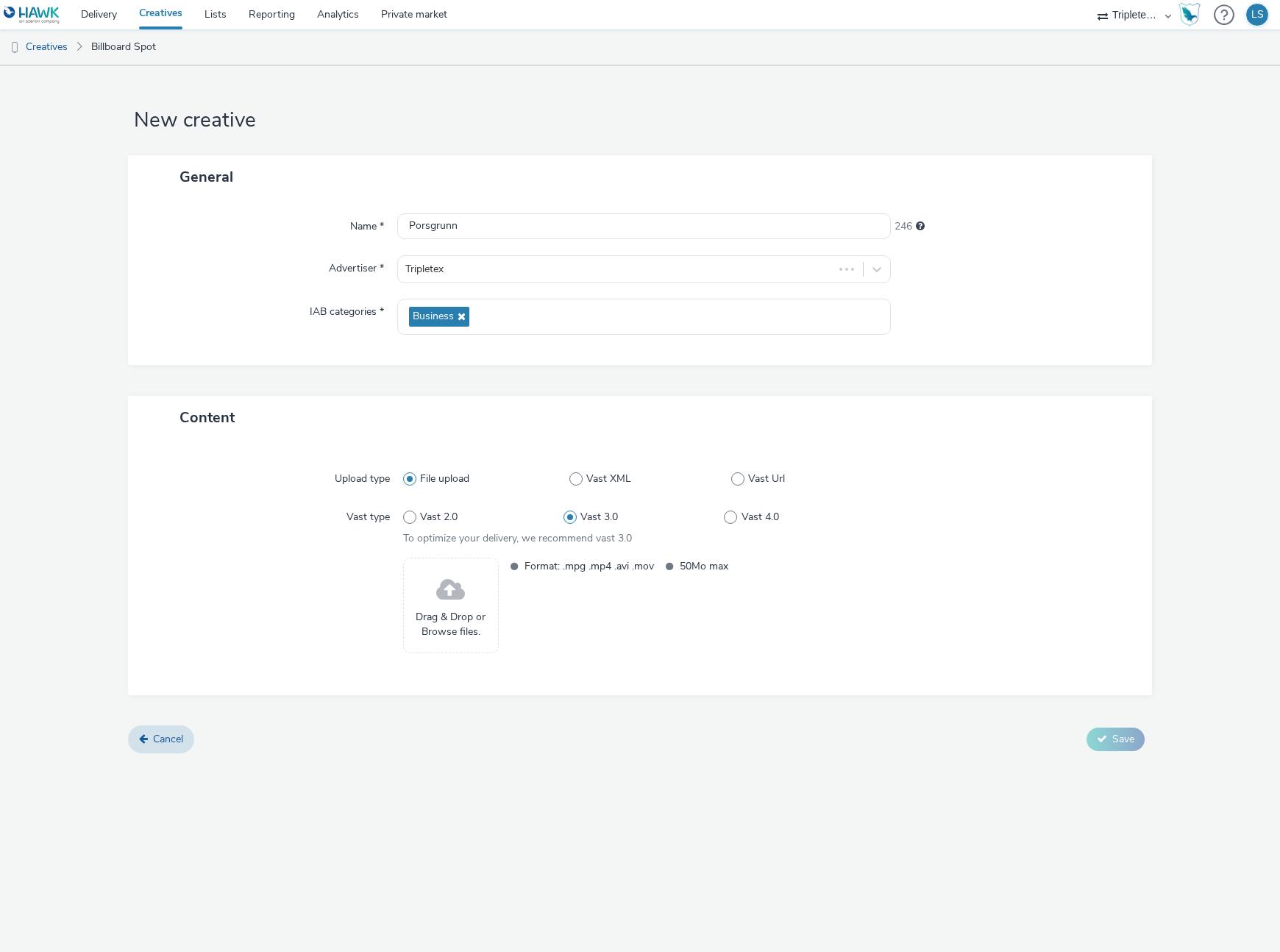
click at [425, 637] on span "Drag & Drop or Browse files." at bounding box center [451, 625] width 80 height 30
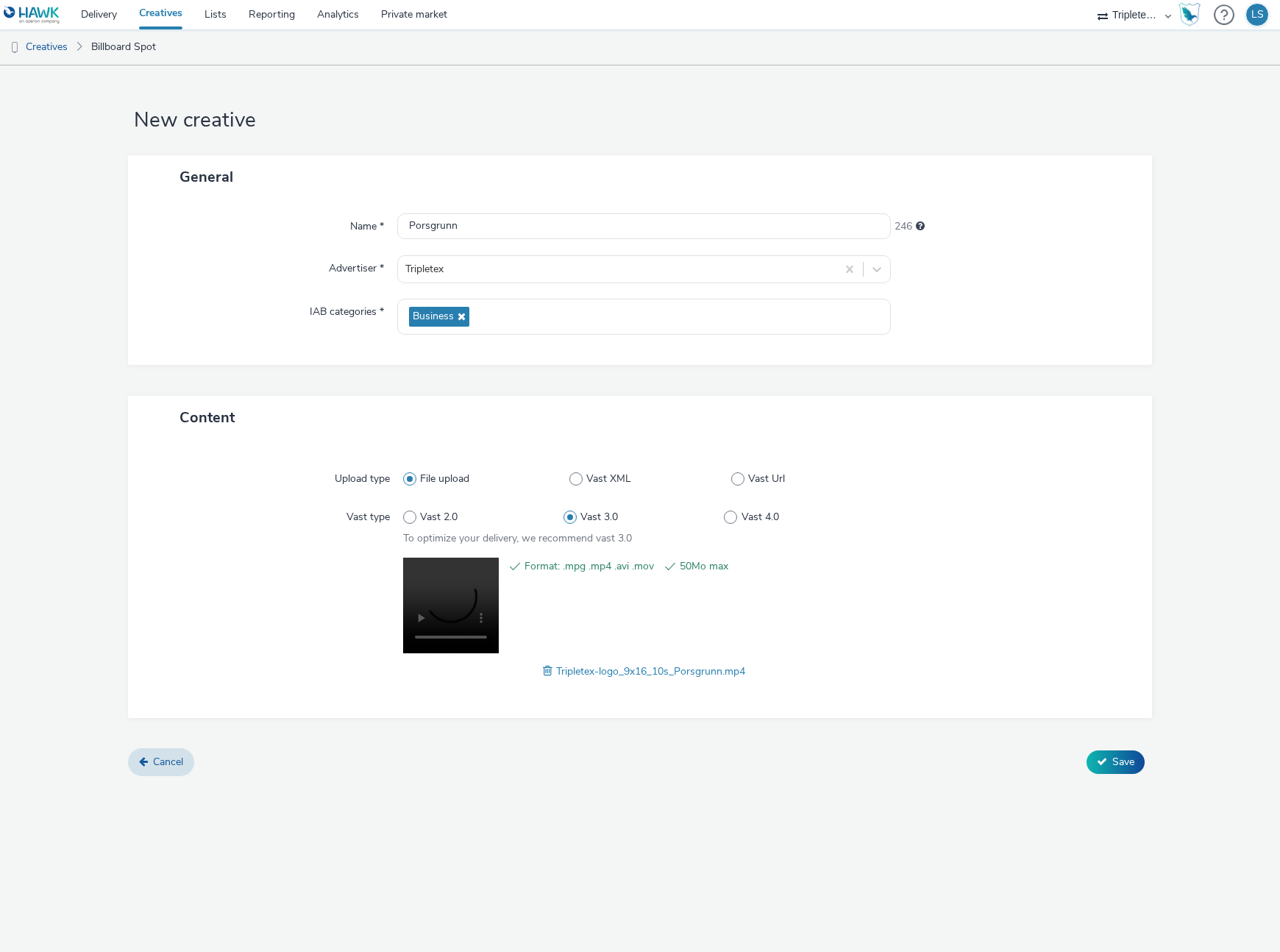
click at [1119, 748] on div "Cancel Save" at bounding box center [640, 762] width 1024 height 26
click at [1117, 754] on span "Save" at bounding box center [1123, 761] width 22 height 14
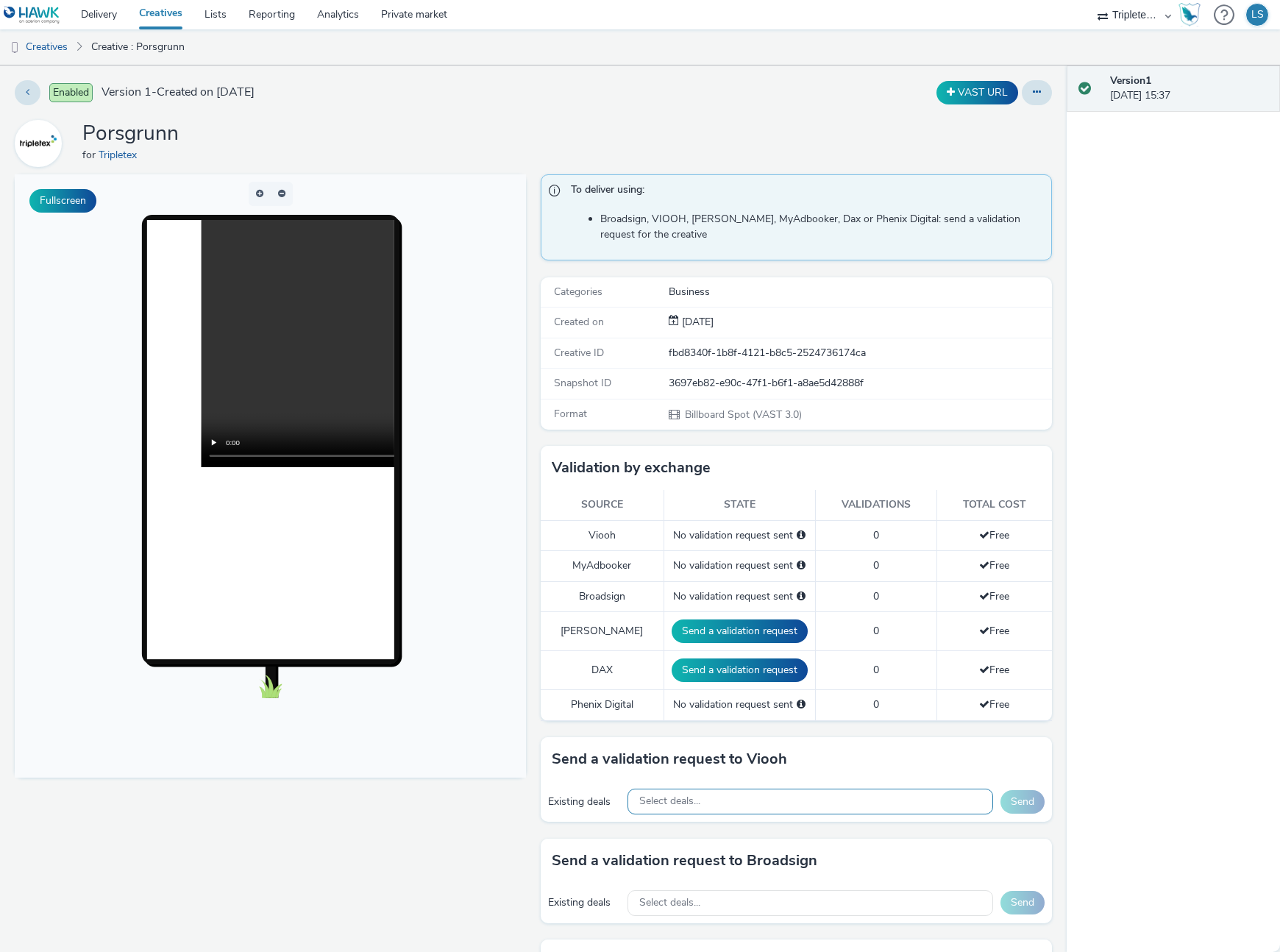
click at [793, 805] on div "Select deals..." at bounding box center [810, 801] width 366 height 25
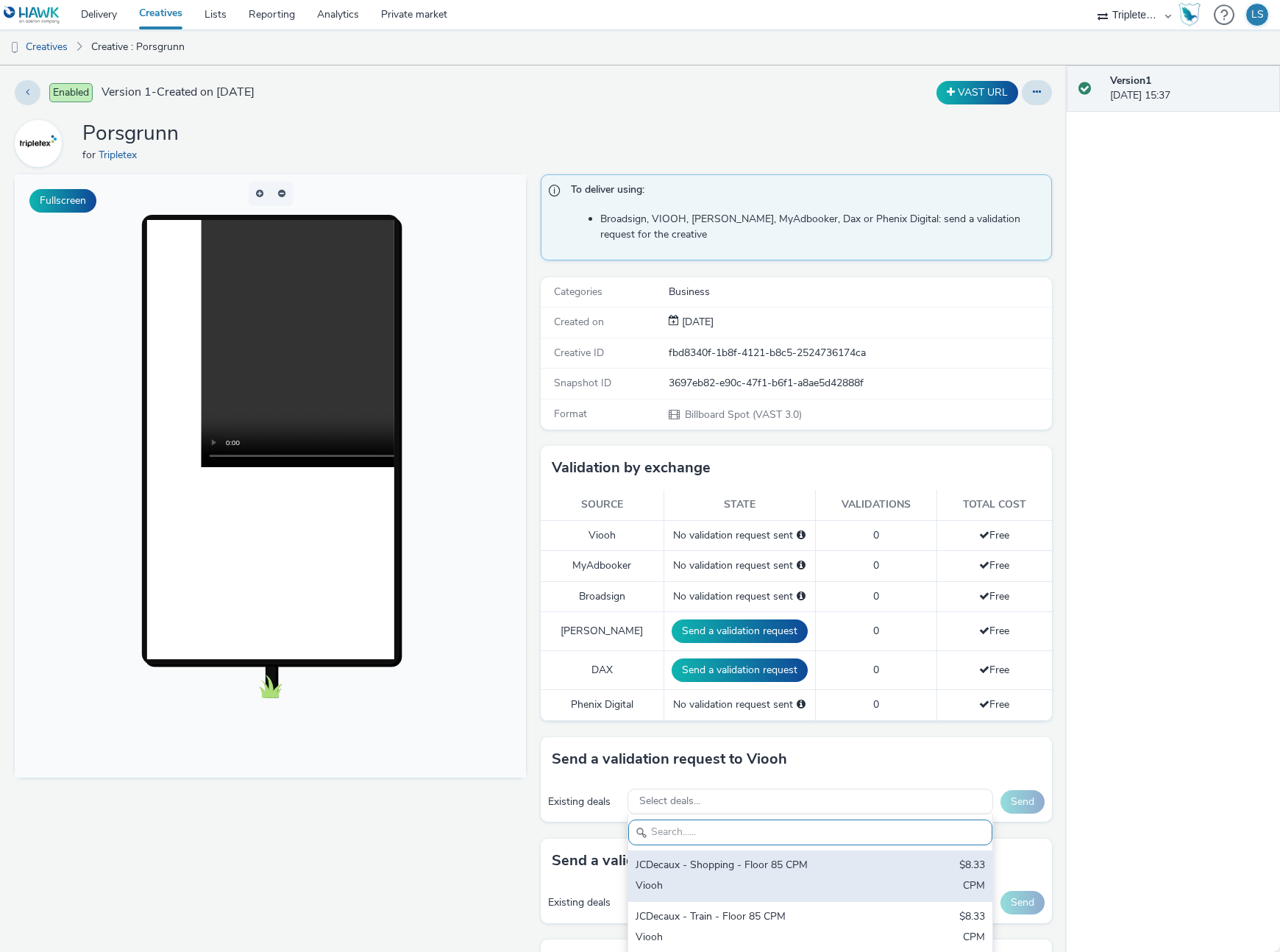
drag, startPoint x: 698, startPoint y: 872, endPoint x: 698, endPoint y: 863, distance: 9.0
click at [698, 867] on div "JCDecaux - Shopping - Floor 85 CPM" at bounding box center [750, 866] width 231 height 17
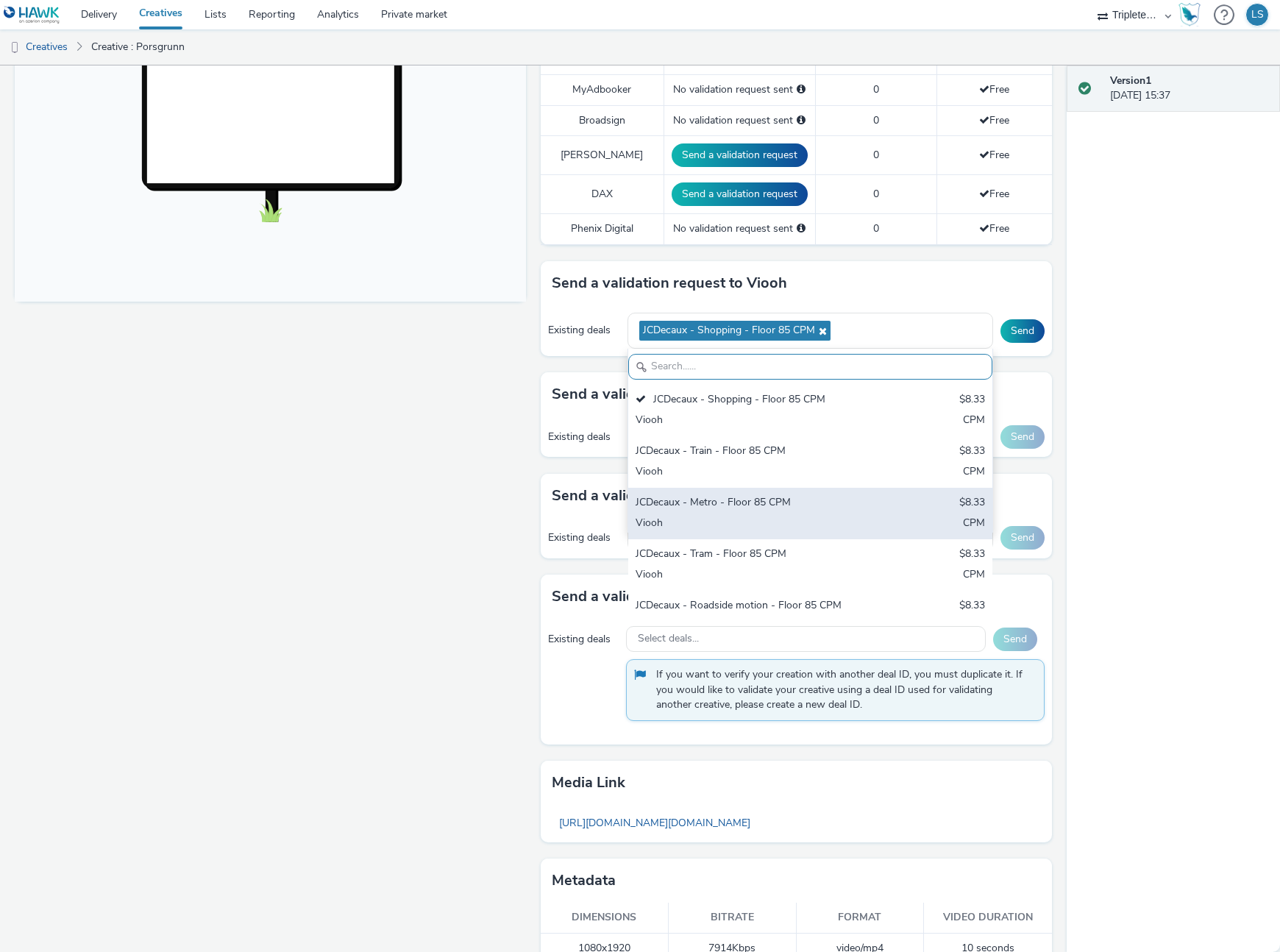
scroll to position [478, 0]
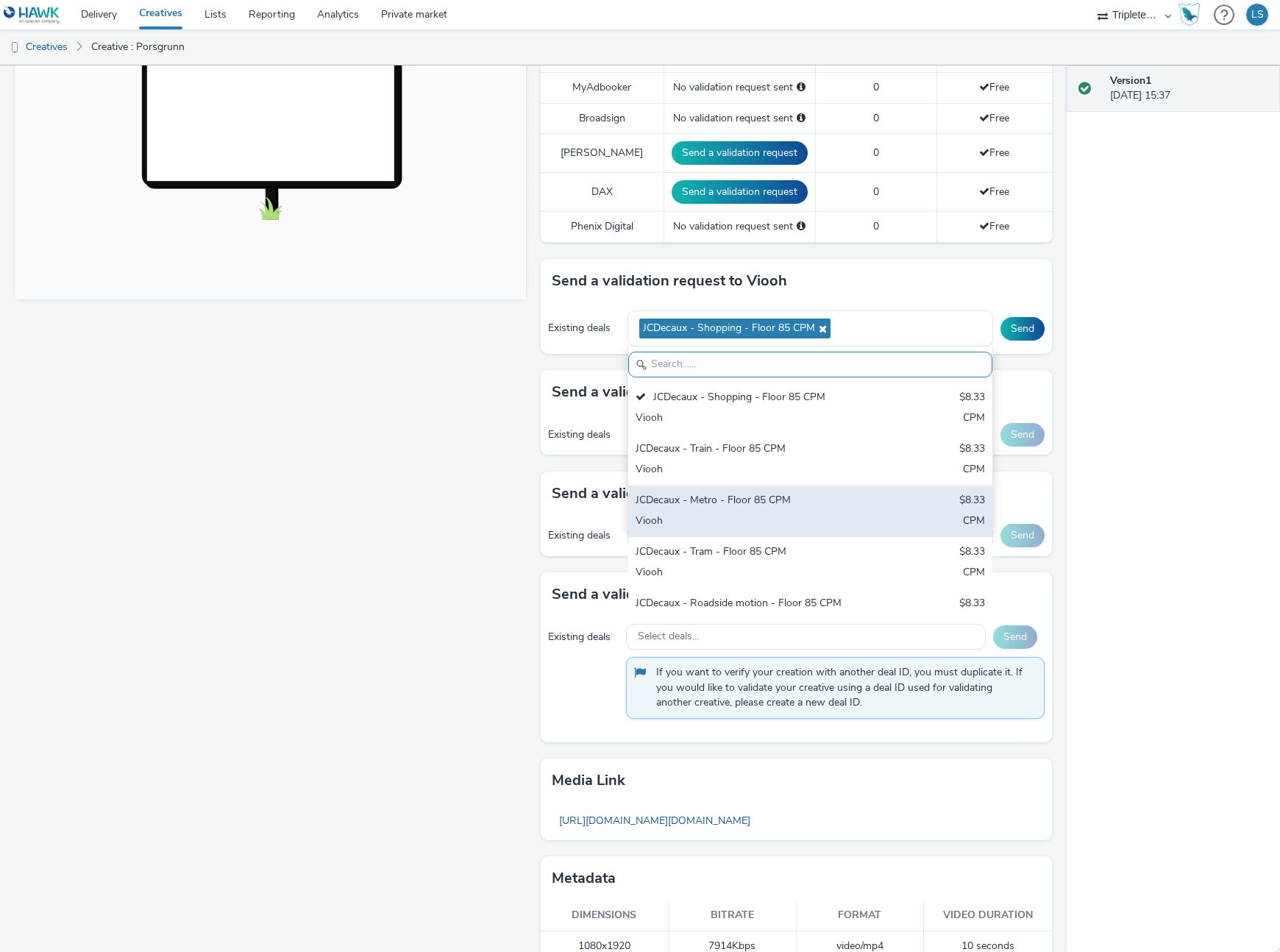
click at [727, 501] on div "JCDecaux - Metro - Floor 85 CPM" at bounding box center [750, 501] width 231 height 17
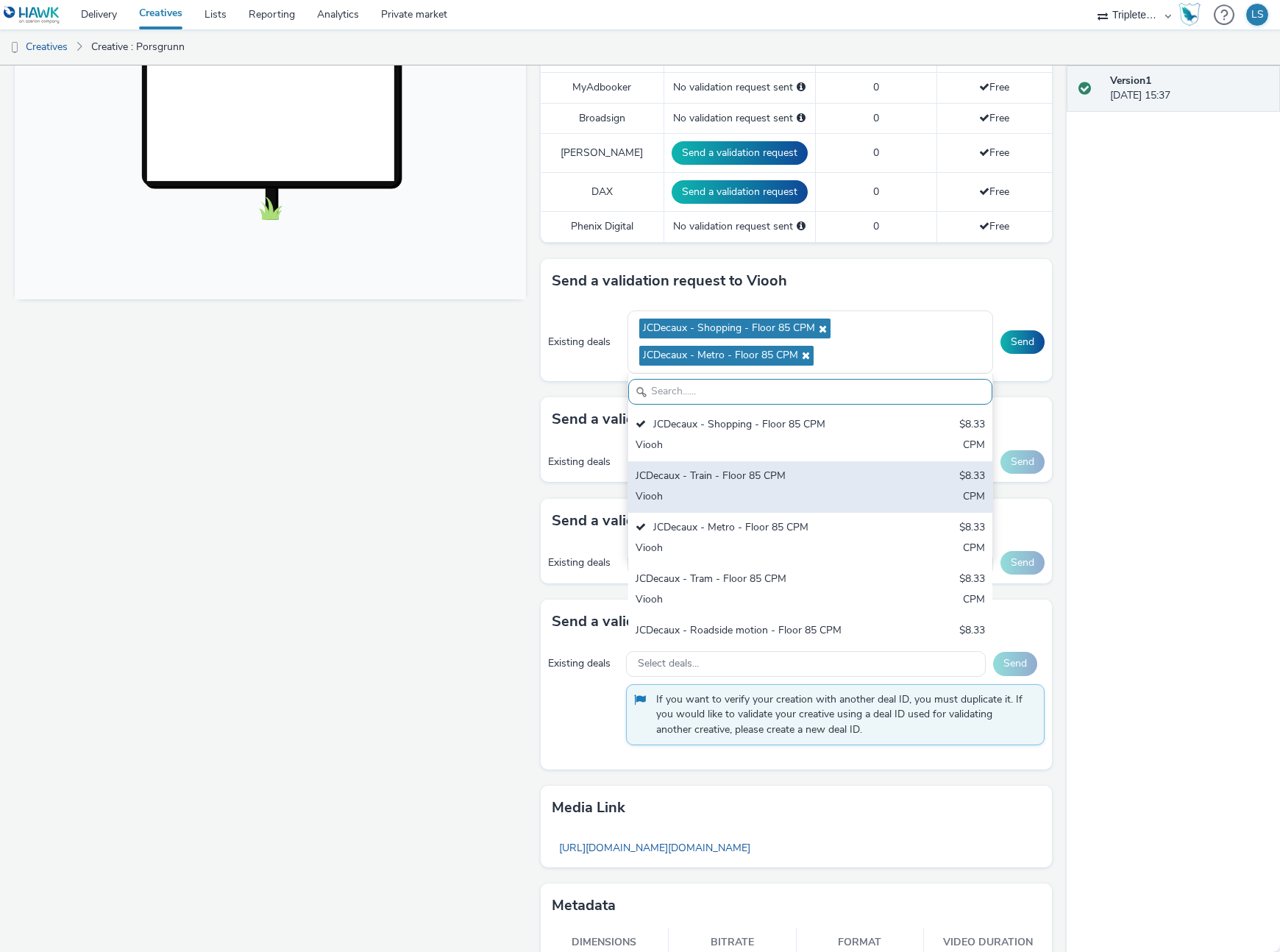
drag, startPoint x: 709, startPoint y: 579, endPoint x: 709, endPoint y: 502, distance: 77.0
click at [709, 579] on div "JCDecaux - Tram - Floor 85 CPM" at bounding box center [750, 579] width 231 height 17
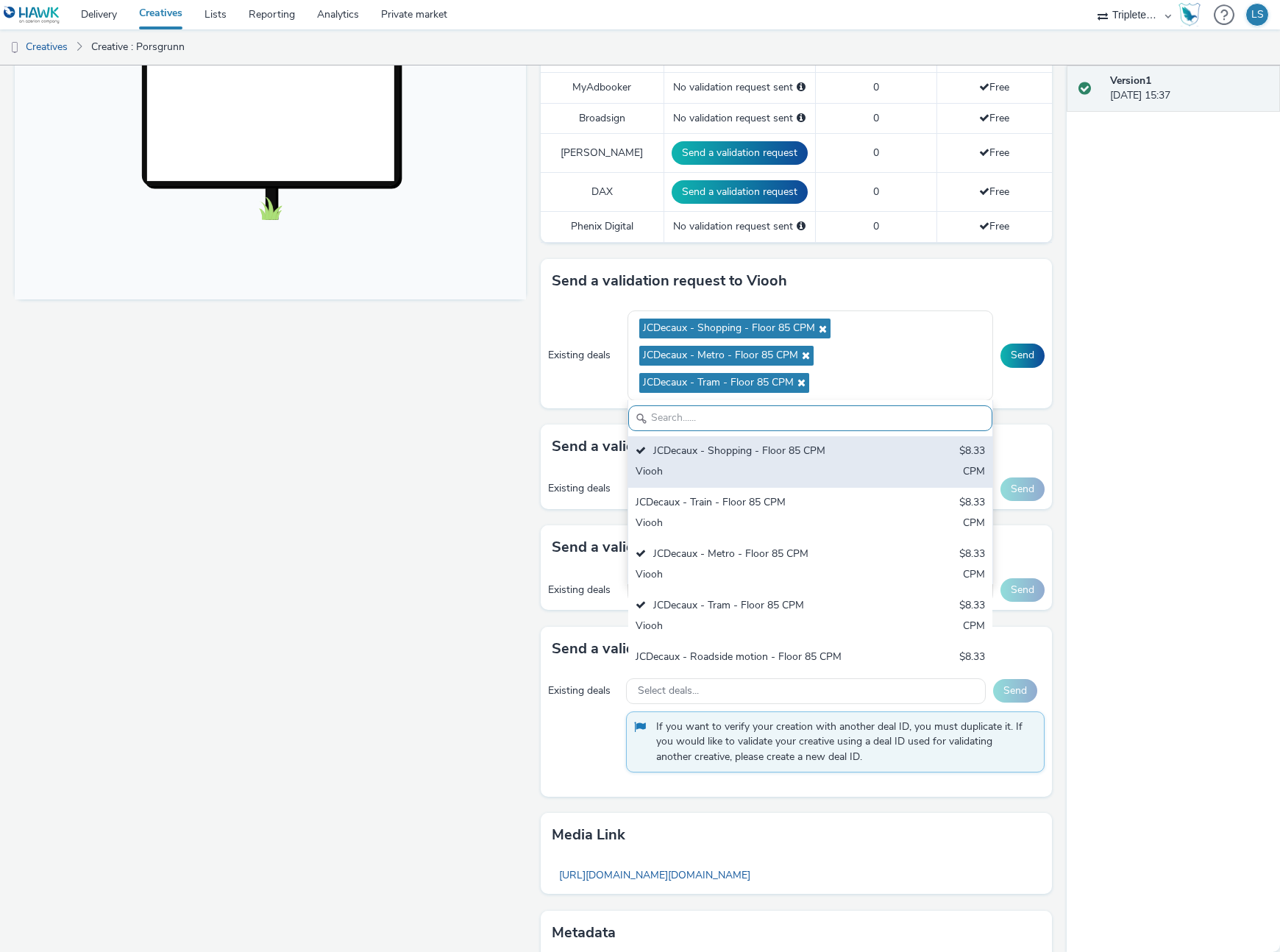
drag, startPoint x: 708, startPoint y: 494, endPoint x: 707, endPoint y: 502, distance: 8.1
click at [707, 493] on div "JCDecaux - Train - Floor 85 CPM $8.33 Viooh CPM" at bounding box center [810, 513] width 365 height 52
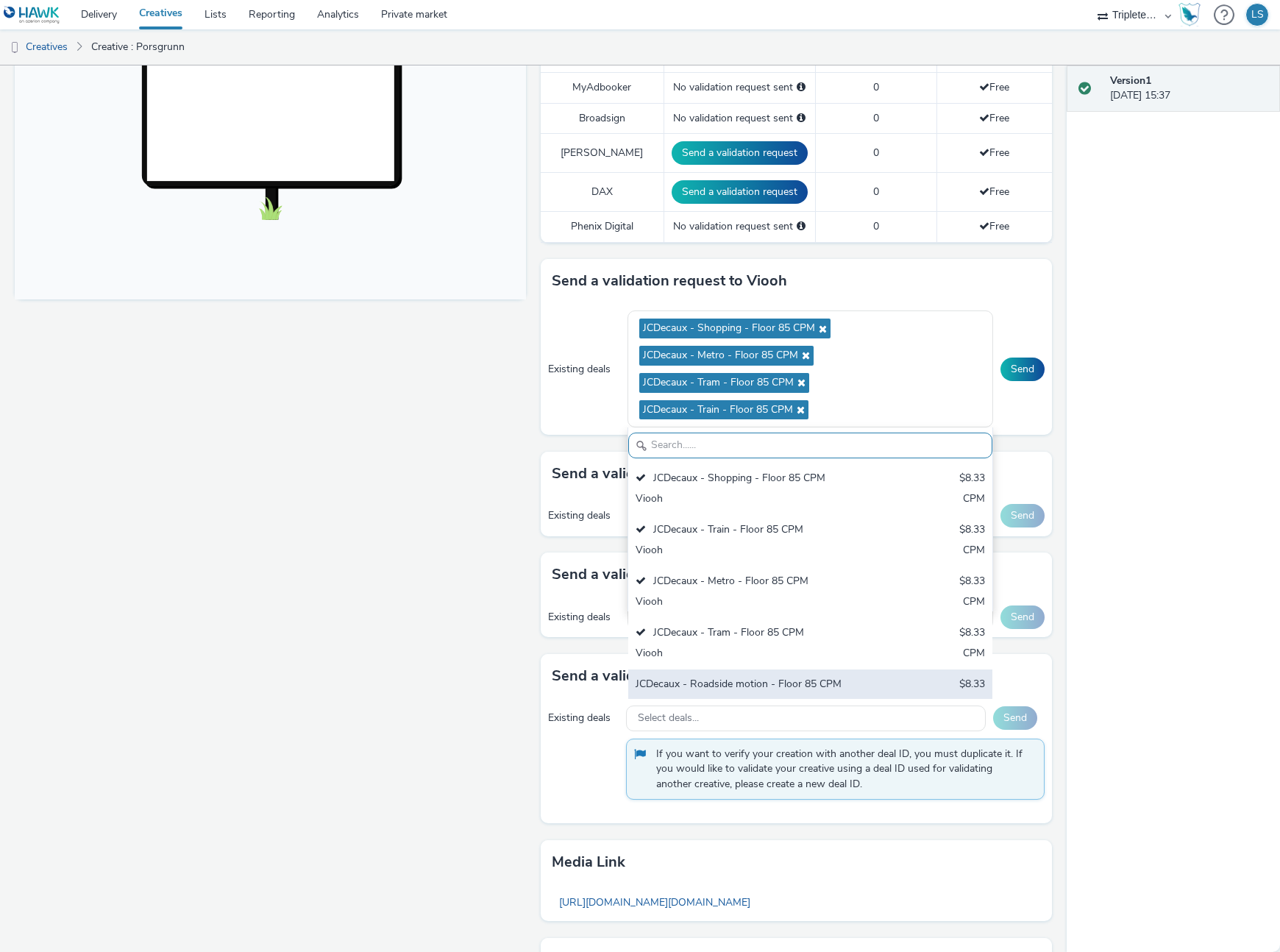
click at [712, 689] on div "JCDecaux - Roadside motion - Floor 85 CPM" at bounding box center [750, 684] width 231 height 17
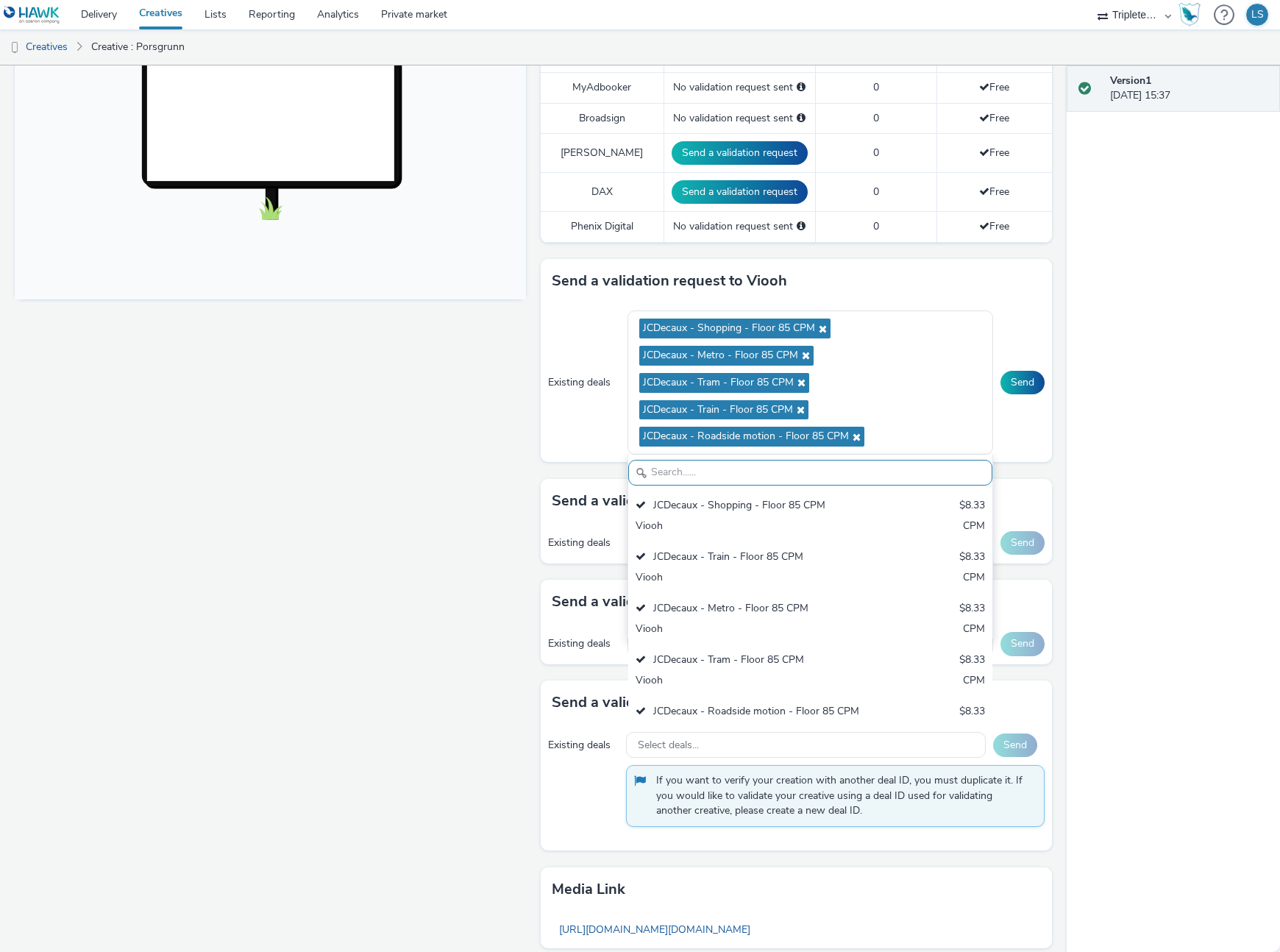
click at [603, 536] on div "Existing deals" at bounding box center [585, 542] width 72 height 15
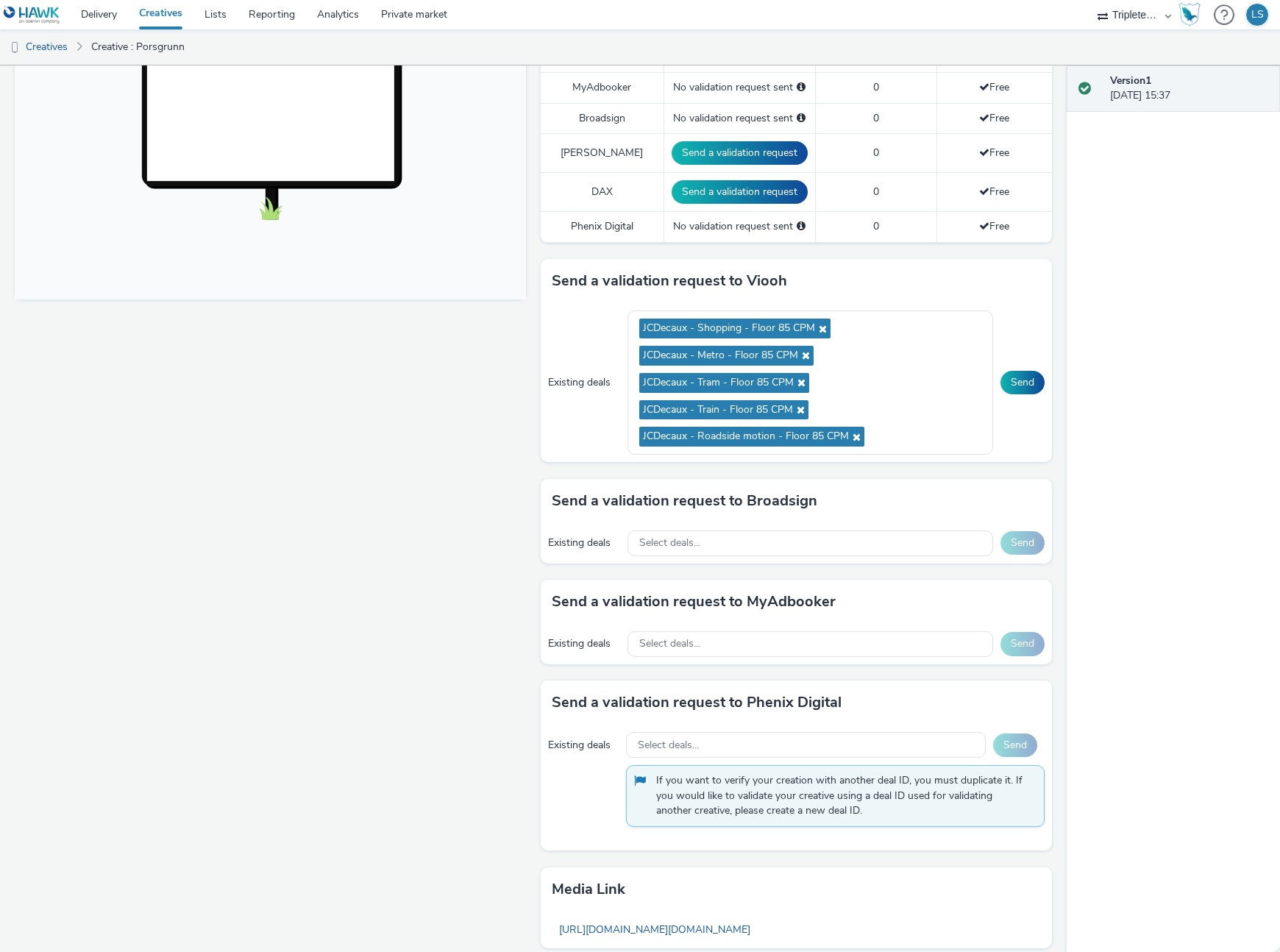
click at [1023, 367] on div "Existing deals JCDecaux - Shopping - Floor 85 CPM JCDecaux - Metro - Floor 85 C…" at bounding box center [796, 382] width 512 height 159
click at [1021, 373] on button "Send" at bounding box center [1023, 382] width 44 height 24
click at [669, 537] on span "Select deals..." at bounding box center [670, 542] width 61 height 12
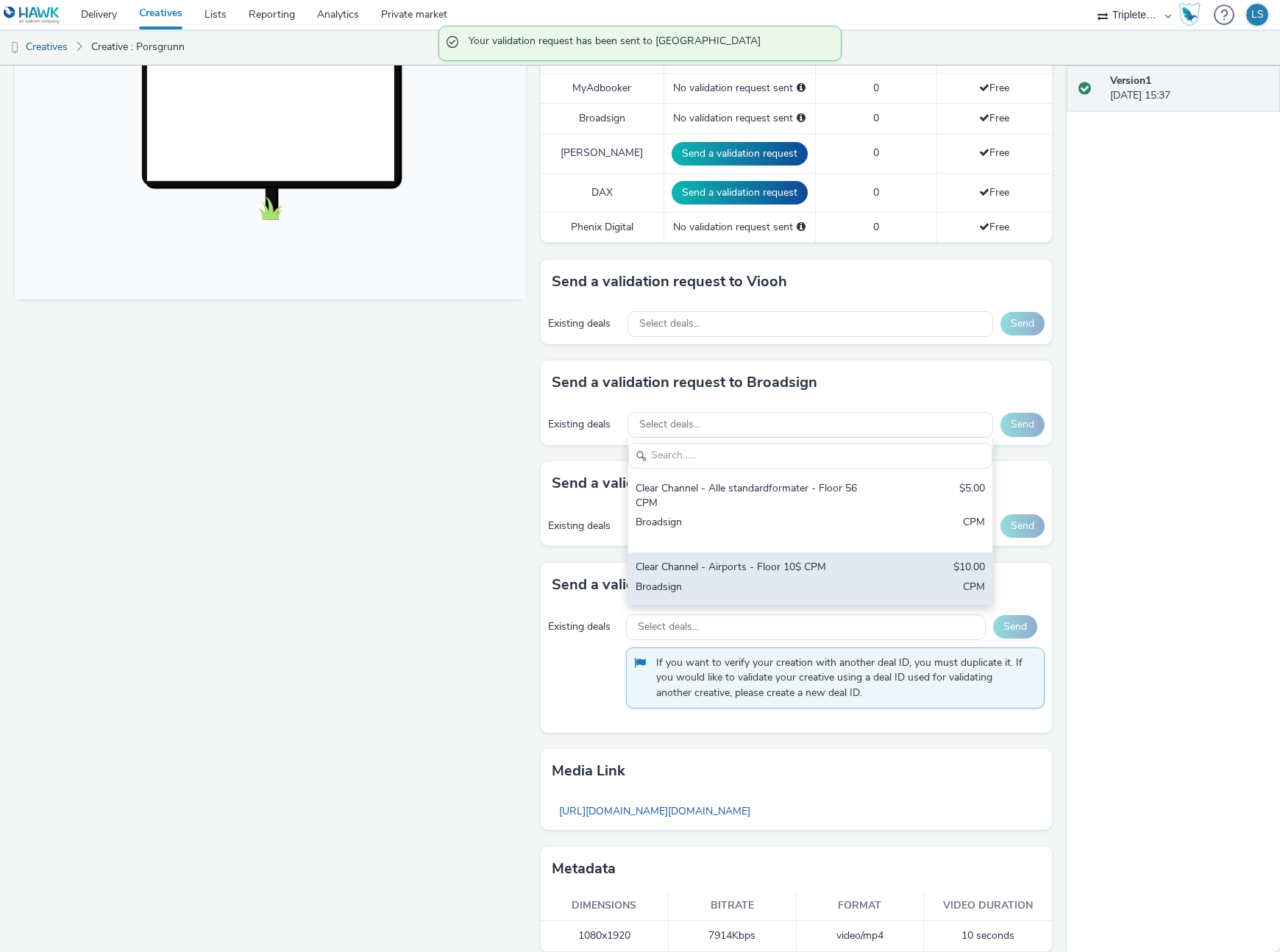
scroll to position [0, 0]
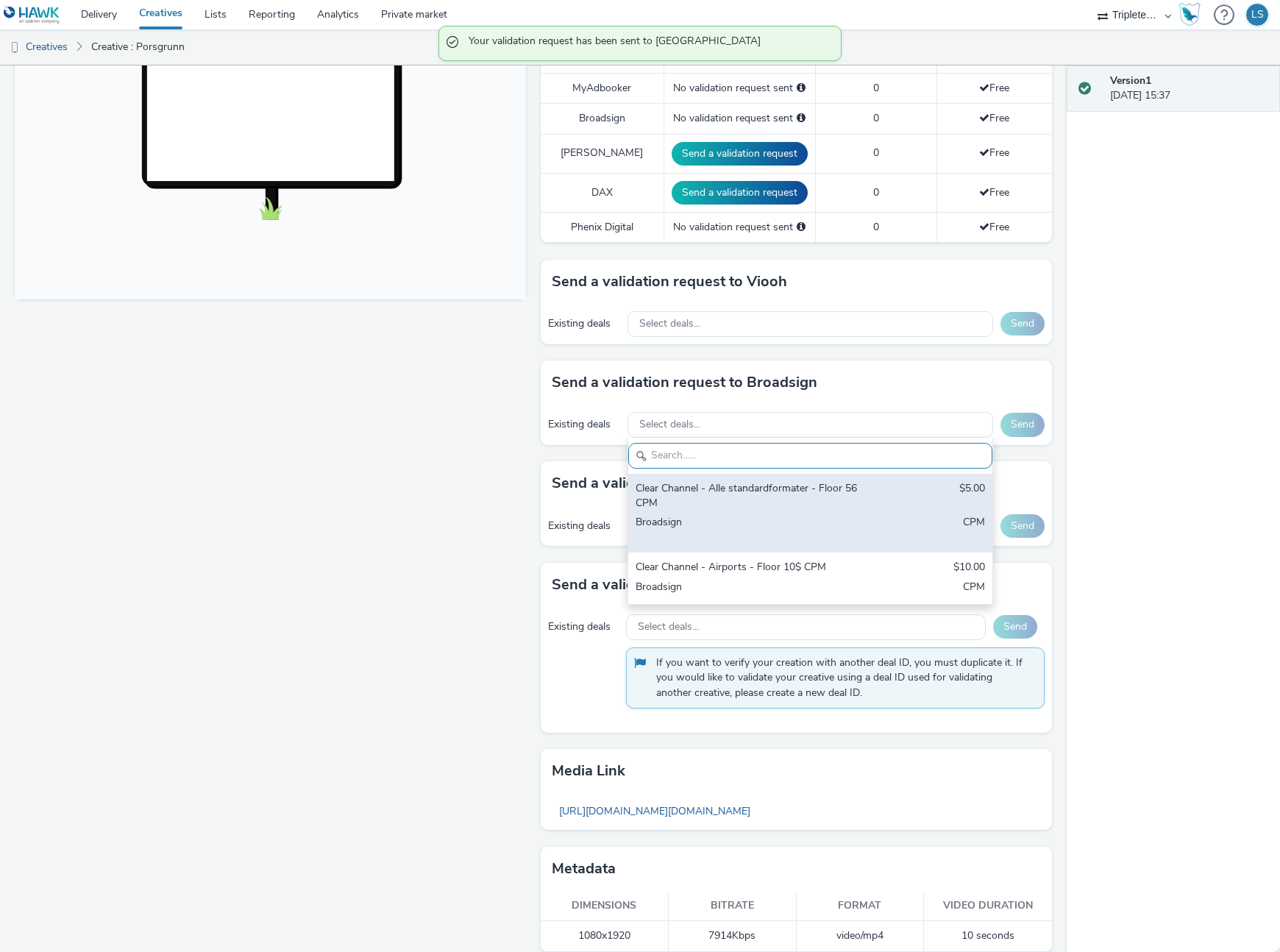
click at [695, 487] on div "Clear Channel - Alle standardformater - Floor 56 CPM" at bounding box center [750, 496] width 231 height 30
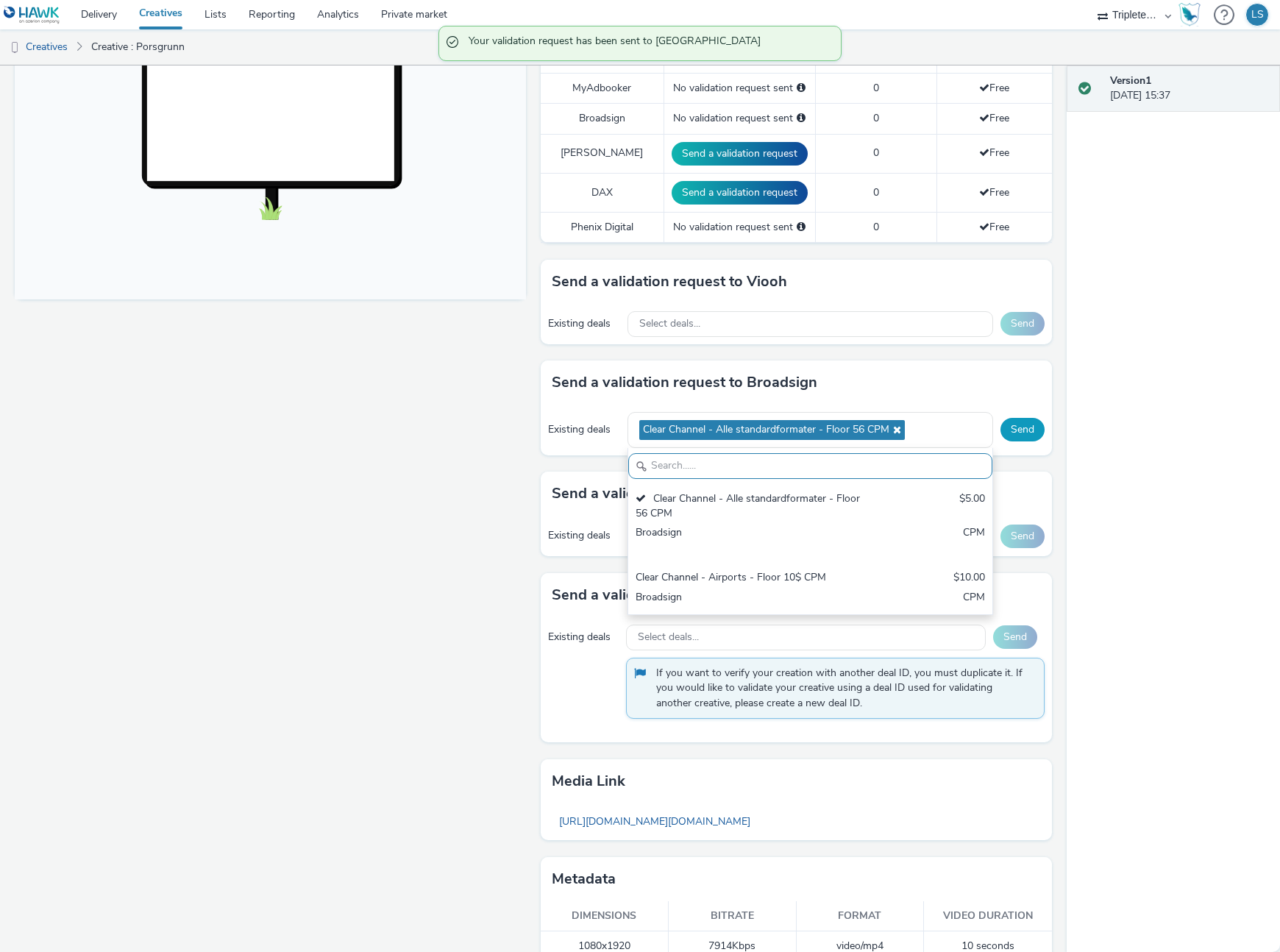
click at [1024, 428] on button "Send" at bounding box center [1023, 429] width 44 height 24
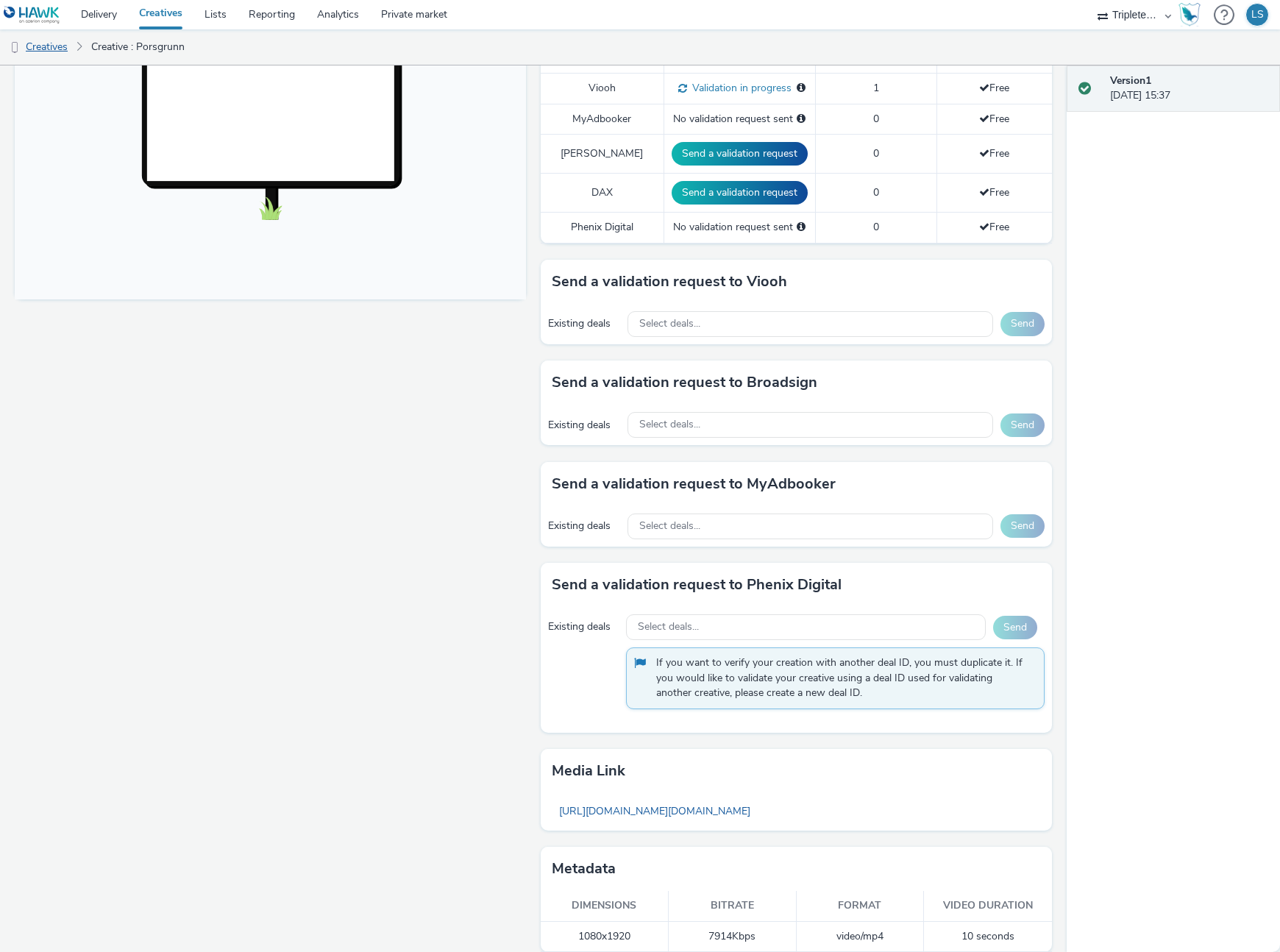
click at [46, 41] on link "Creatives" at bounding box center [37, 47] width 75 height 35
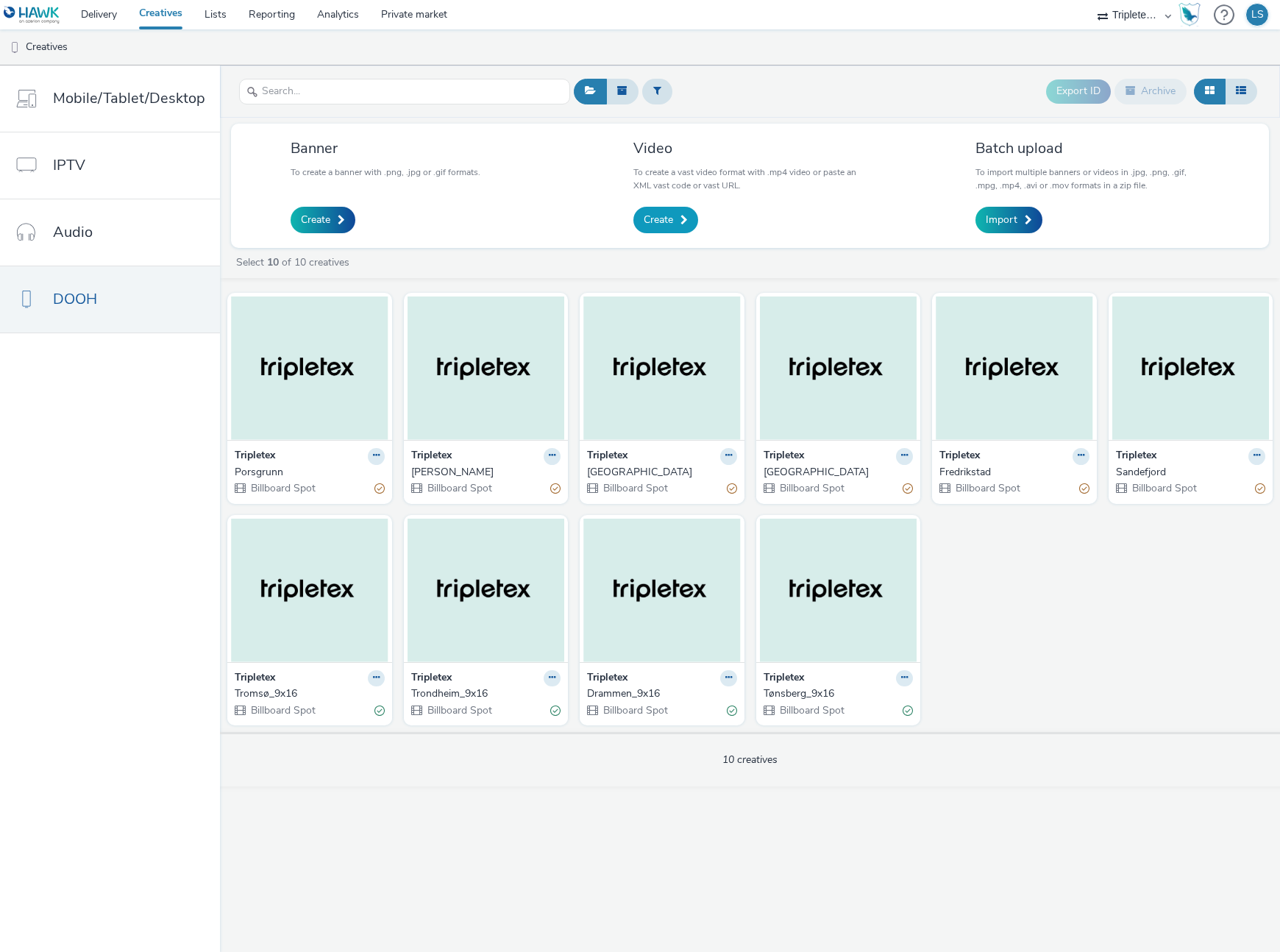
click at [681, 215] on span at bounding box center [684, 220] width 7 height 11
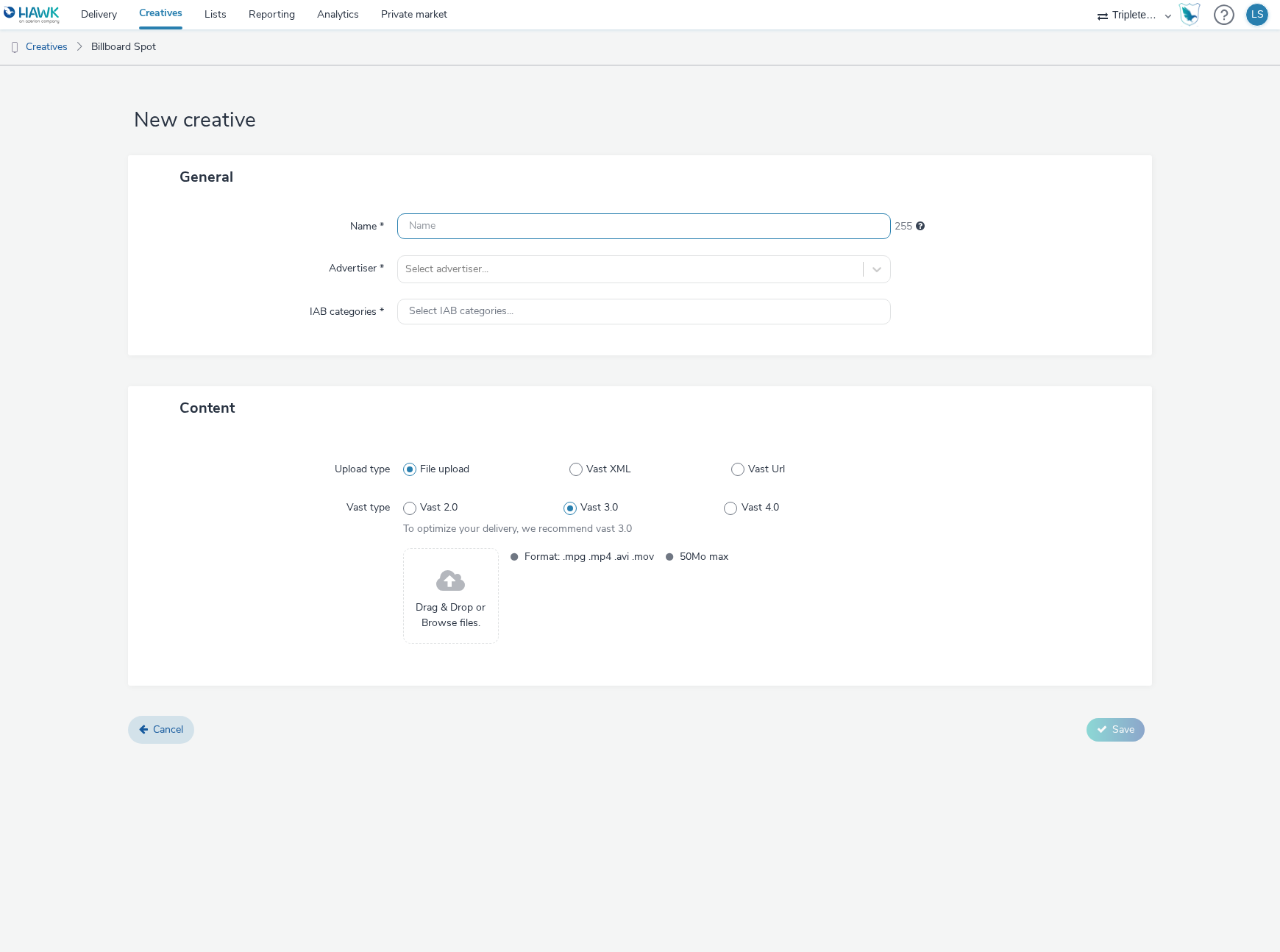
click at [539, 235] on input "text" at bounding box center [644, 226] width 493 height 25
type input "Sandnes"
click at [523, 271] on div at bounding box center [631, 269] width 450 height 18
click at [515, 311] on li "Tripletex" at bounding box center [644, 311] width 493 height 49
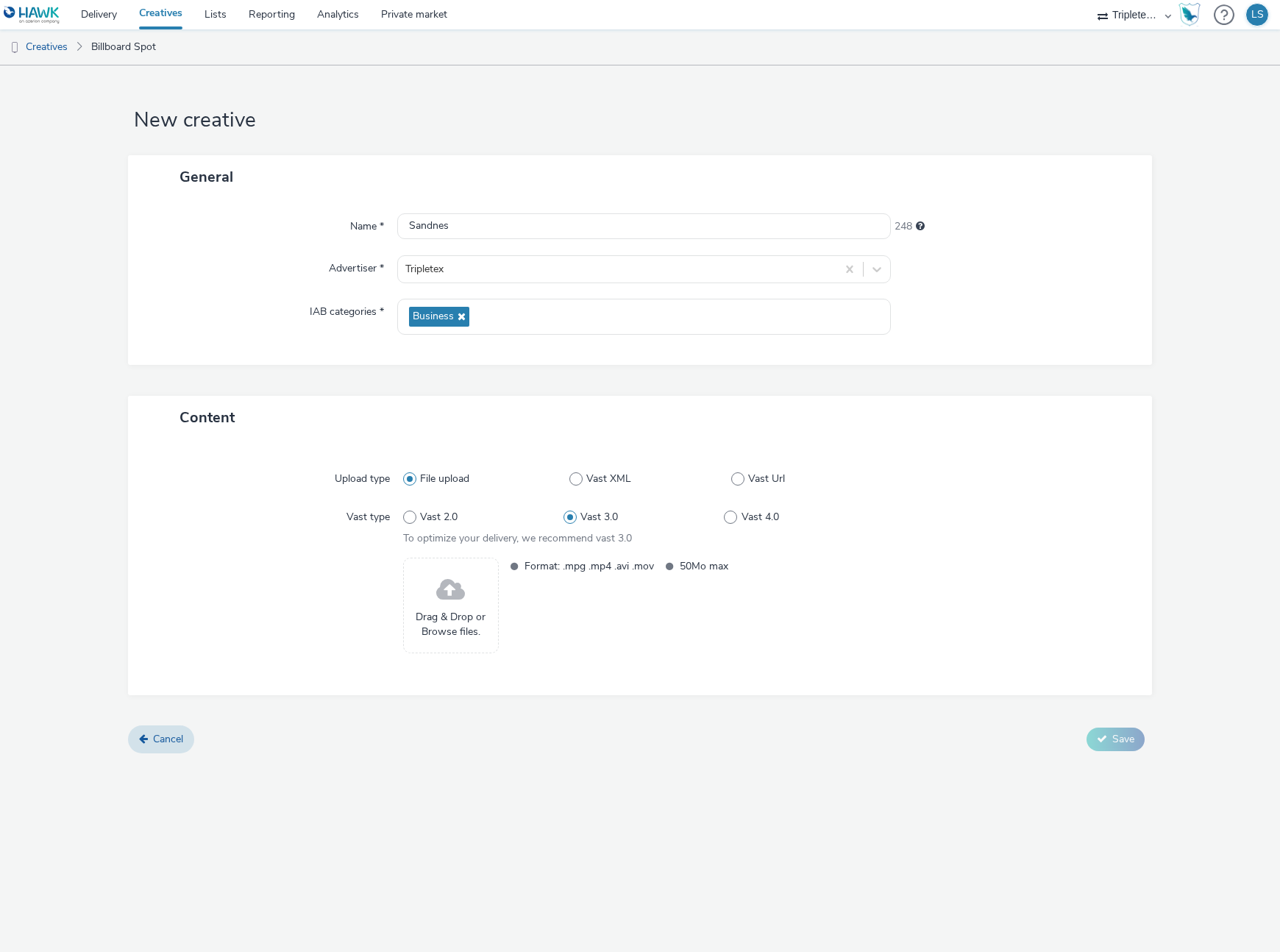
click at [459, 614] on span "Drag & Drop or Browse files." at bounding box center [451, 625] width 80 height 30
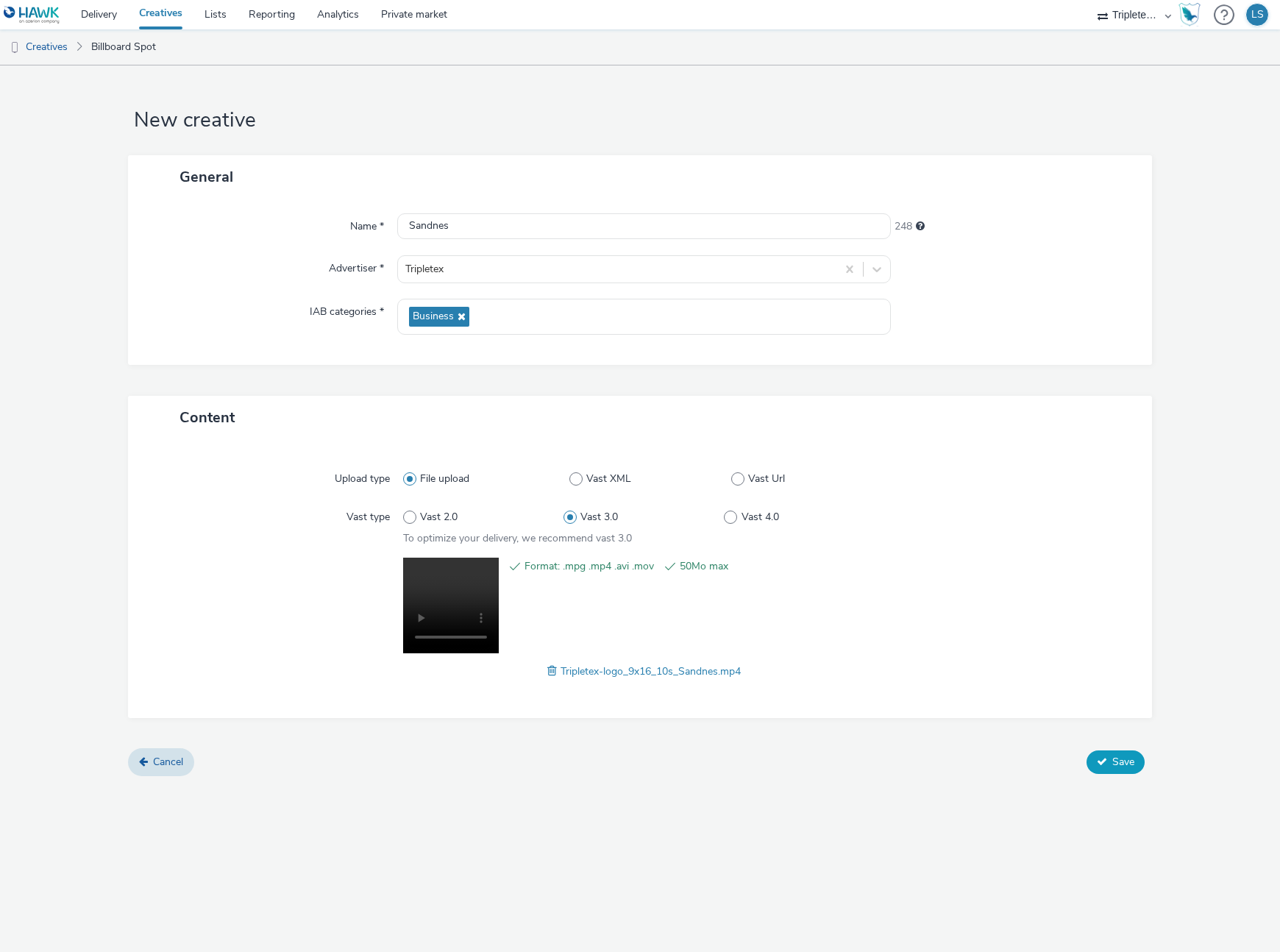
click at [1109, 754] on button "Save" at bounding box center [1116, 762] width 58 height 24
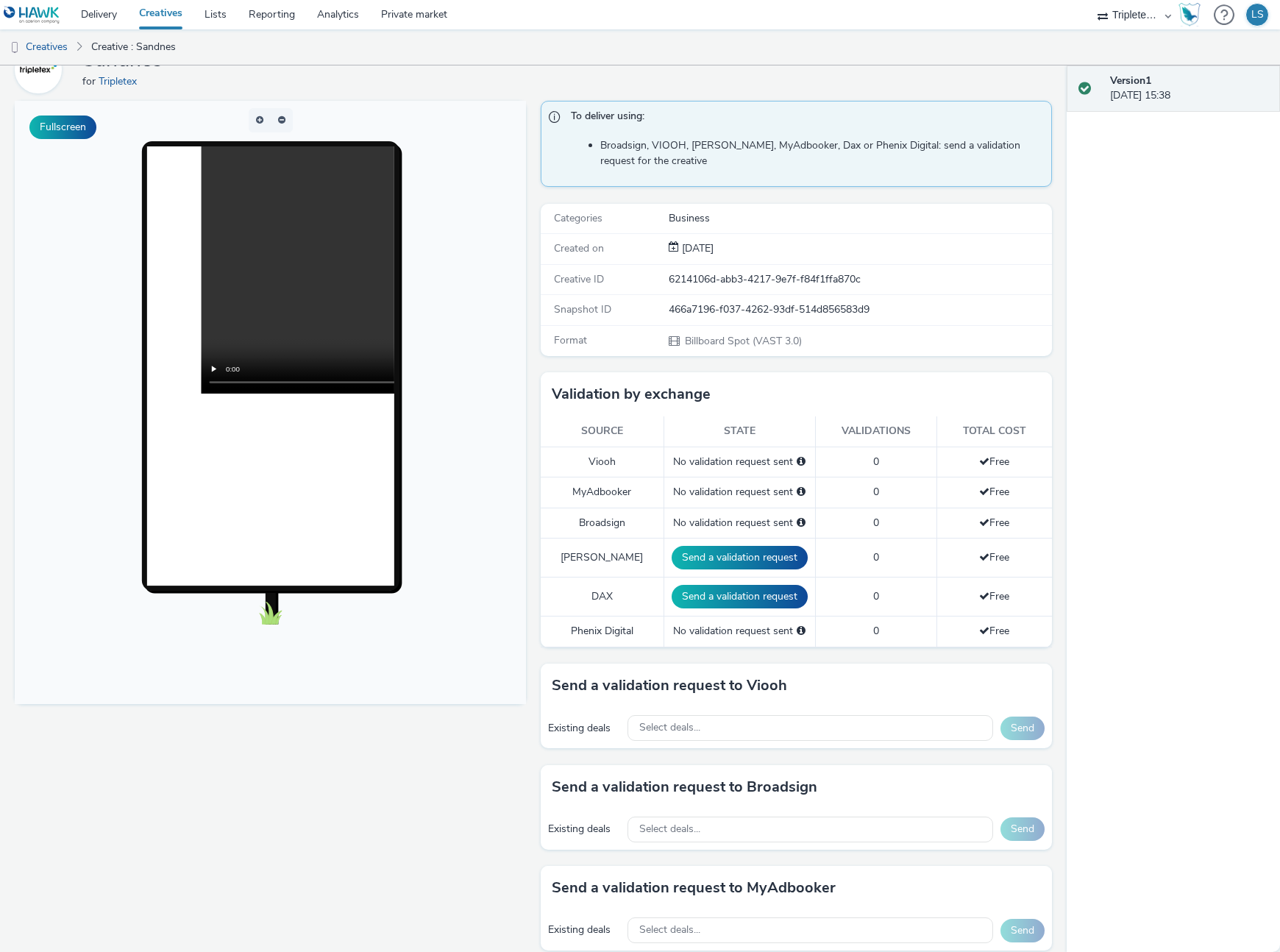
scroll to position [80, 0]
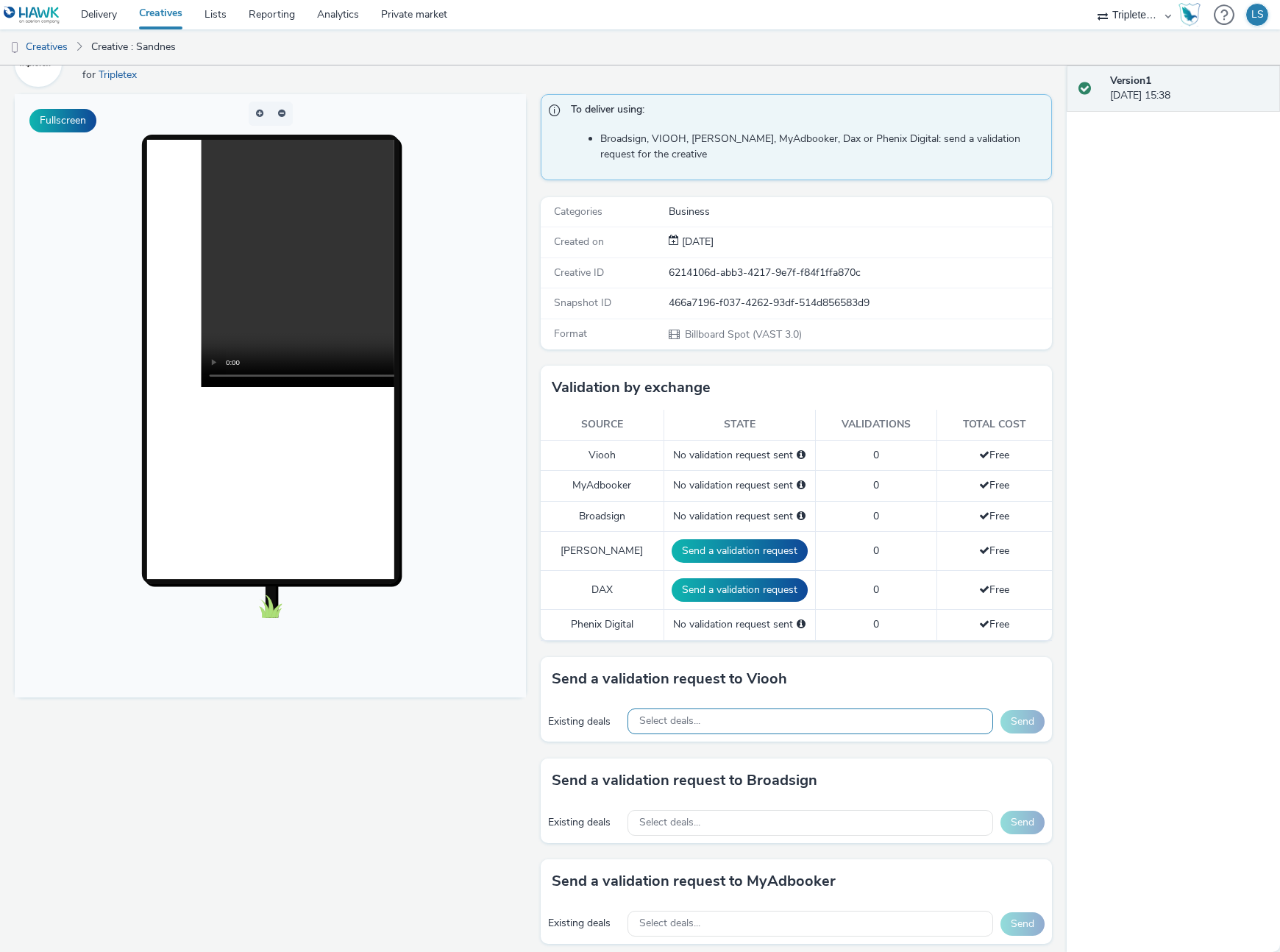
click at [666, 728] on div "Select deals..." at bounding box center [810, 721] width 366 height 25
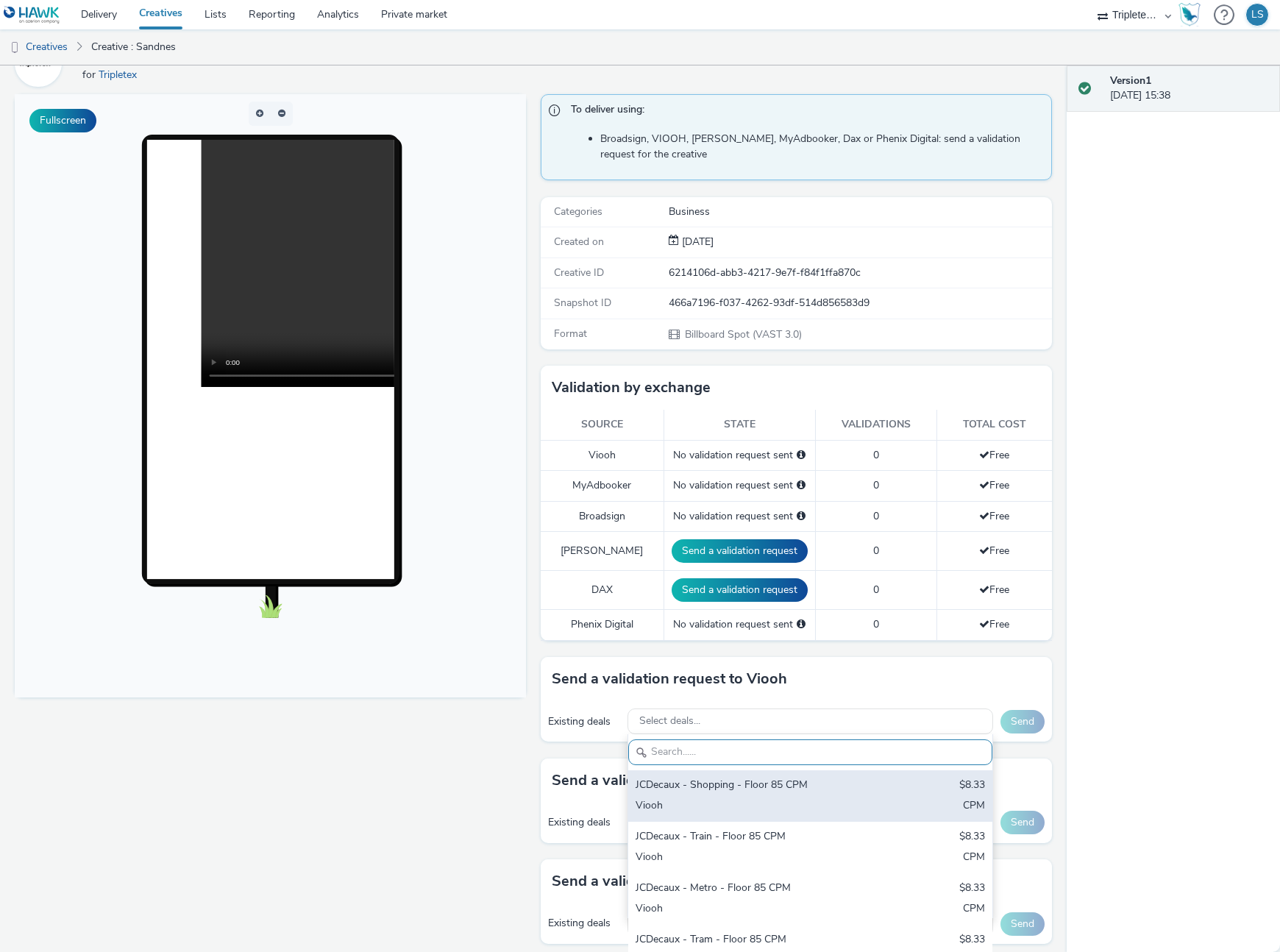
click at [695, 787] on div "JCDecaux - Shopping - Floor 85 CPM" at bounding box center [750, 785] width 231 height 17
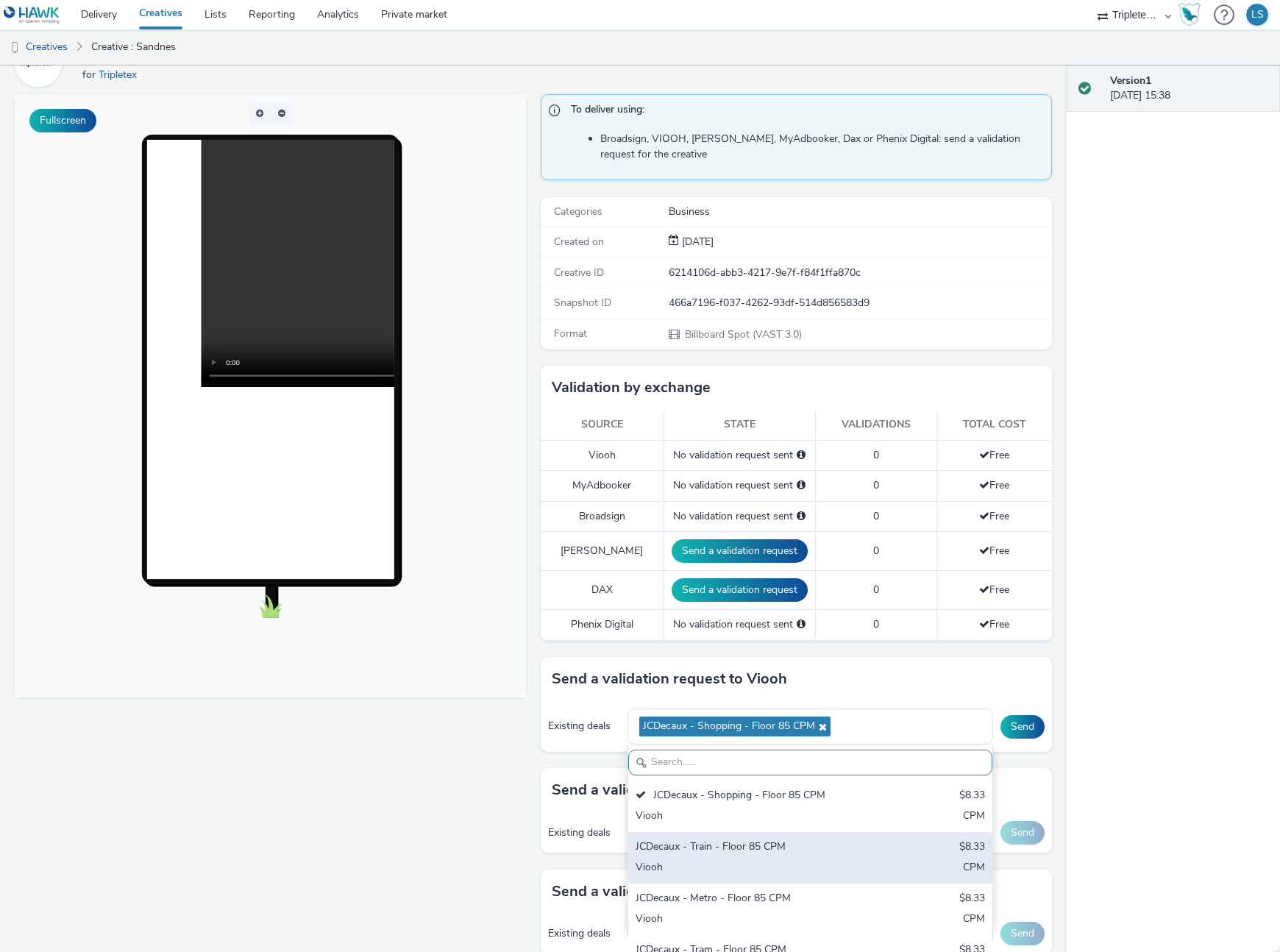
drag, startPoint x: 701, startPoint y: 859, endPoint x: 699, endPoint y: 867, distance: 8.2
click at [701, 860] on div "Viooh" at bounding box center [750, 868] width 231 height 17
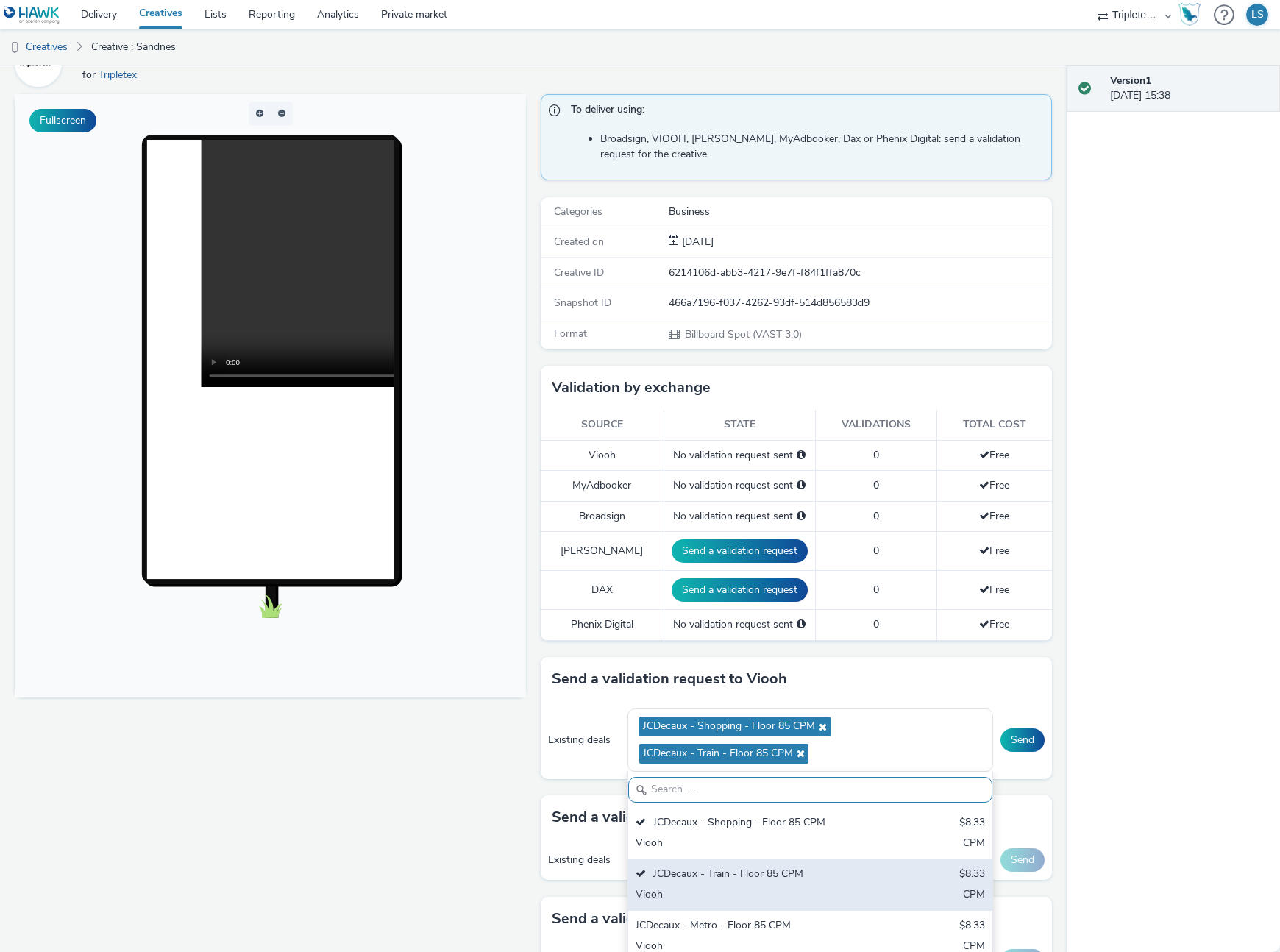
click at [695, 909] on div "JCDecaux - Train - Floor 85 CPM $8.33 Viooh CPM" at bounding box center [810, 885] width 365 height 52
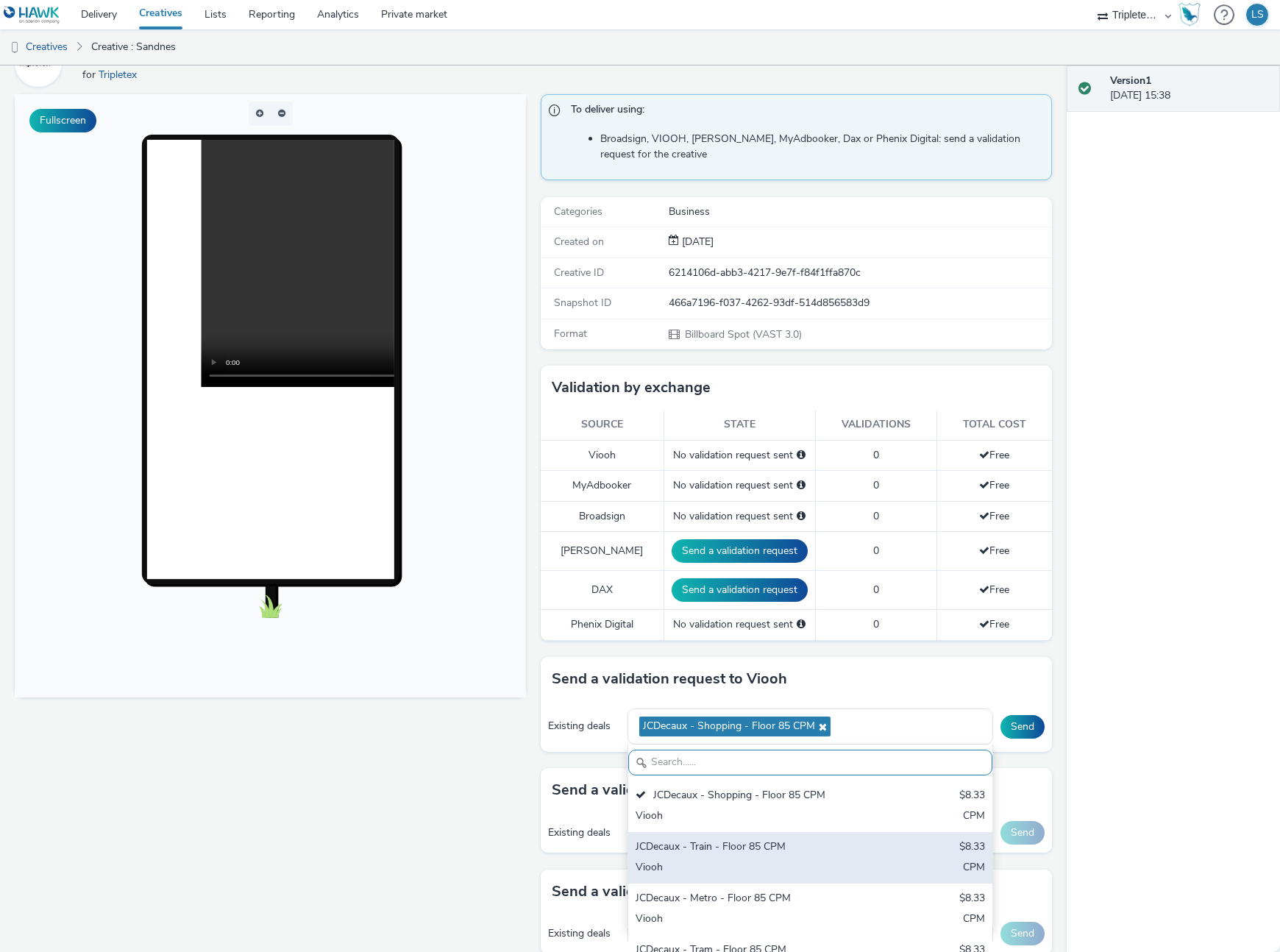
drag, startPoint x: 712, startPoint y: 852, endPoint x: 709, endPoint y: 891, distance: 39.1
click at [712, 852] on div "JCDecaux - Train - Floor 85 CPM" at bounding box center [750, 847] width 231 height 17
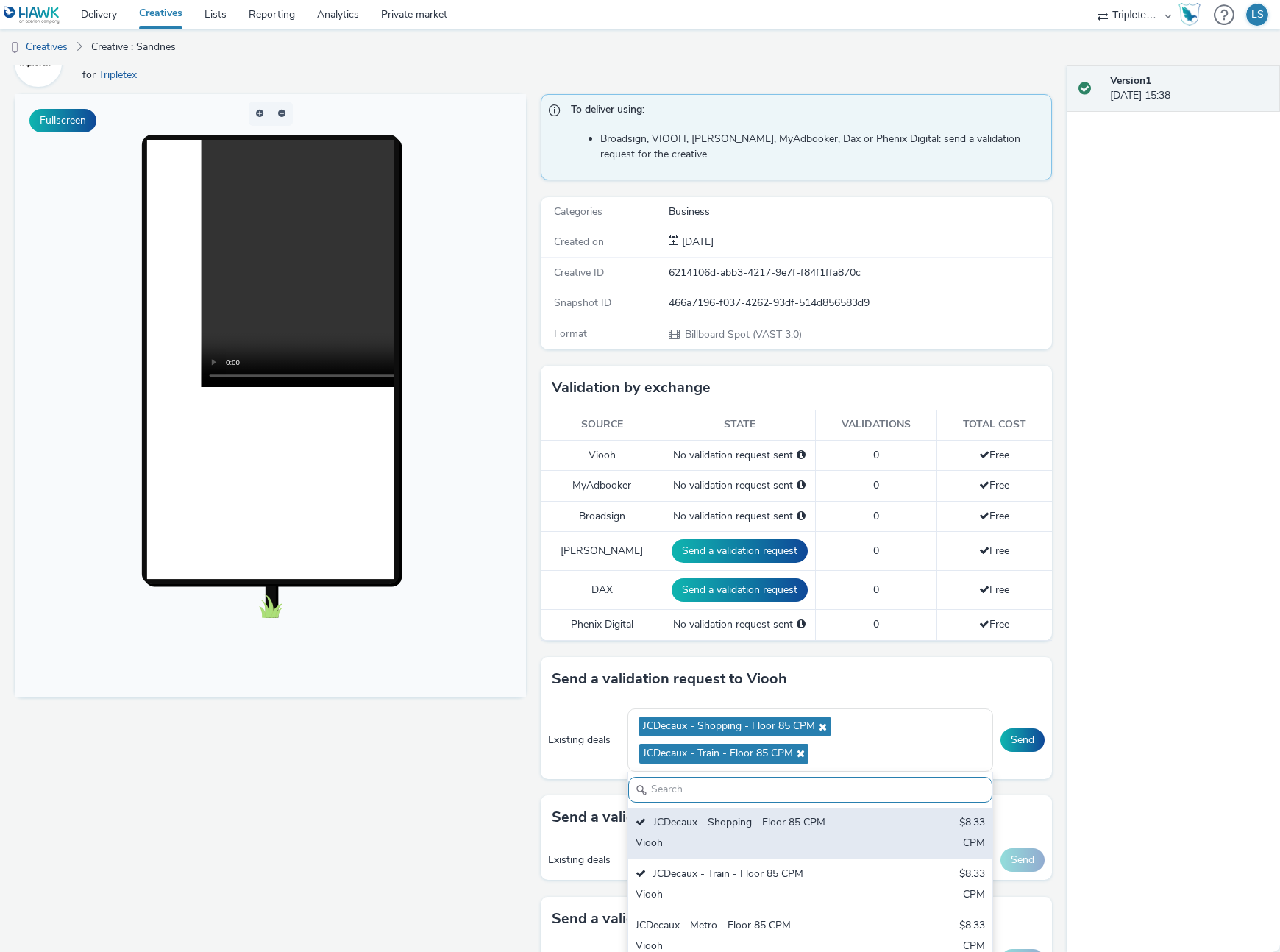
drag, startPoint x: 704, startPoint y: 918, endPoint x: 737, endPoint y: 854, distance: 72.0
click at [704, 918] on div "JCDecaux - Metro - Floor 85 CPM" at bounding box center [750, 926] width 231 height 17
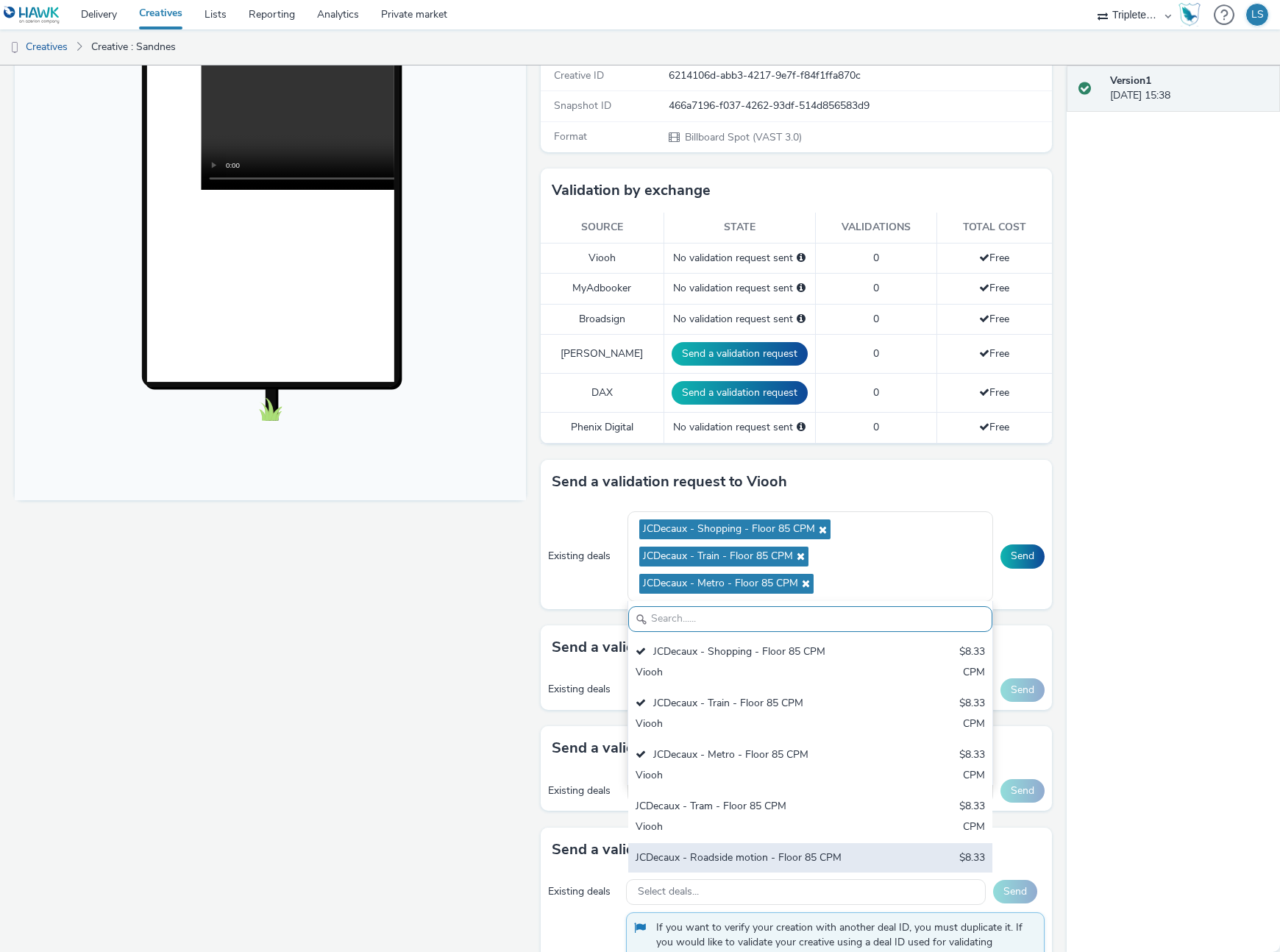
scroll to position [285, 0]
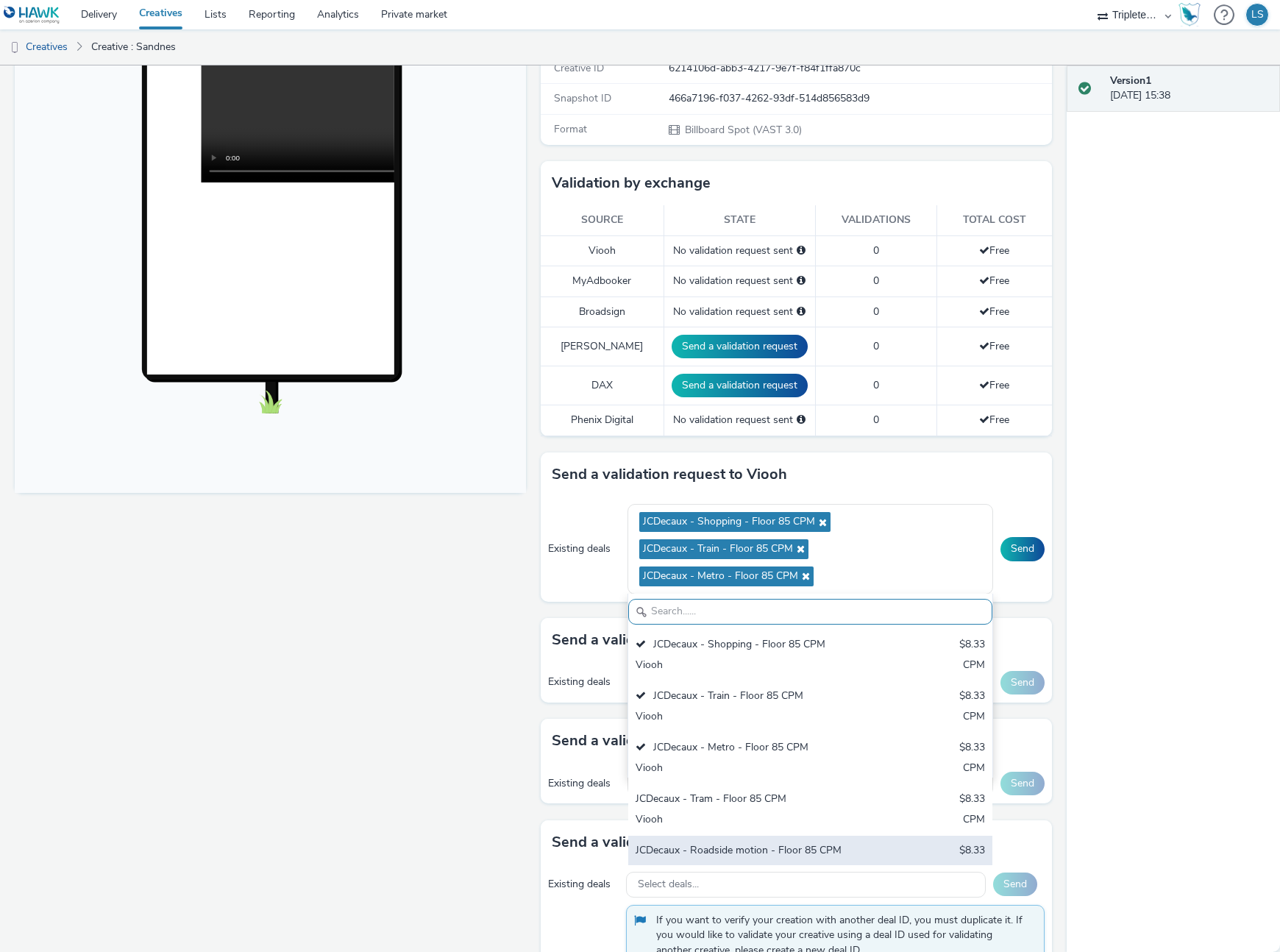
click at [739, 847] on div "JCDecaux - Roadside motion - Floor 85 CPM" at bounding box center [750, 851] width 231 height 17
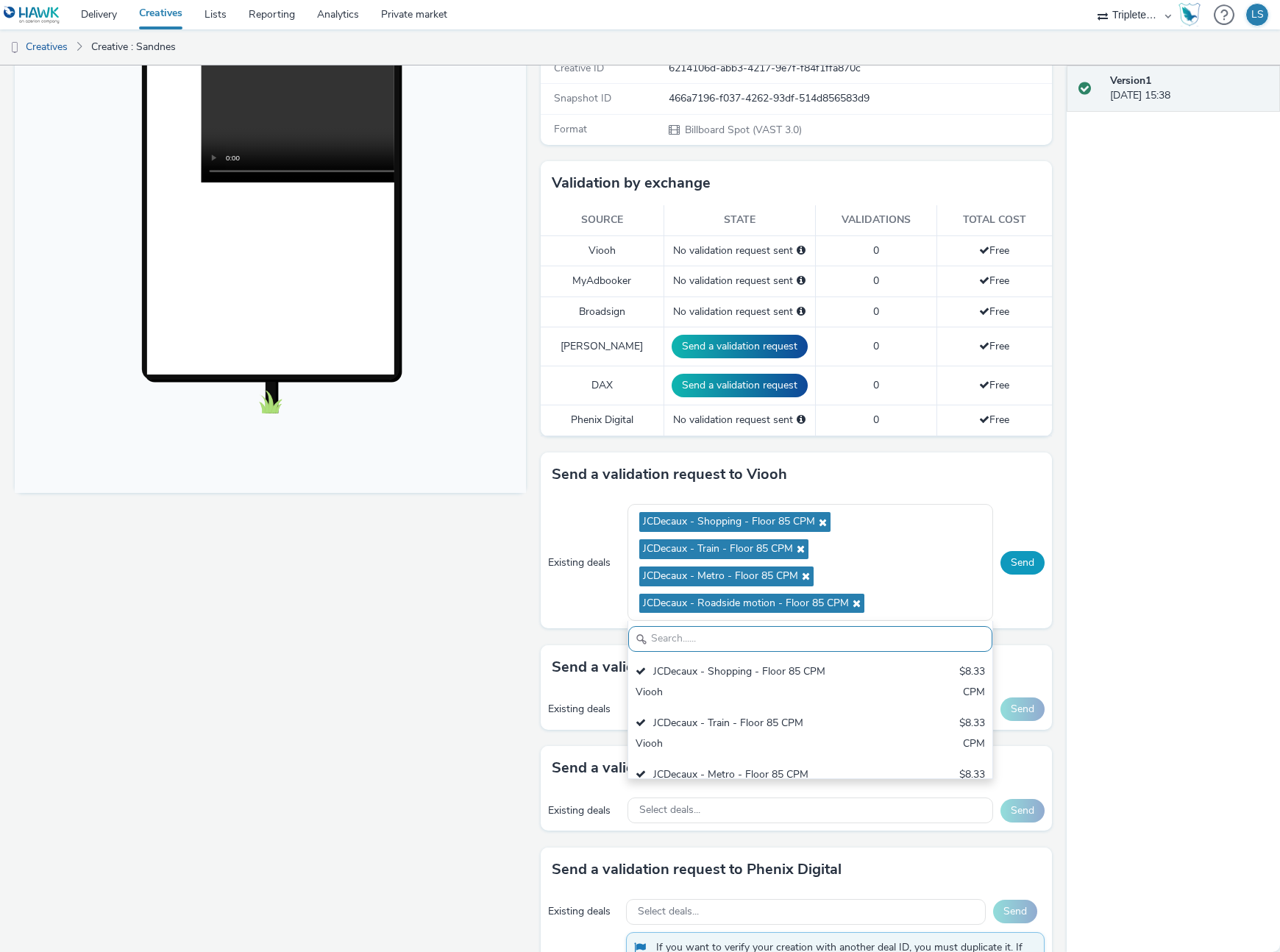
click at [1034, 554] on button "Send" at bounding box center [1023, 562] width 44 height 24
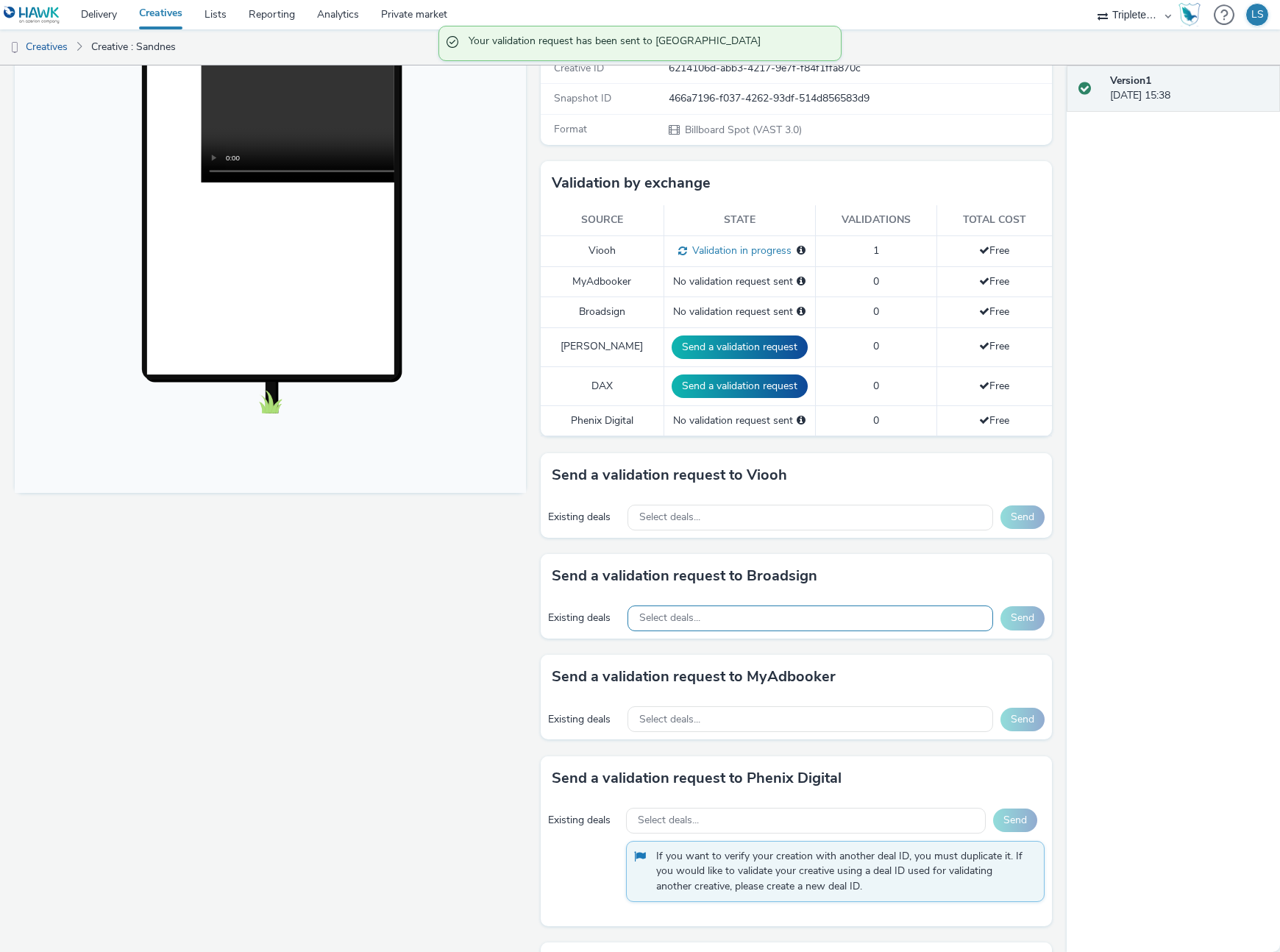
click at [737, 627] on div "Select deals..." at bounding box center [810, 618] width 366 height 25
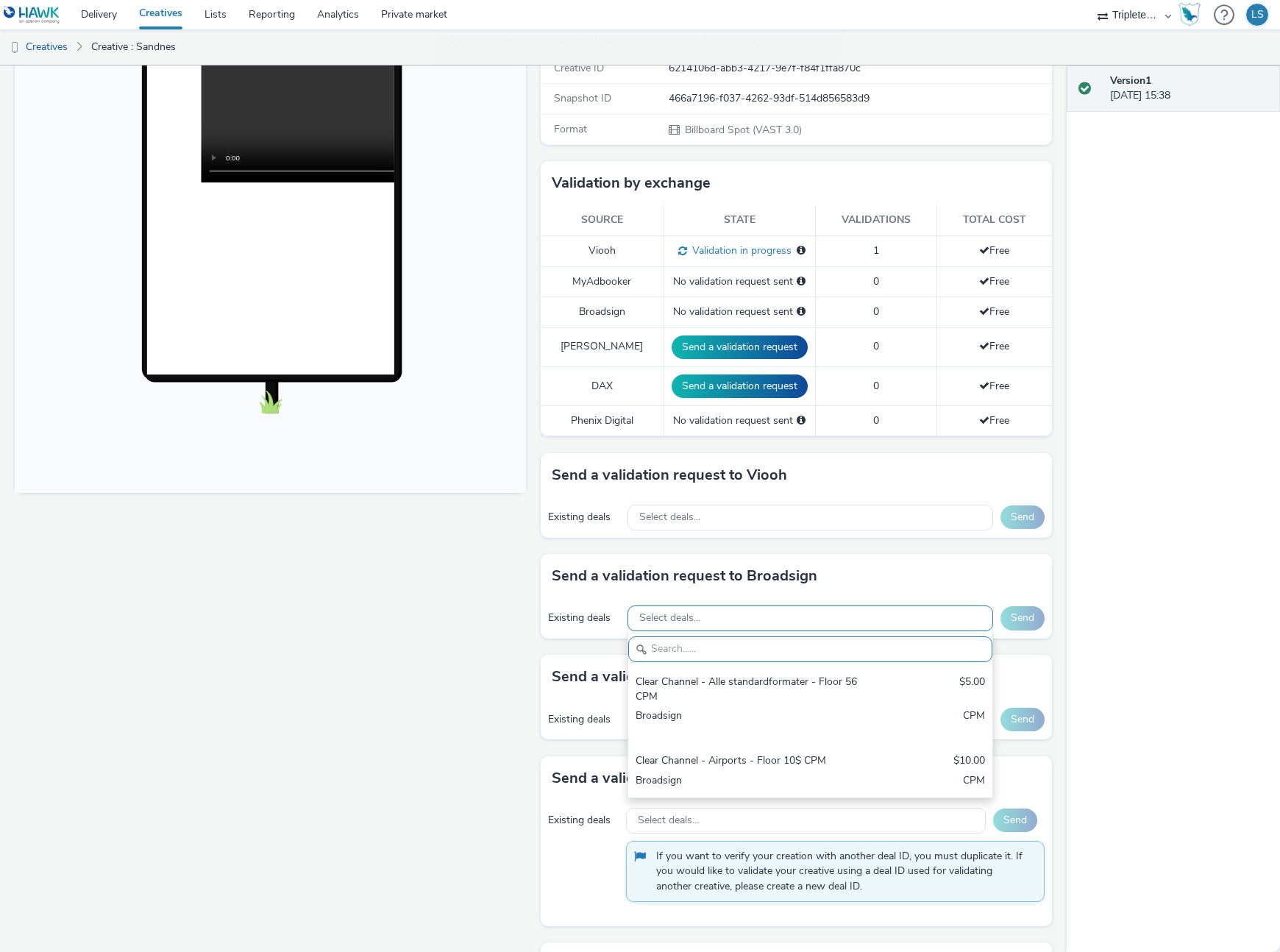
drag, startPoint x: 699, startPoint y: 678, endPoint x: 801, endPoint y: 634, distance: 111.1
click at [699, 678] on div "Clear Channel - Alle standardformater - Floor 56 CPM" at bounding box center [750, 689] width 231 height 30
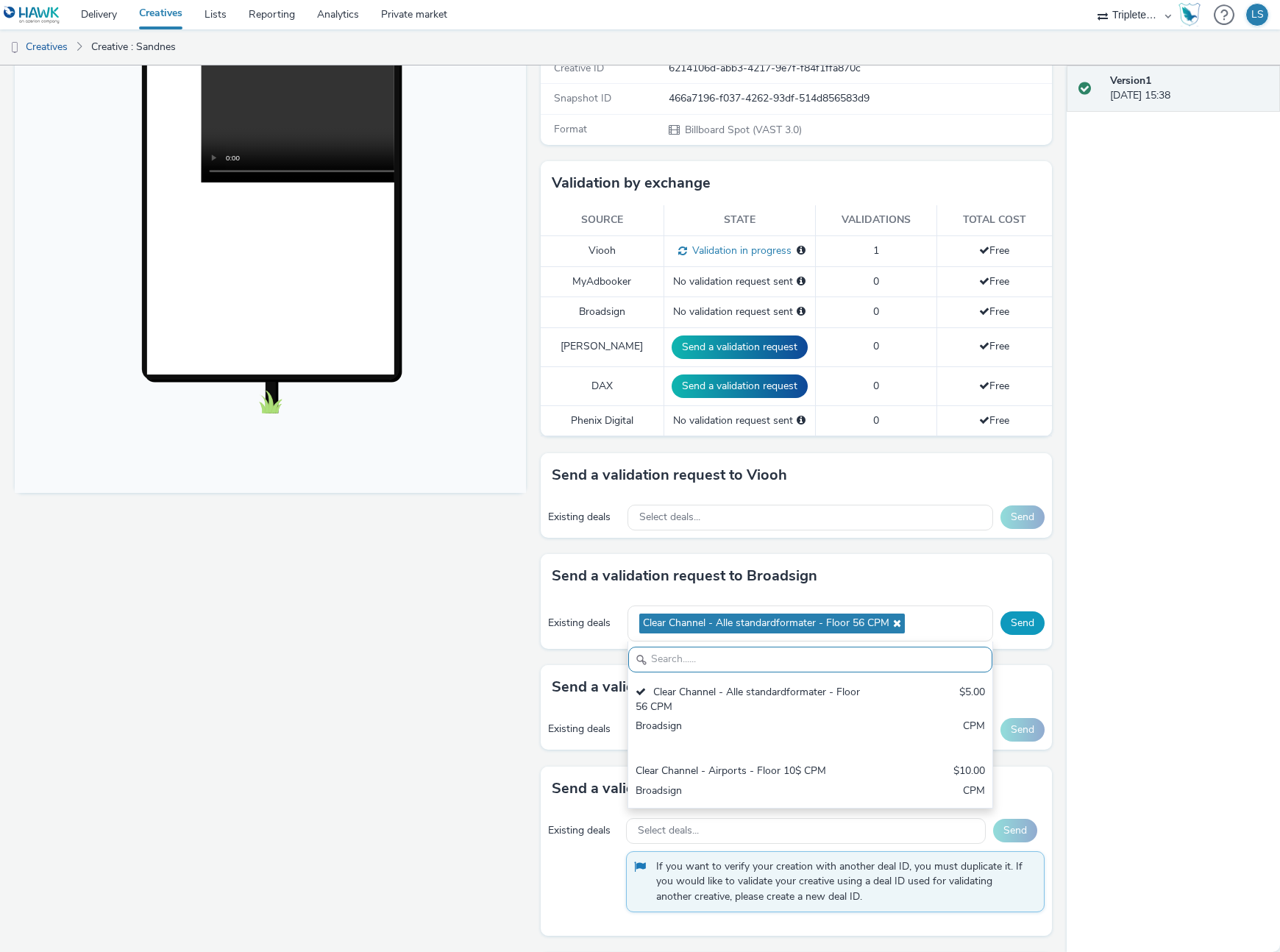
click at [1015, 626] on button "Send" at bounding box center [1023, 623] width 44 height 24
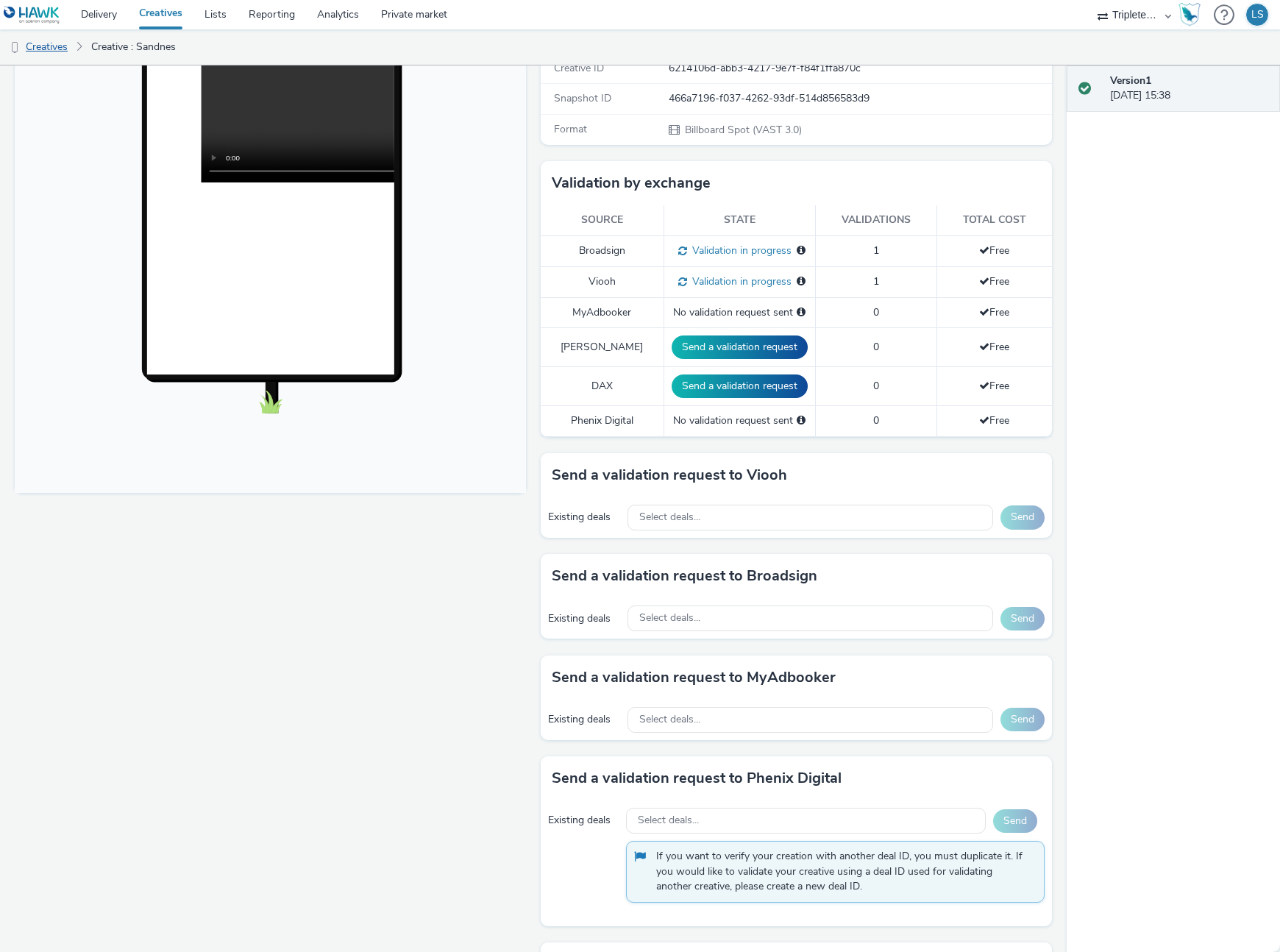
click at [39, 49] on link "Creatives" at bounding box center [37, 47] width 75 height 35
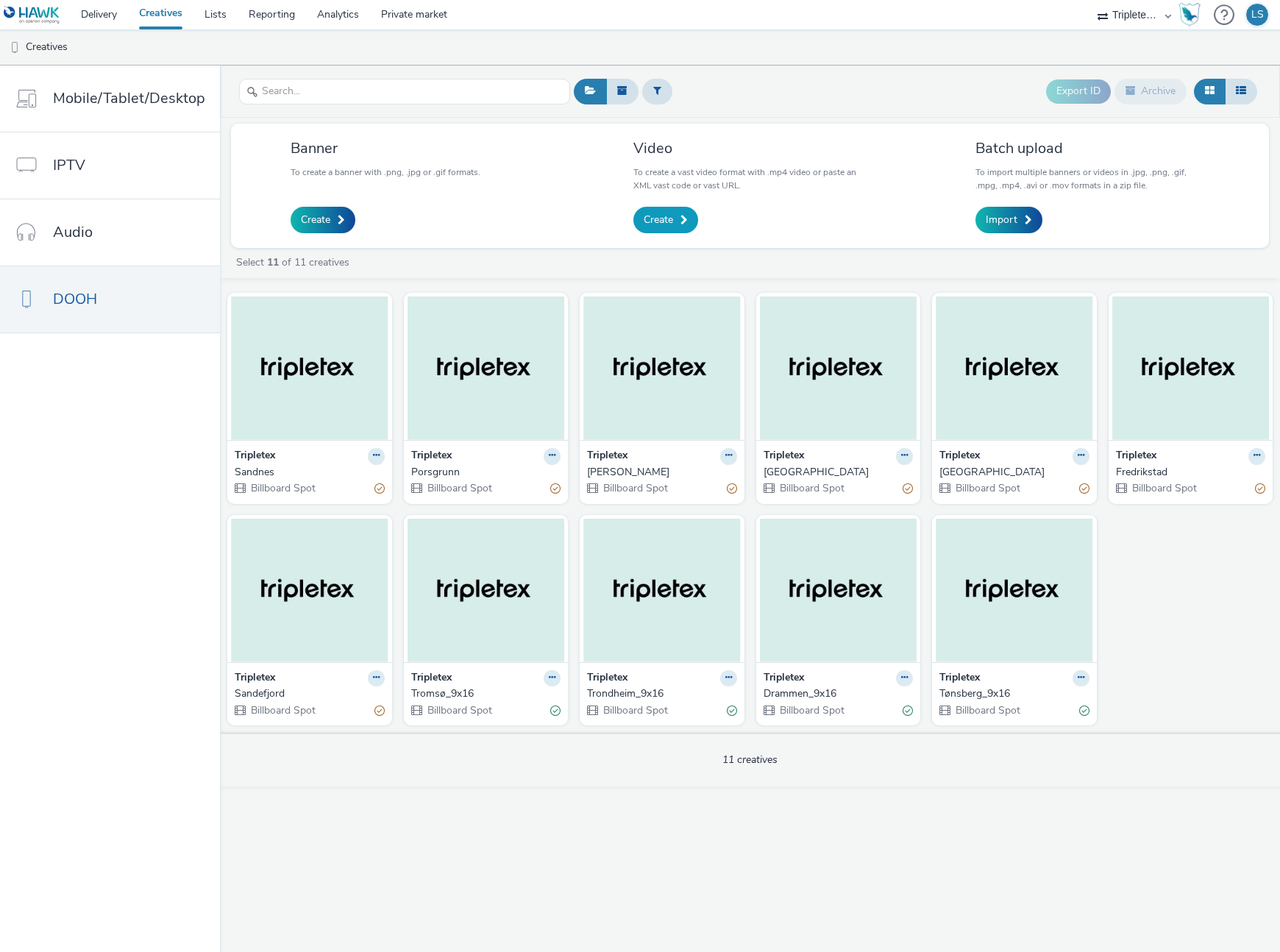
click at [675, 212] on link "Create" at bounding box center [666, 220] width 65 height 26
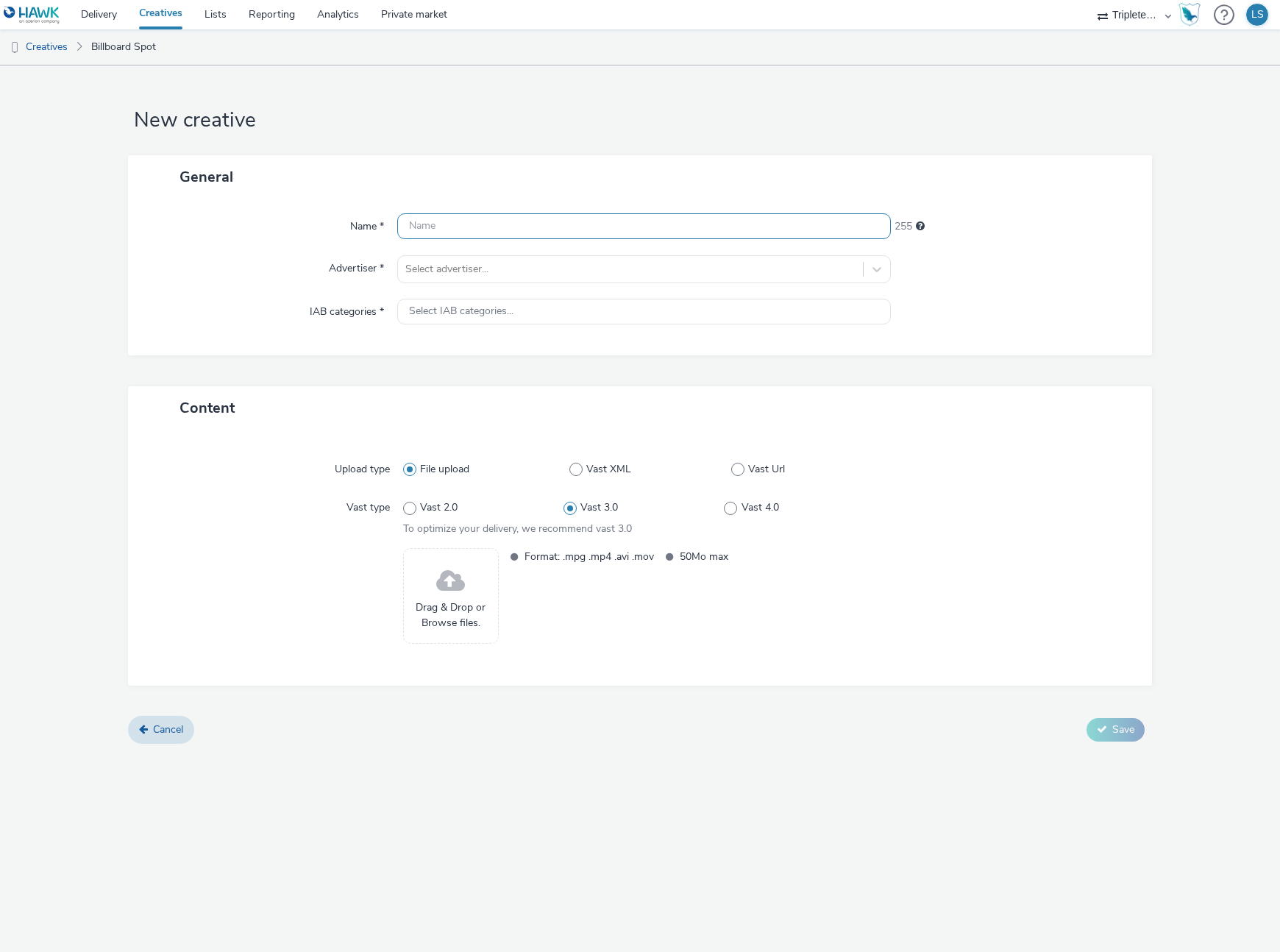
click at [501, 226] on input "text" at bounding box center [644, 226] width 493 height 25
type input "Skien"
drag, startPoint x: 503, startPoint y: 252, endPoint x: 488, endPoint y: 272, distance: 25.0
click at [503, 253] on div "Name * Skien 250 Advertiser * Select advertiser... IAB categories * Select IAB …" at bounding box center [640, 277] width 1024 height 157
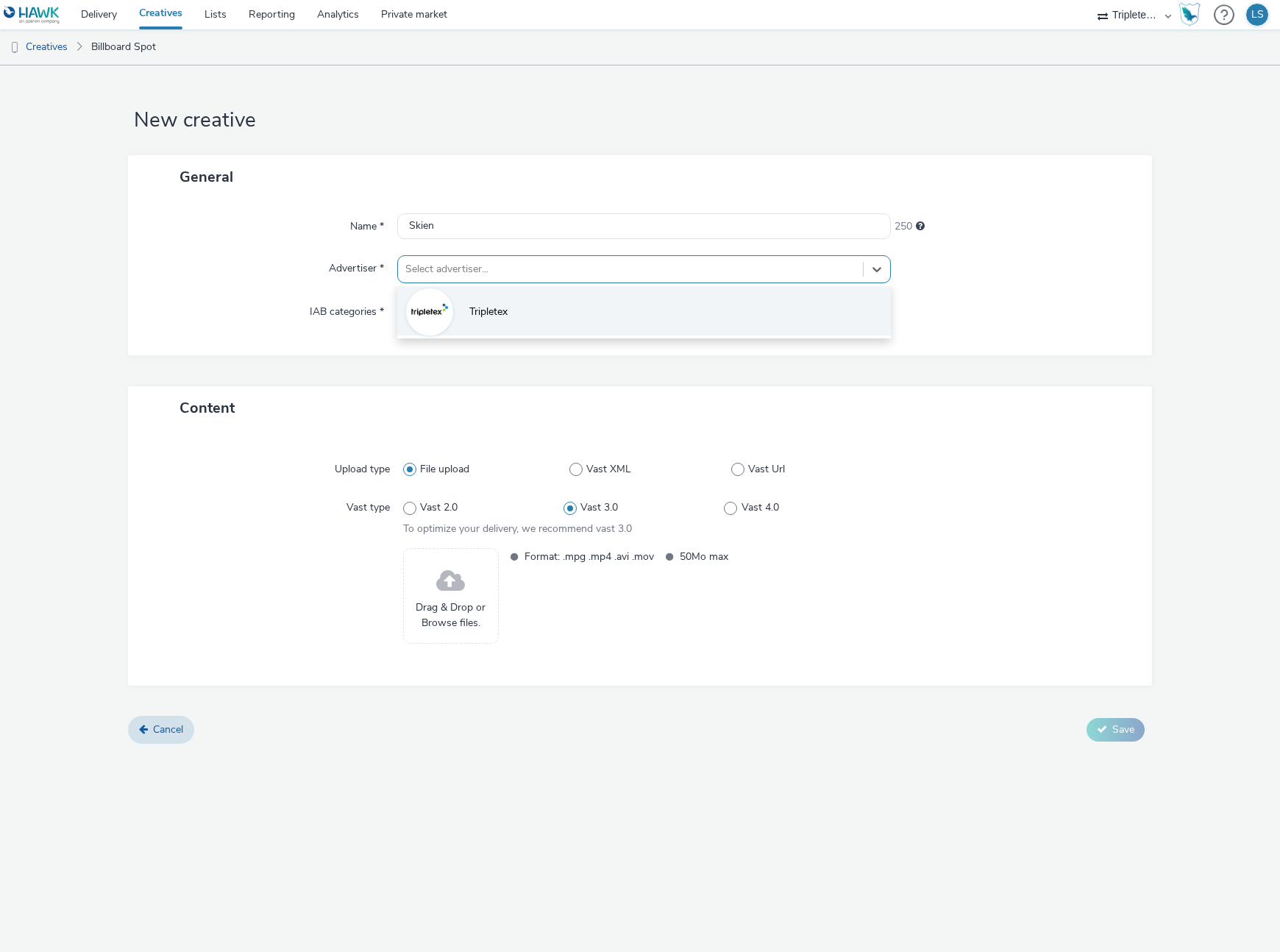
drag, startPoint x: 488, startPoint y: 272, endPoint x: 441, endPoint y: 301, distance: 55.2
click at [487, 272] on div at bounding box center [631, 269] width 450 height 18
click at [433, 311] on img at bounding box center [429, 312] width 43 height 43
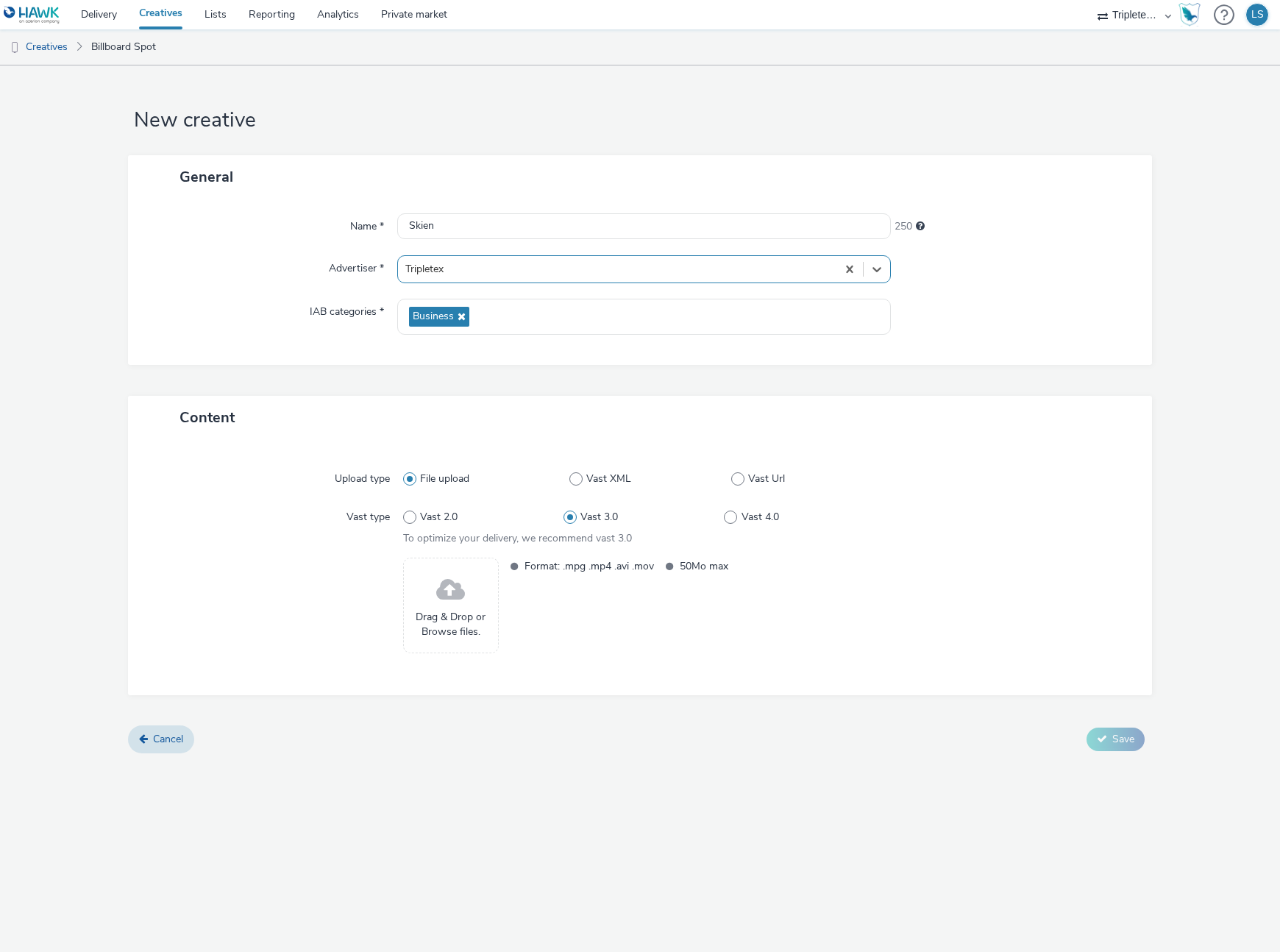
click at [436, 652] on section "Drag & Drop or Browse files." at bounding box center [451, 605] width 95 height 95
click at [439, 635] on span "Drag & Drop or Browse files." at bounding box center [451, 625] width 80 height 30
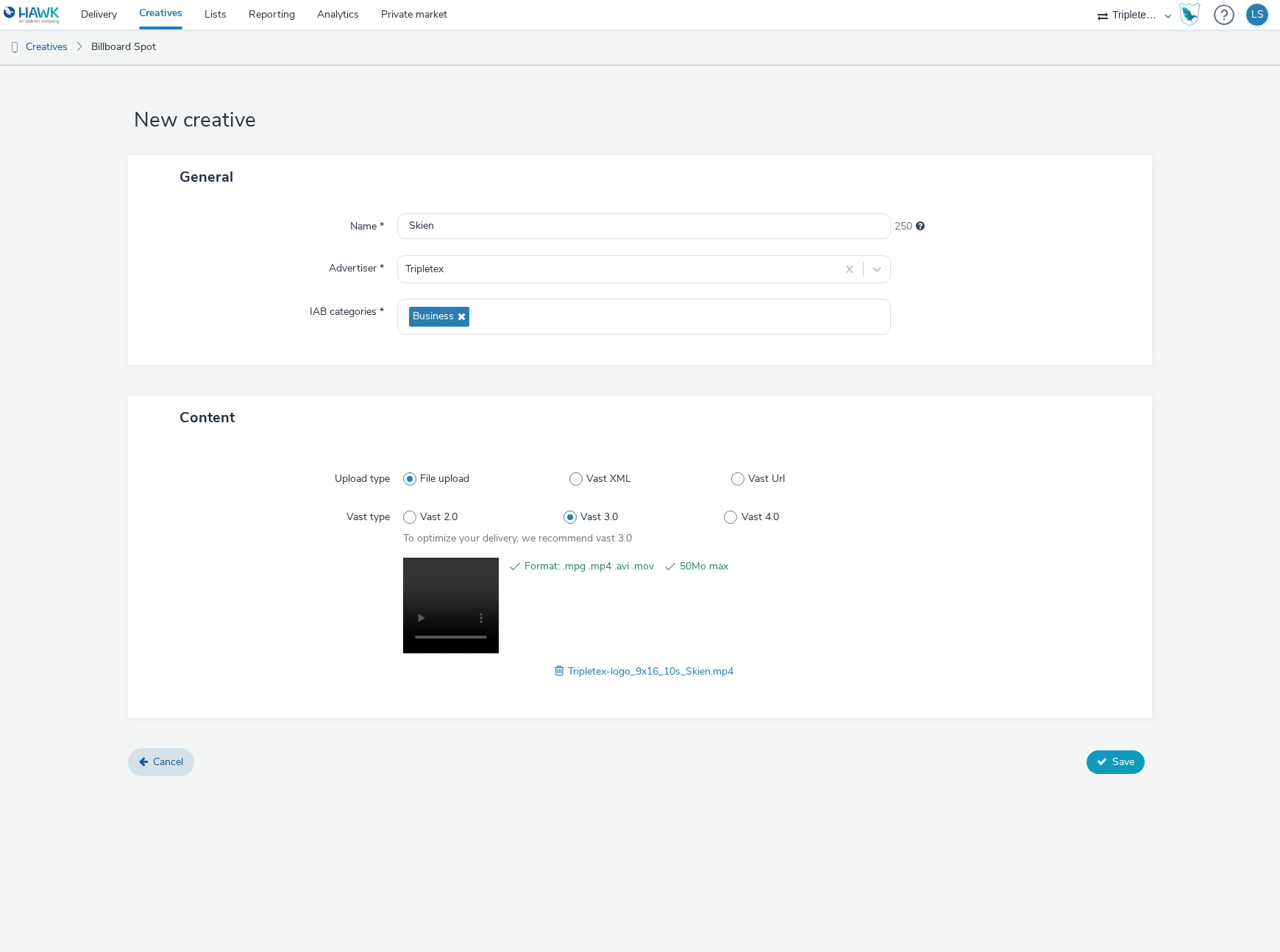
click at [1116, 762] on span "Save" at bounding box center [1123, 761] width 22 height 14
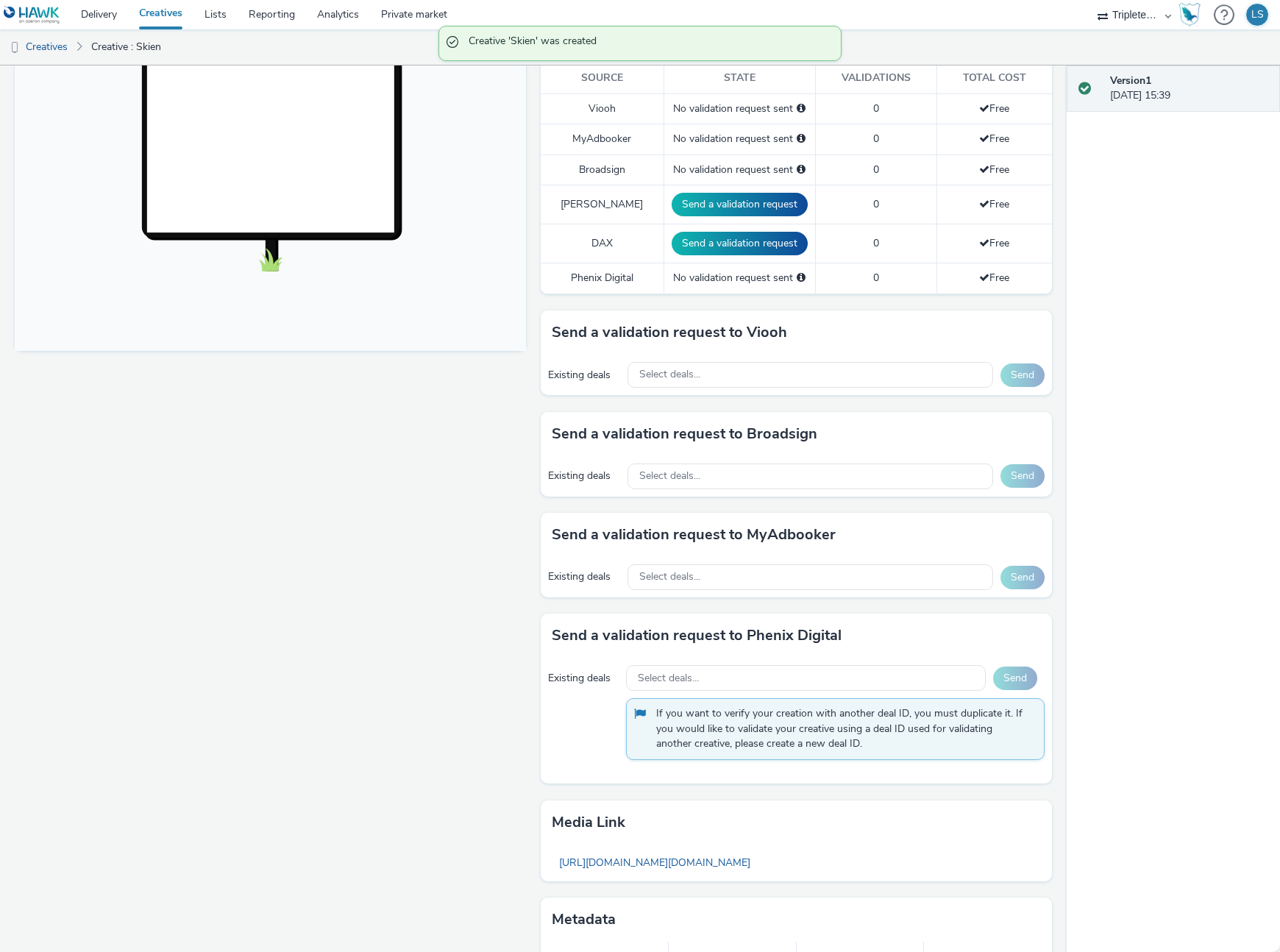
scroll to position [438, 0]
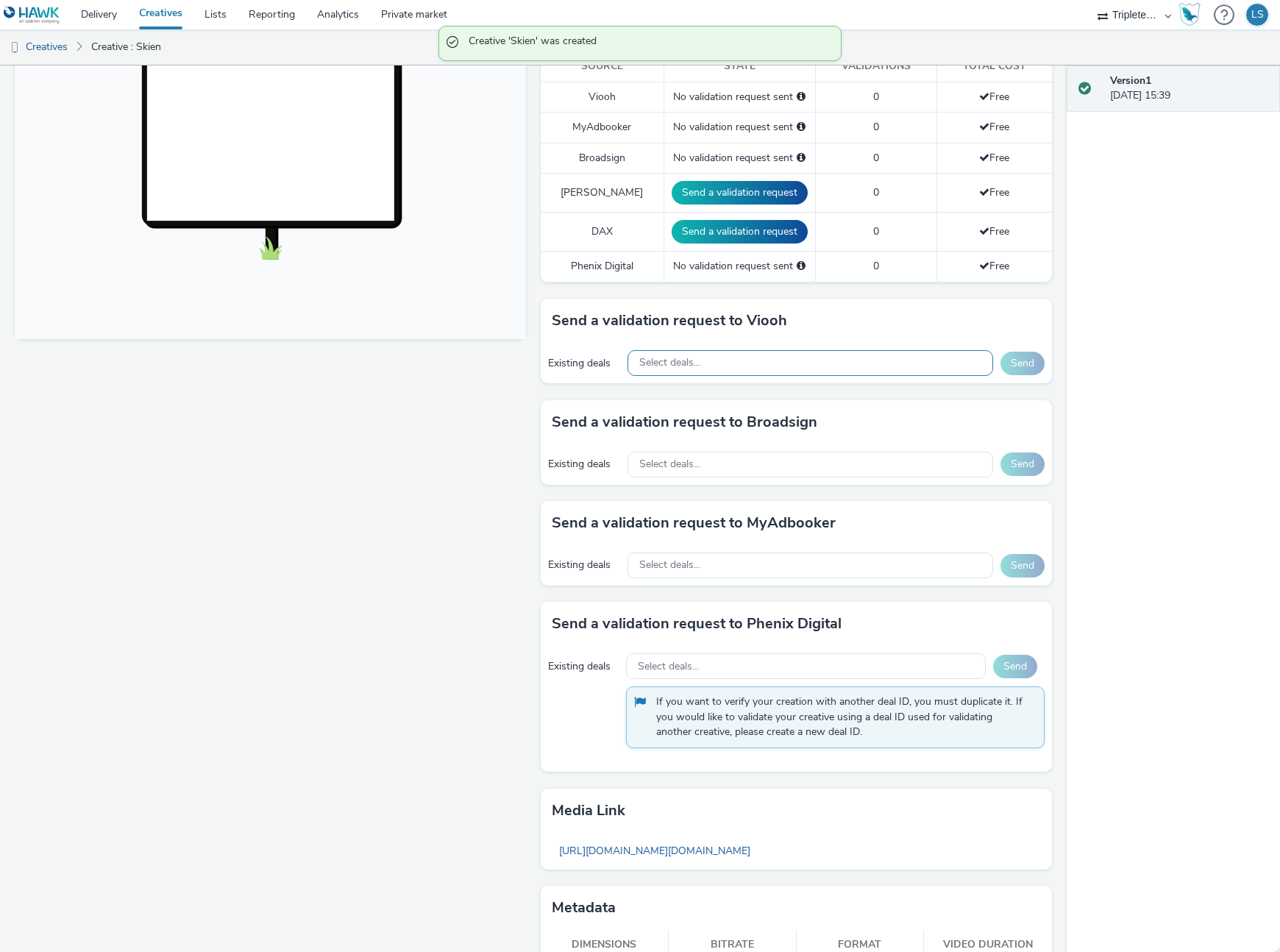
click at [662, 361] on span "Select deals..." at bounding box center [670, 363] width 61 height 12
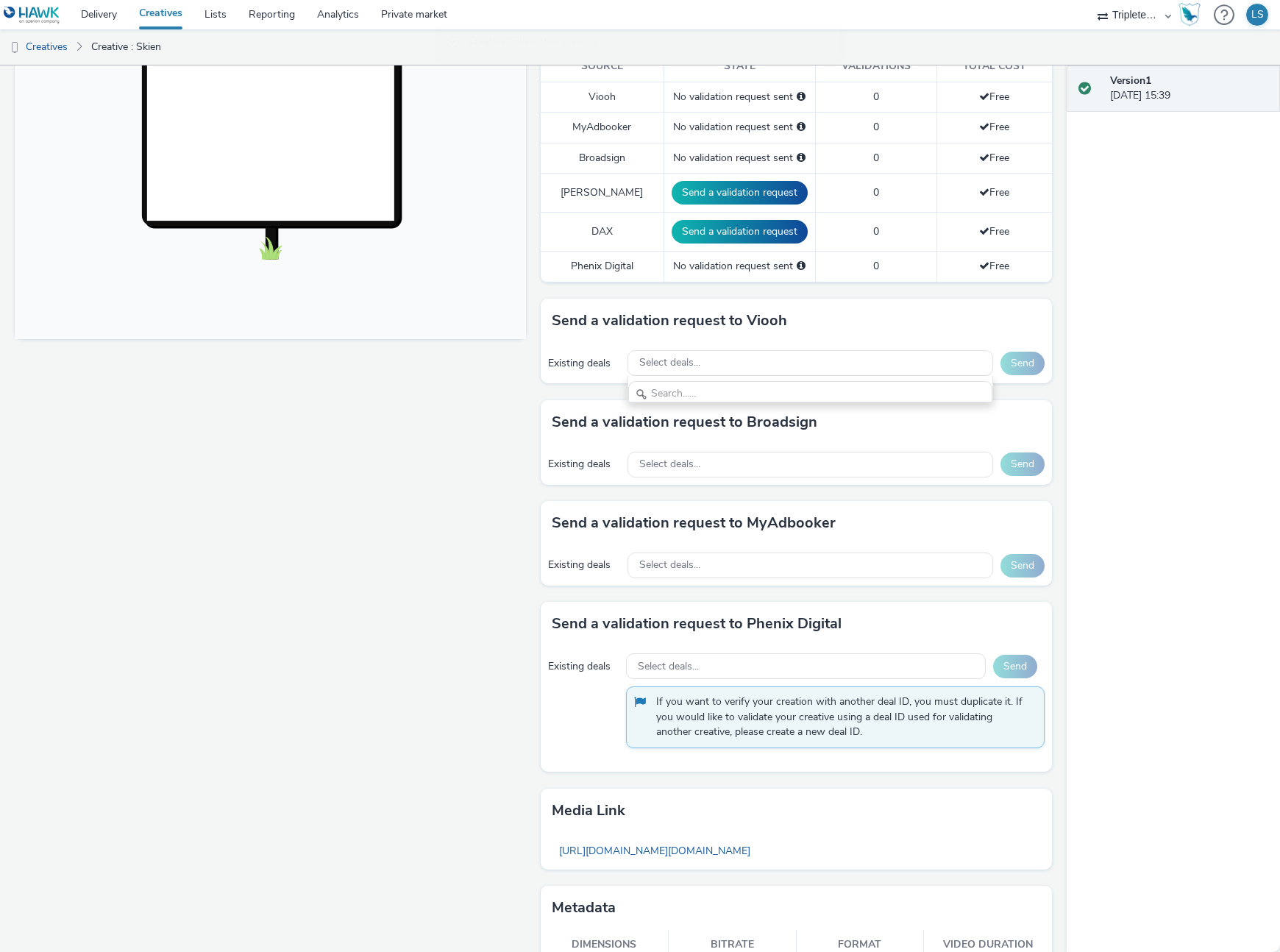
scroll to position [17, 0]
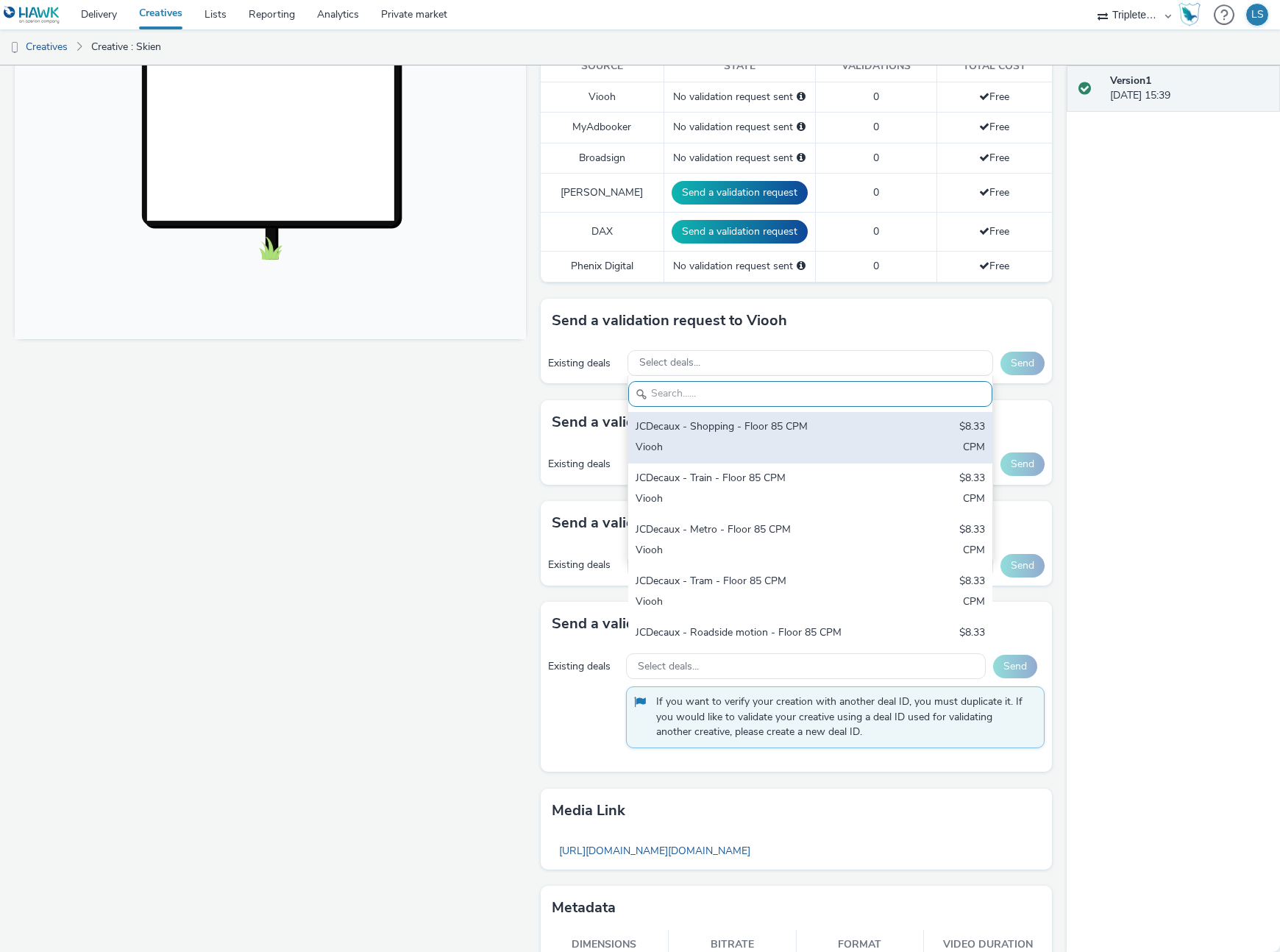
click at [676, 428] on div "JCDecaux - Shopping - Floor 85 CPM" at bounding box center [750, 428] width 231 height 17
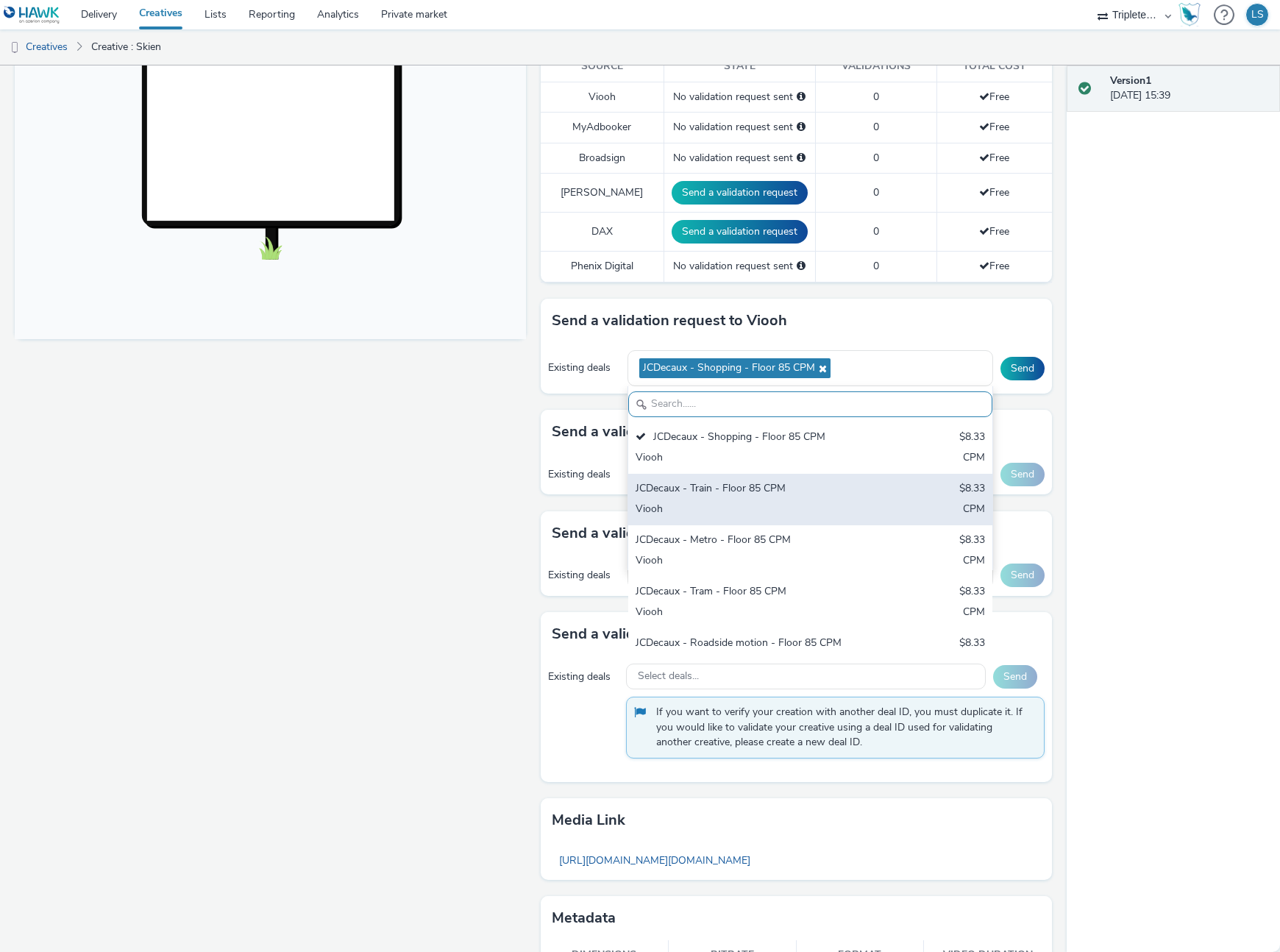
click at [690, 497] on div "JCDecaux - Train - Floor 85 CPM $8.33 Viooh CPM" at bounding box center [810, 499] width 365 height 52
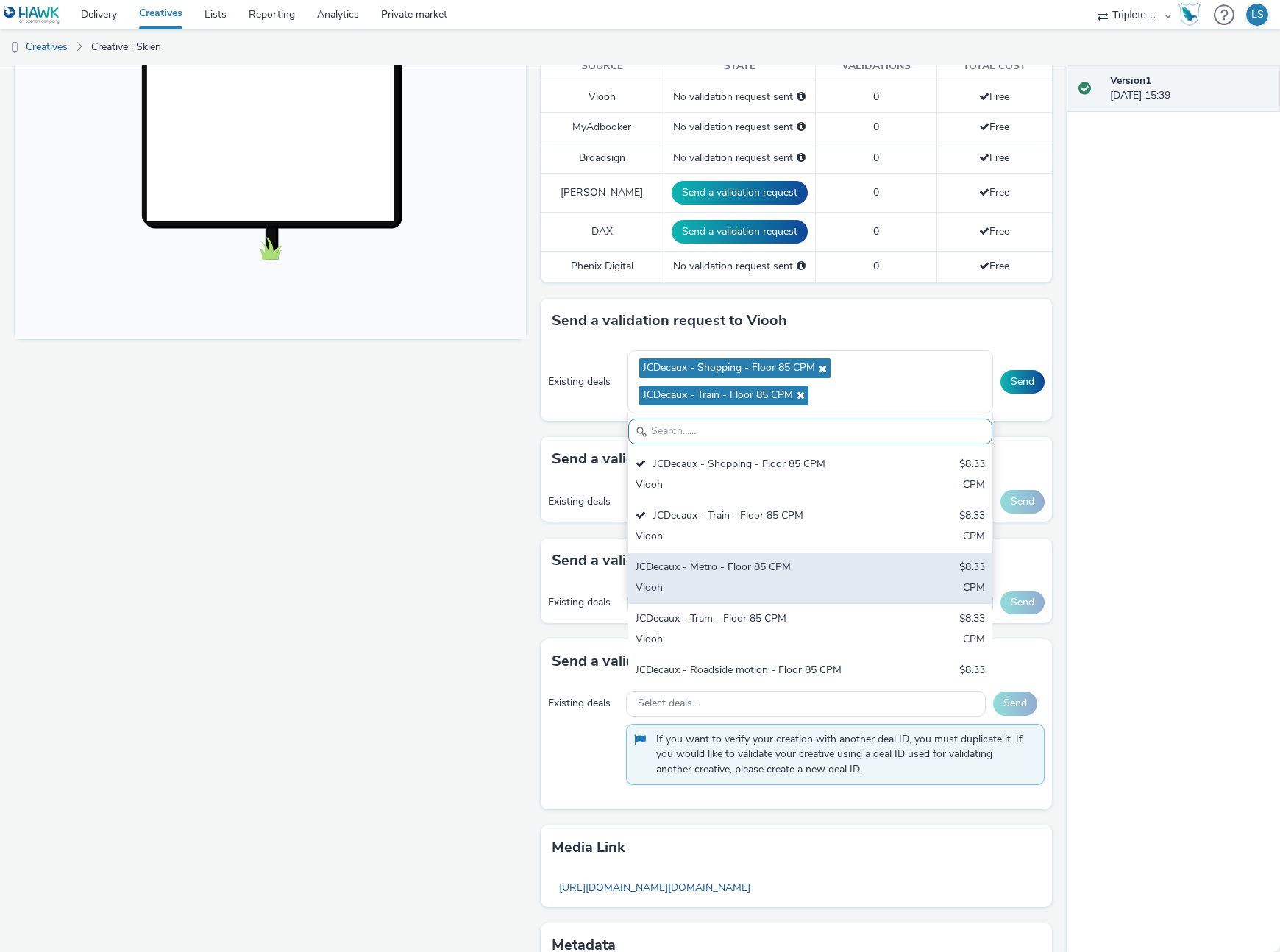
drag, startPoint x: 708, startPoint y: 580, endPoint x: 704, endPoint y: 596, distance: 16.5
click at [708, 582] on div "Viooh" at bounding box center [750, 588] width 231 height 17
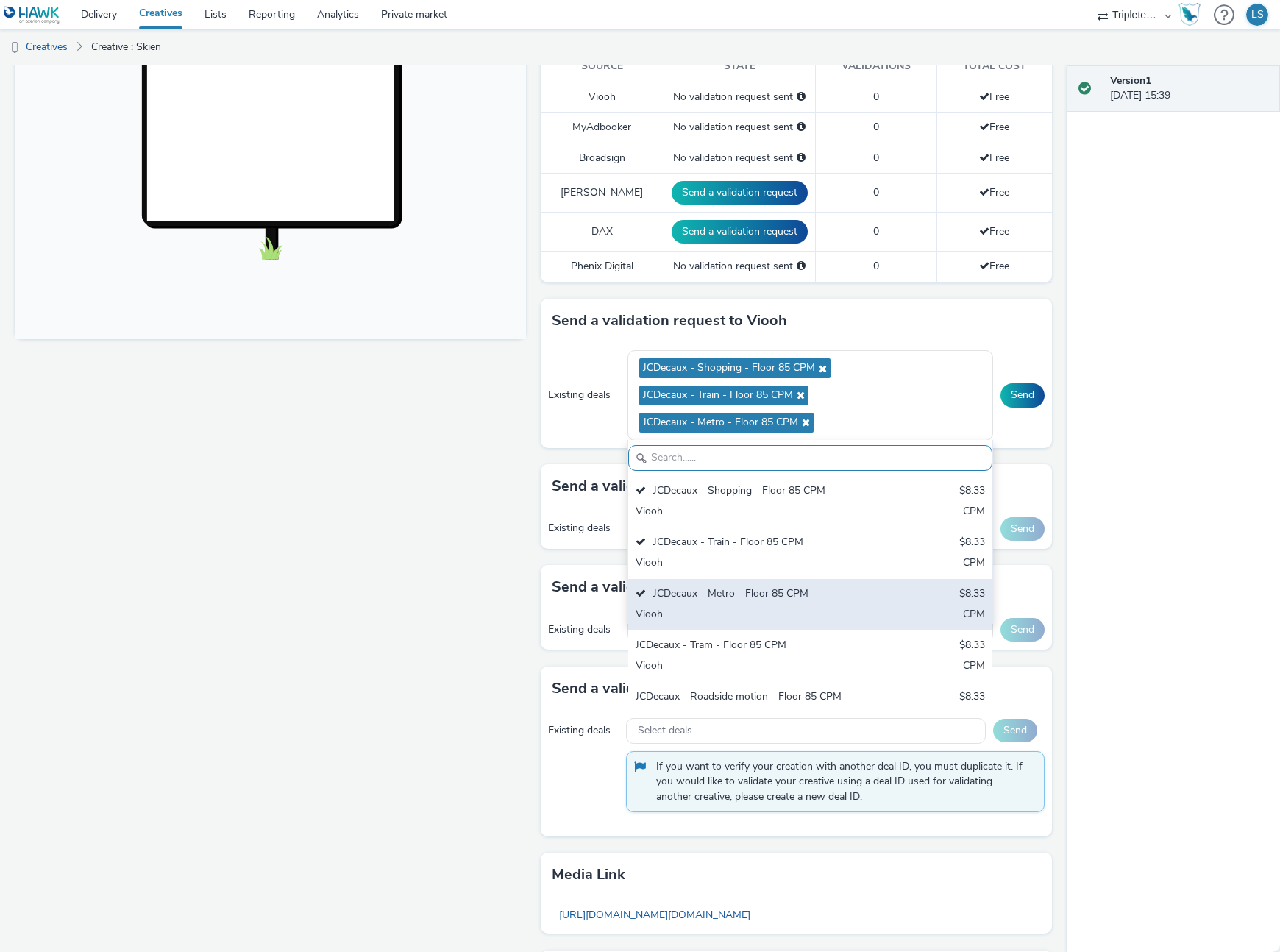
click at [695, 640] on div "JCDecaux - Tram - Floor 85 CPM" at bounding box center [750, 646] width 231 height 17
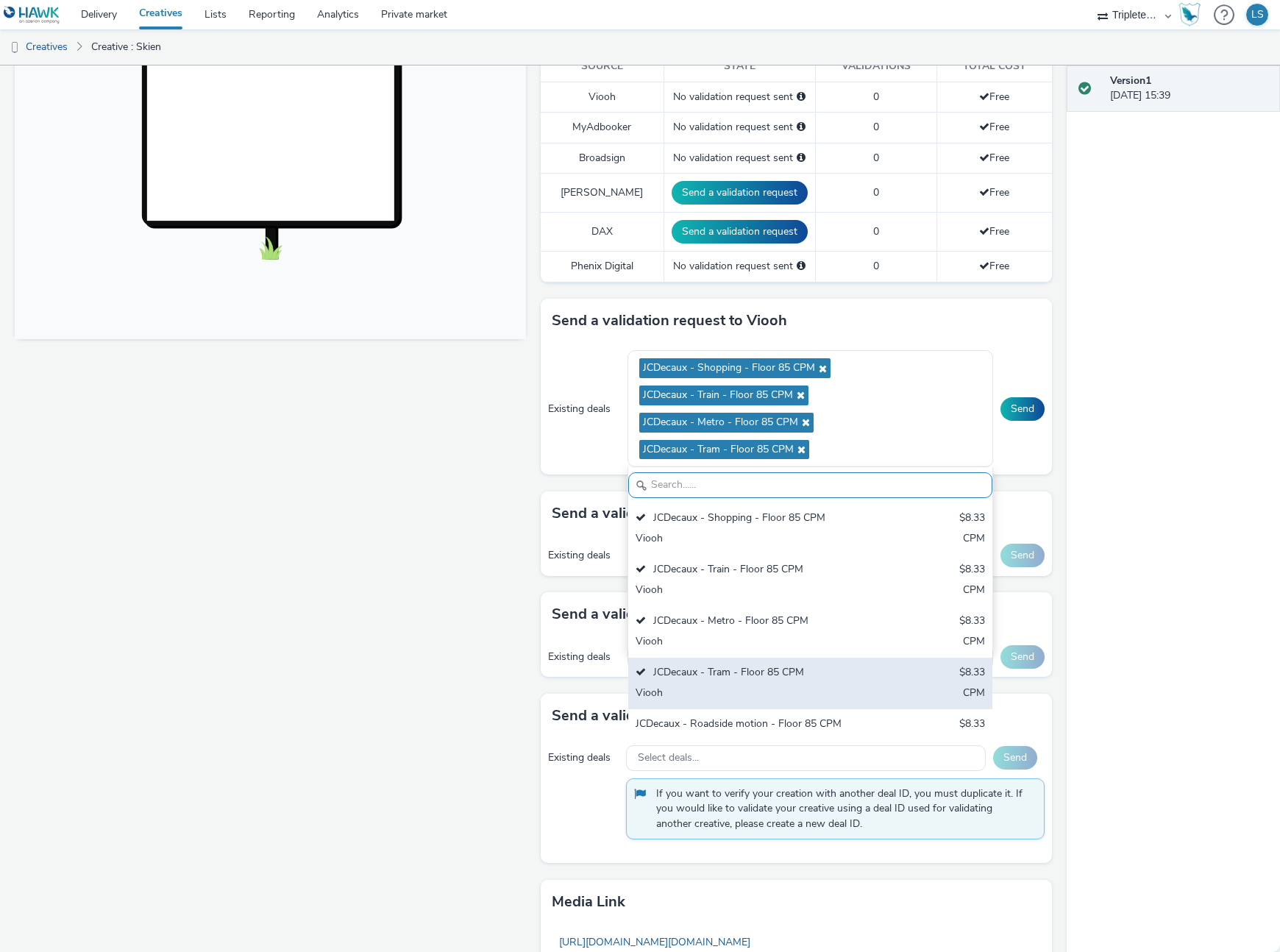
drag, startPoint x: 712, startPoint y: 730, endPoint x: 720, endPoint y: 715, distance: 17.0
click at [712, 729] on div "JCDecaux - Roadside motion - Floor 85 CPM" at bounding box center [750, 725] width 231 height 17
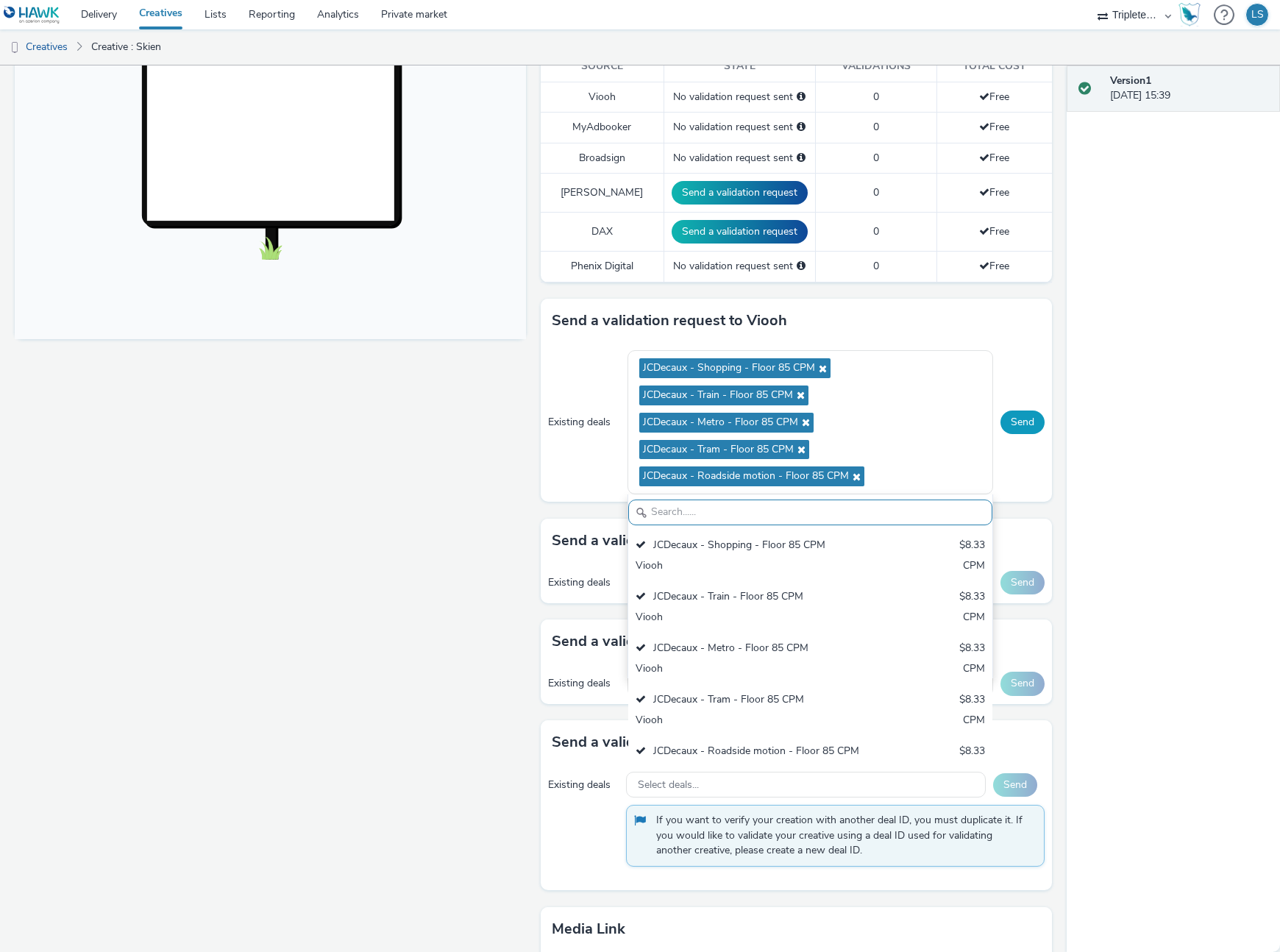
click at [1025, 415] on button "Send" at bounding box center [1023, 422] width 44 height 24
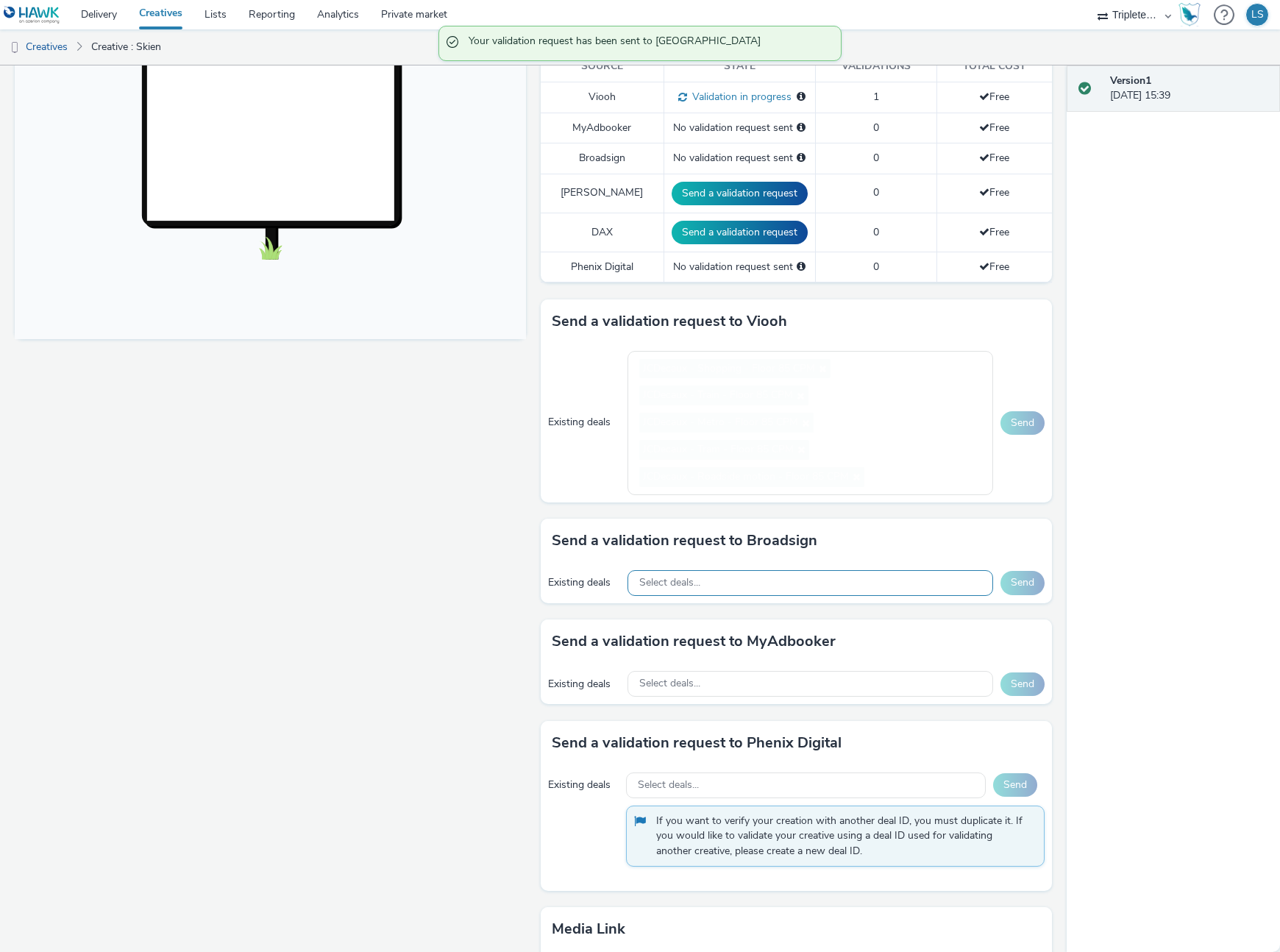
click at [697, 581] on span "Select deals..." at bounding box center [670, 583] width 61 height 12
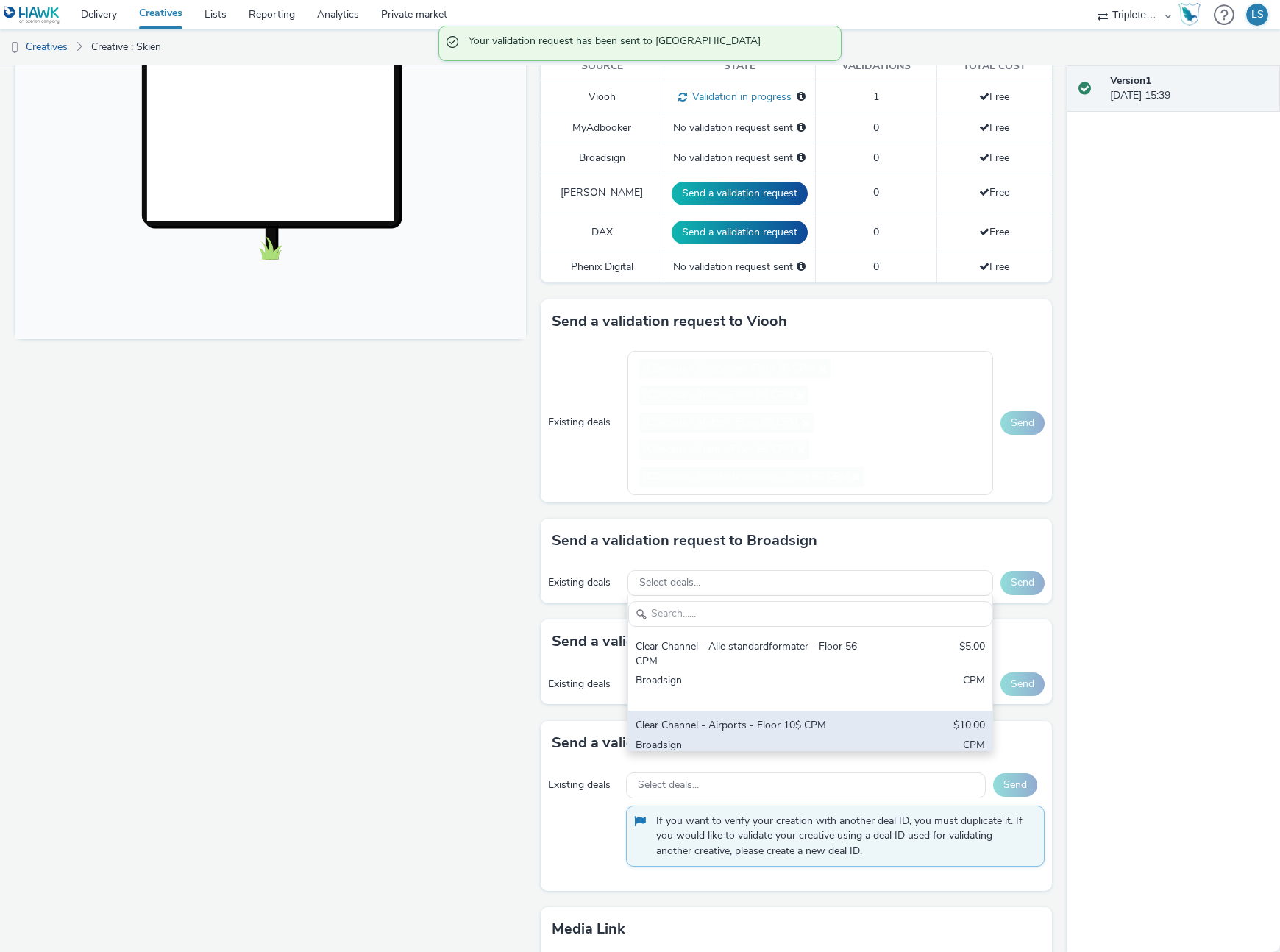
scroll to position [0, 0]
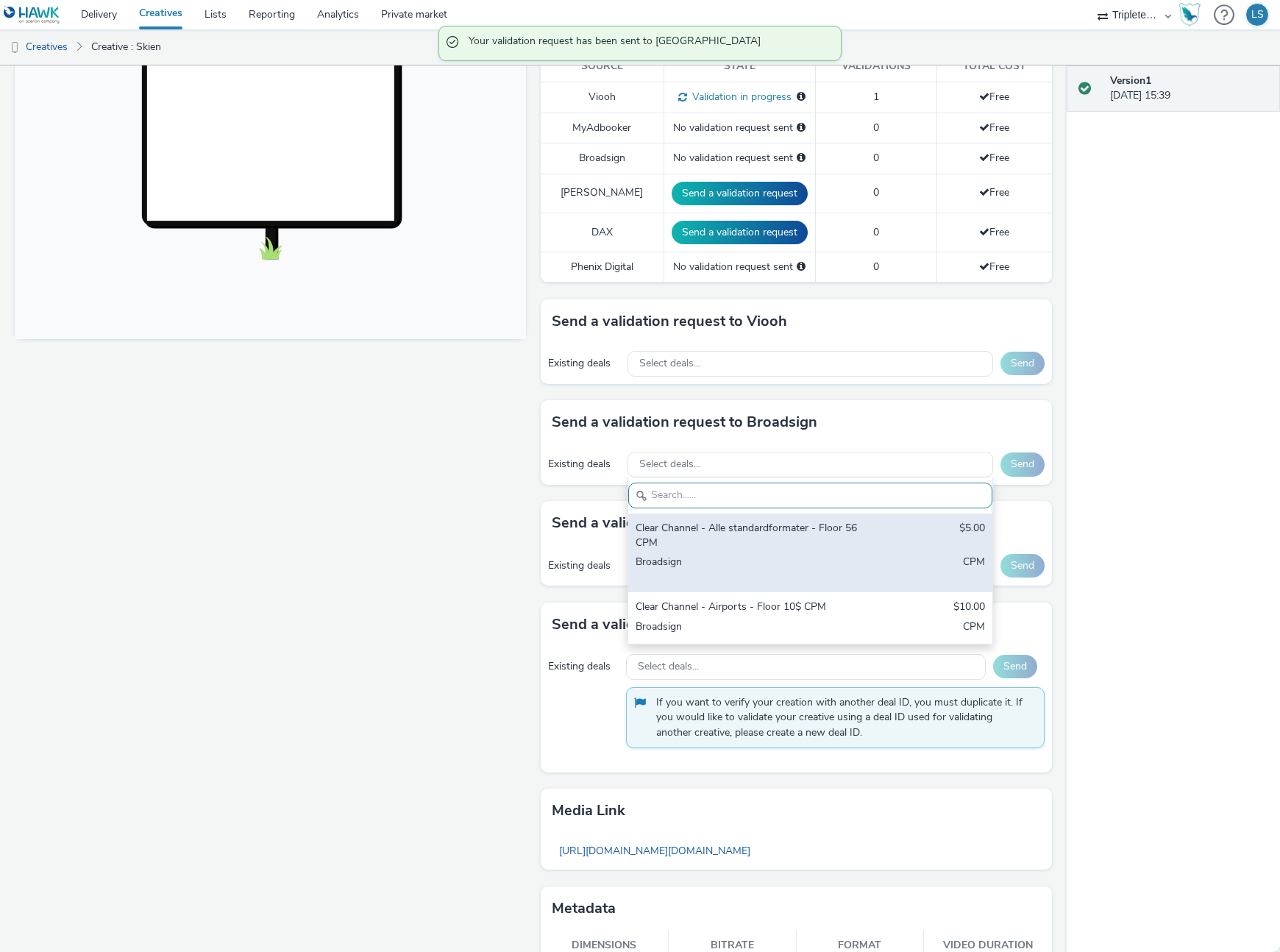
drag, startPoint x: 676, startPoint y: 547, endPoint x: 658, endPoint y: 544, distance: 18.2
click at [676, 547] on div "Clear Channel - Alle standardformater - Floor 56 CPM" at bounding box center [750, 535] width 231 height 30
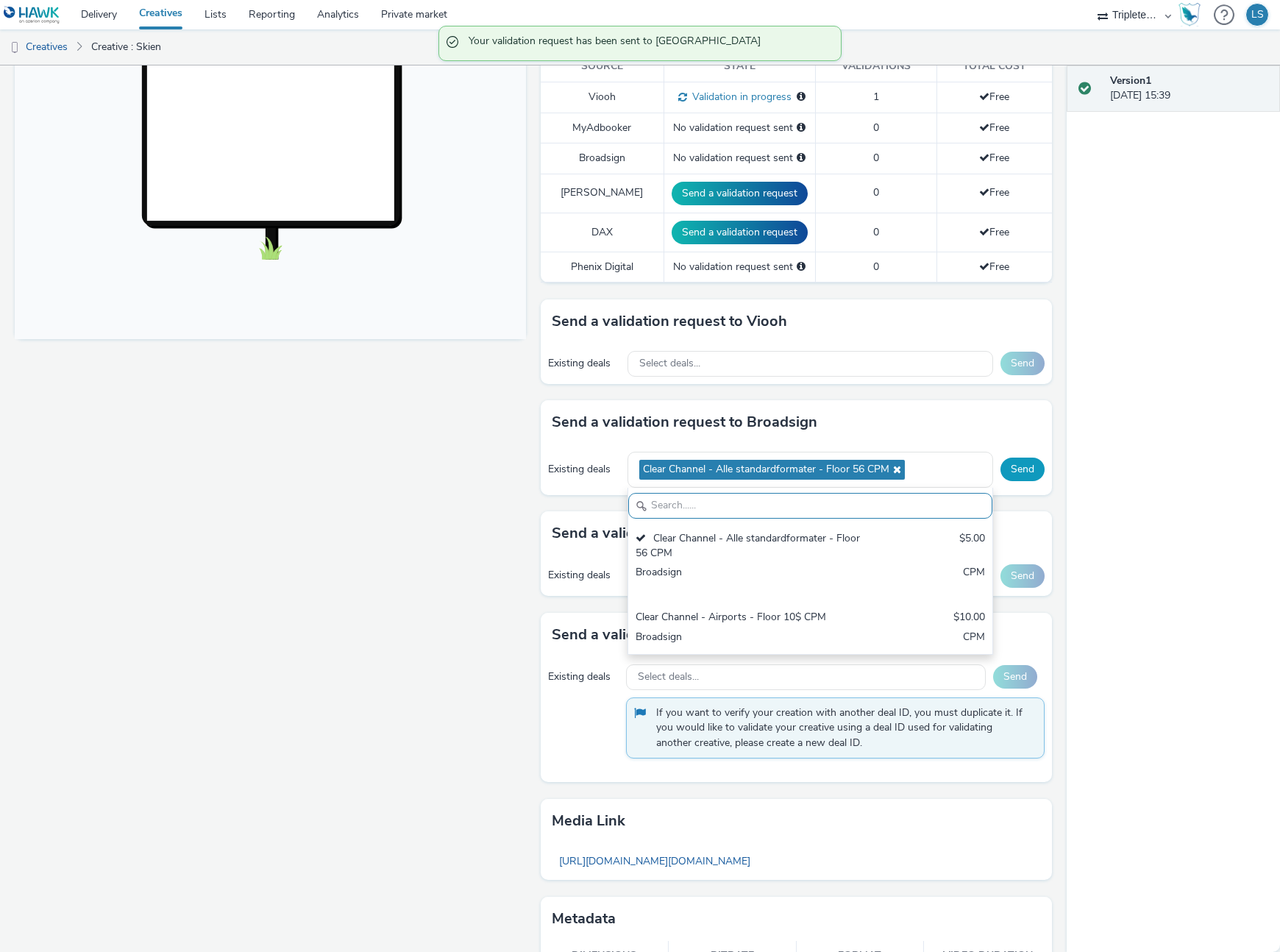
click at [1042, 475] on button "Send" at bounding box center [1023, 469] width 44 height 24
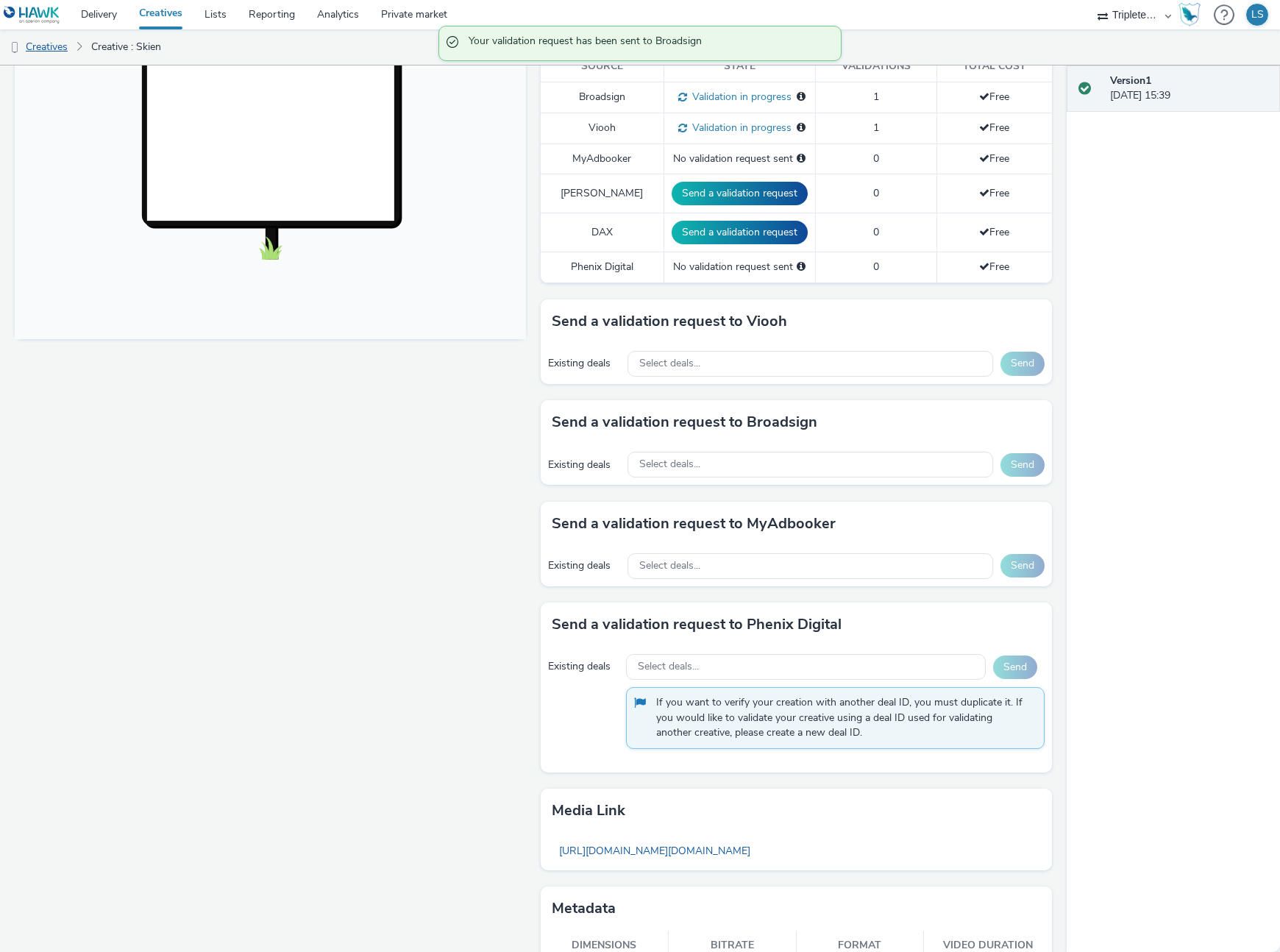
click at [52, 45] on link "Creatives" at bounding box center [37, 47] width 75 height 35
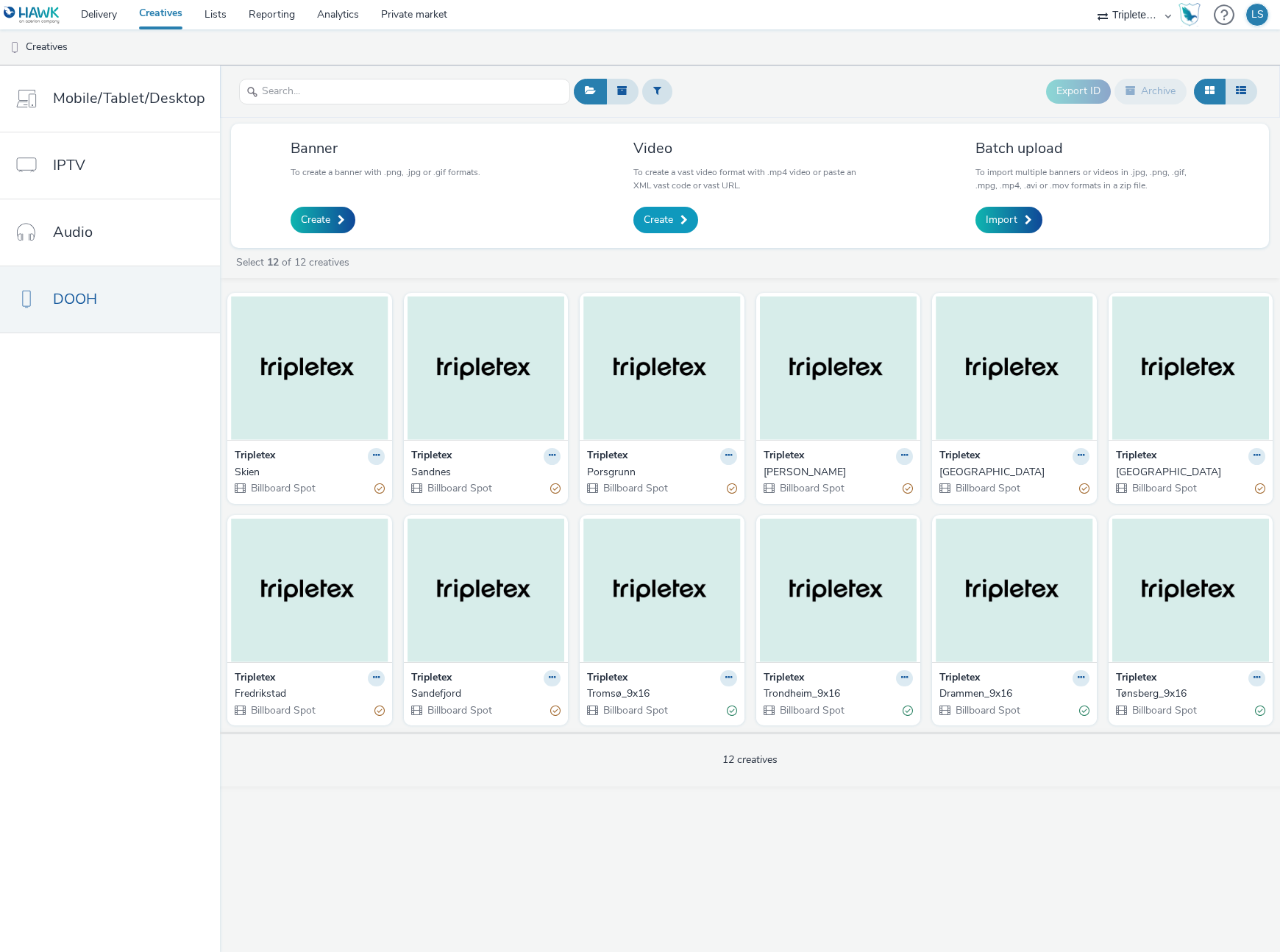
click at [682, 227] on link "Create" at bounding box center [666, 220] width 65 height 26
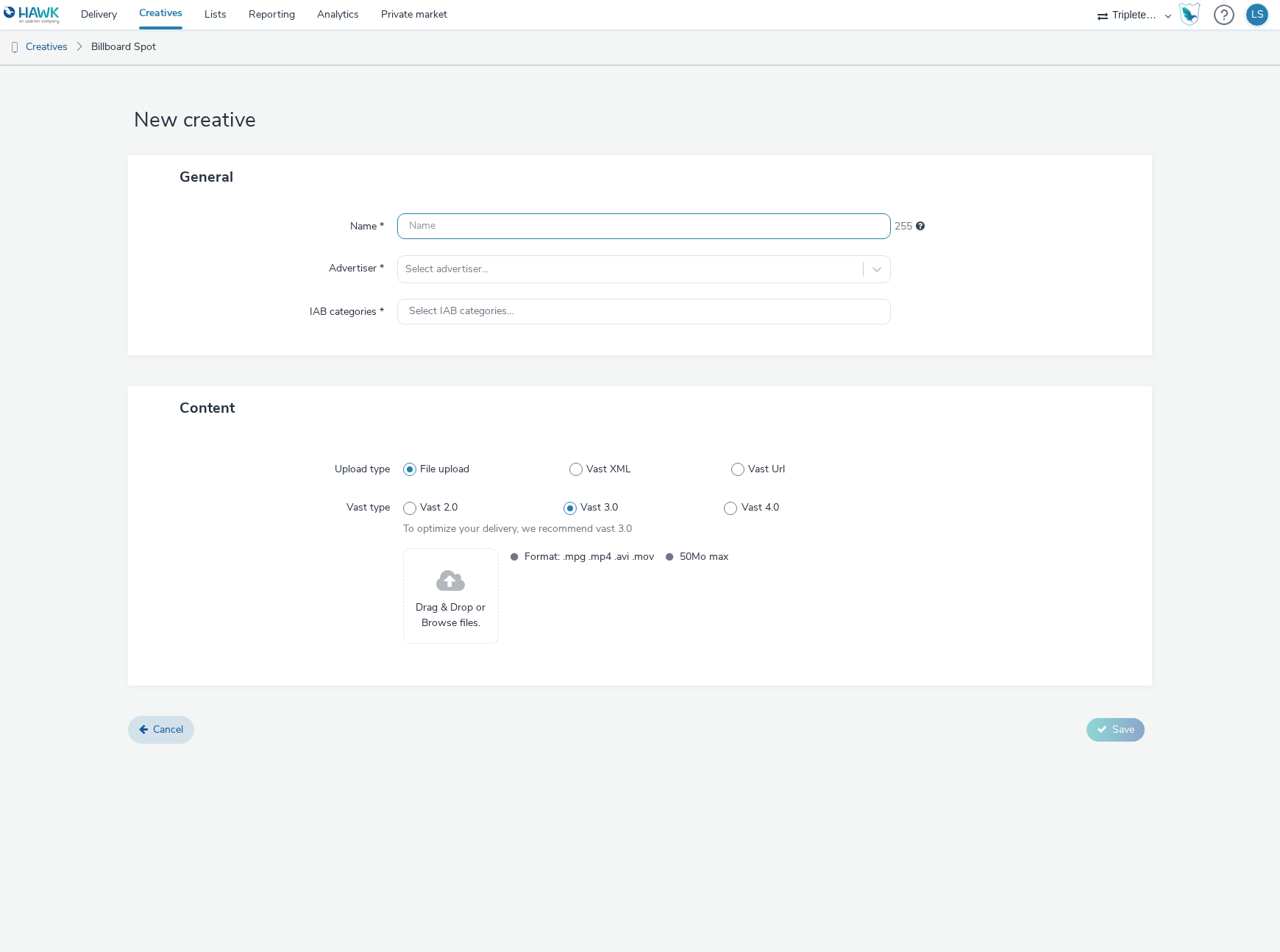
click at [453, 226] on input "text" at bounding box center [644, 226] width 493 height 25
type input "[GEOGRAPHIC_DATA]"
click at [436, 260] on div at bounding box center [631, 269] width 450 height 18
click at [443, 295] on img at bounding box center [429, 312] width 43 height 43
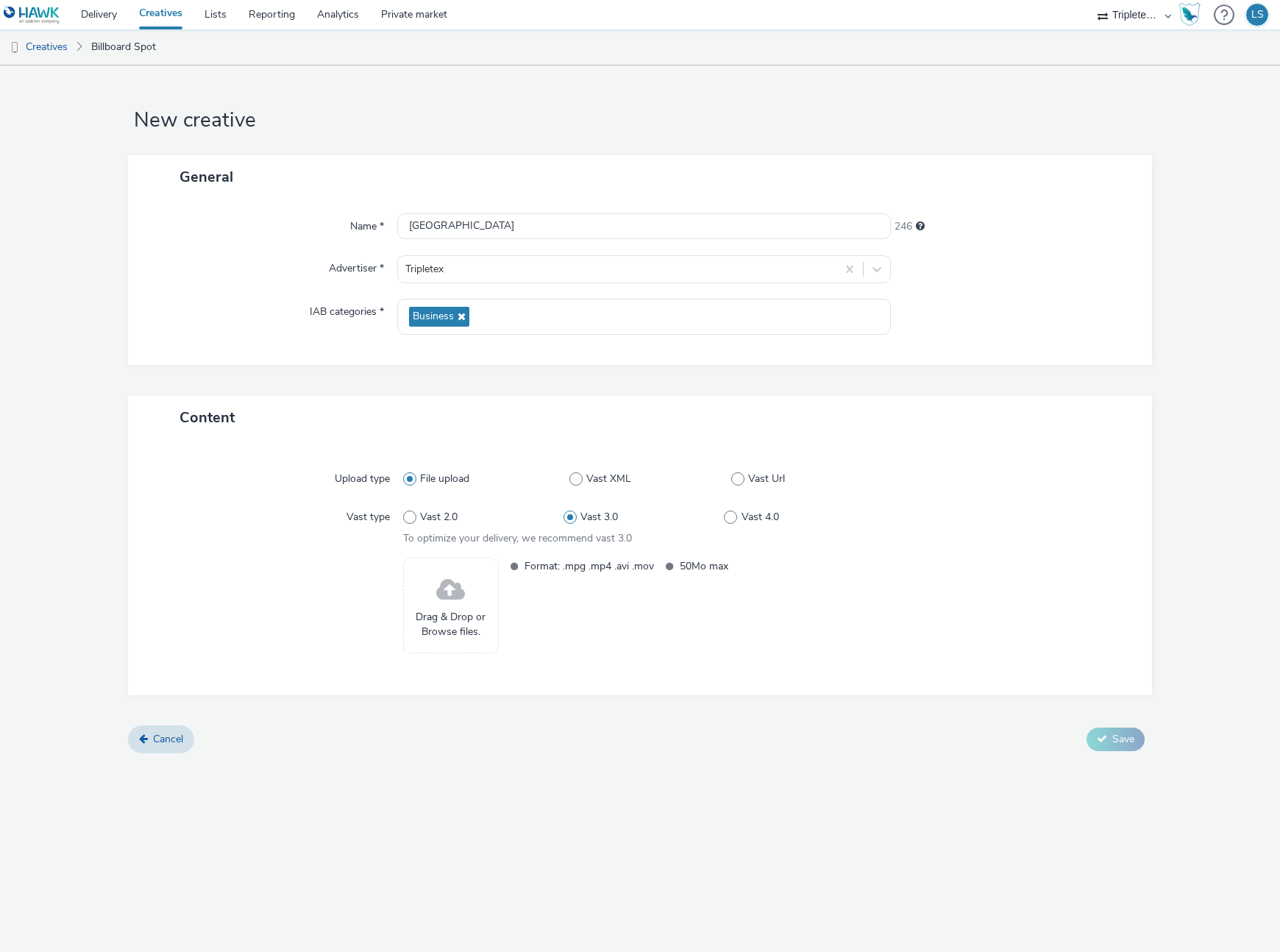
click at [448, 606] on span at bounding box center [450, 589] width 29 height 39
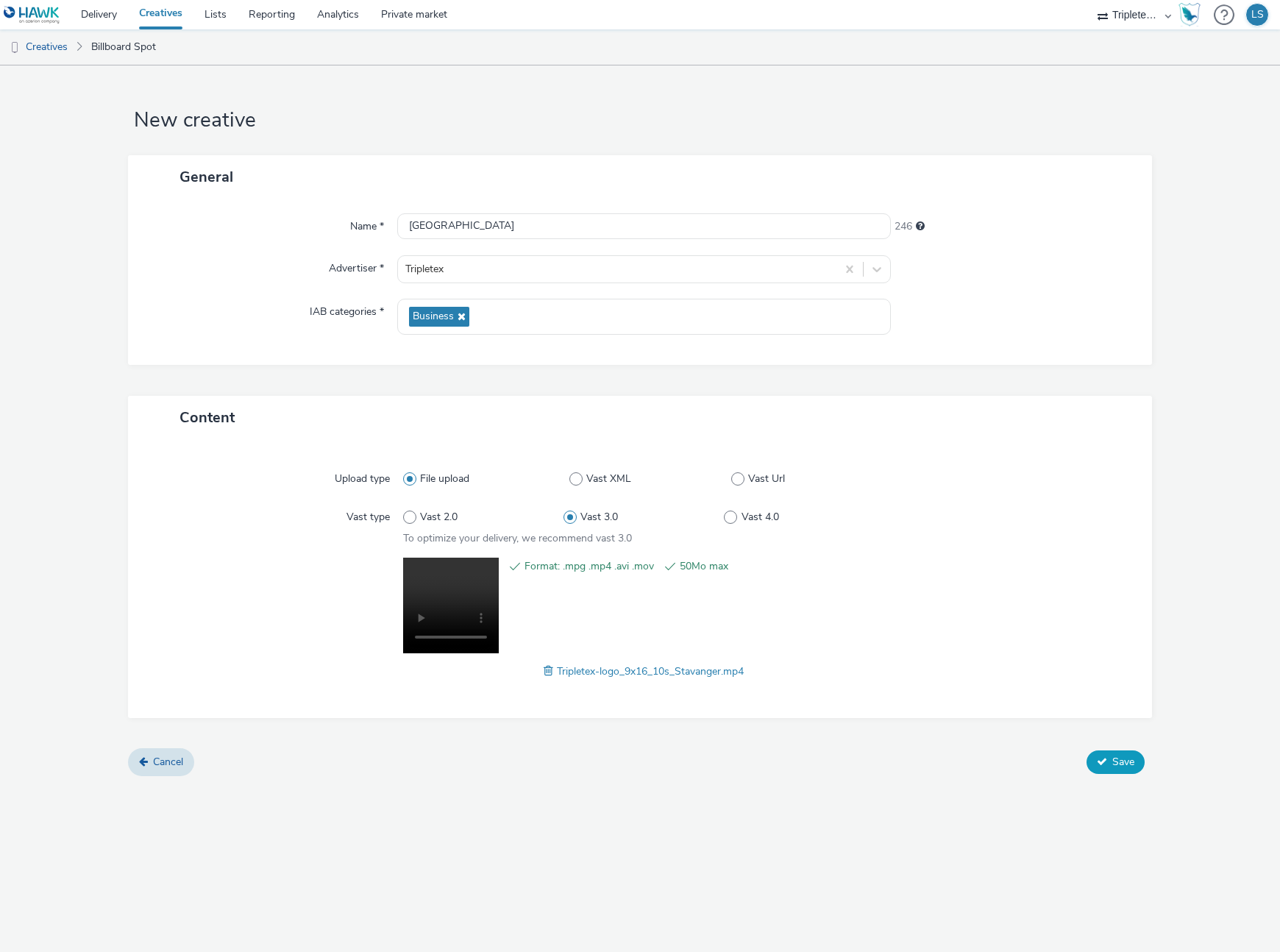
click at [1113, 761] on span "Save" at bounding box center [1123, 761] width 22 height 14
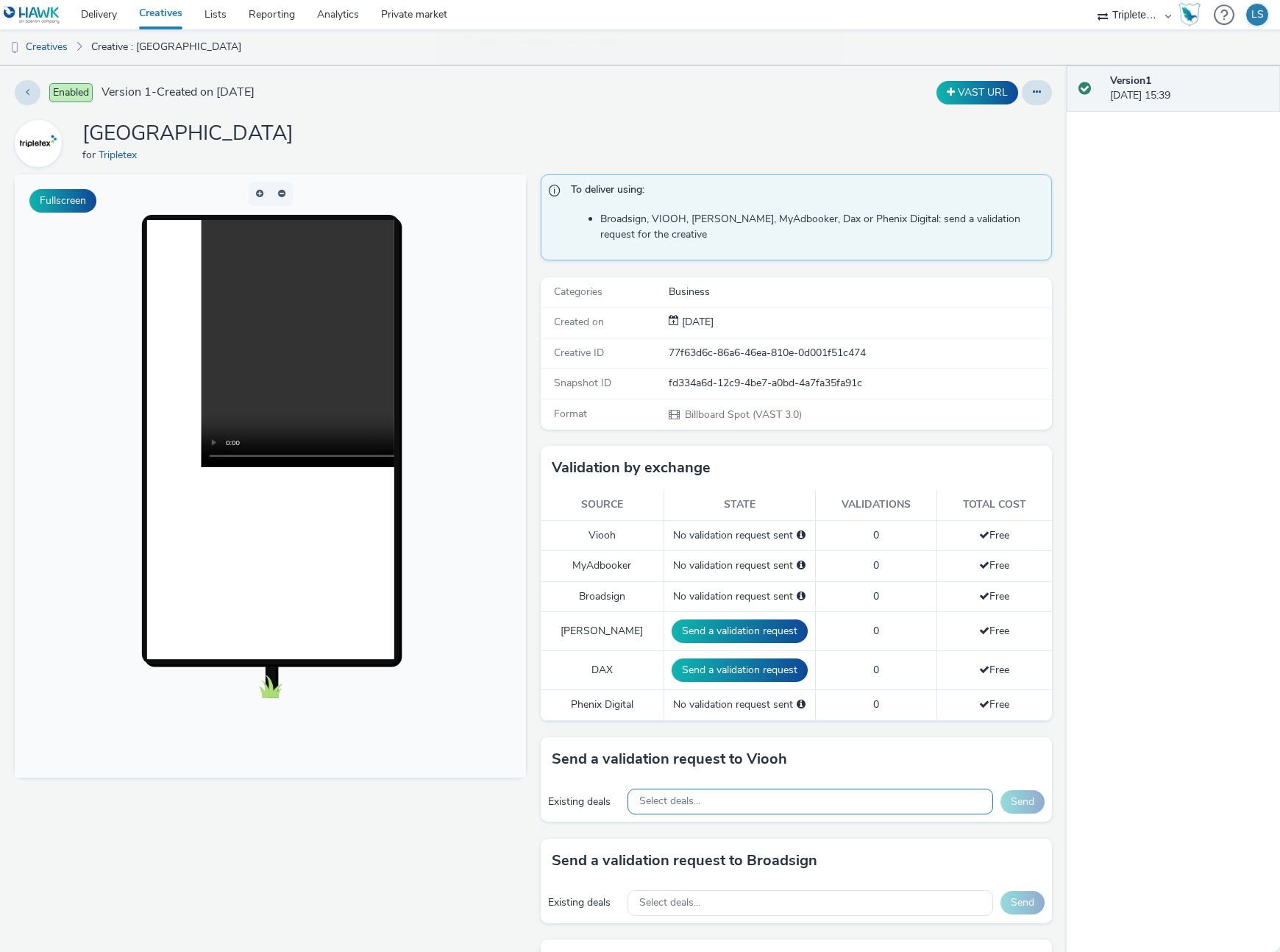
click at [686, 796] on span "Select deals..." at bounding box center [670, 801] width 61 height 12
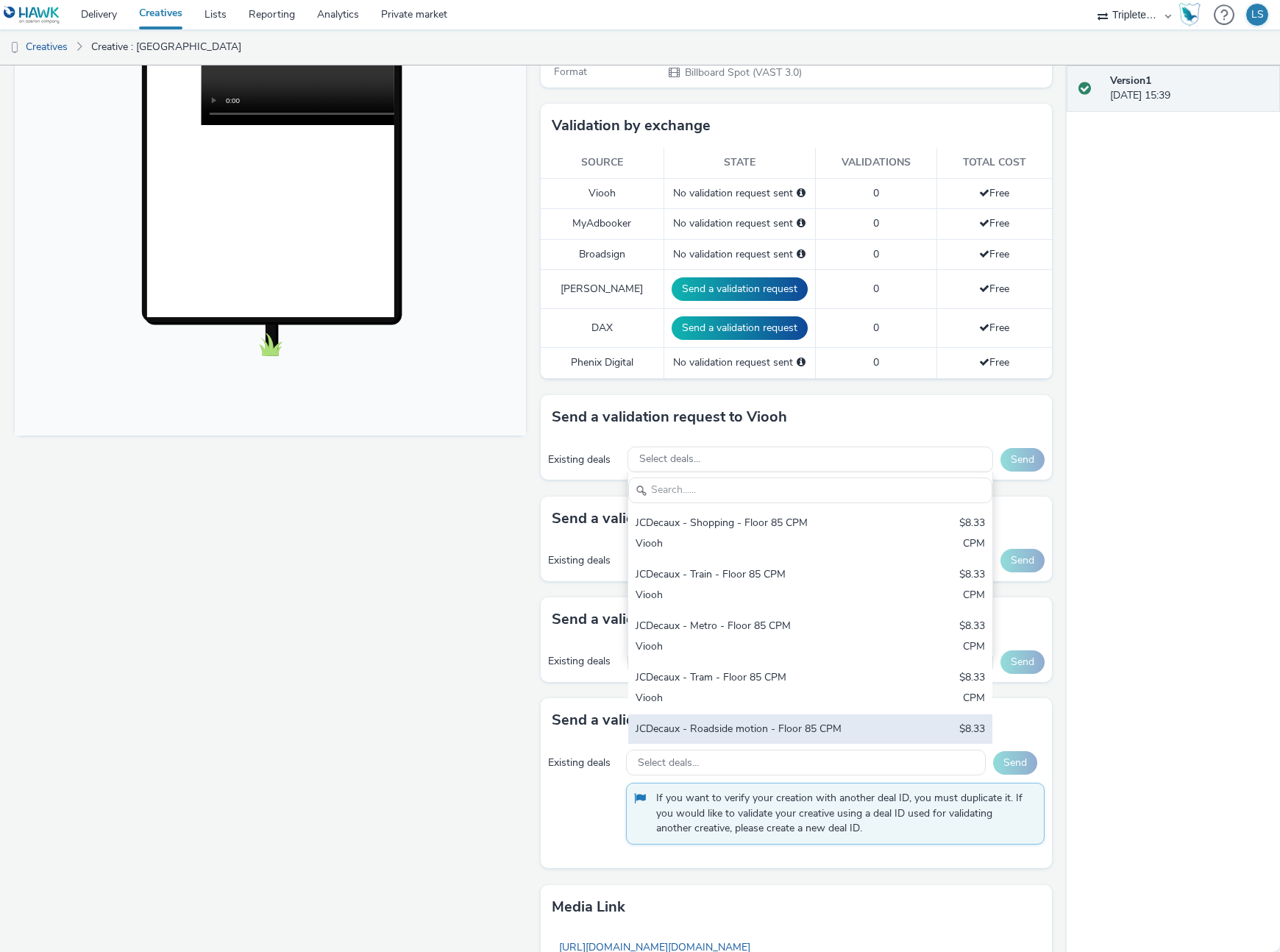
scroll to position [493, 0]
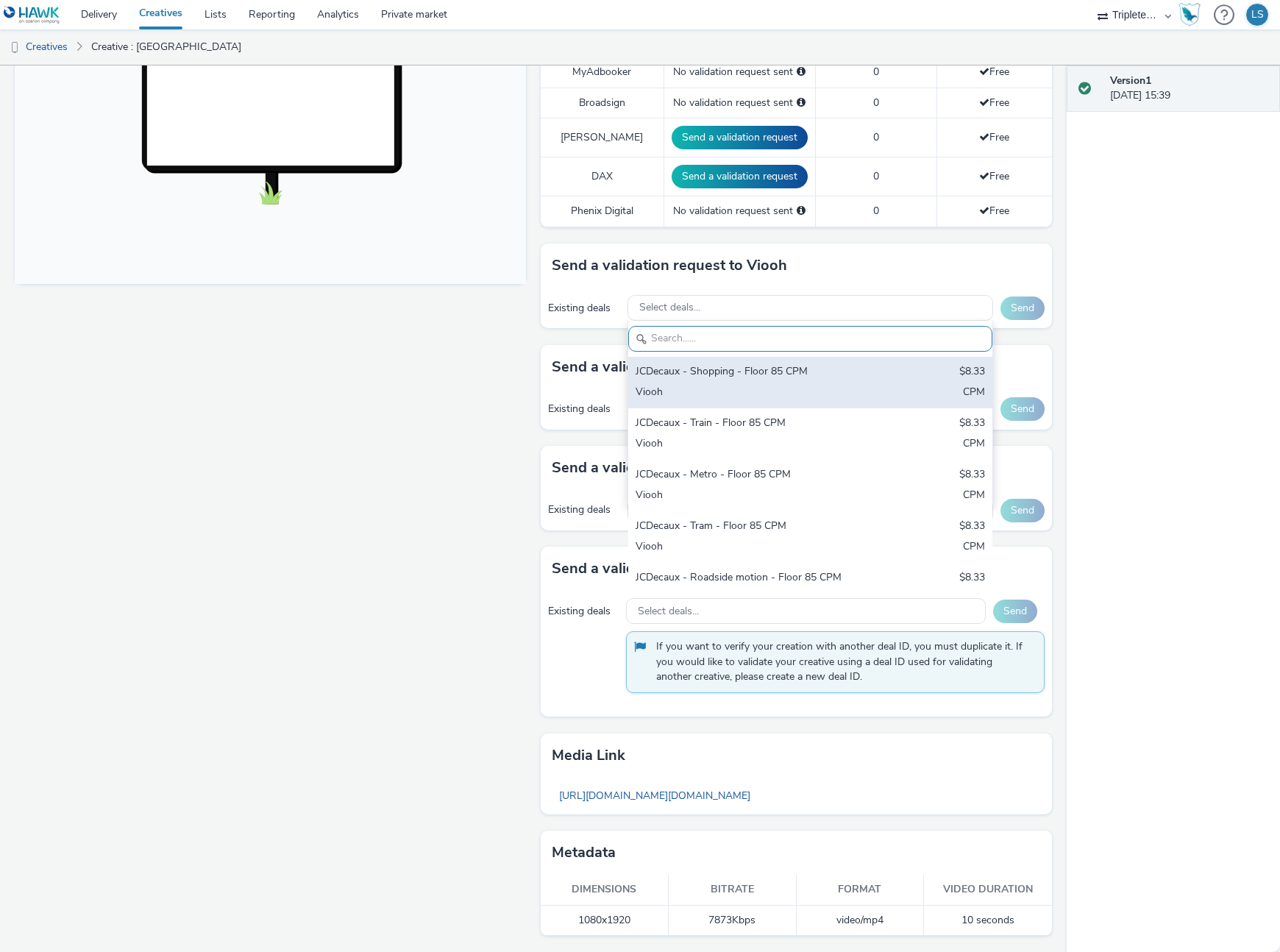
click at [729, 397] on div "Viooh" at bounding box center [750, 393] width 231 height 17
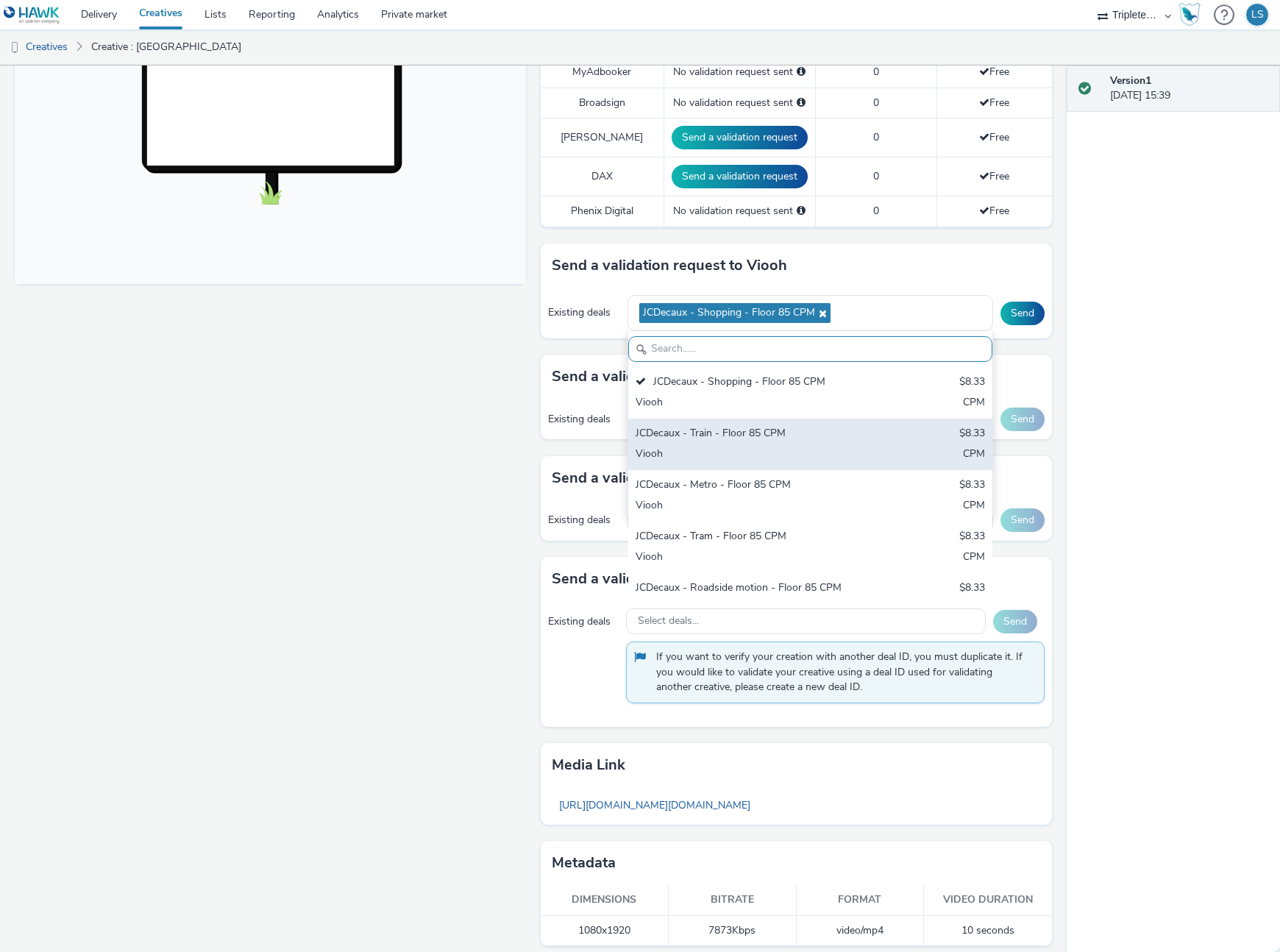
click at [733, 447] on div "Viooh" at bounding box center [750, 455] width 231 height 17
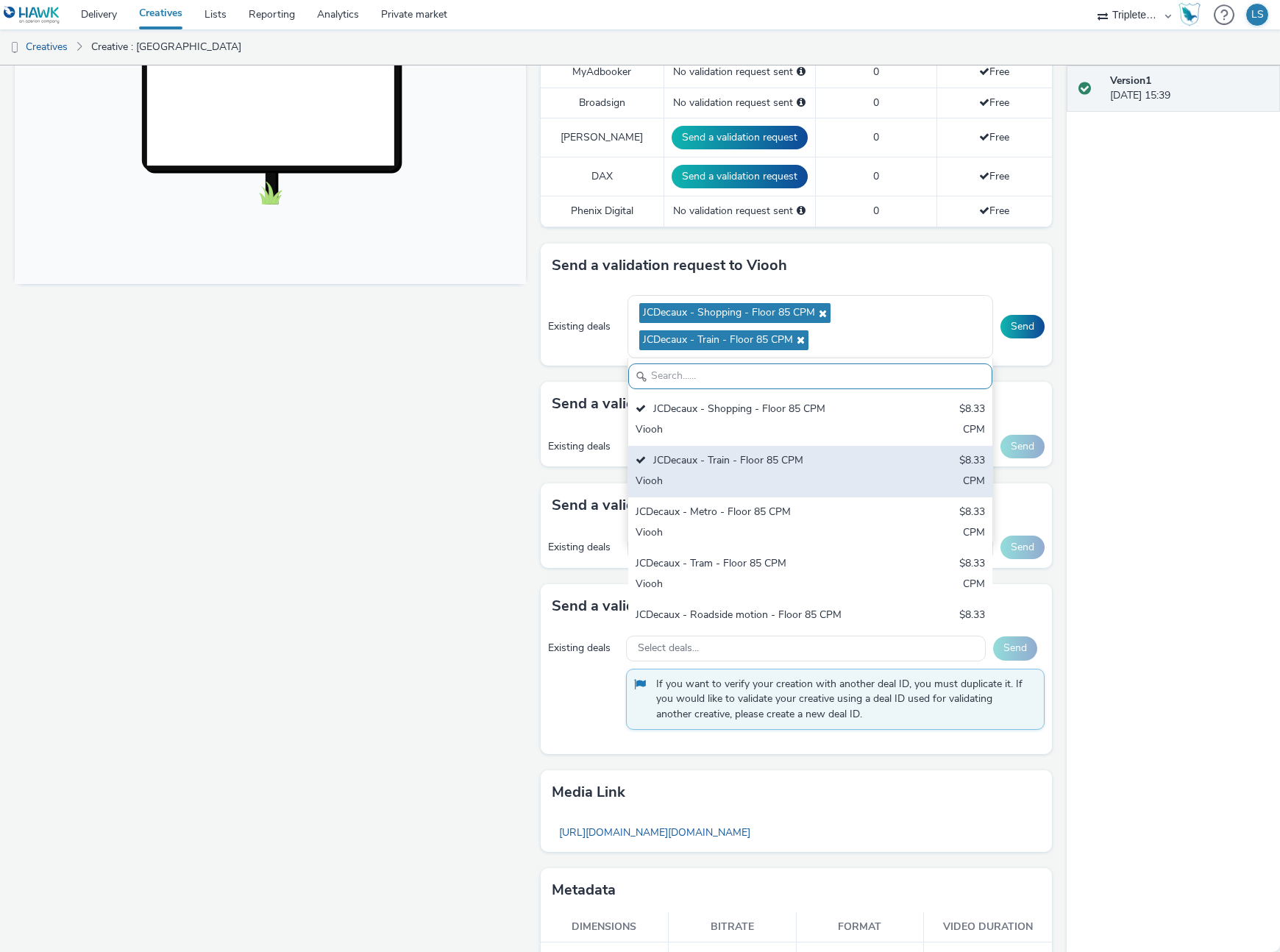
drag, startPoint x: 749, startPoint y: 511, endPoint x: 748, endPoint y: 521, distance: 10.0
click at [749, 511] on div "JCDecaux - Metro - Floor 85 CPM" at bounding box center [750, 513] width 231 height 17
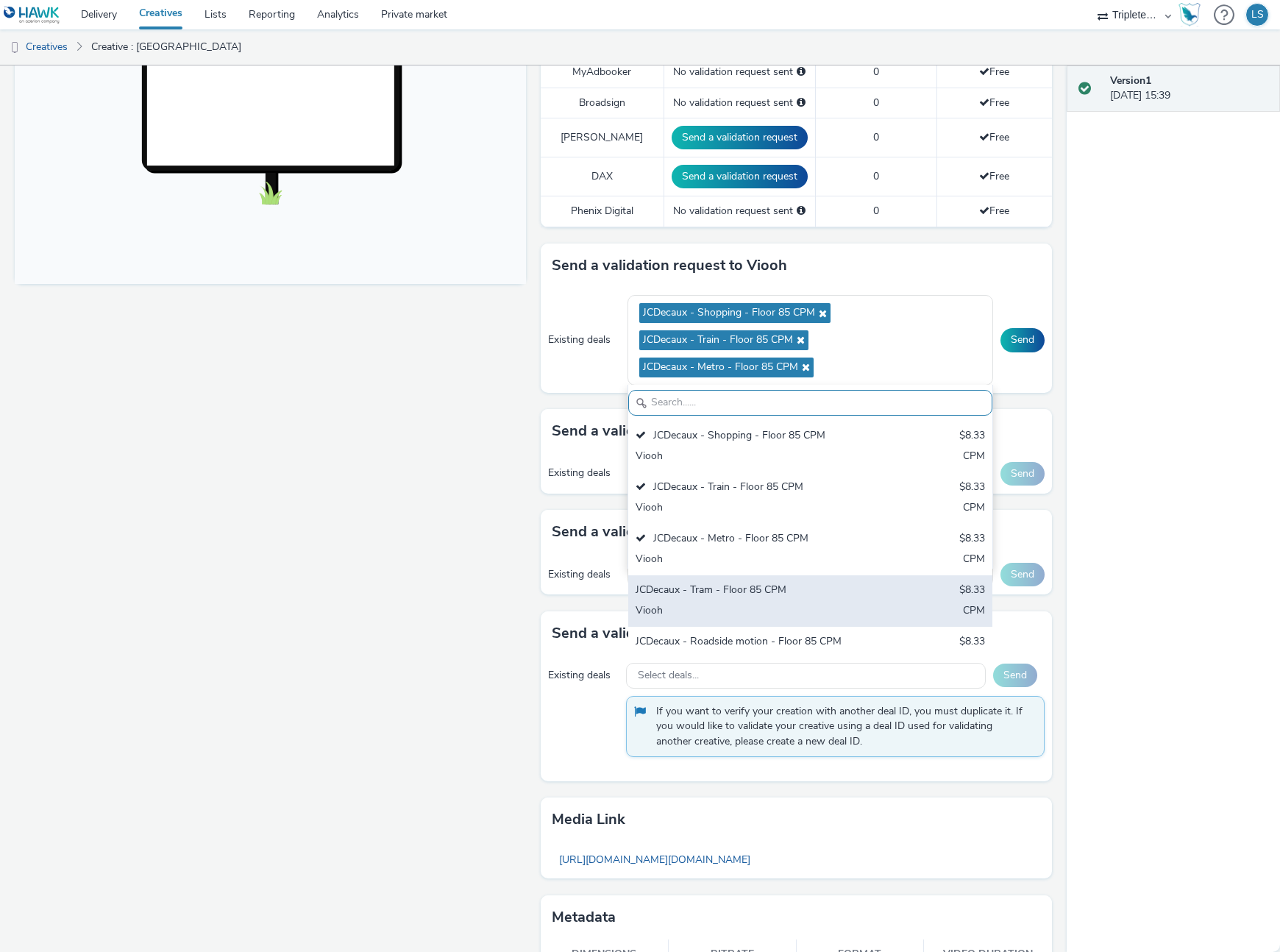
click at [754, 588] on div "JCDecaux - Tram - Floor 85 CPM" at bounding box center [750, 591] width 231 height 17
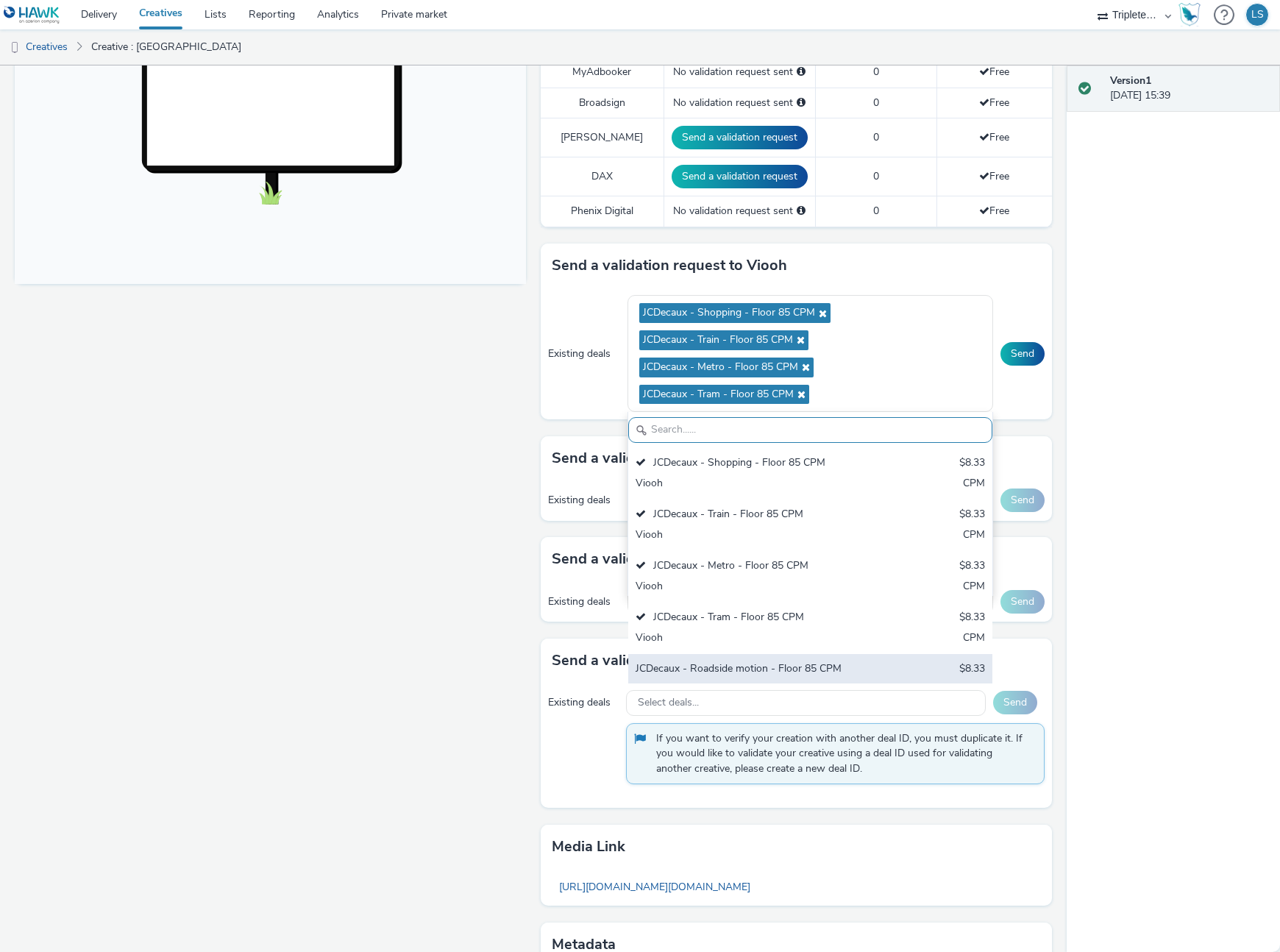
click at [755, 654] on div "JCDecaux - Roadside motion - Floor 85 CPM $8.33 Viooh CPM" at bounding box center [810, 680] width 365 height 52
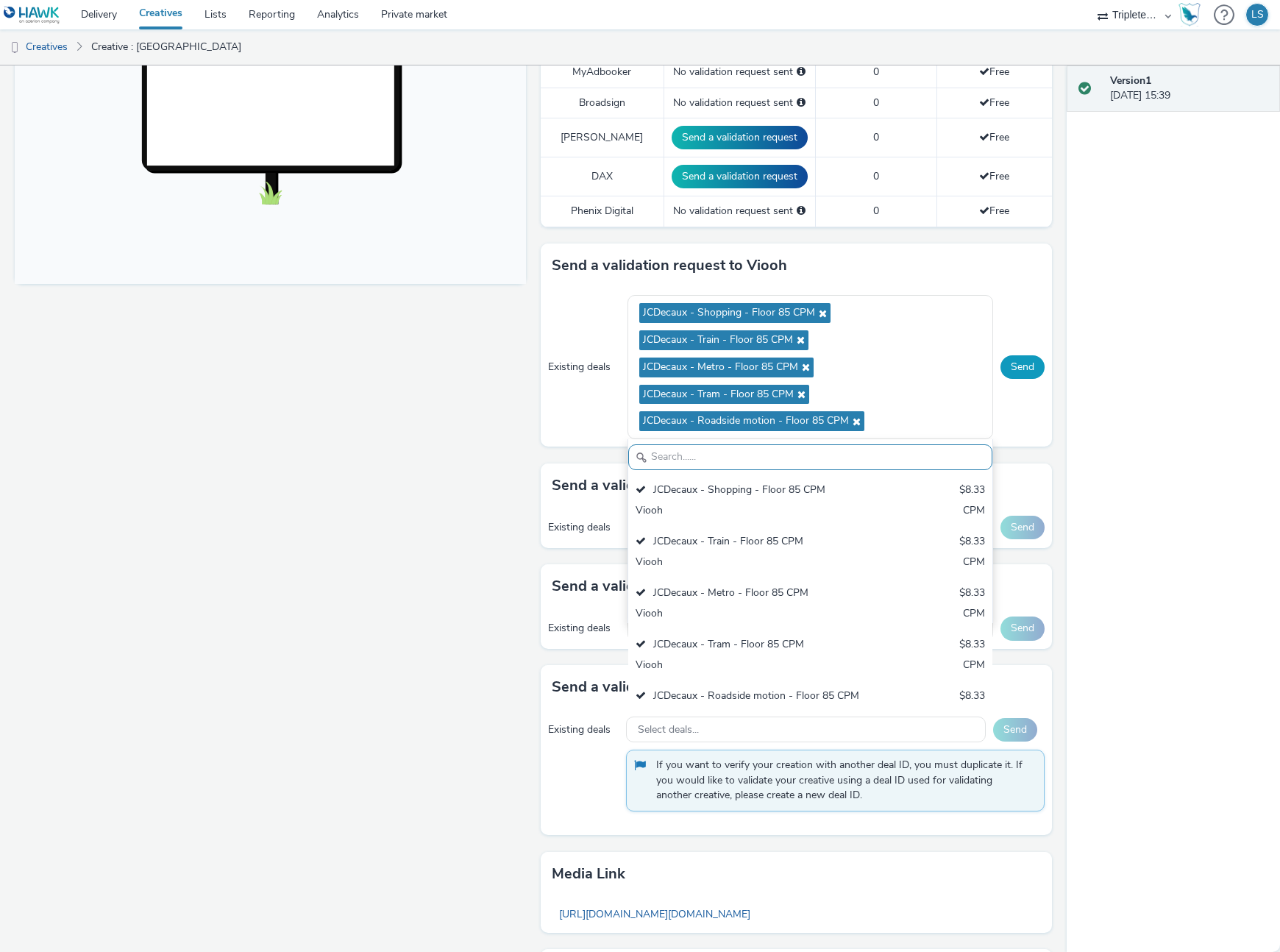
click at [1023, 359] on button "Send" at bounding box center [1023, 367] width 44 height 24
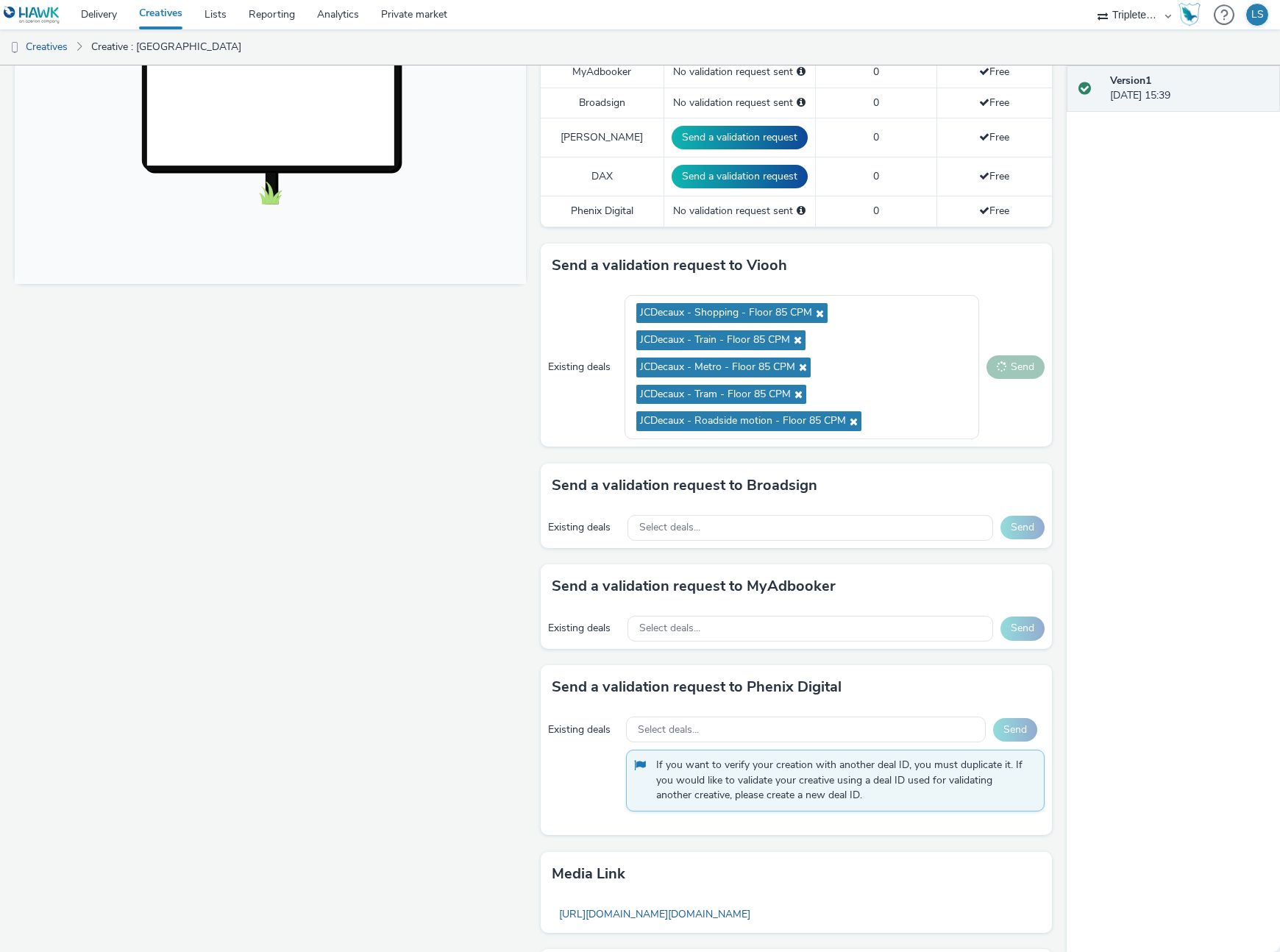
click at [681, 543] on div "Existing deals Select deals... Send" at bounding box center [796, 527] width 512 height 40
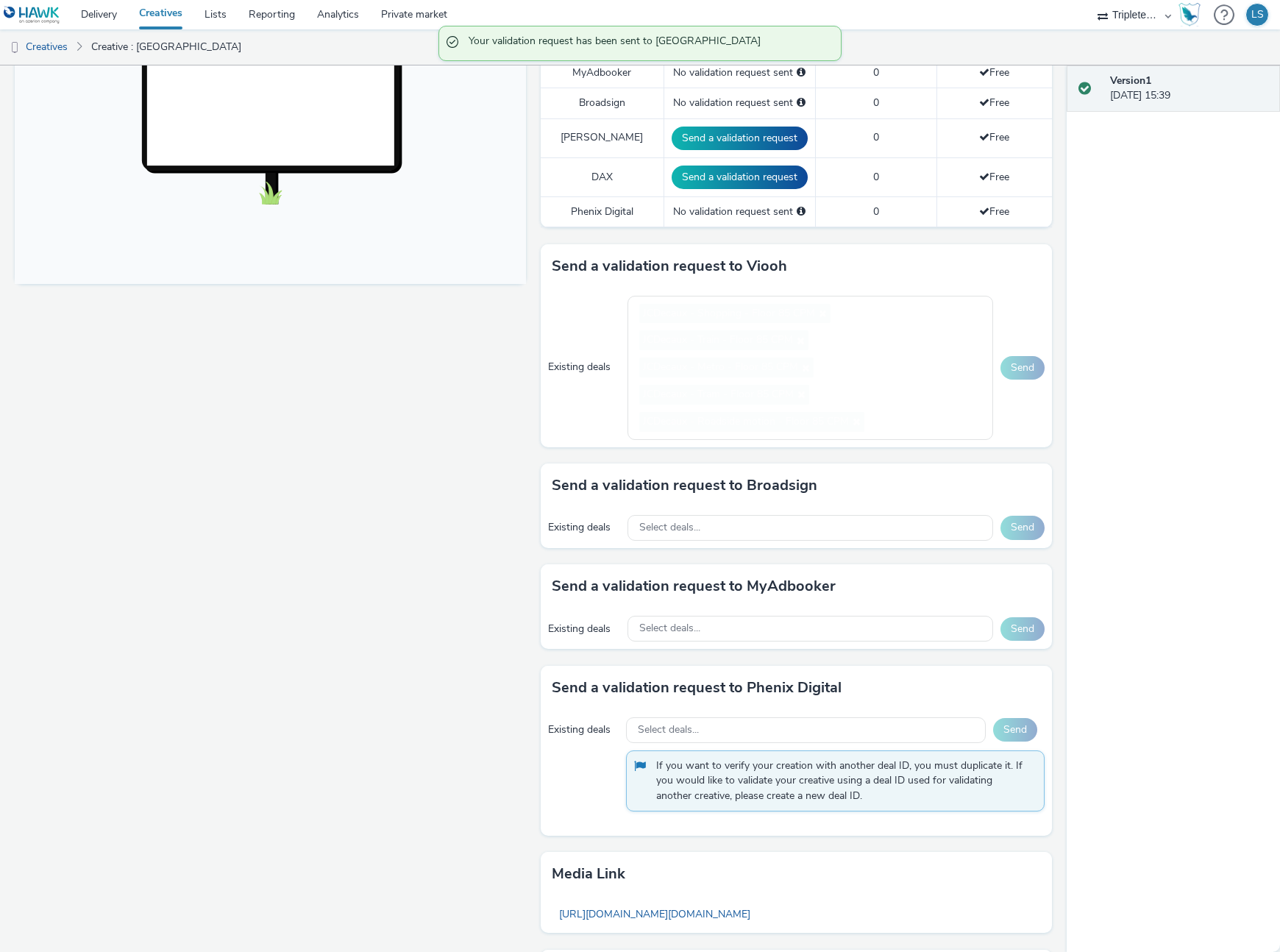
click at [687, 608] on div "Existing deals Select deals... Send" at bounding box center [796, 628] width 512 height 40
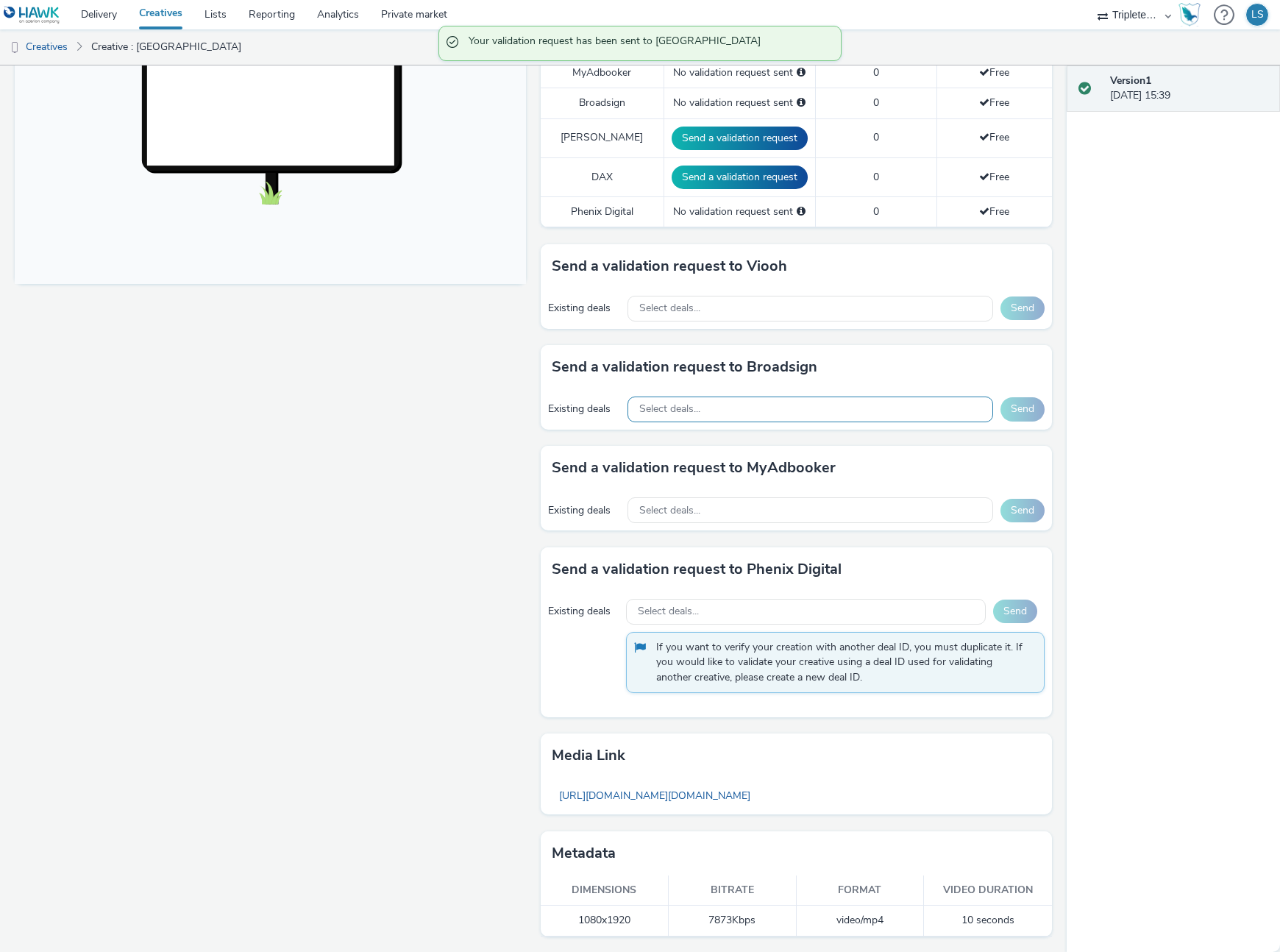
click at [693, 407] on span "Select deals..." at bounding box center [670, 409] width 61 height 12
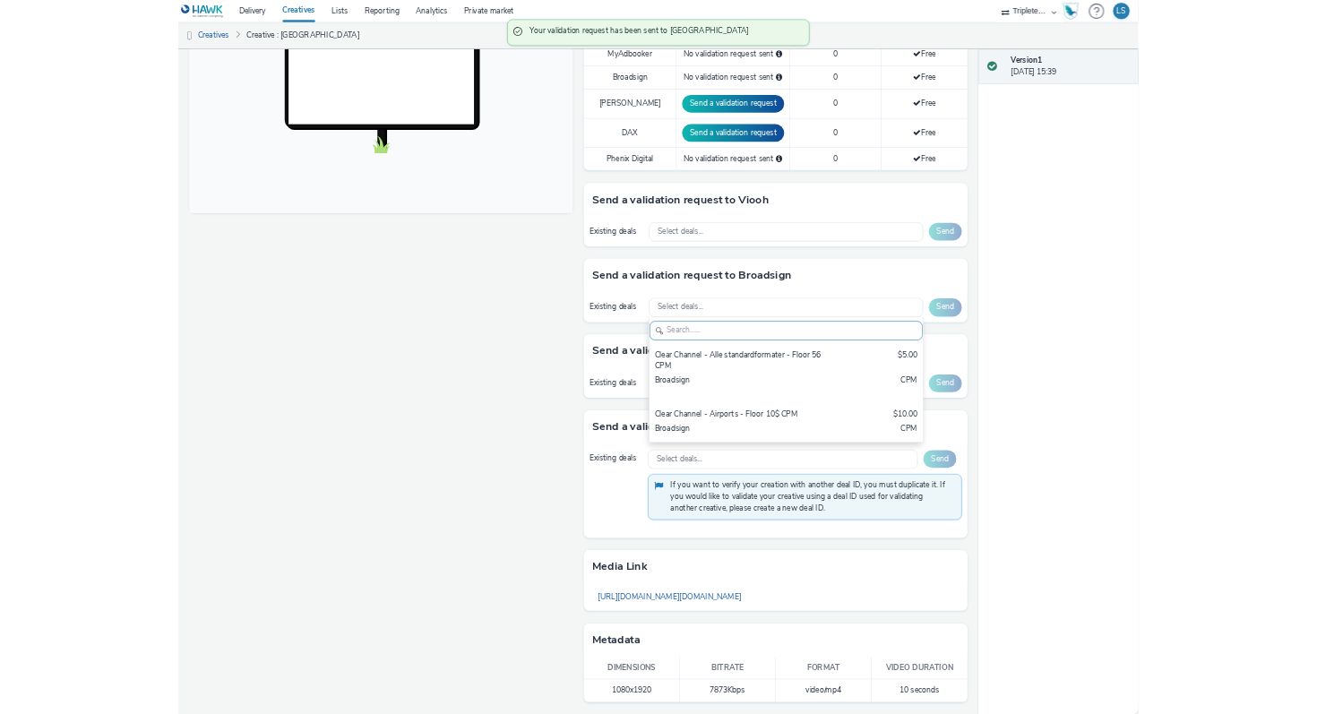
scroll to position [0, 0]
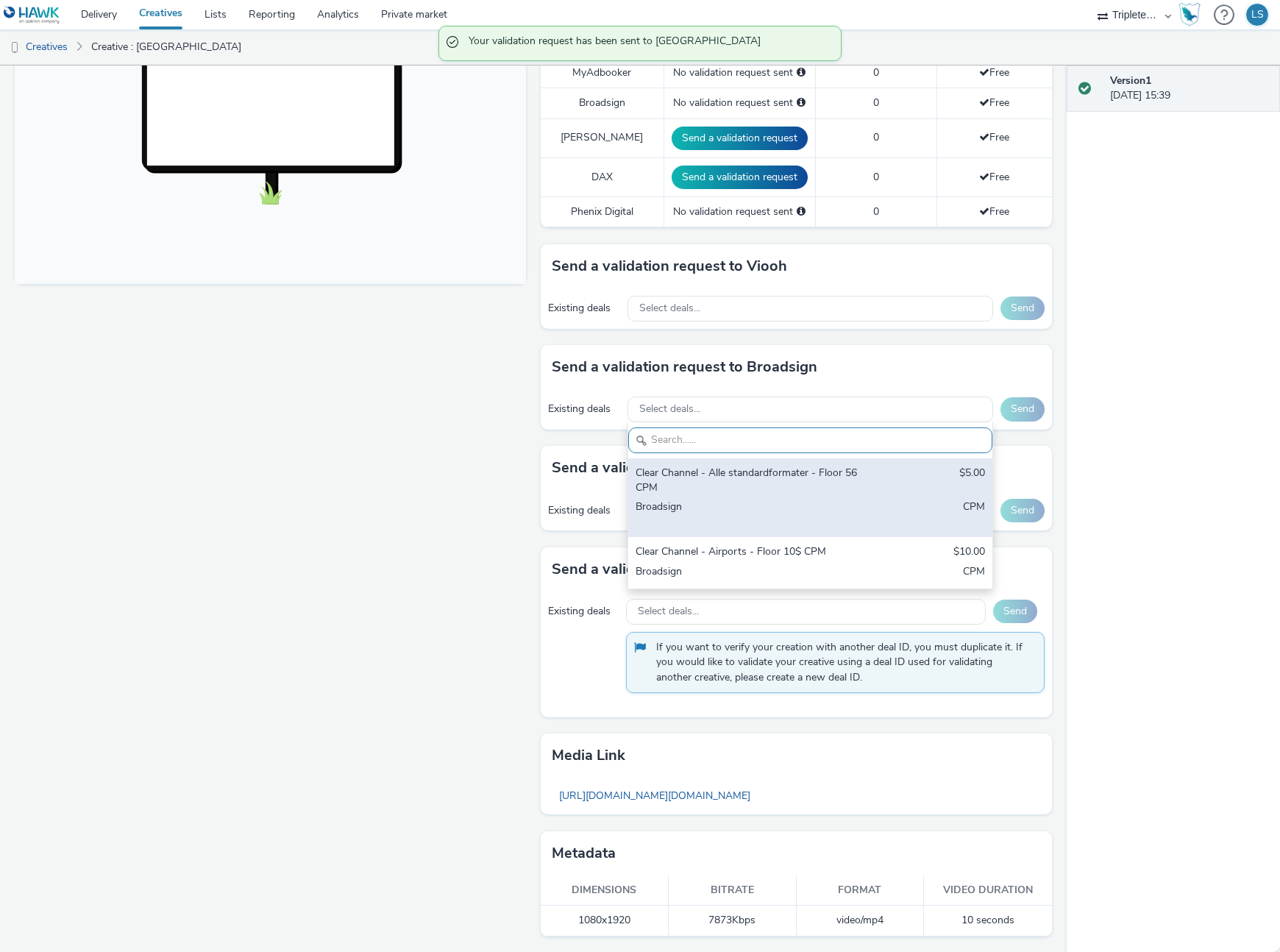
click at [697, 471] on div "Clear Channel - Alle standardformater - Floor 56 CPM" at bounding box center [750, 480] width 231 height 30
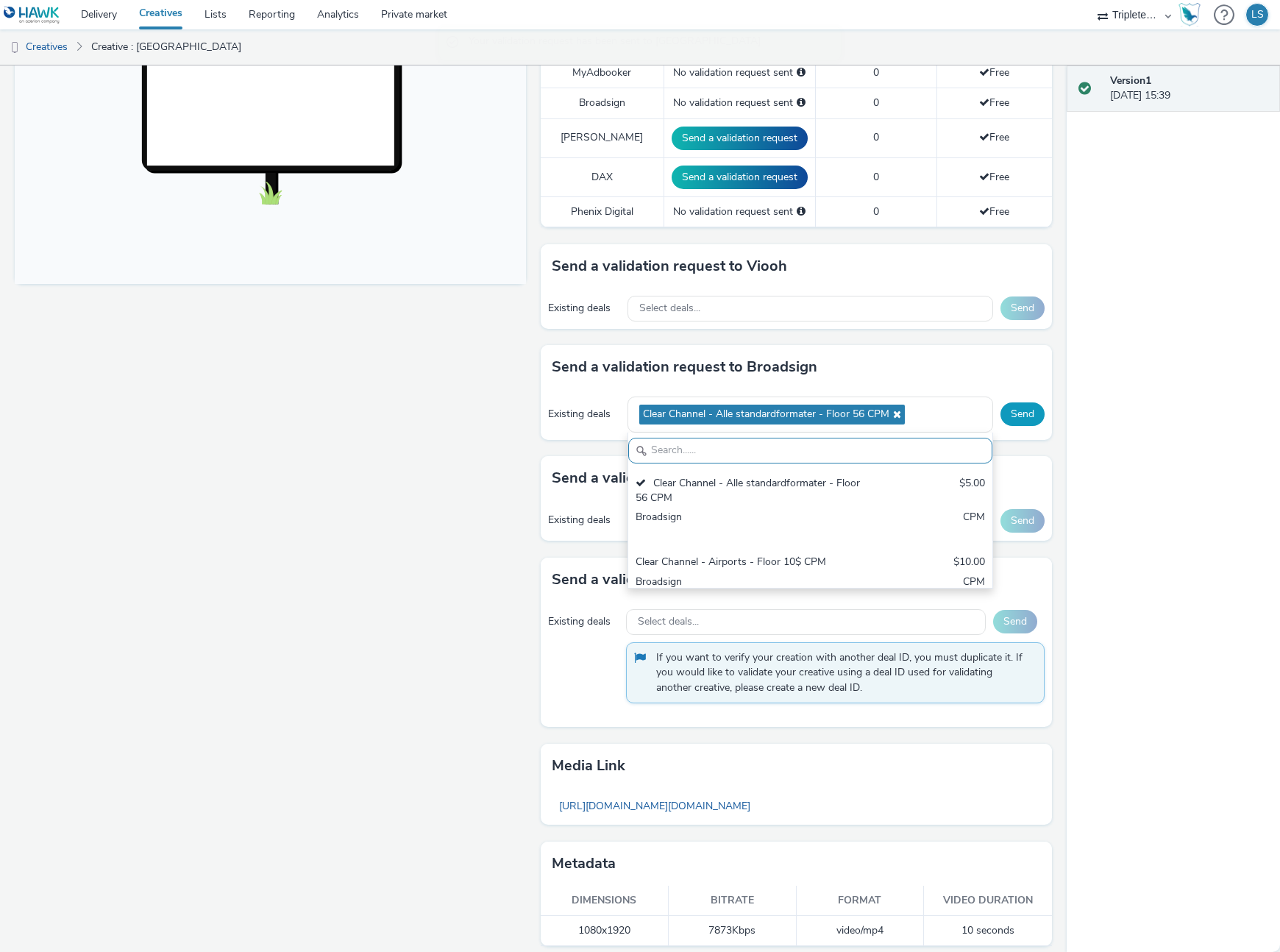
click at [1030, 412] on button "Send" at bounding box center [1023, 414] width 44 height 24
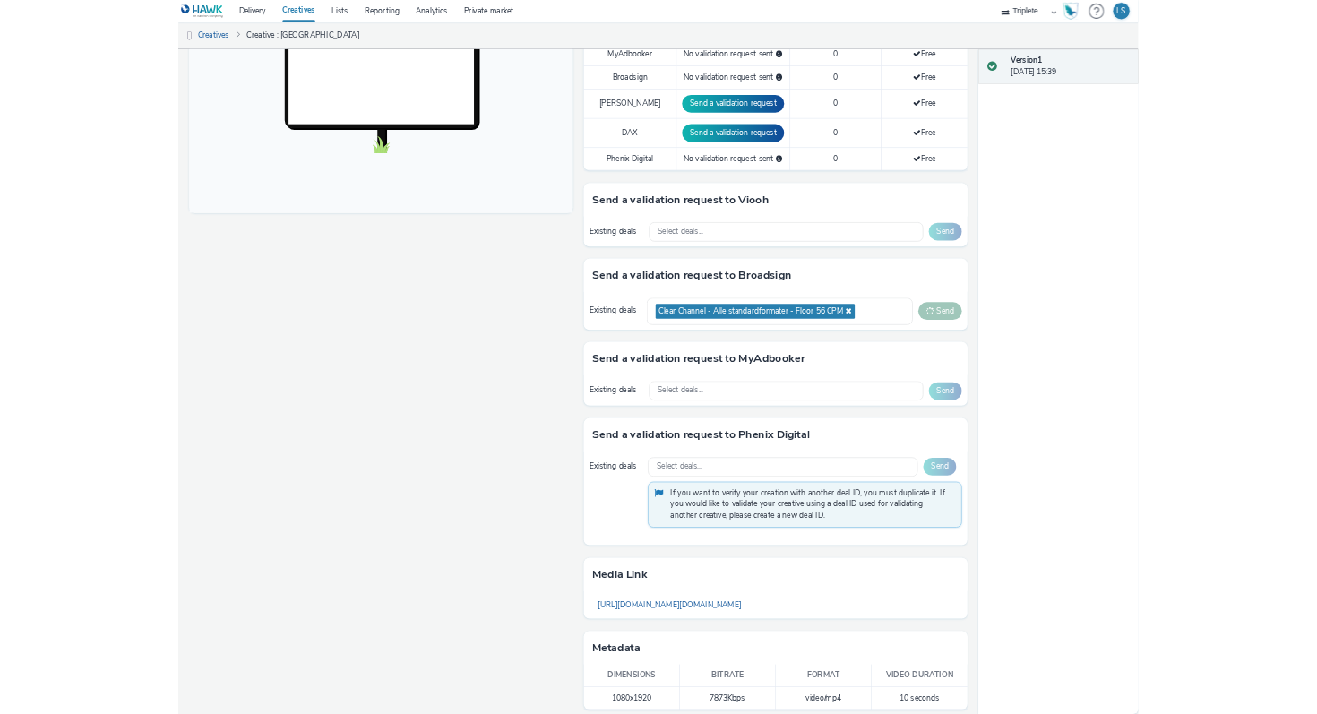
scroll to position [601, 0]
